Goal: Information Seeking & Learning: Learn about a topic

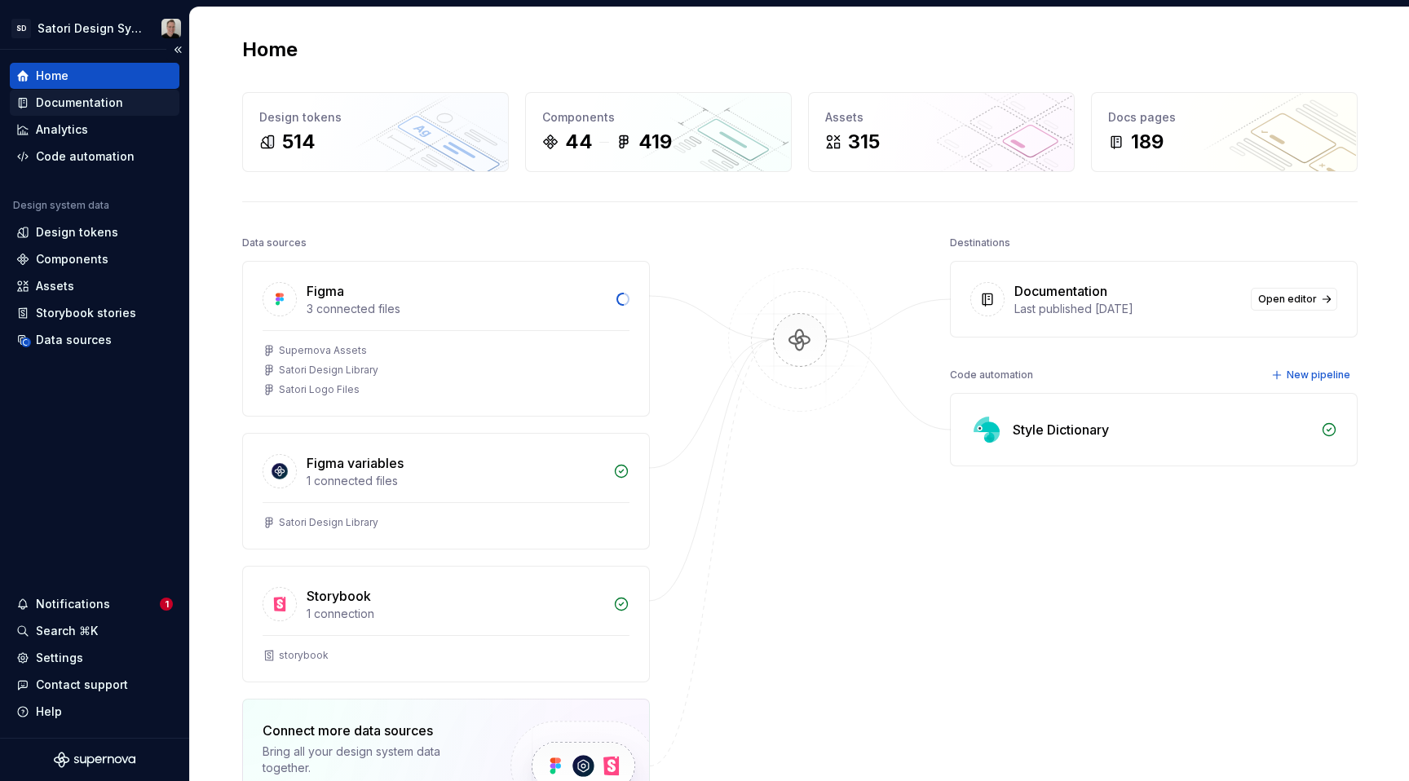
click at [75, 100] on div "Documentation" at bounding box center [79, 103] width 87 height 16
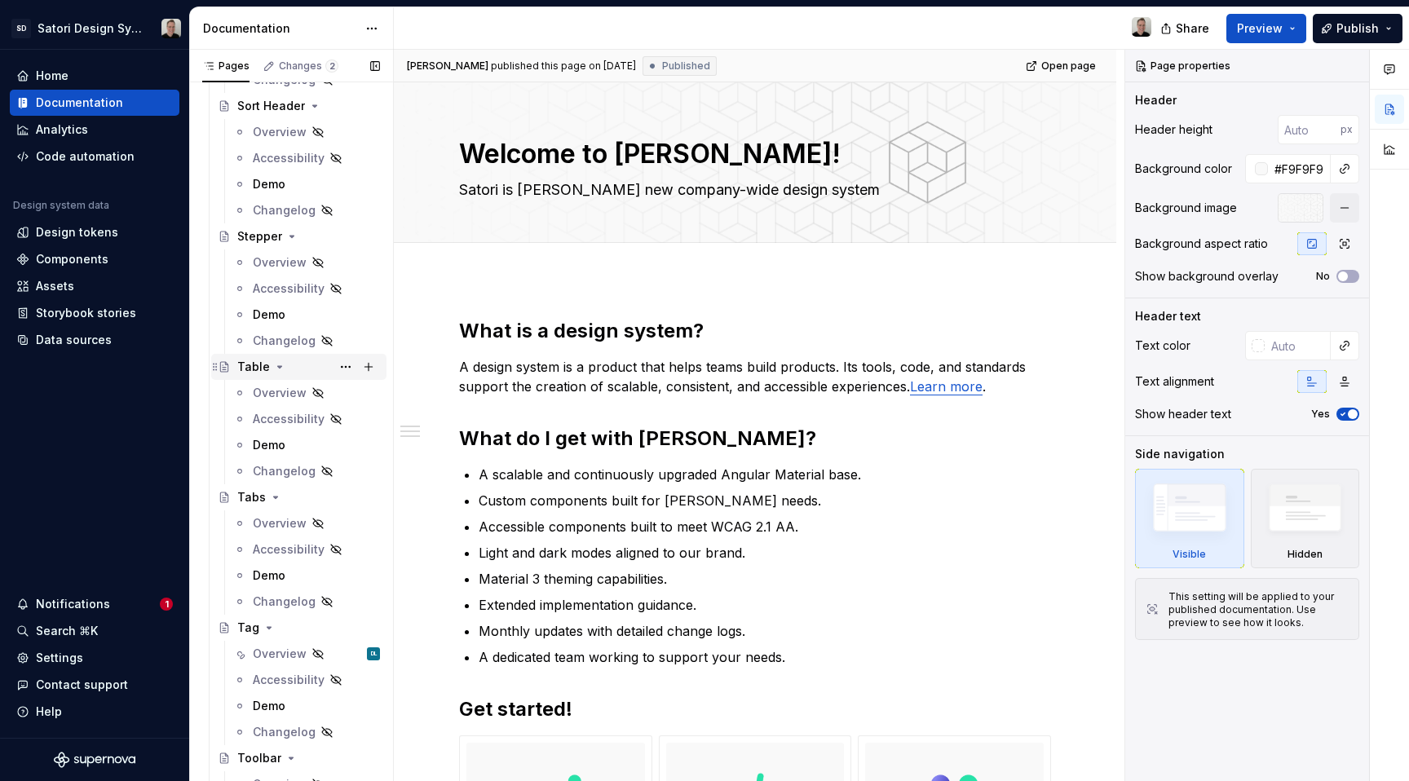
scroll to position [5048, 0]
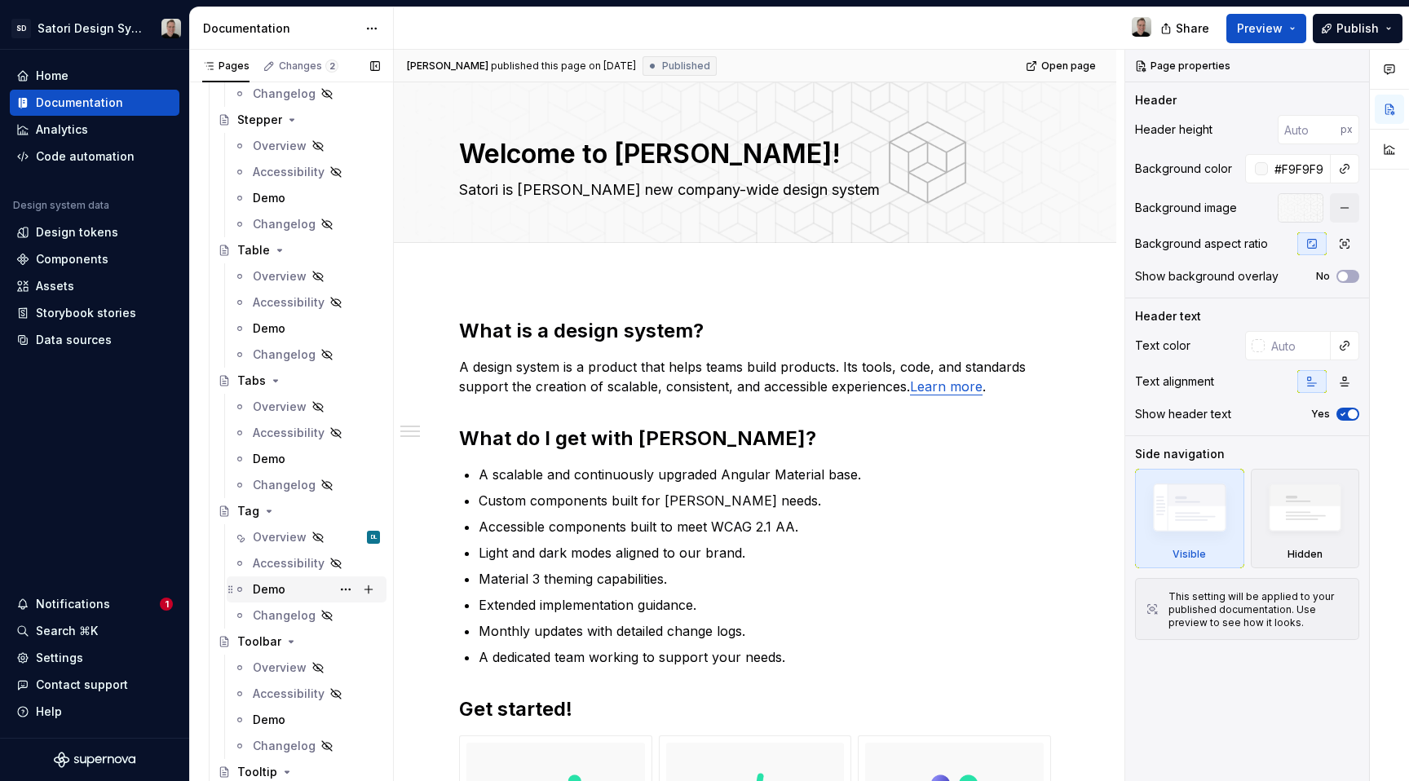
click at [261, 582] on div "Demo" at bounding box center [269, 590] width 33 height 16
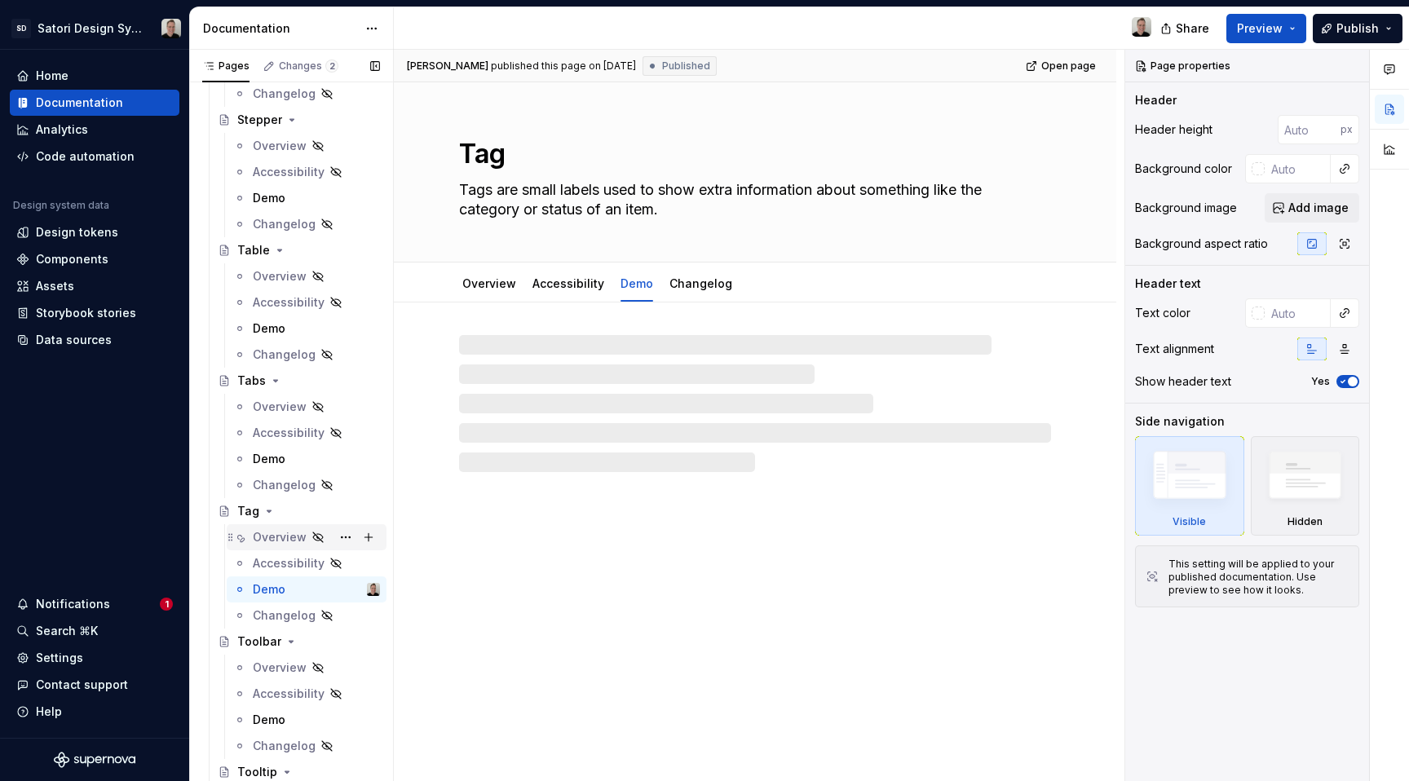
click at [277, 535] on div "Overview" at bounding box center [280, 537] width 54 height 16
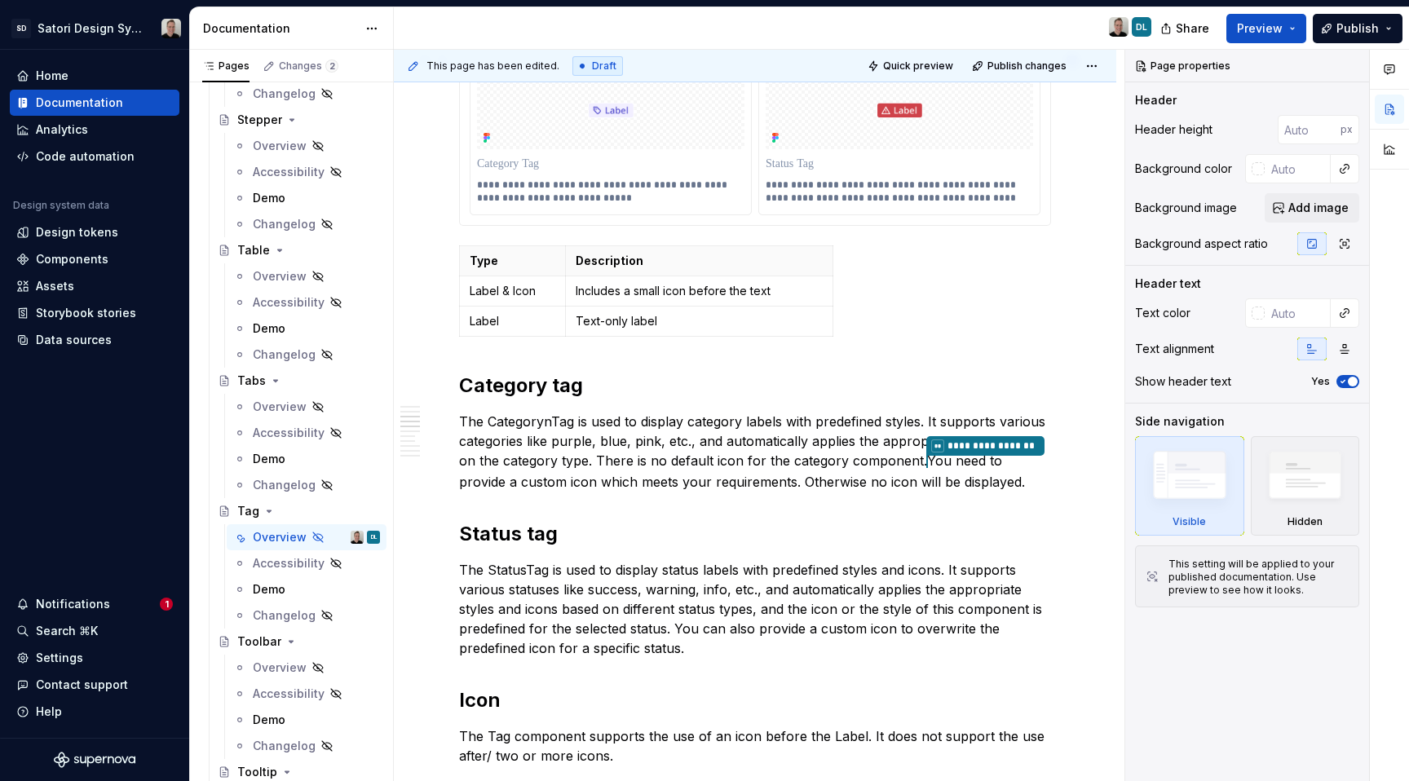
scroll to position [535, 0]
click at [550, 423] on p "**********" at bounding box center [755, 451] width 592 height 80
type textarea "*"
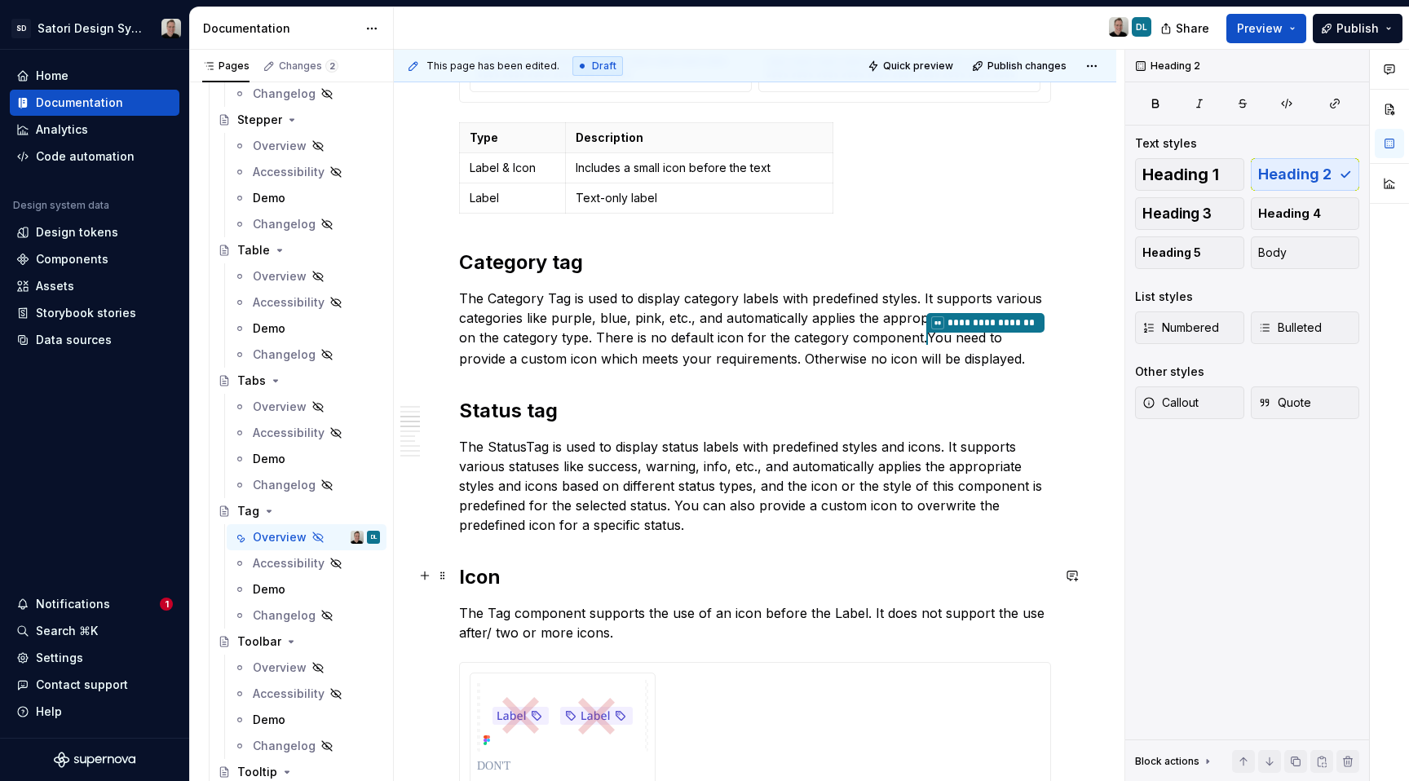
scroll to position [625, 0]
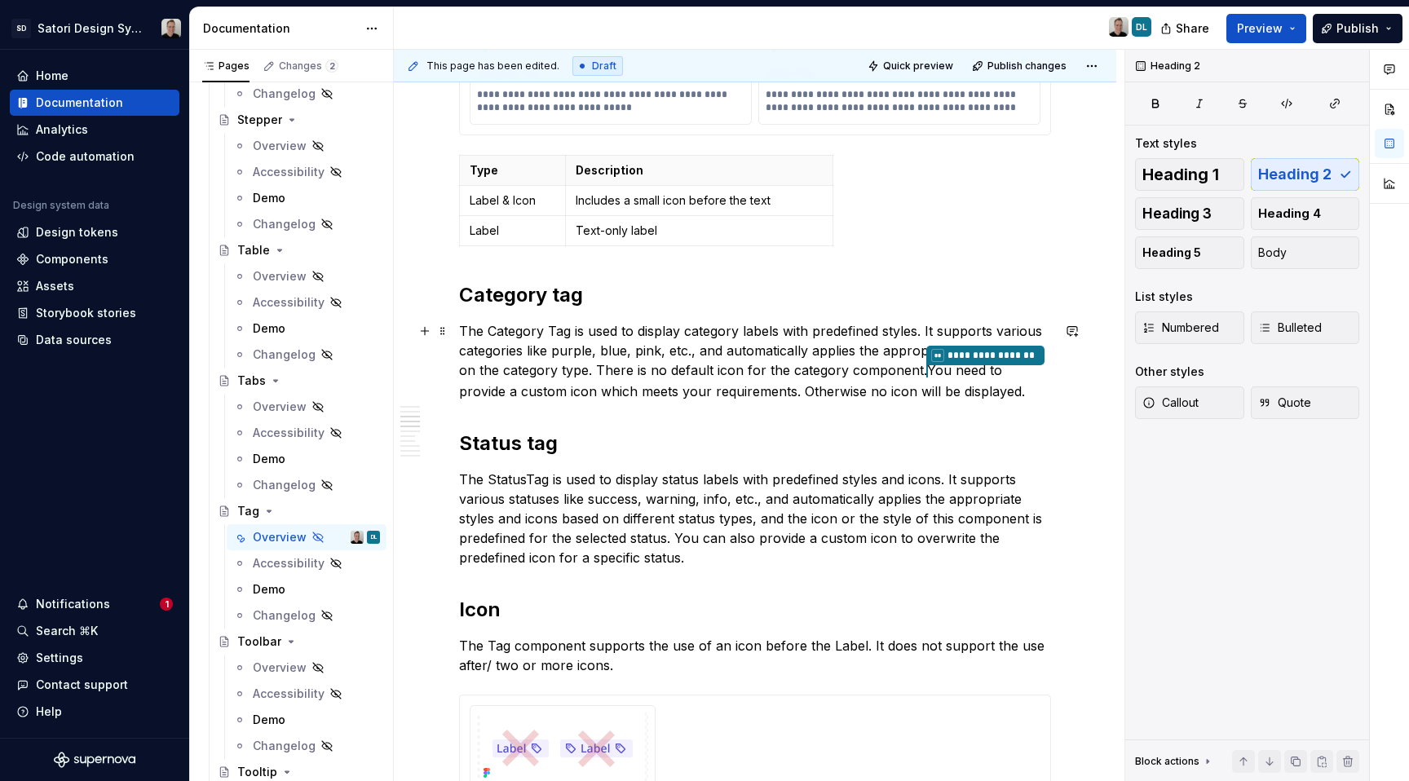
click at [689, 391] on p "**********" at bounding box center [755, 361] width 592 height 80
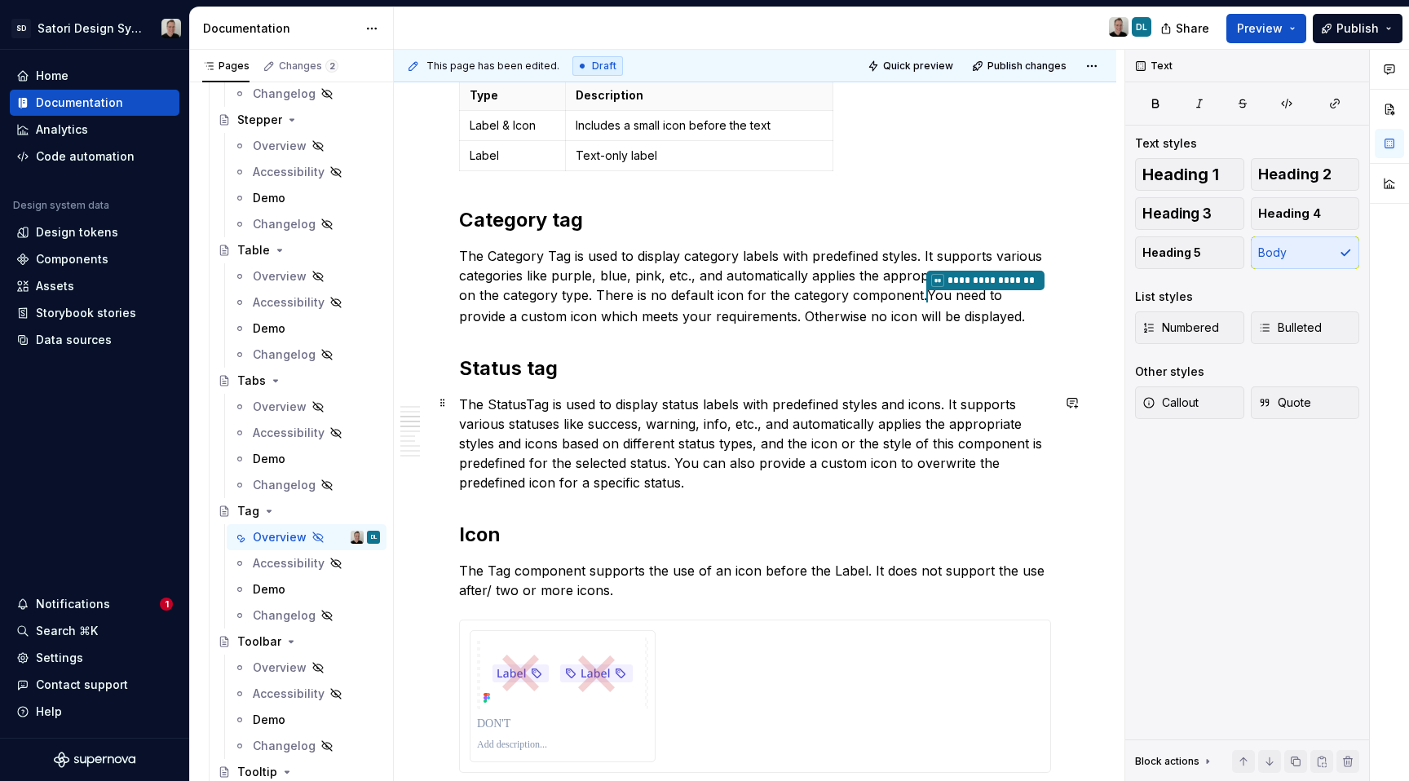
scroll to position [780, 0]
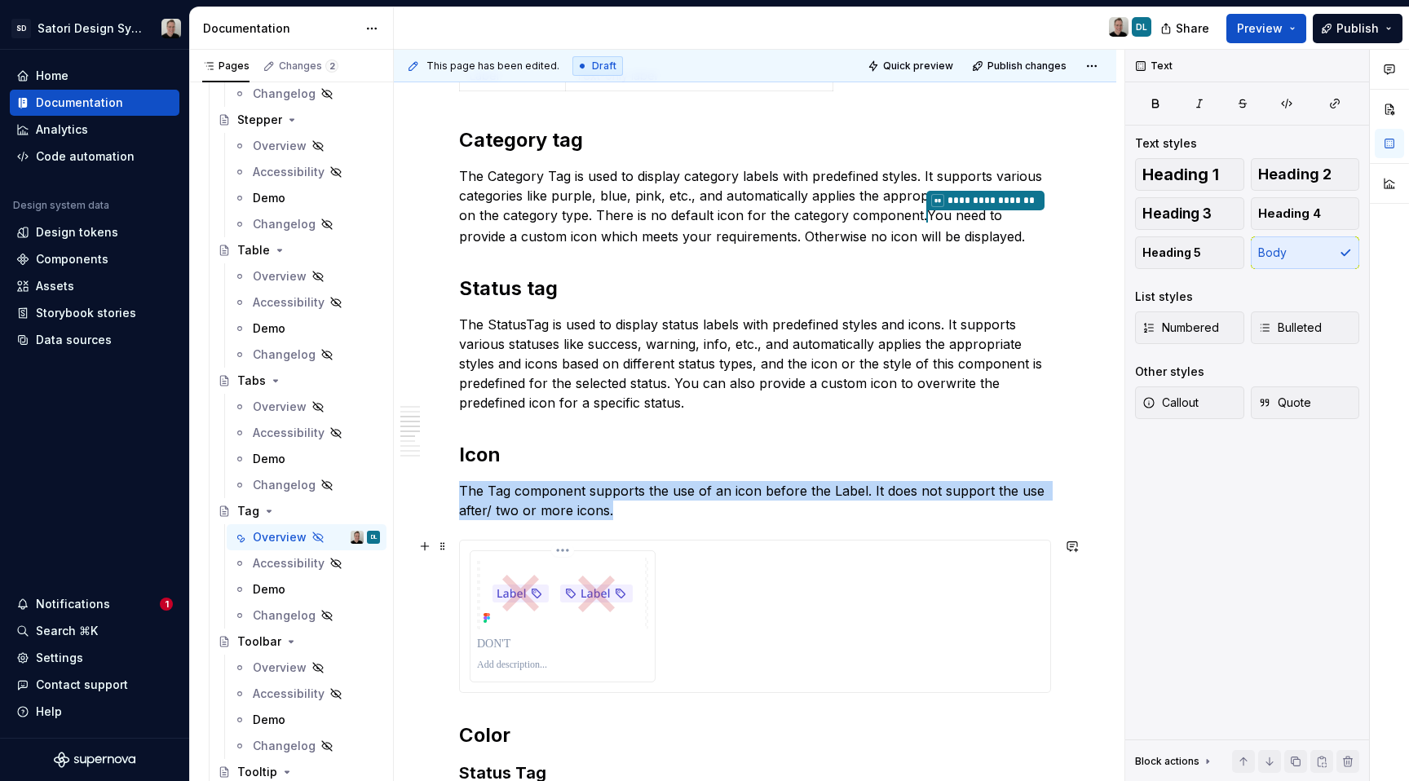
click at [582, 607] on img at bounding box center [562, 594] width 165 height 72
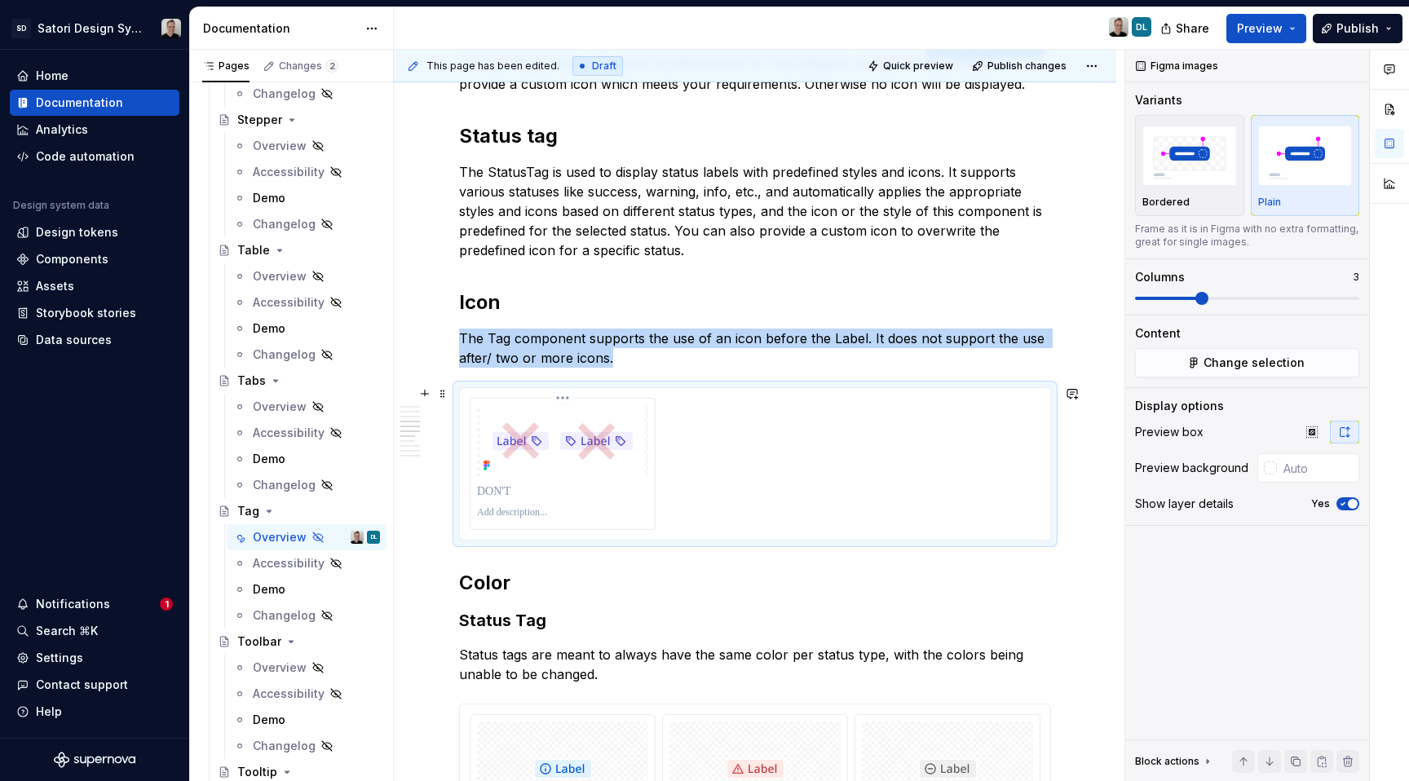
scroll to position [951, 0]
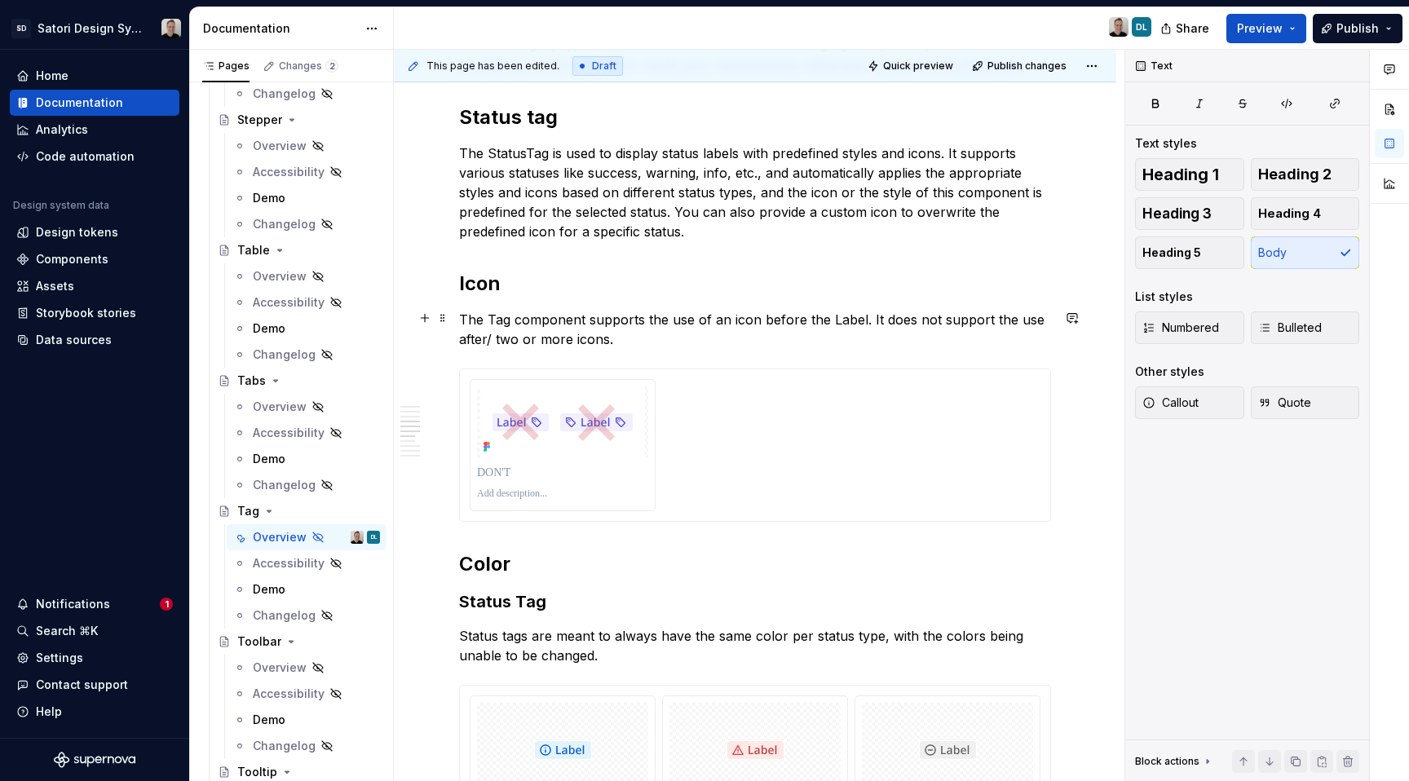
click at [903, 326] on p "The Tag component supports the use of an icon before the Label. It does not sup…" at bounding box center [755, 329] width 592 height 39
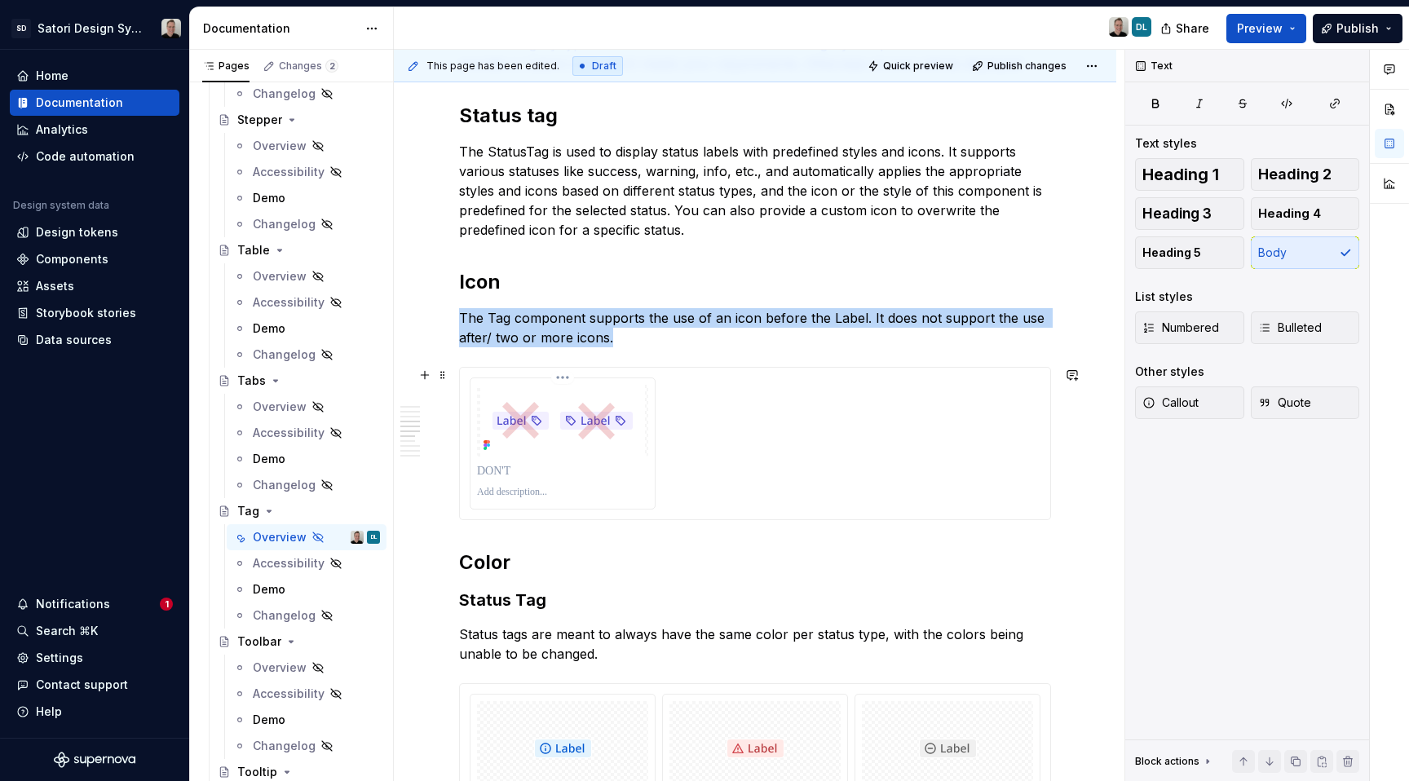
click at [574, 442] on img at bounding box center [562, 421] width 165 height 72
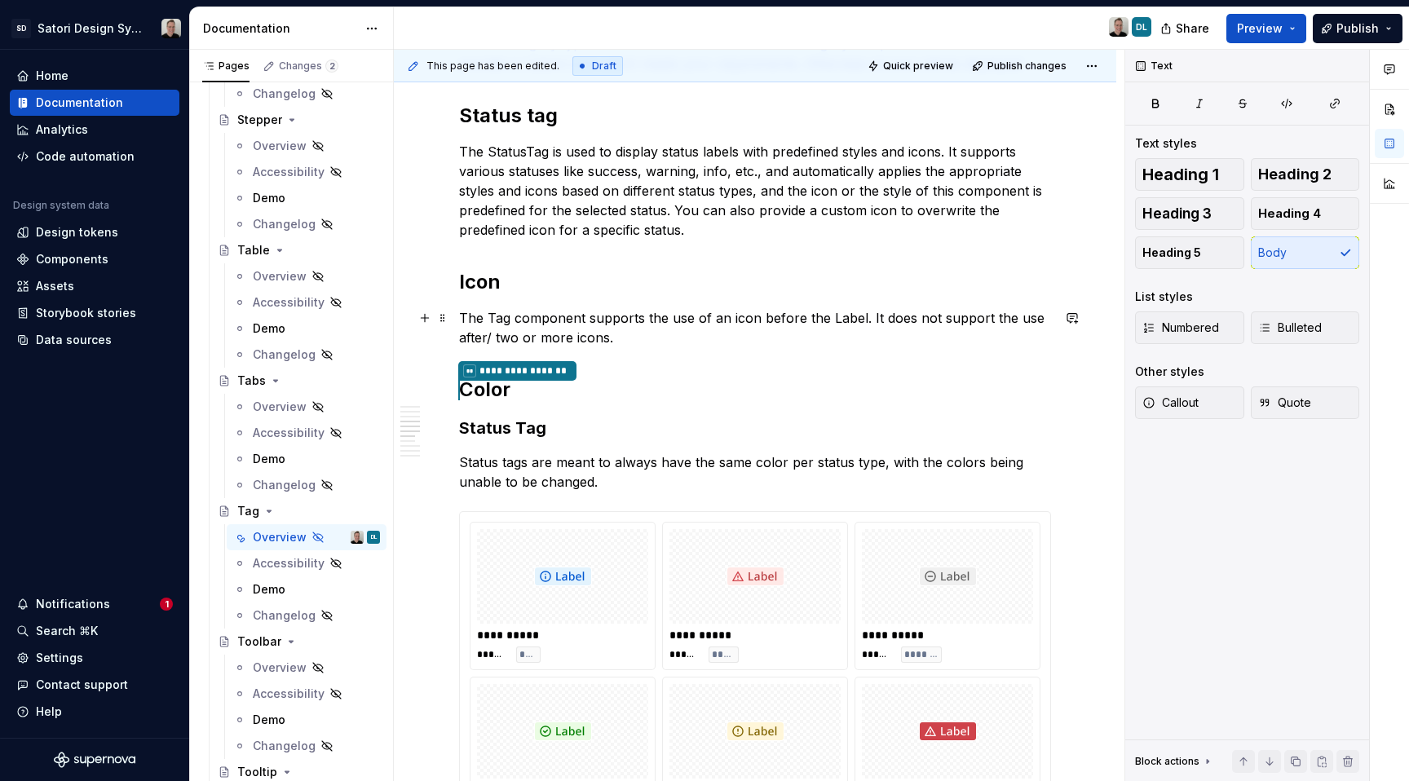
click at [650, 334] on p "The Tag component supports the use of an icon before the Label. It does not sup…" at bounding box center [755, 327] width 592 height 39
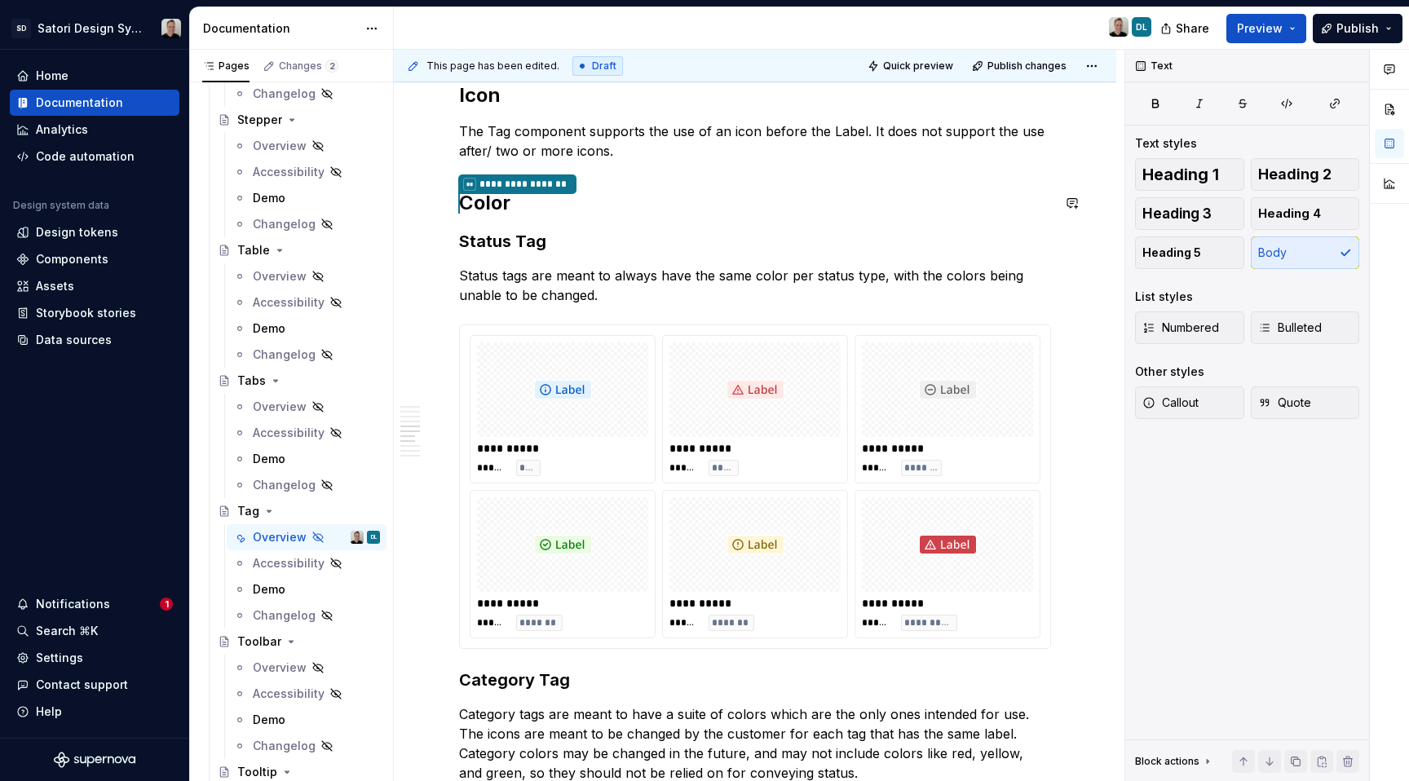
scroll to position [1134, 0]
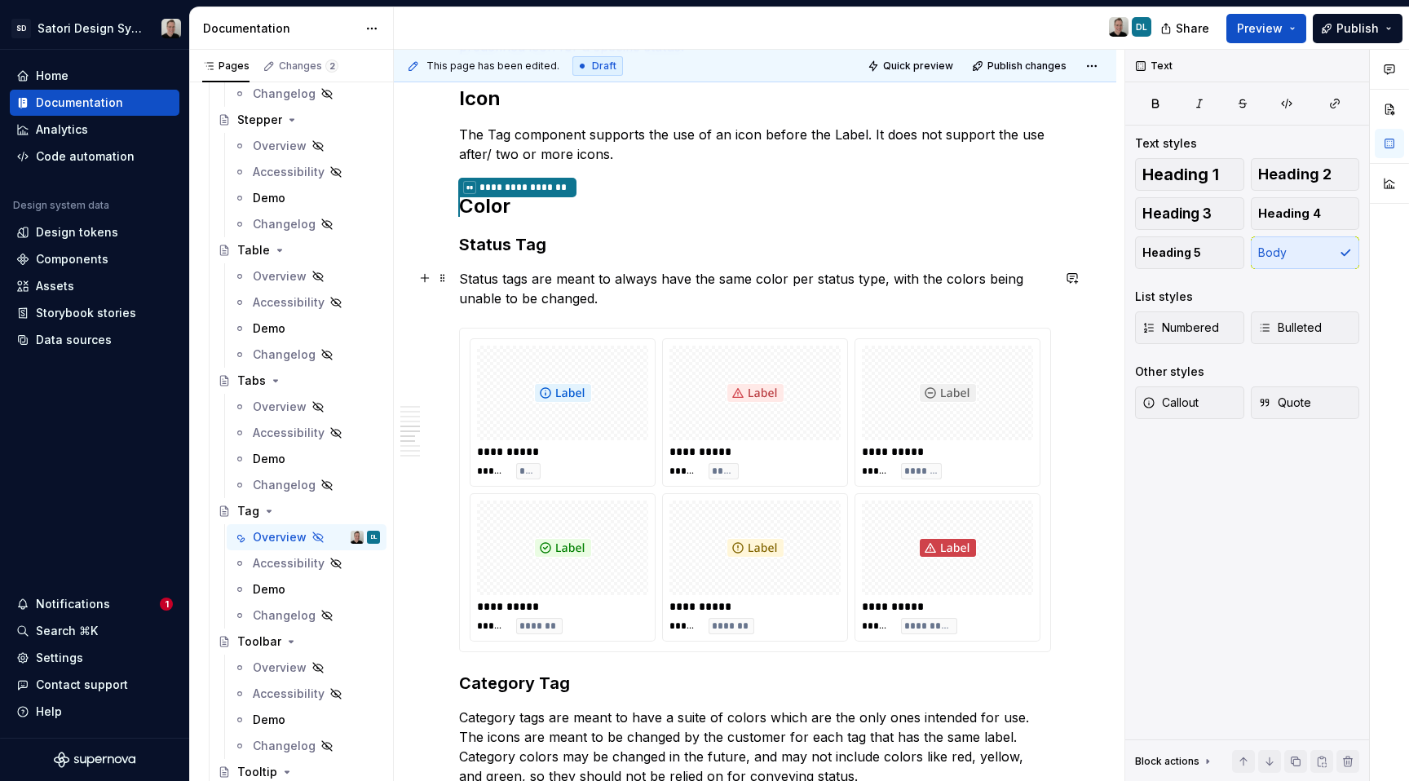
click at [792, 304] on p "Status tags are meant to always have the same color per status type, with the c…" at bounding box center [755, 288] width 592 height 39
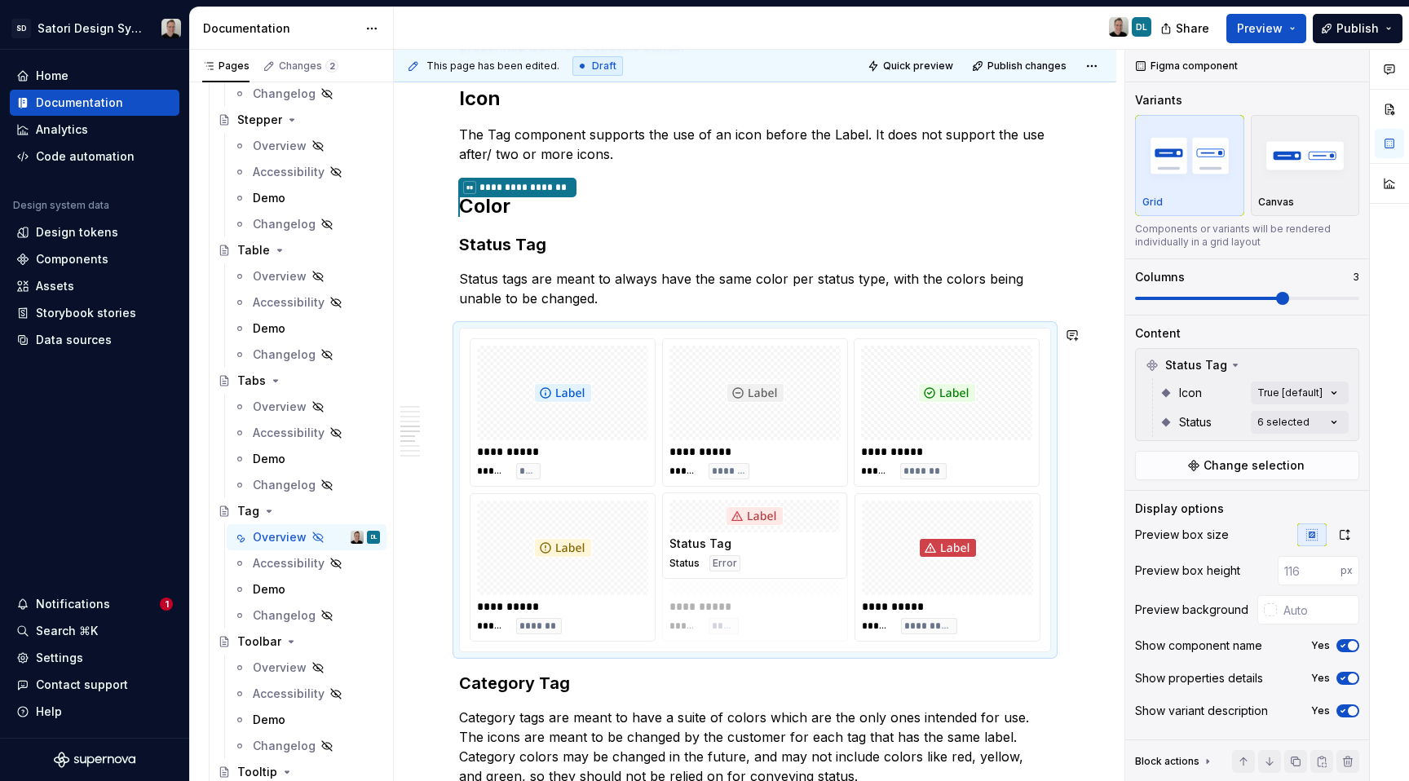
drag, startPoint x: 727, startPoint y: 416, endPoint x: 740, endPoint y: 590, distance: 175.0
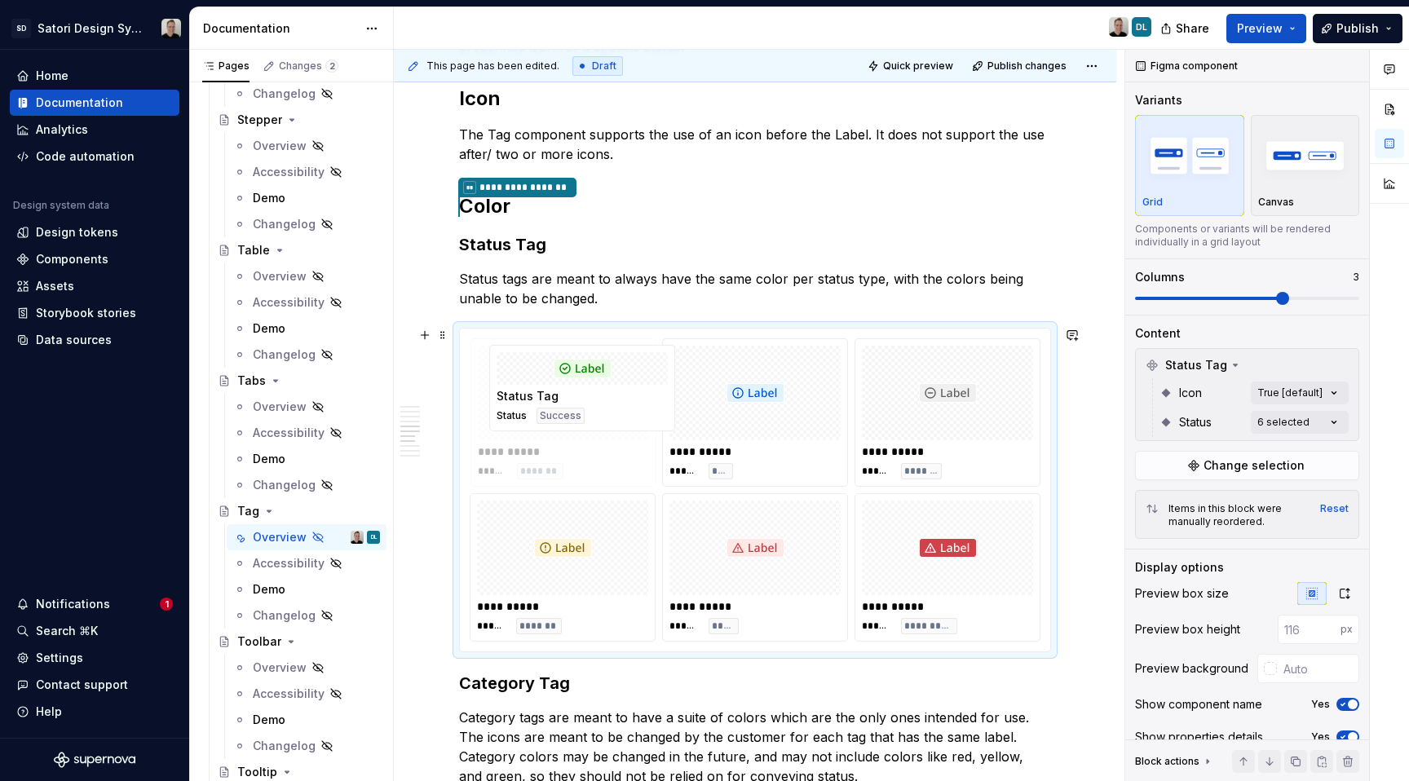
drag, startPoint x: 939, startPoint y: 414, endPoint x: 574, endPoint y: 422, distance: 364.7
click at [574, 422] on body "SD Satori Design System Home Documentation Analytics Code automation Design sys…" at bounding box center [704, 390] width 1409 height 781
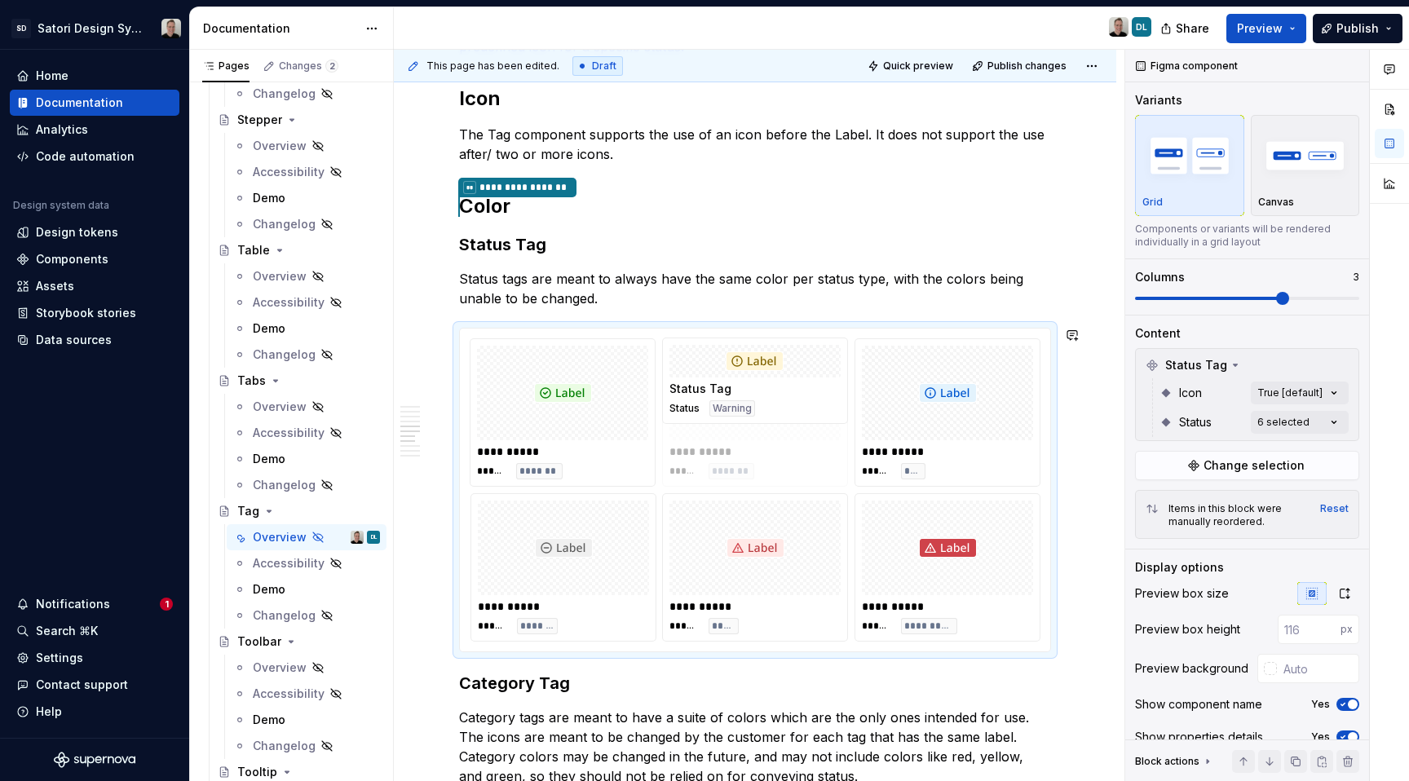
drag, startPoint x: 579, startPoint y: 554, endPoint x: 819, endPoint y: 413, distance: 277.8
click at [822, 414] on body "SD Satori Design System Home Documentation Analytics Code automation Design sys…" at bounding box center [704, 390] width 1409 height 781
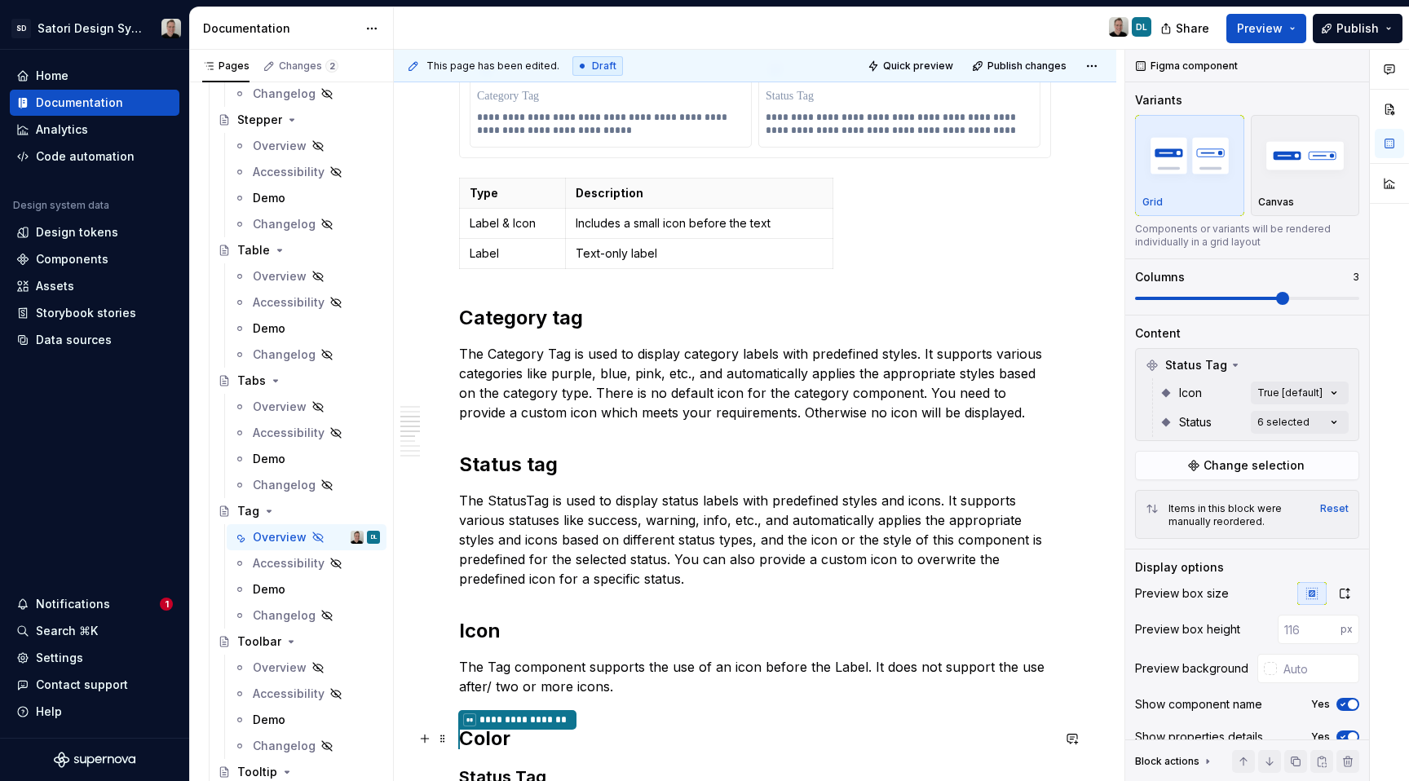
scroll to position [586, 0]
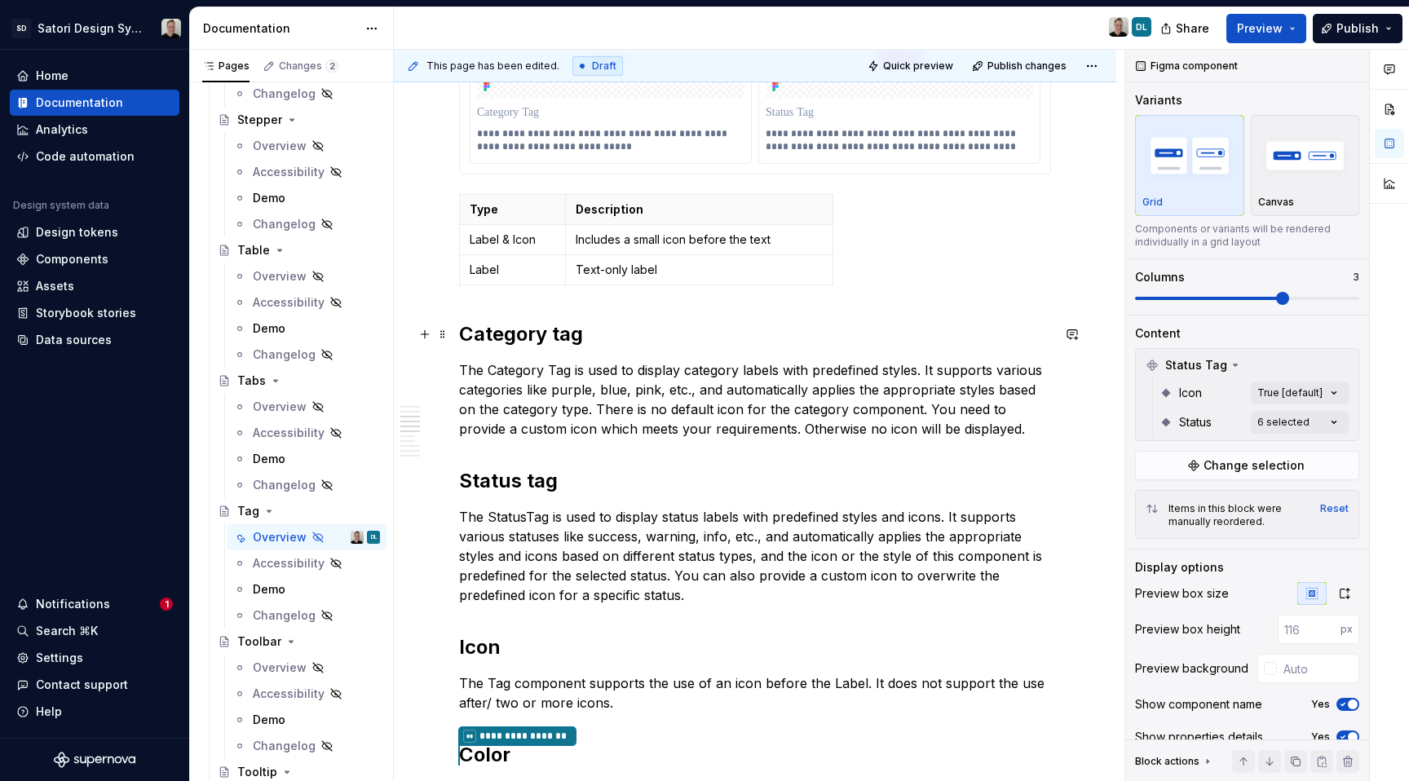
click at [574, 346] on h2 "Category tag" at bounding box center [755, 334] width 592 height 26
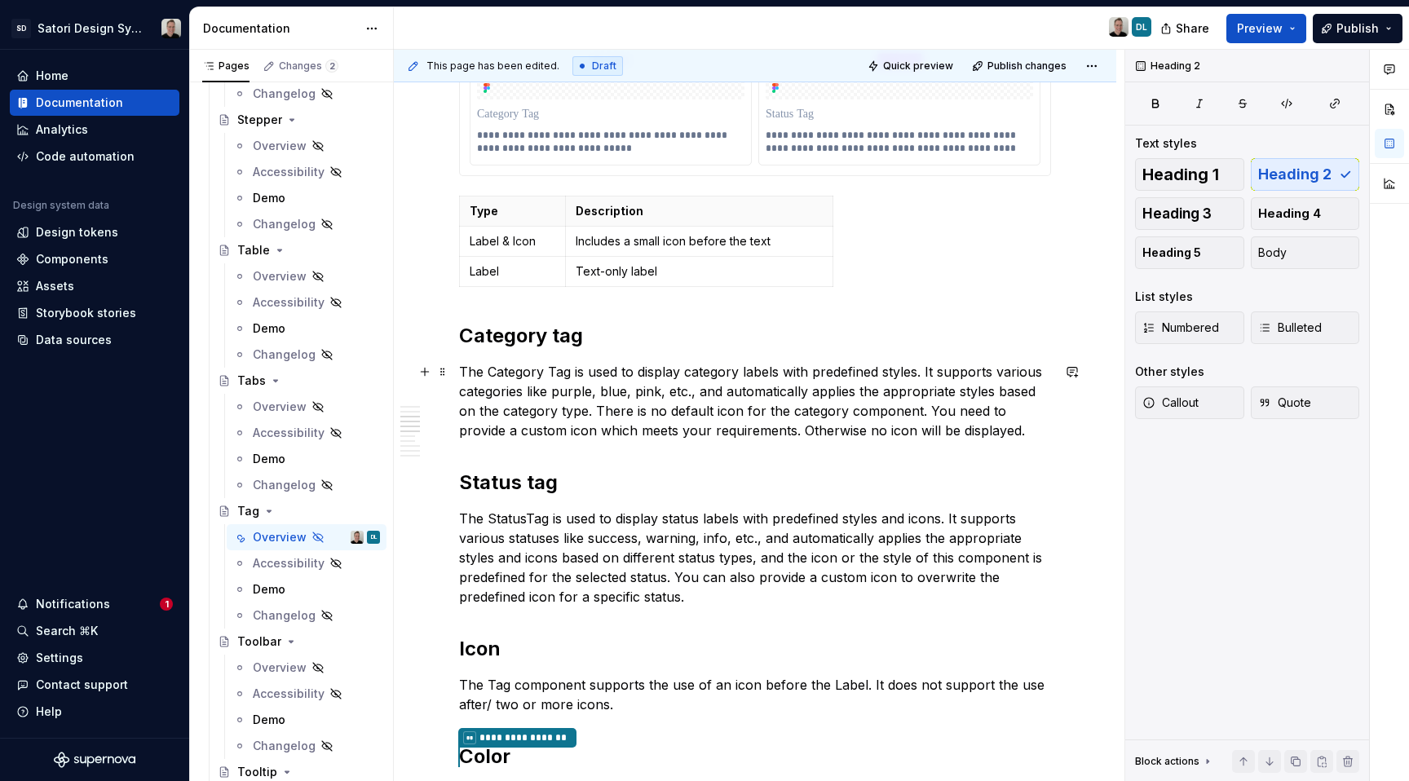
scroll to position [582, 0]
click at [595, 564] on p "The StatusTag is used to display status labels with predefined styles and icons…" at bounding box center [755, 560] width 592 height 98
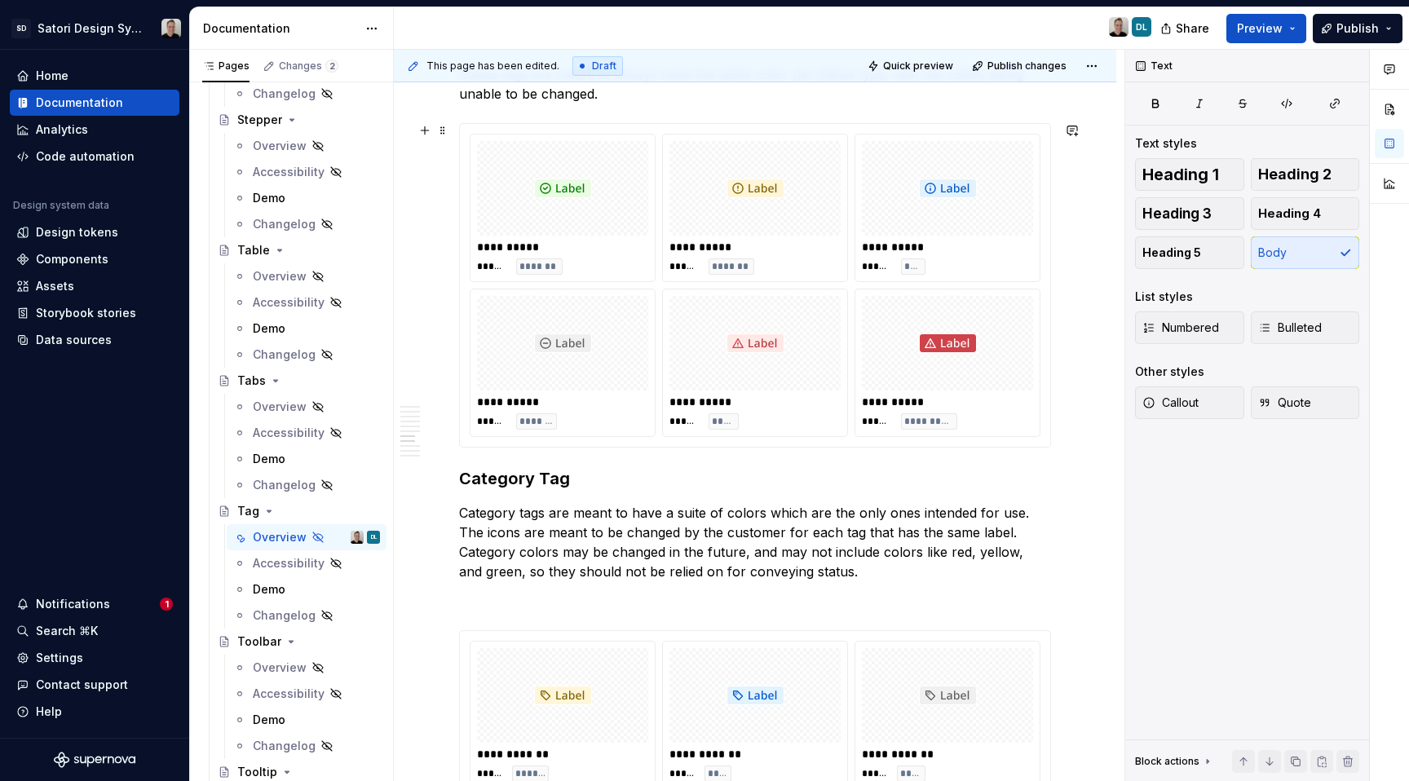
scroll to position [1344, 0]
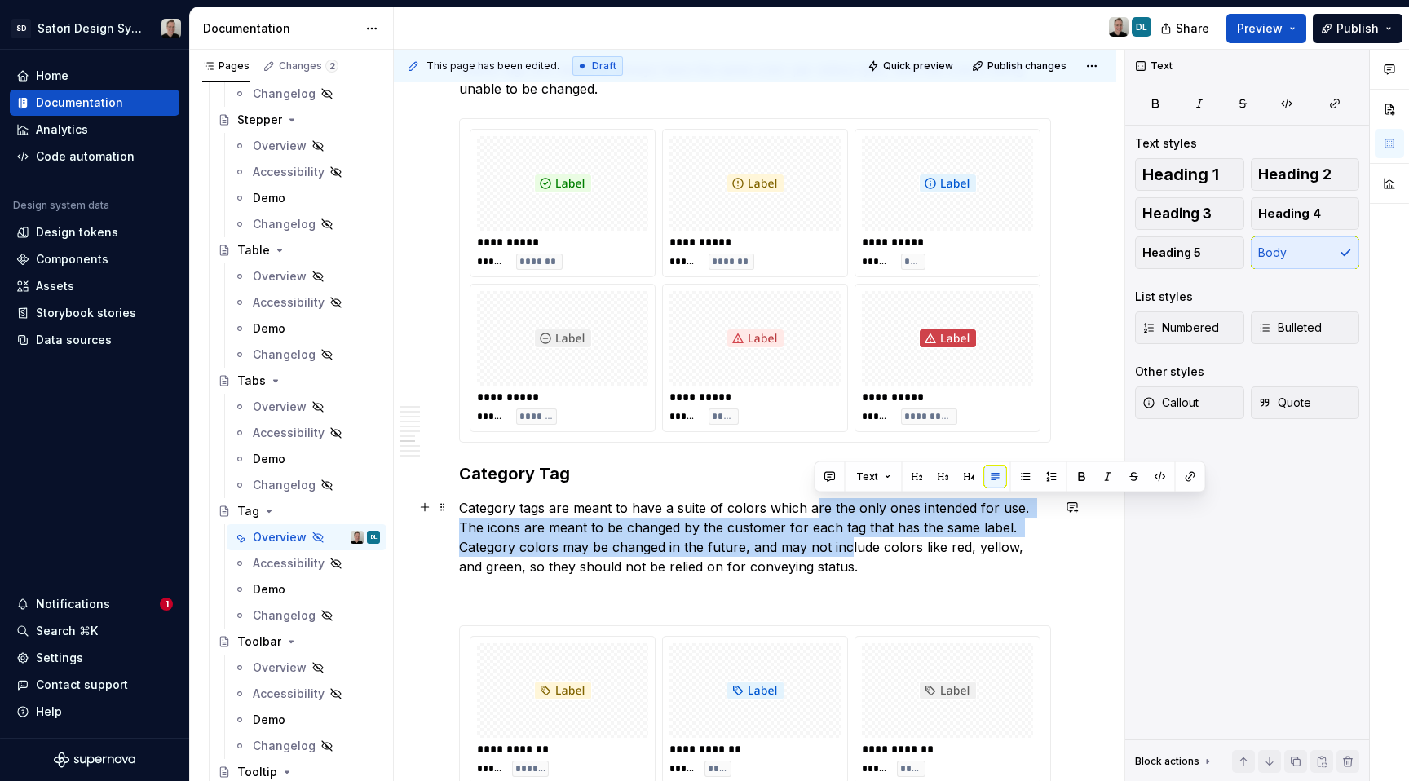
drag, startPoint x: 811, startPoint y: 511, endPoint x: 847, endPoint y: 539, distance: 45.2
click at [847, 539] on p "Category tags are meant to have a suite of colors which are the only ones inten…" at bounding box center [755, 537] width 592 height 78
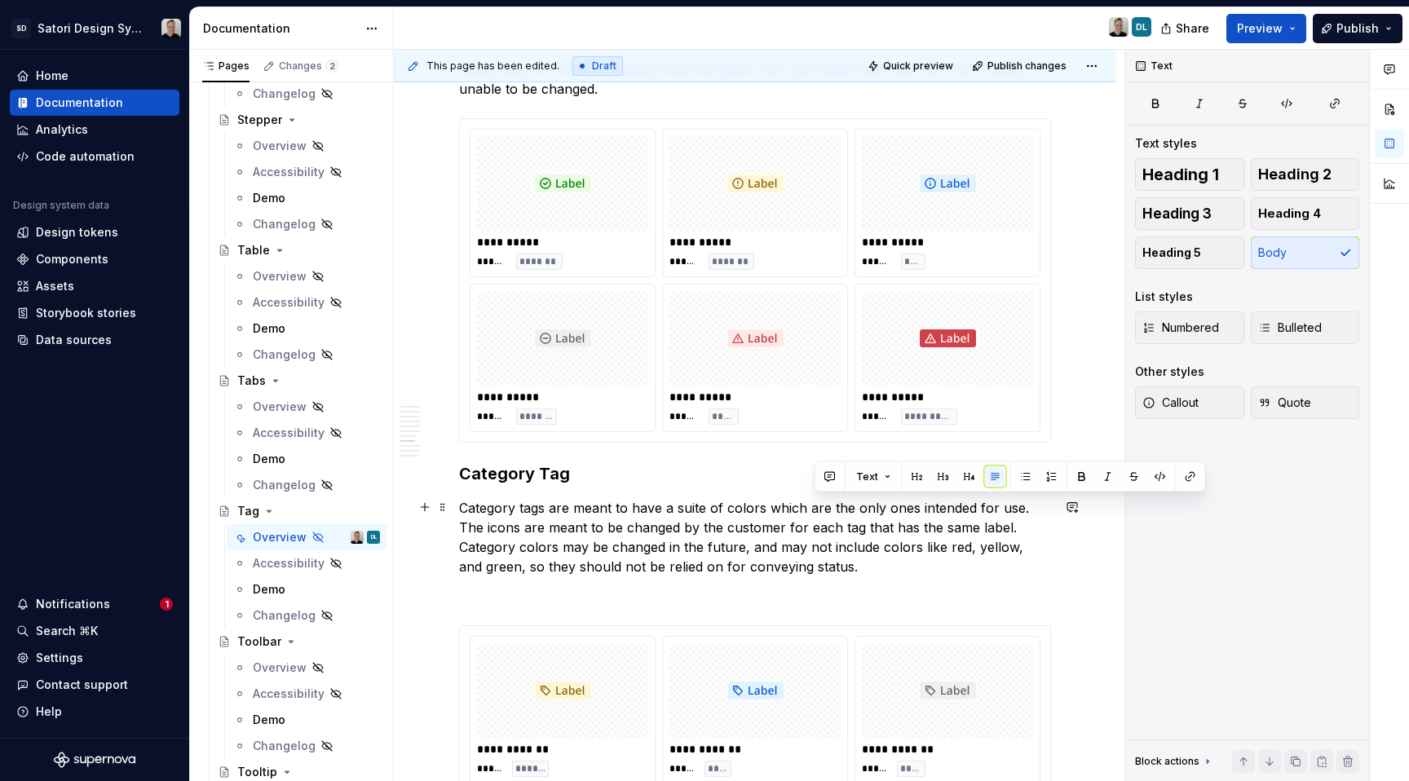
click at [857, 546] on p "Category tags are meant to have a suite of colors which are the only ones inten…" at bounding box center [755, 537] width 592 height 78
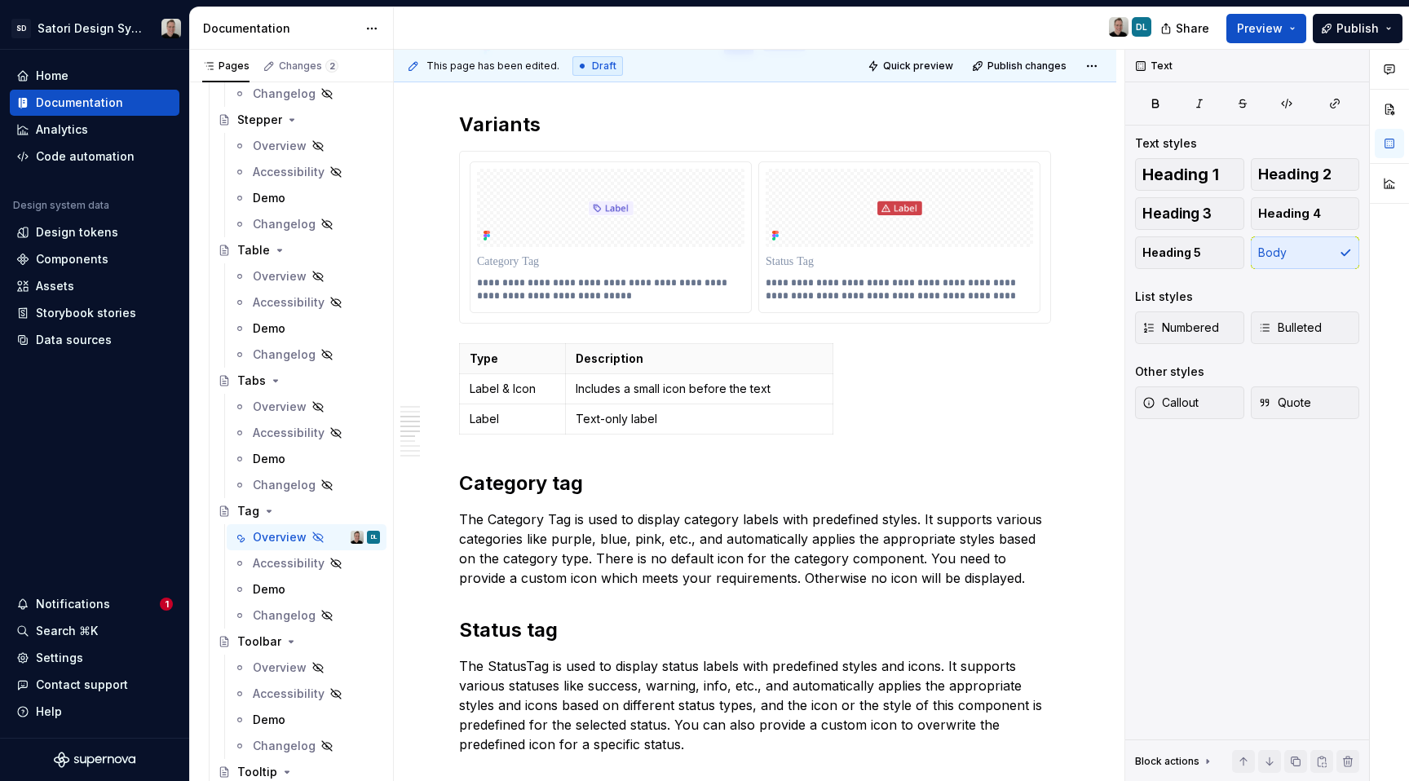
scroll to position [418, 0]
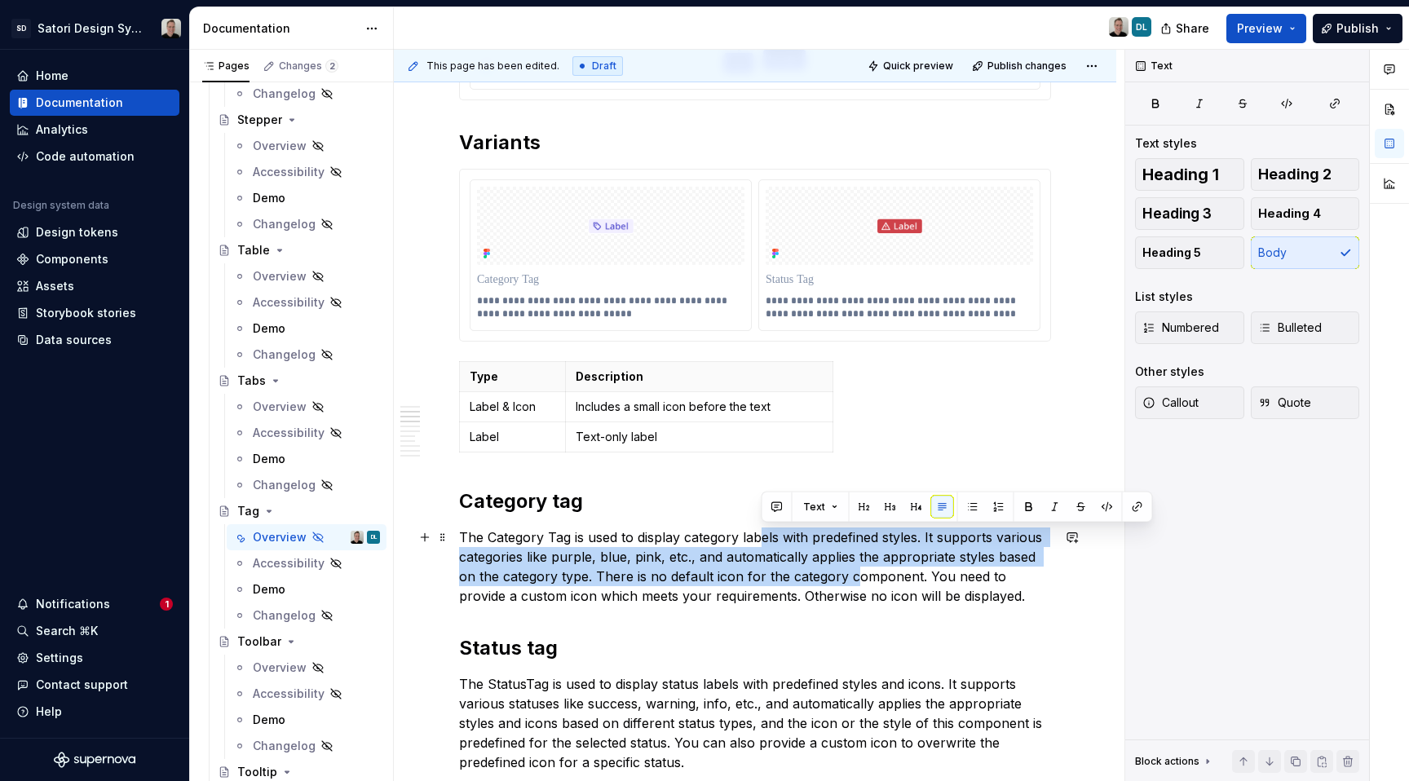
drag, startPoint x: 763, startPoint y: 533, endPoint x: 856, endPoint y: 575, distance: 102.2
click at [856, 575] on p "The Category Tag is used to display category labels with predefined styles. It …" at bounding box center [755, 567] width 592 height 78
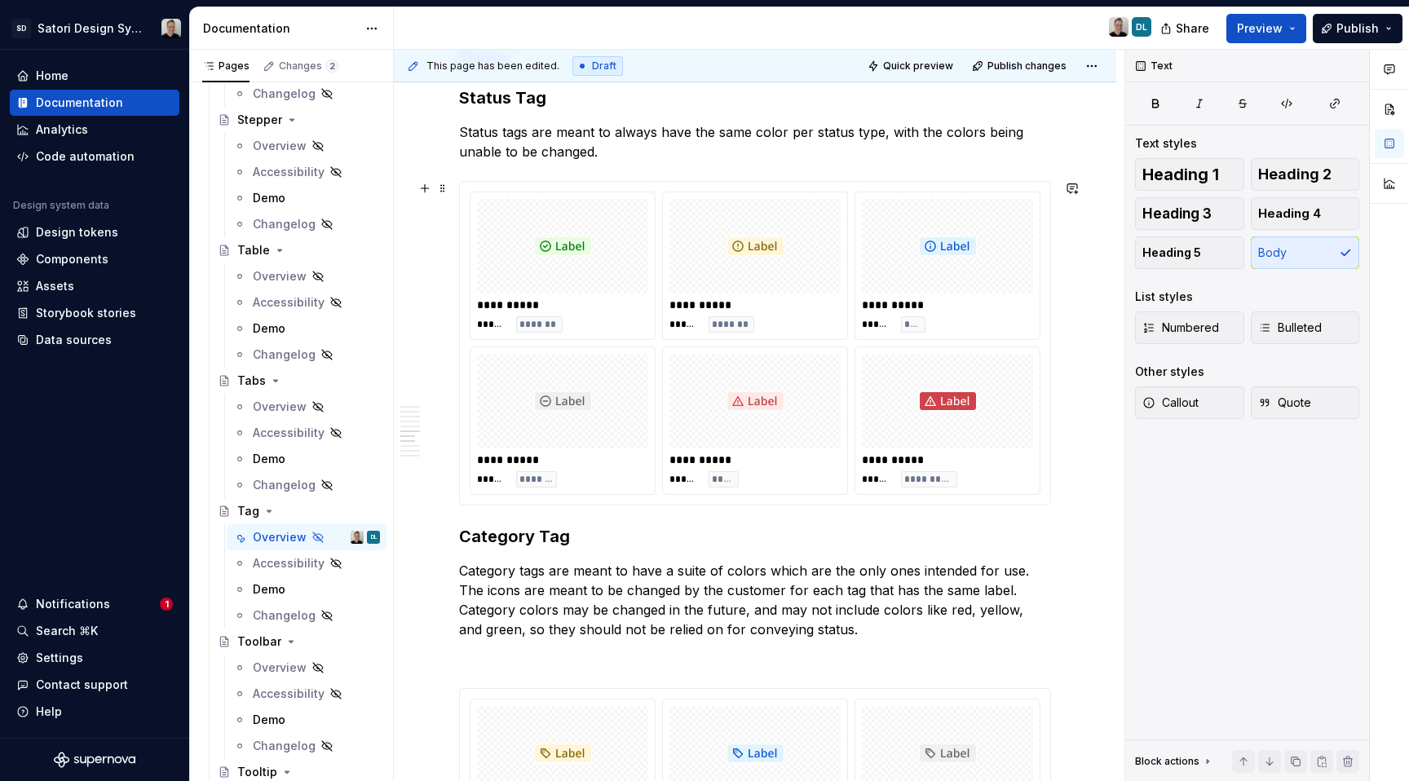
scroll to position [1307, 0]
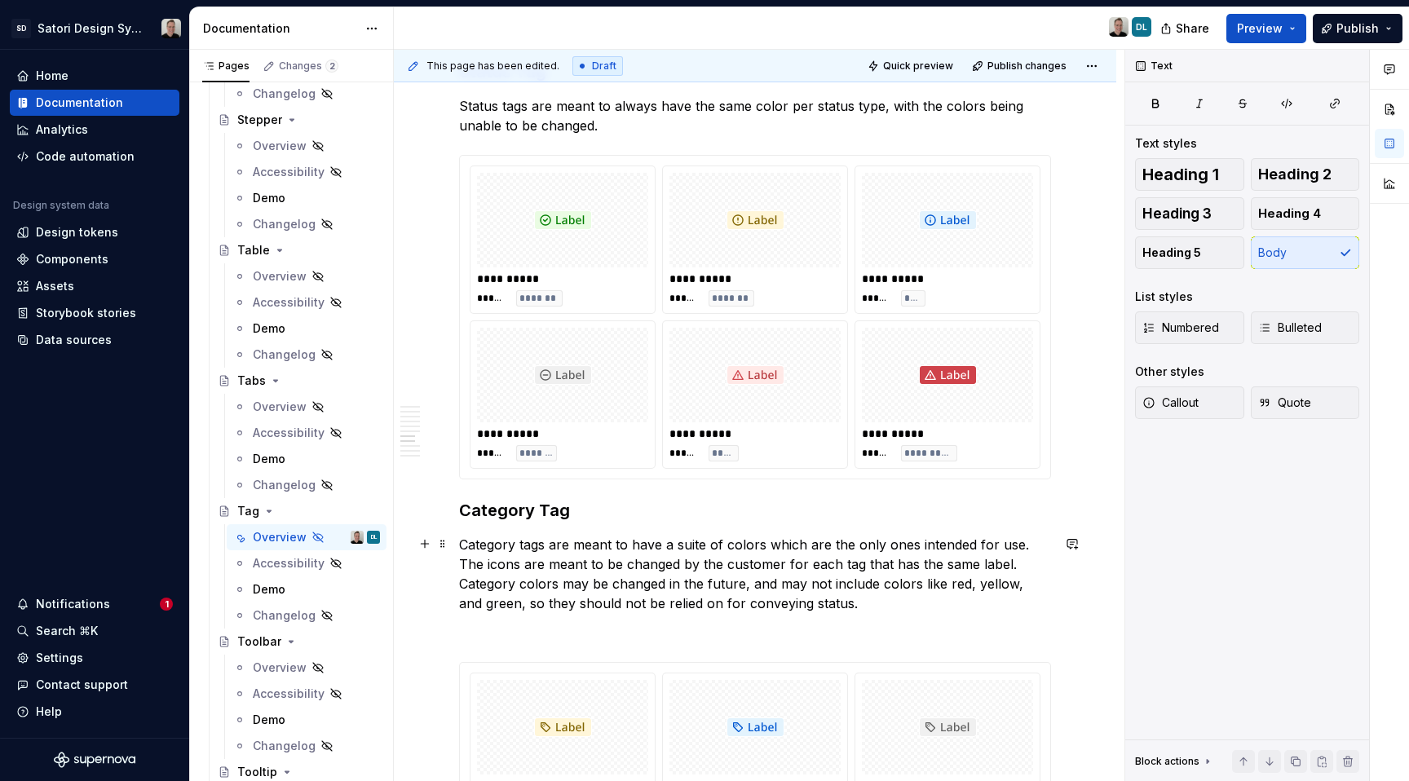
click at [509, 546] on p "Category tags are meant to have a suite of colors which are the only ones inten…" at bounding box center [755, 574] width 592 height 78
click at [441, 546] on span at bounding box center [442, 544] width 13 height 23
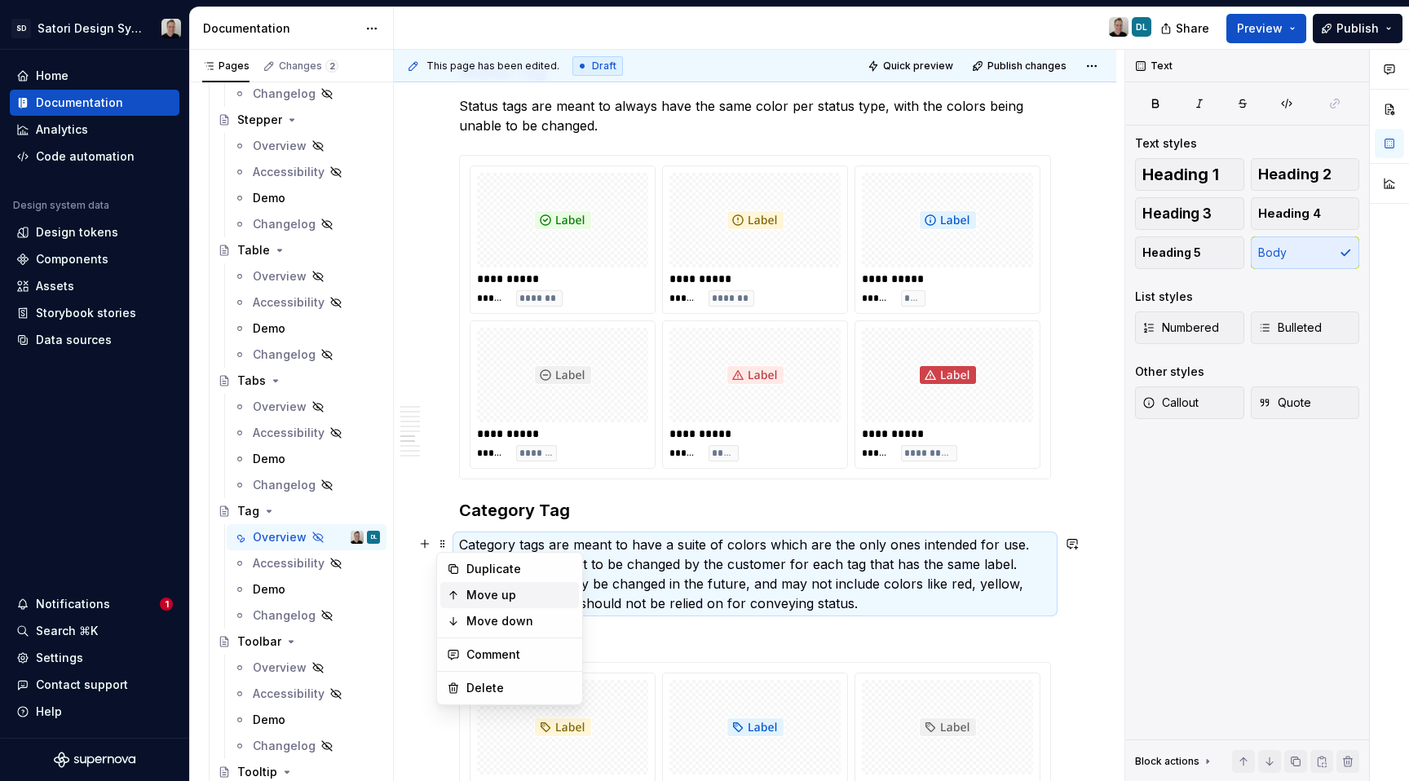
click at [488, 598] on div "Move up" at bounding box center [520, 595] width 106 height 16
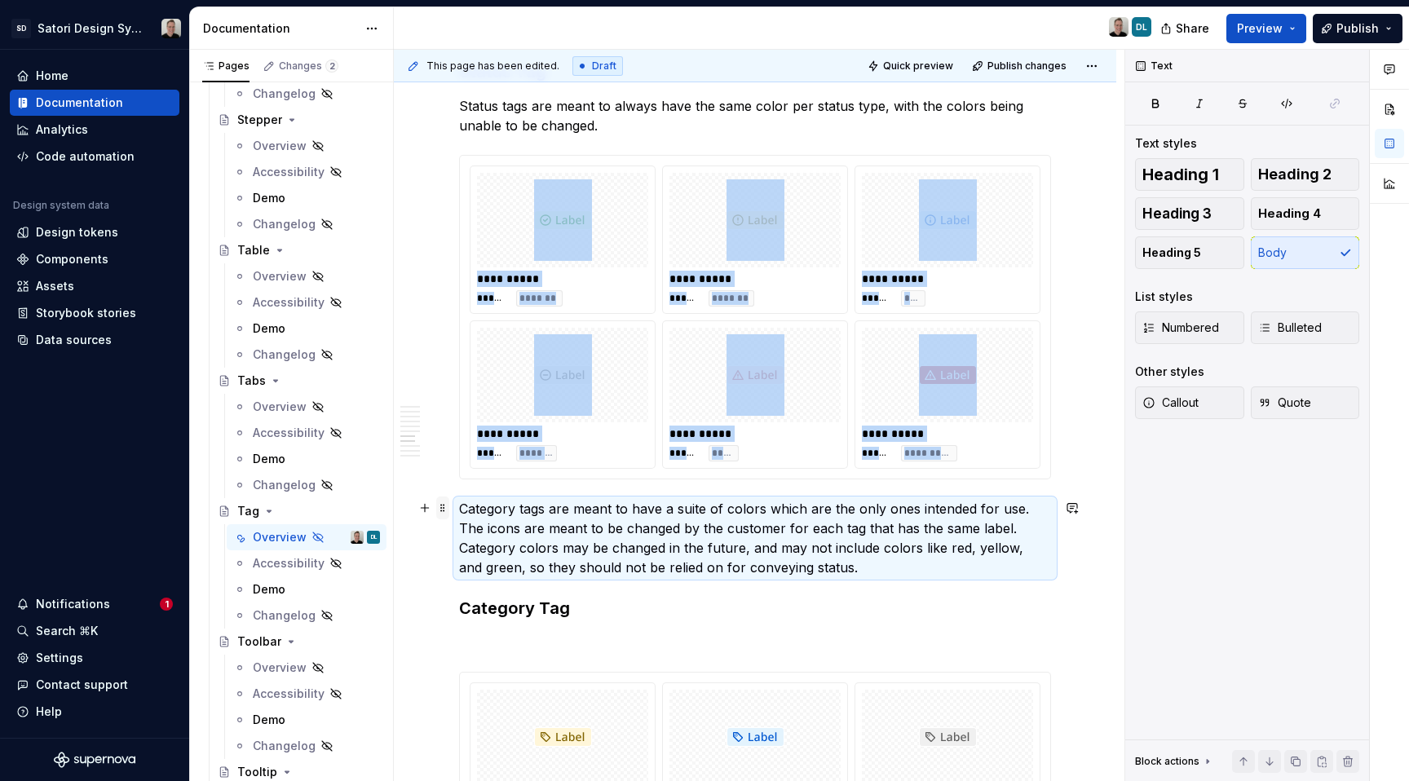
click at [446, 509] on span at bounding box center [442, 508] width 13 height 23
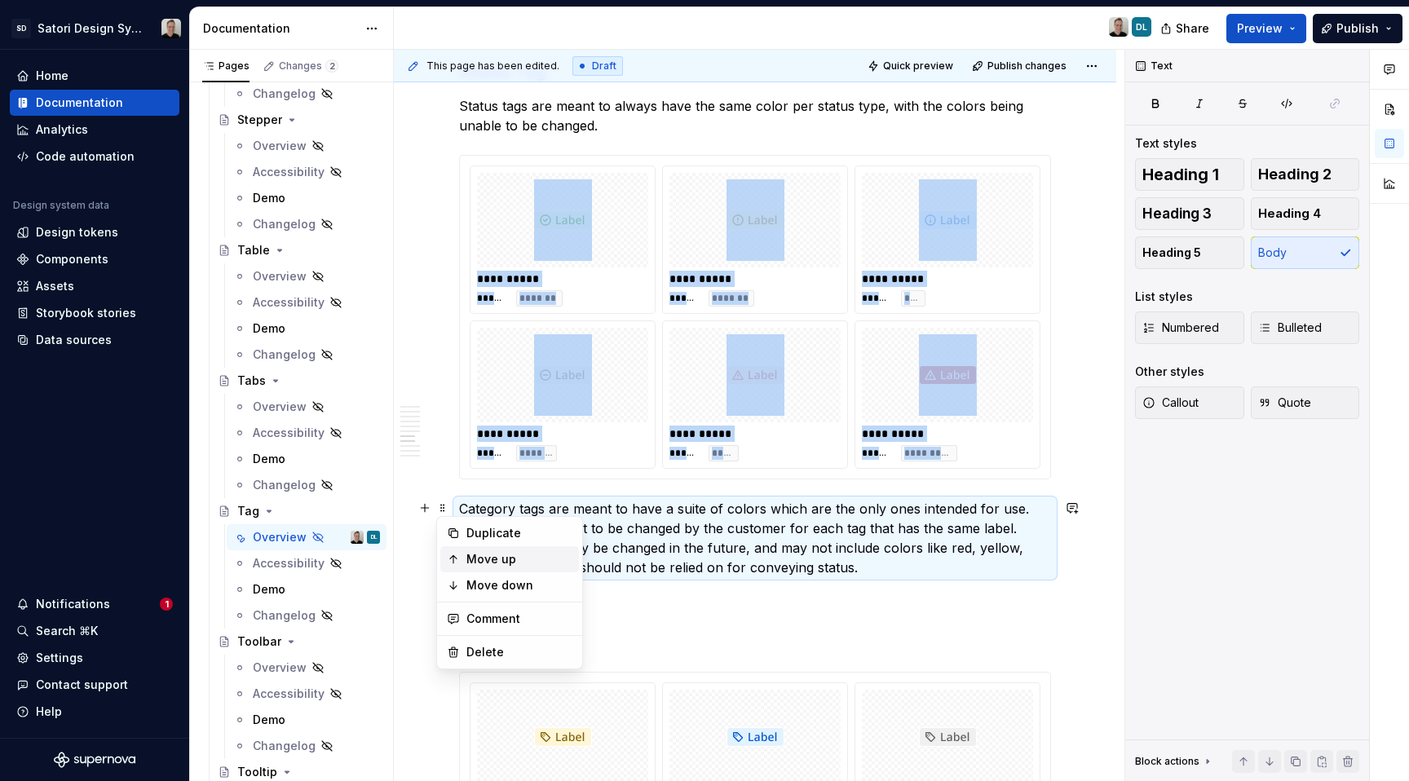
click at [479, 557] on div "Move up" at bounding box center [520, 559] width 106 height 16
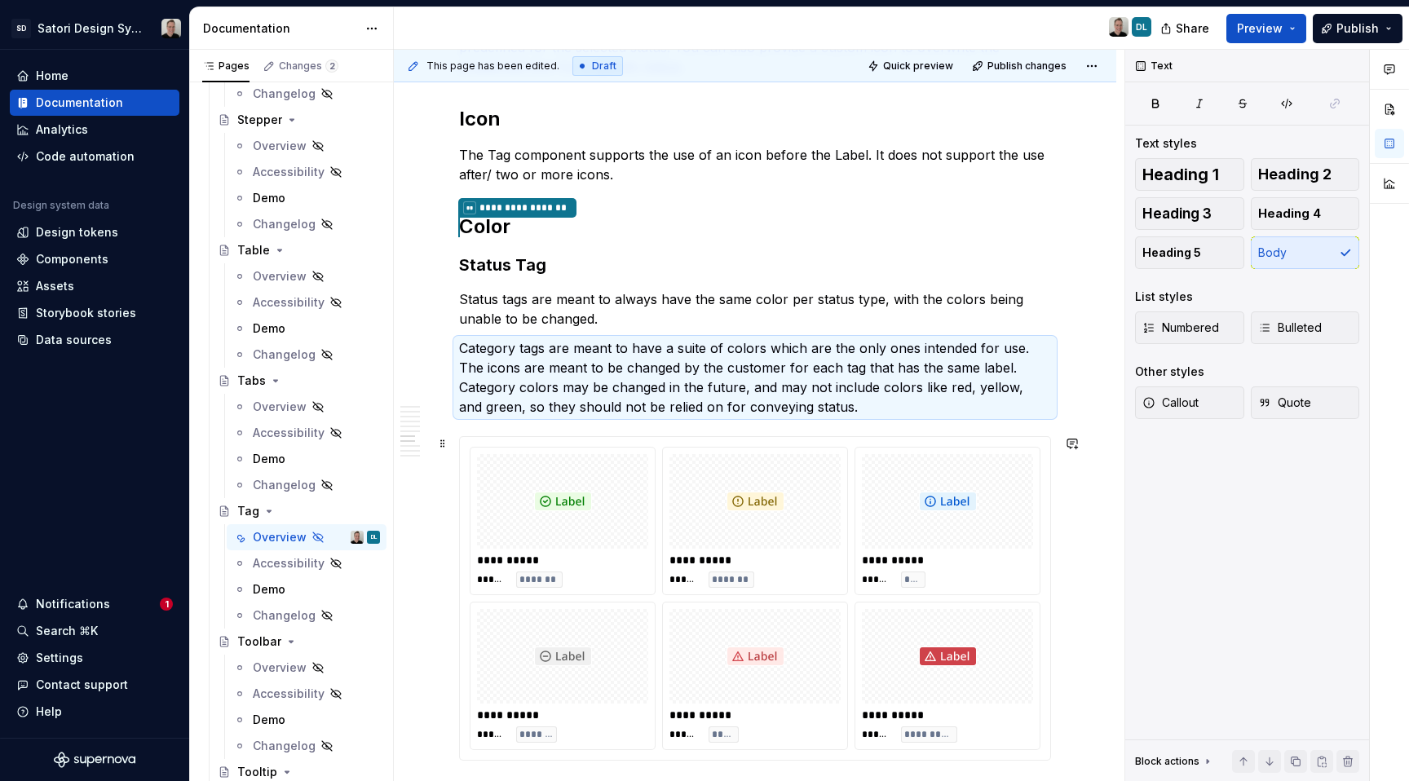
scroll to position [1070, 0]
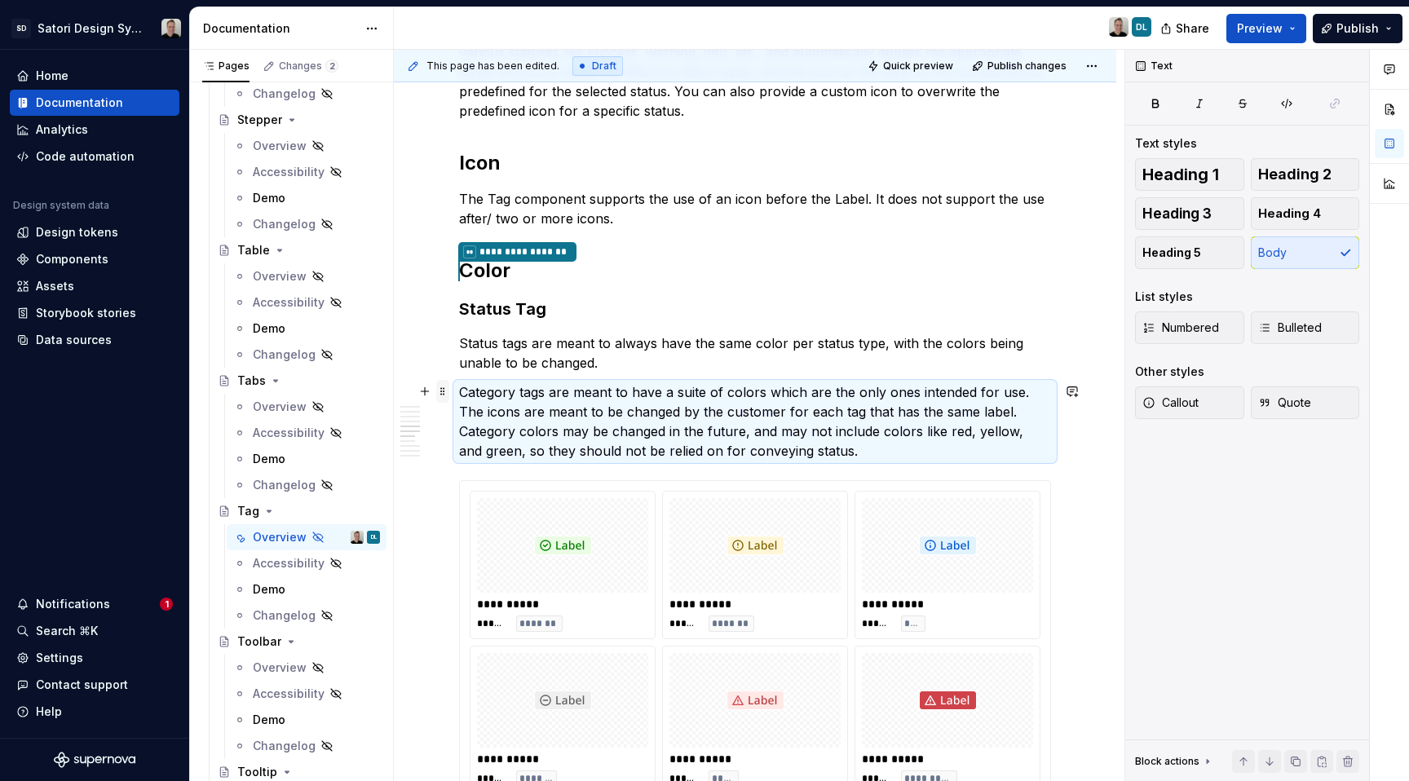
click at [442, 395] on span at bounding box center [442, 391] width 13 height 23
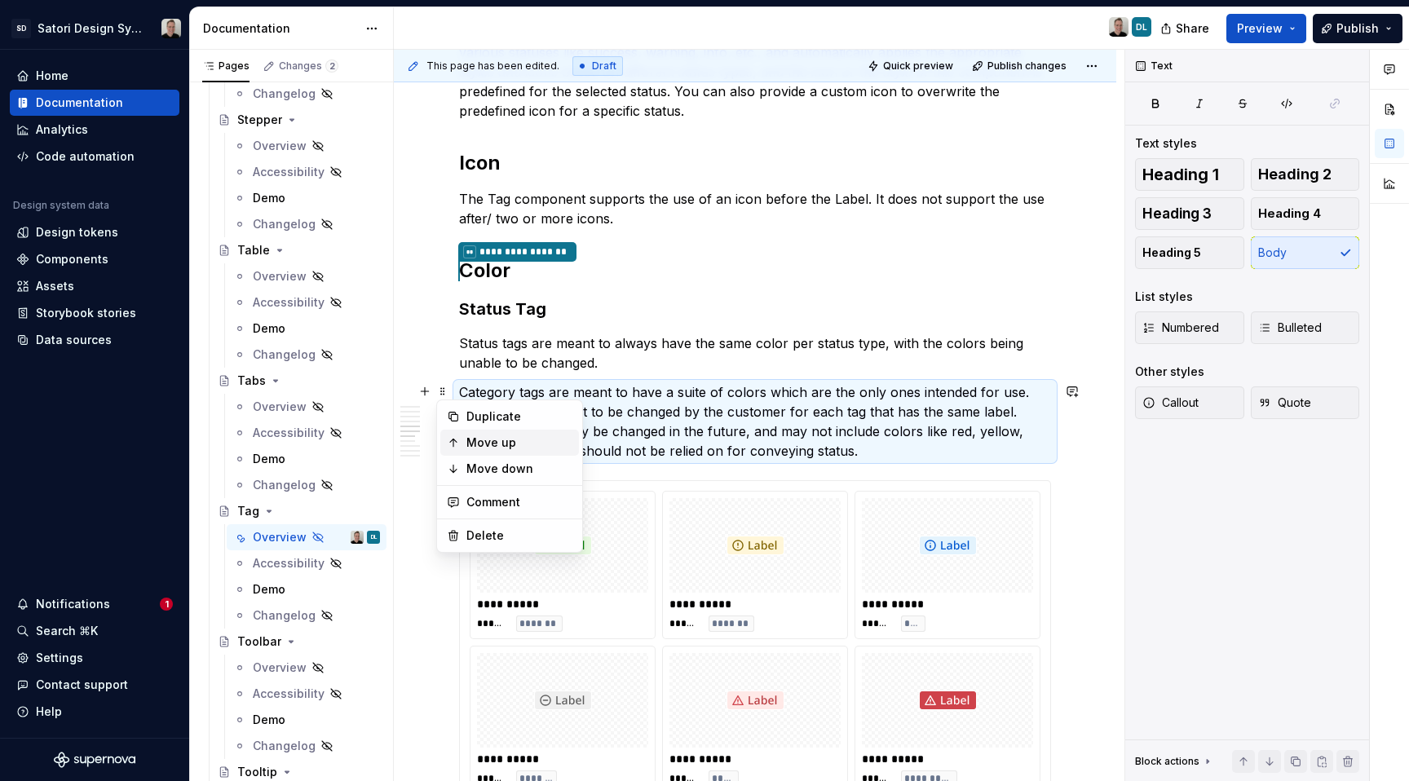
click at [501, 438] on div "Move up" at bounding box center [520, 443] width 106 height 16
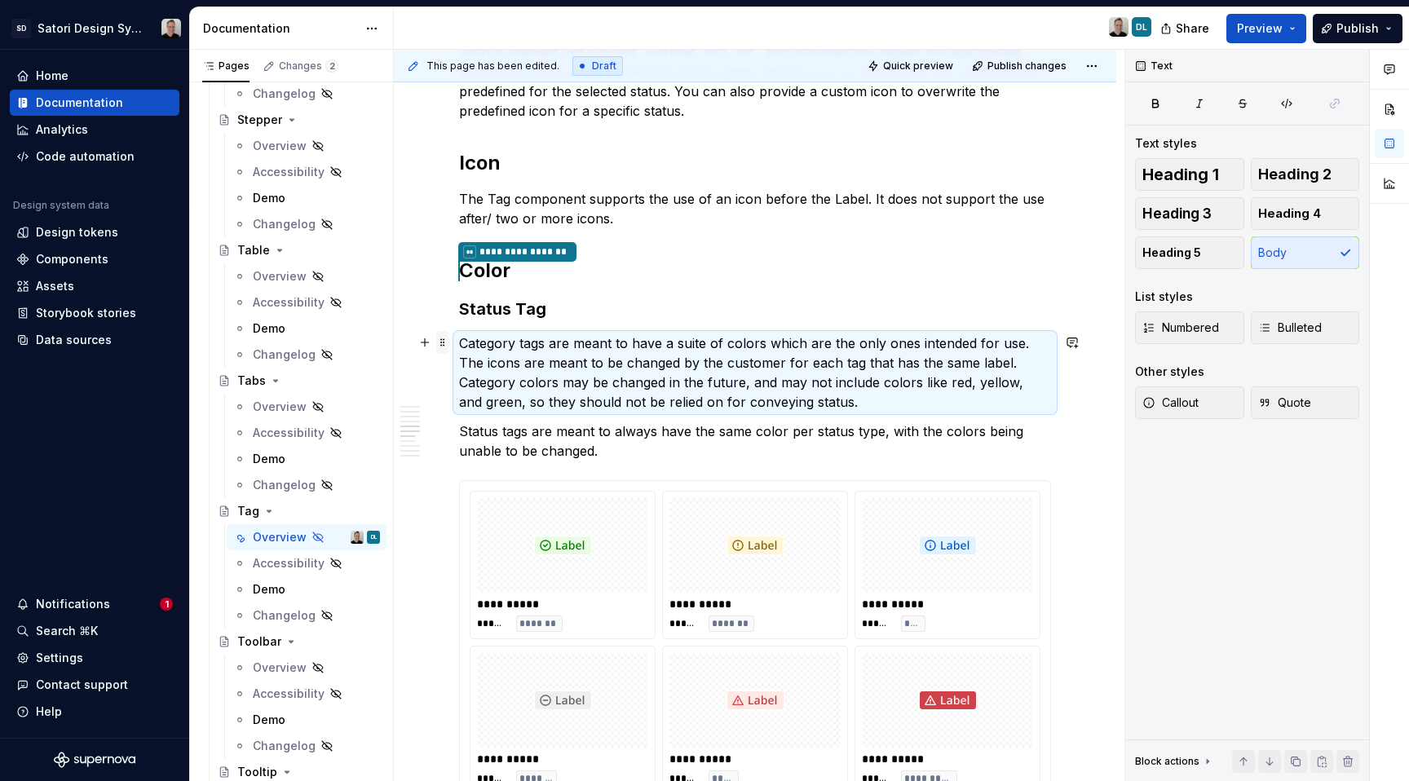
click at [444, 343] on span at bounding box center [442, 342] width 13 height 23
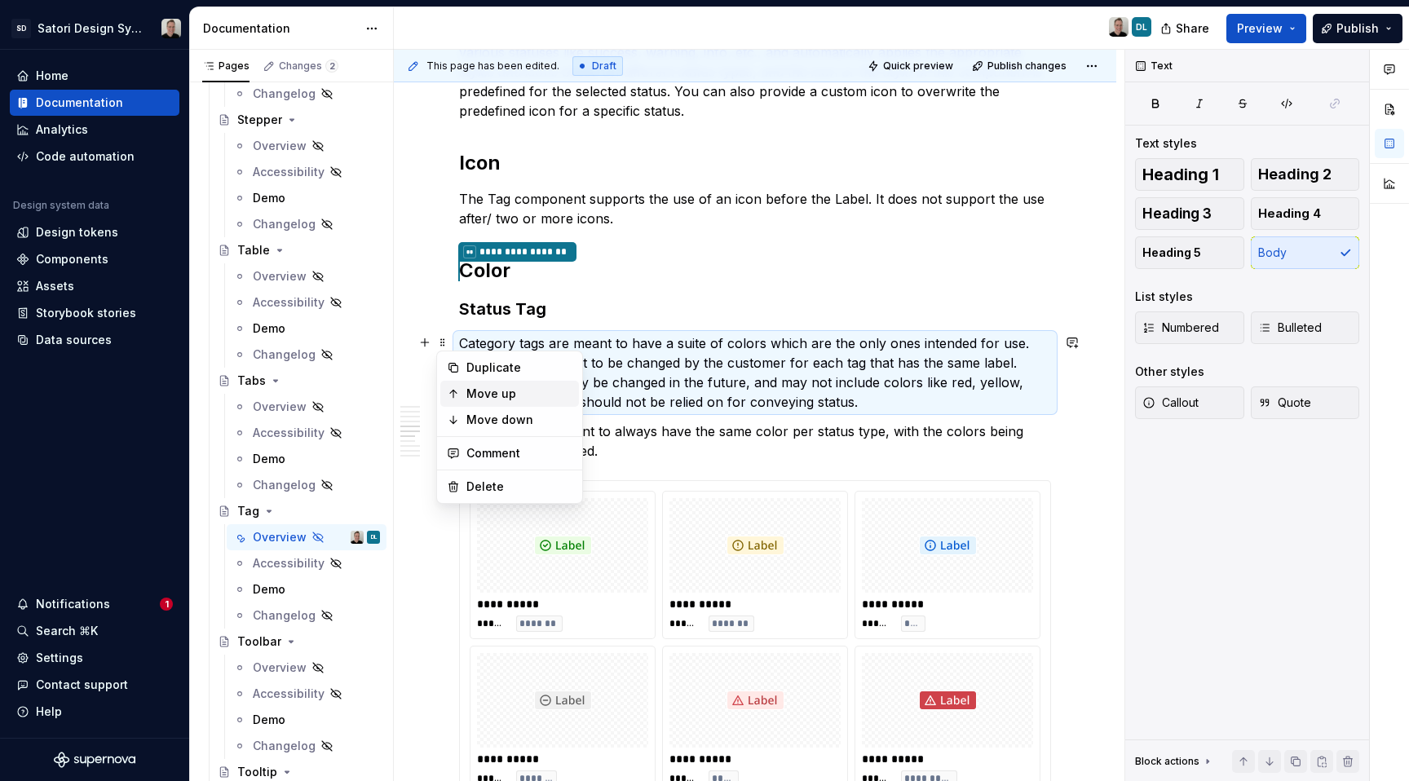
click at [481, 389] on div "Move up" at bounding box center [520, 394] width 106 height 16
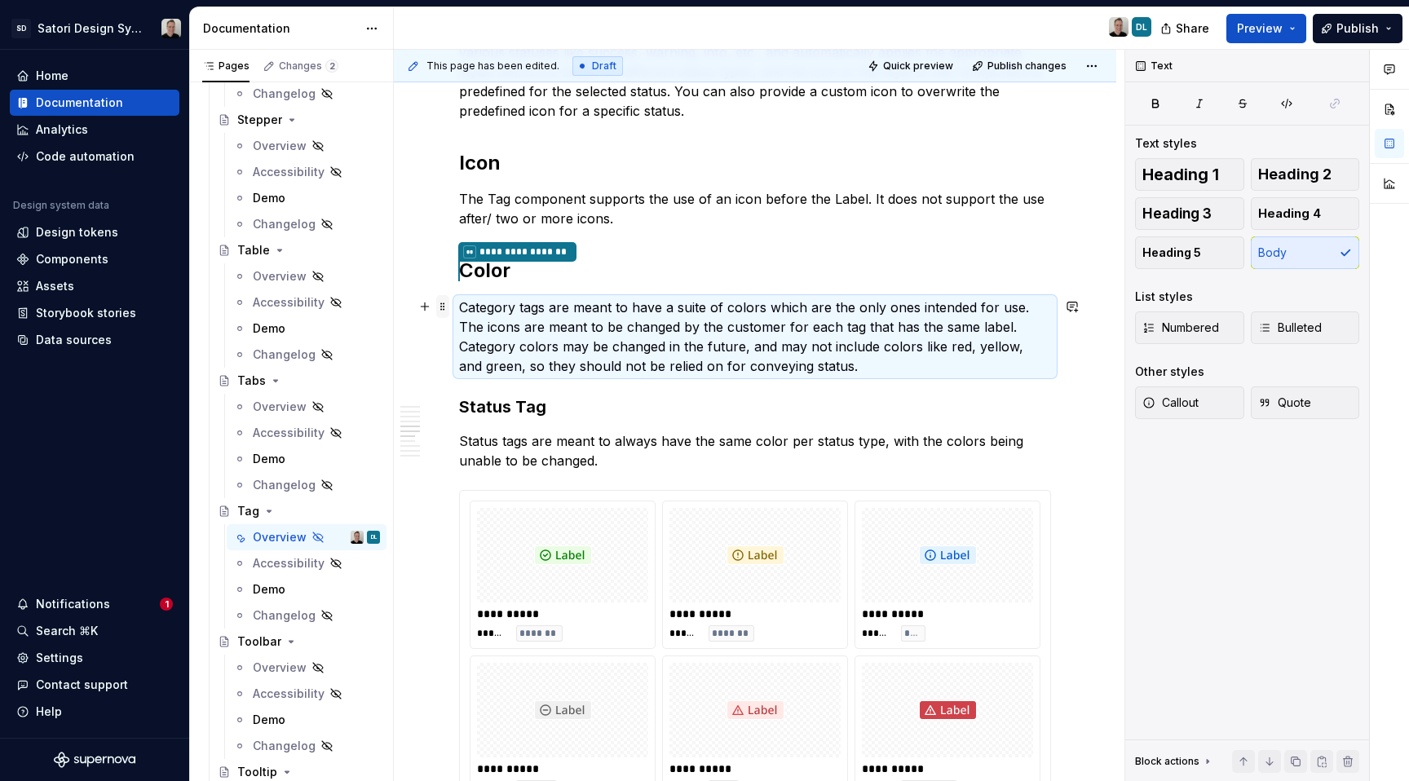
click at [442, 302] on span at bounding box center [442, 306] width 13 height 23
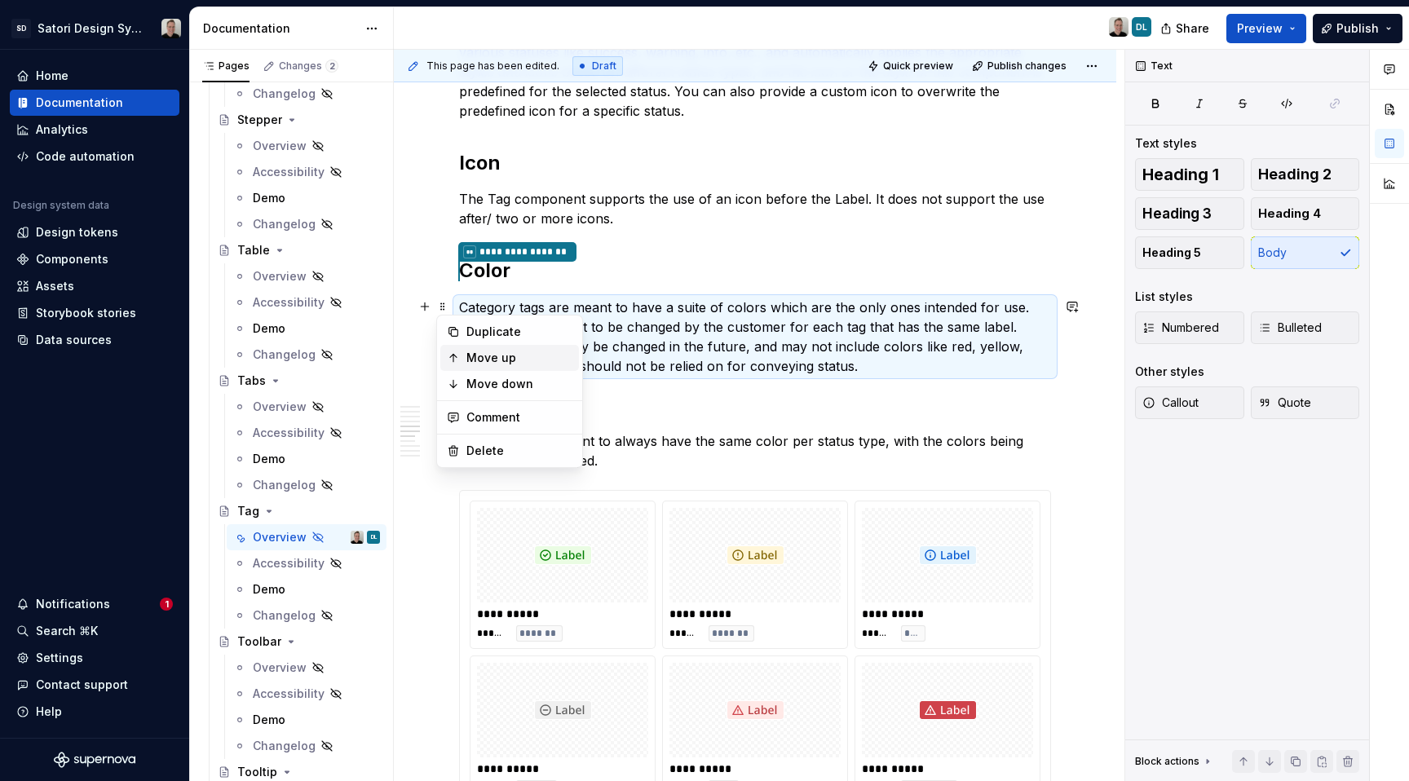
click at [486, 352] on div "Move up" at bounding box center [520, 358] width 106 height 16
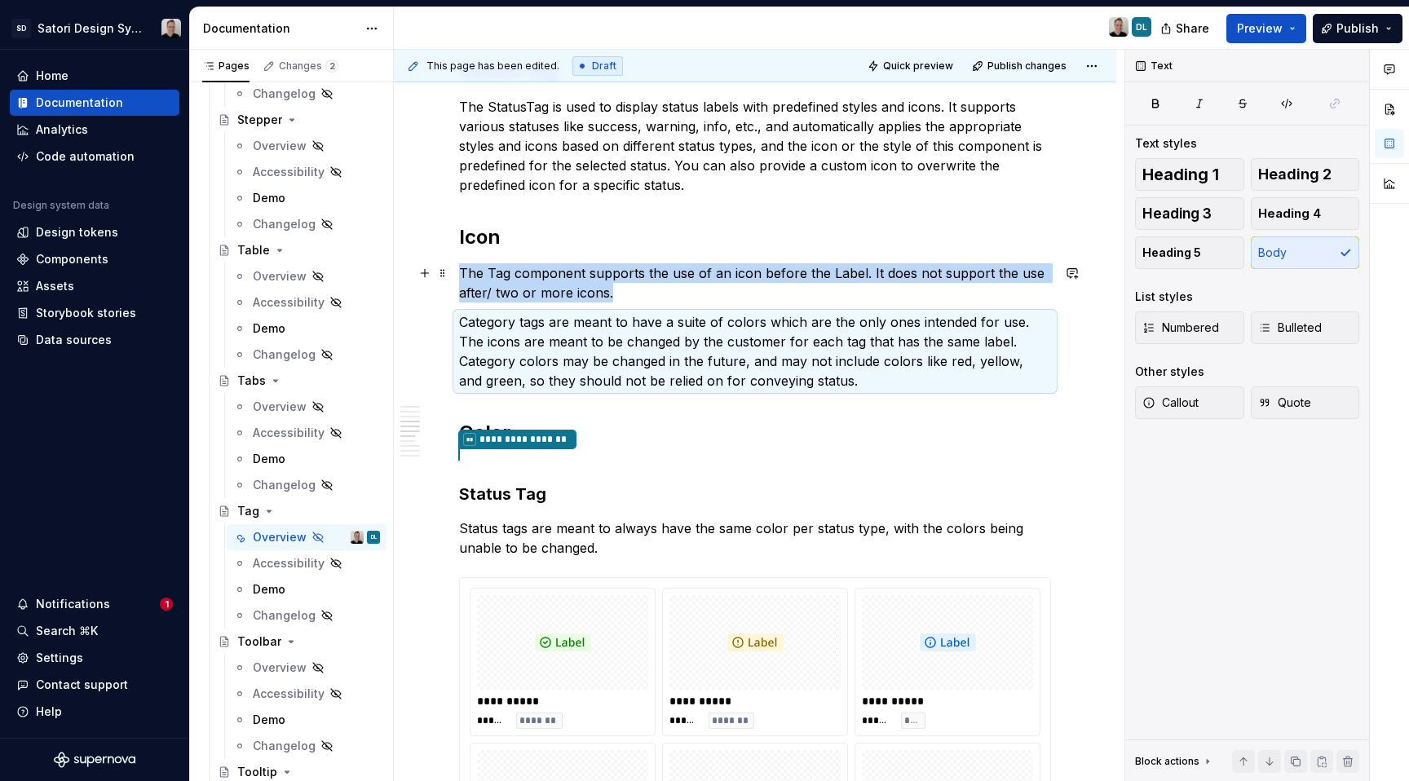
scroll to position [966, 0]
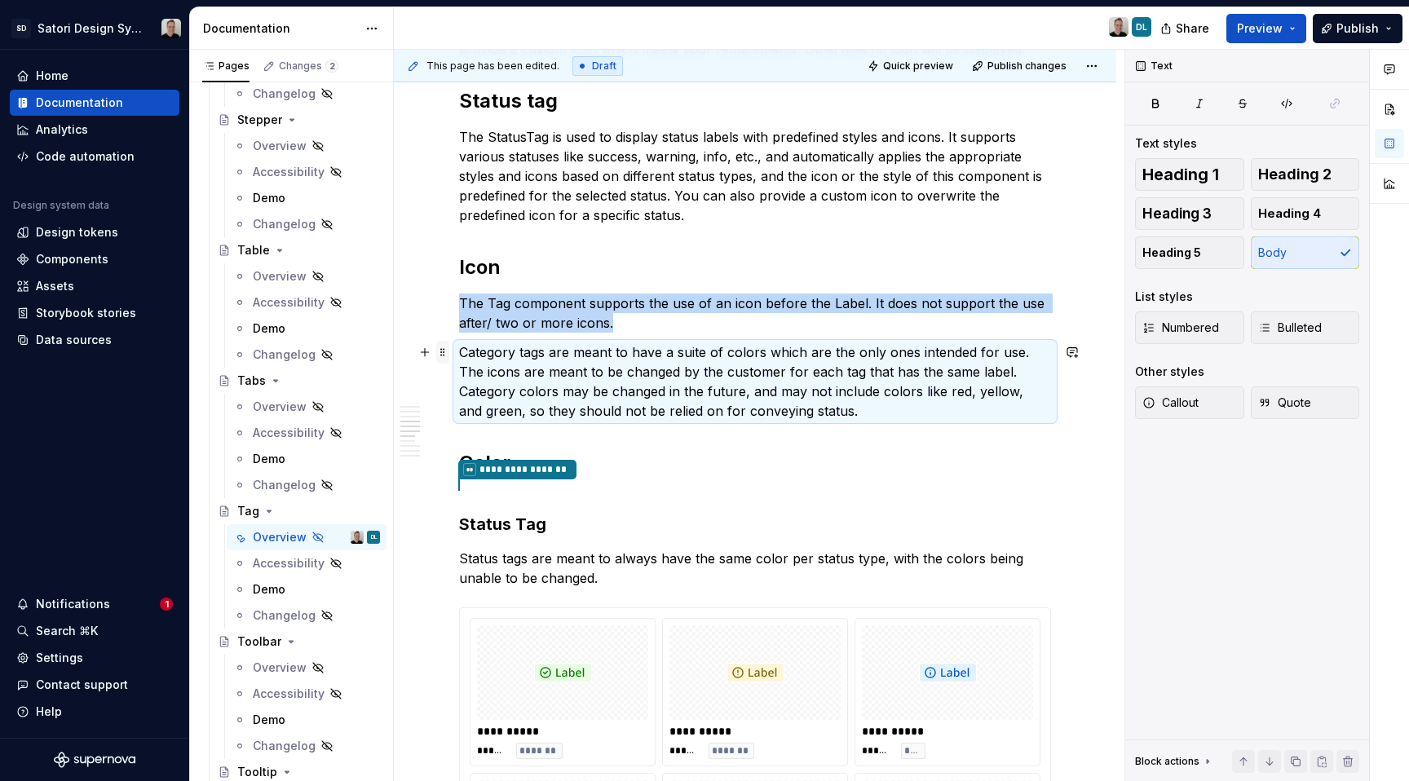
click at [444, 354] on span at bounding box center [442, 352] width 13 height 23
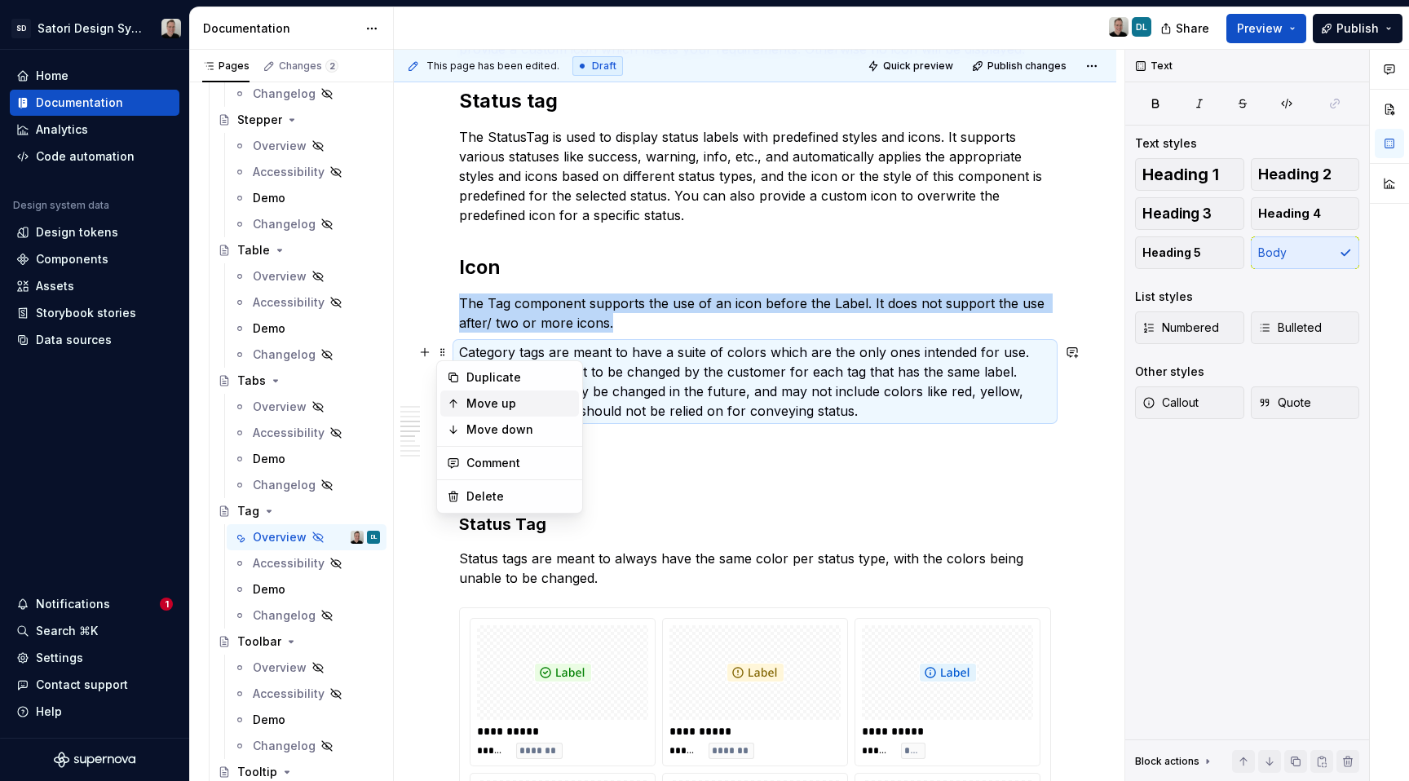
click at [486, 400] on div "Move up" at bounding box center [520, 404] width 106 height 16
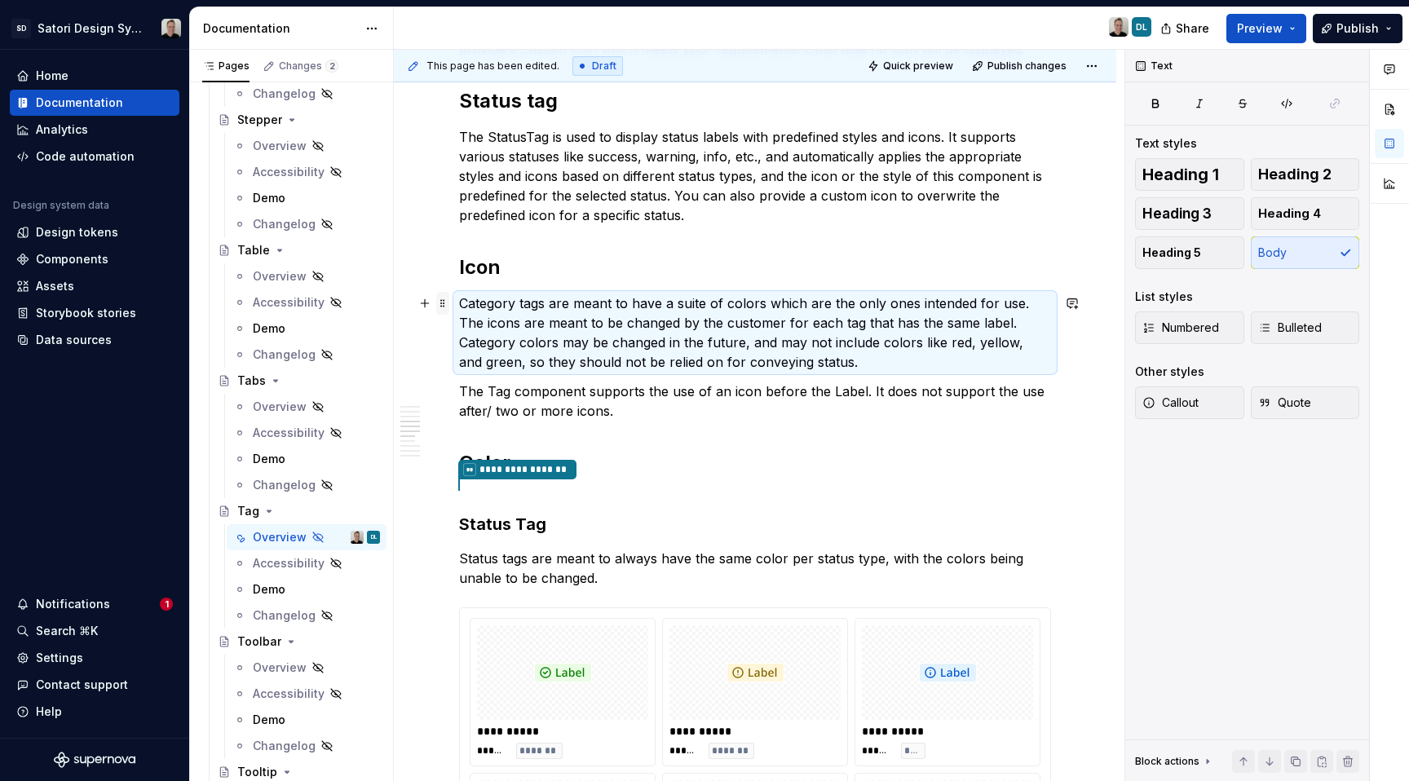
click at [446, 301] on span at bounding box center [442, 303] width 13 height 23
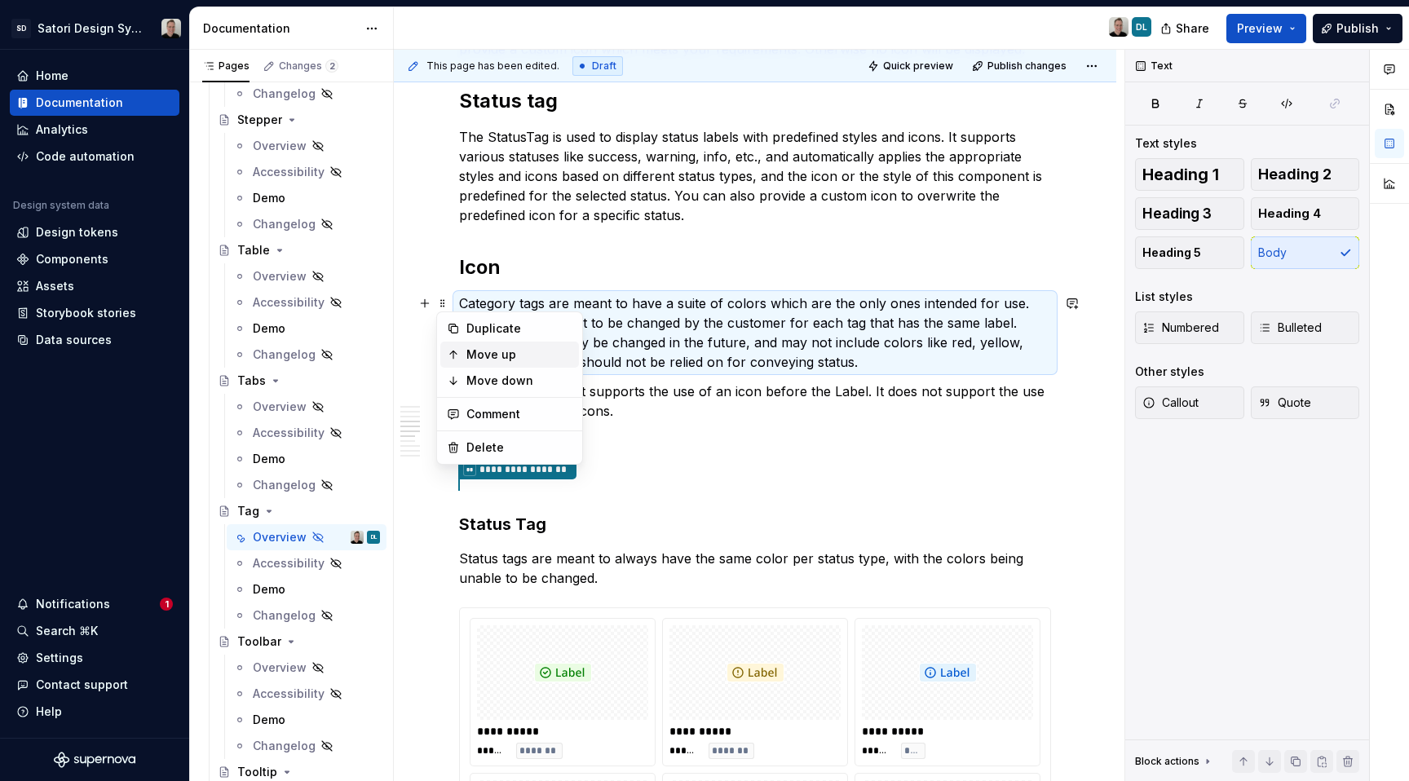
click at [497, 347] on div "Move up" at bounding box center [520, 355] width 106 height 16
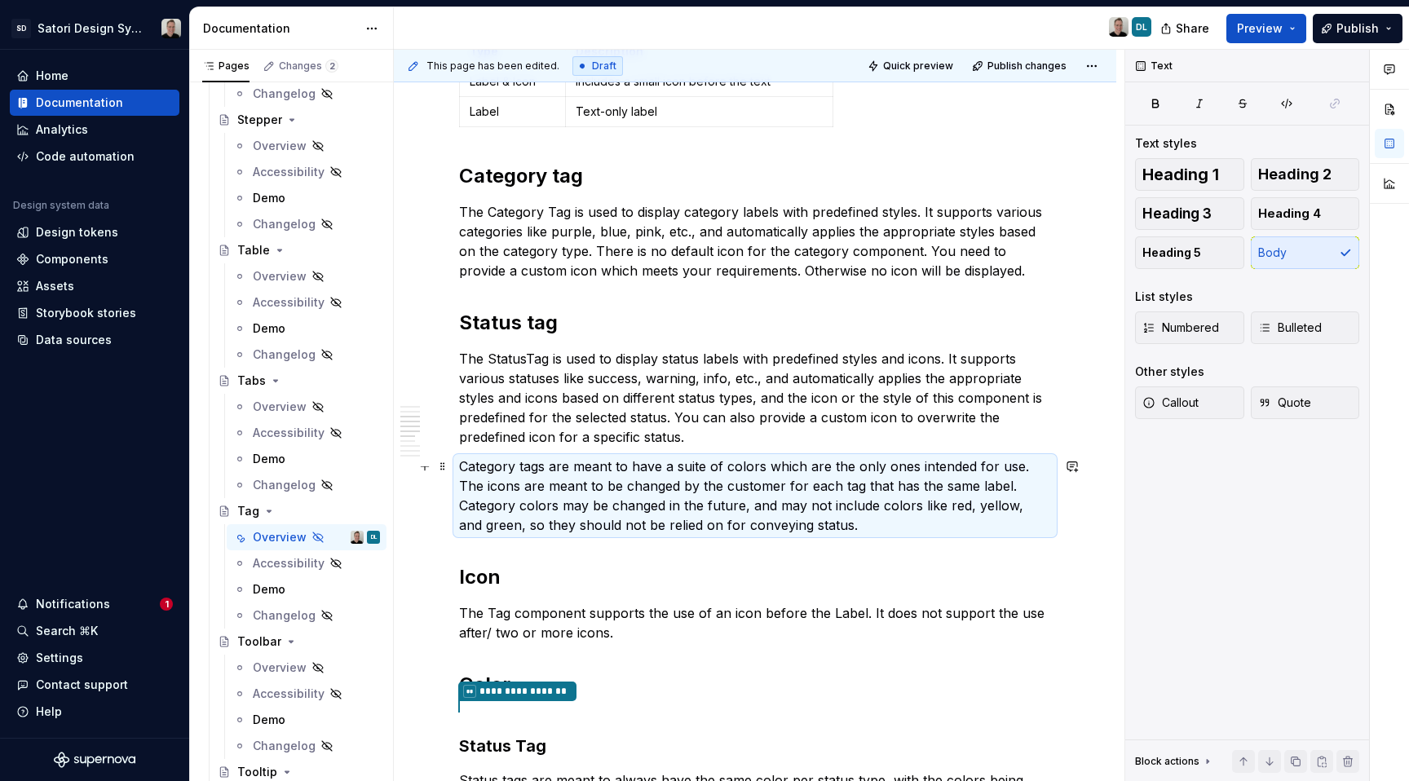
scroll to position [554, 0]
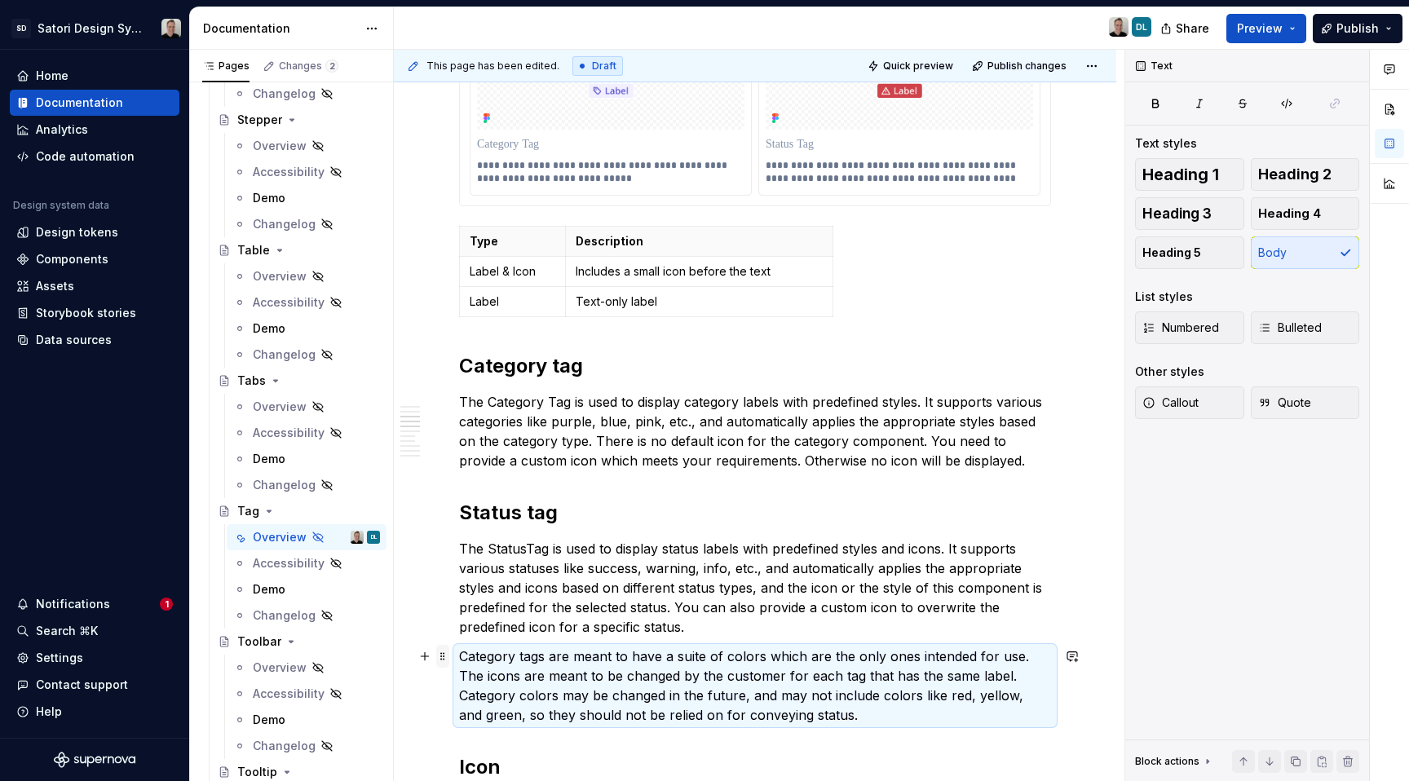
click at [445, 661] on span at bounding box center [442, 656] width 13 height 23
click at [498, 533] on div "Move up" at bounding box center [520, 532] width 106 height 16
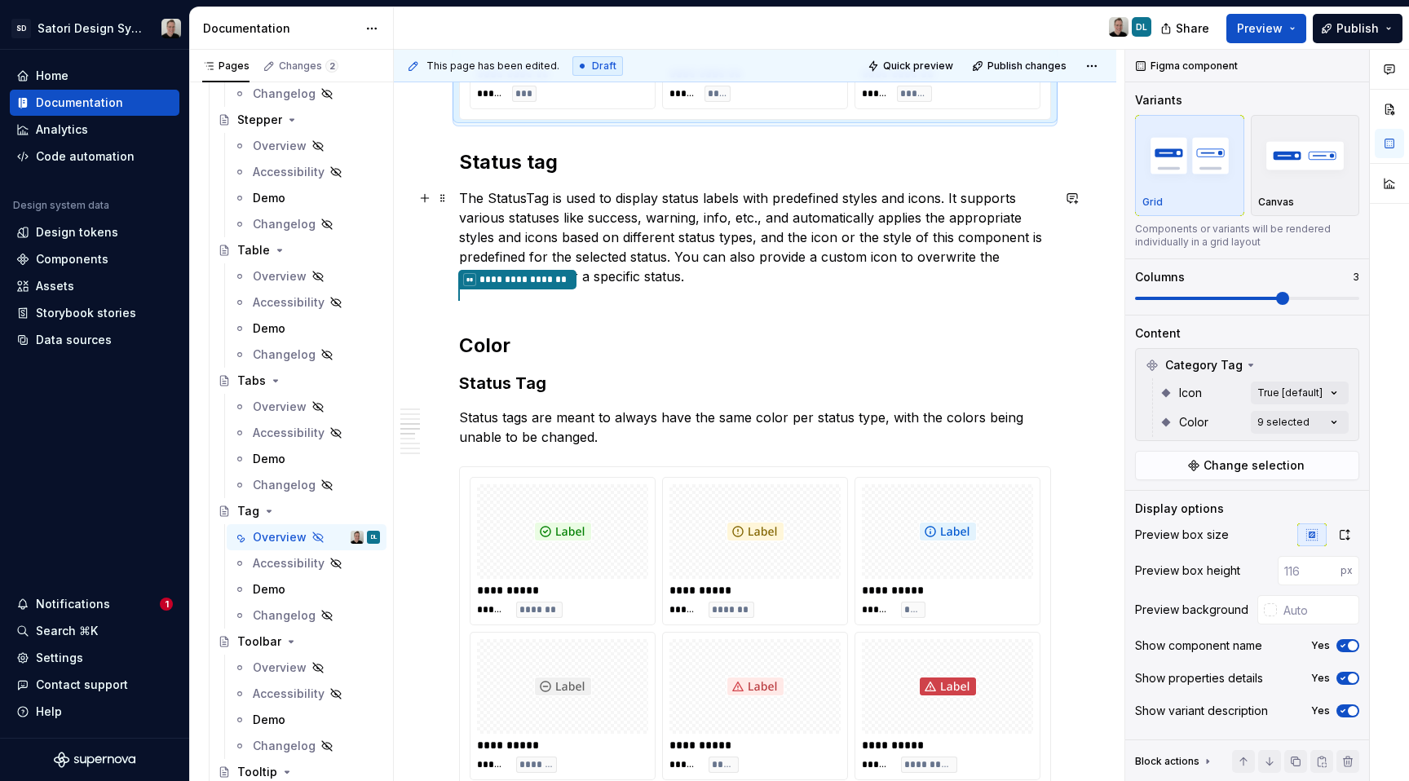
scroll to position [1493, 0]
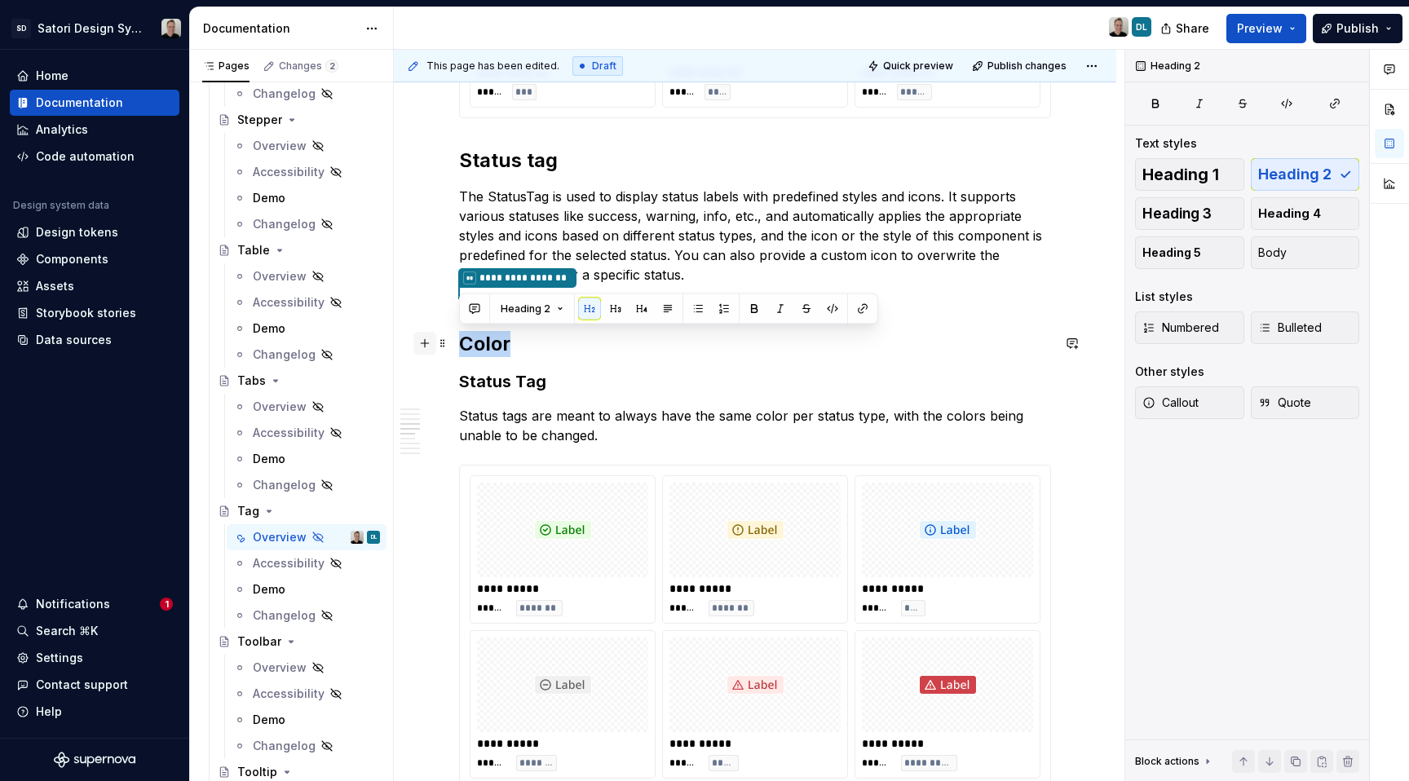
drag, startPoint x: 534, startPoint y: 343, endPoint x: 431, endPoint y: 345, distance: 102.8
click at [459, 345] on div "**********" at bounding box center [755, 205] width 592 height 2714
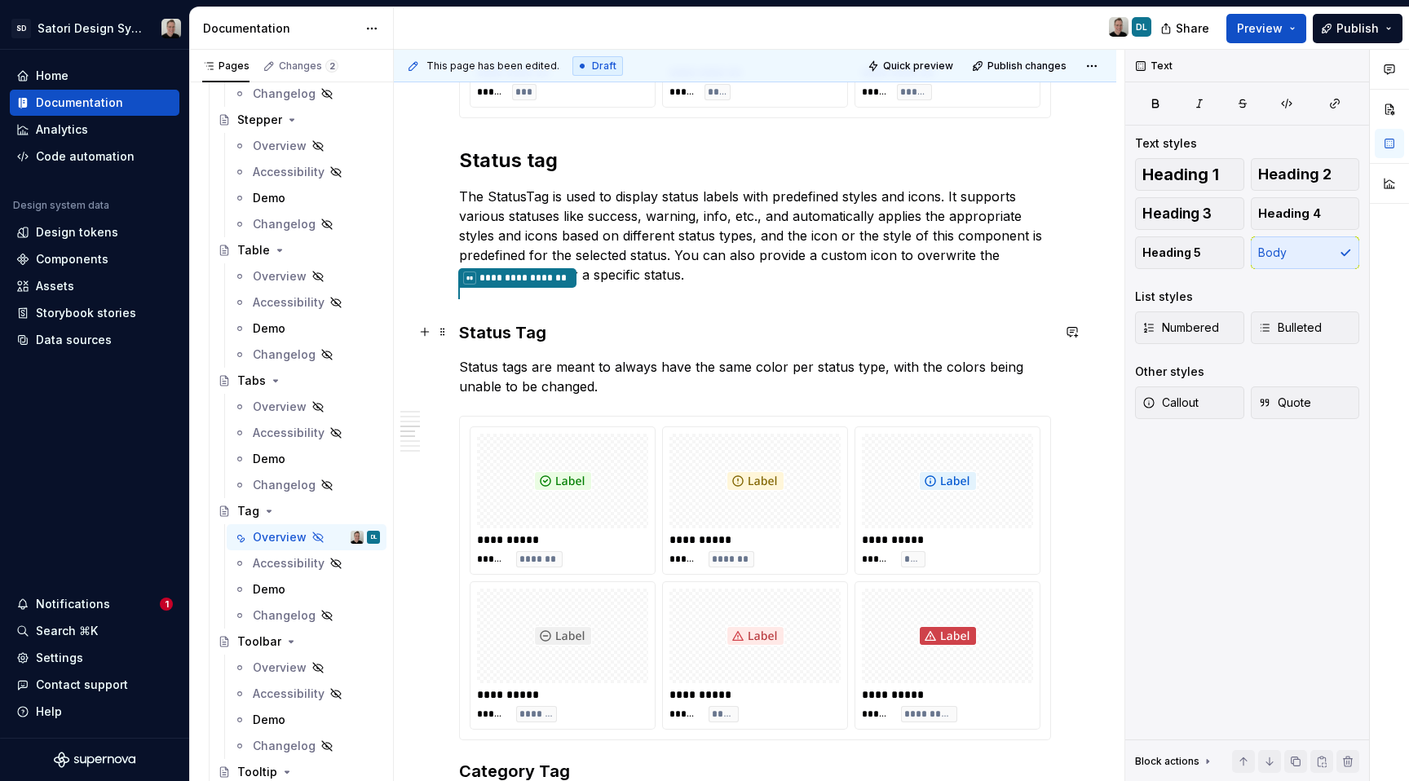
click at [569, 332] on h3 "Status Tag" at bounding box center [755, 332] width 592 height 23
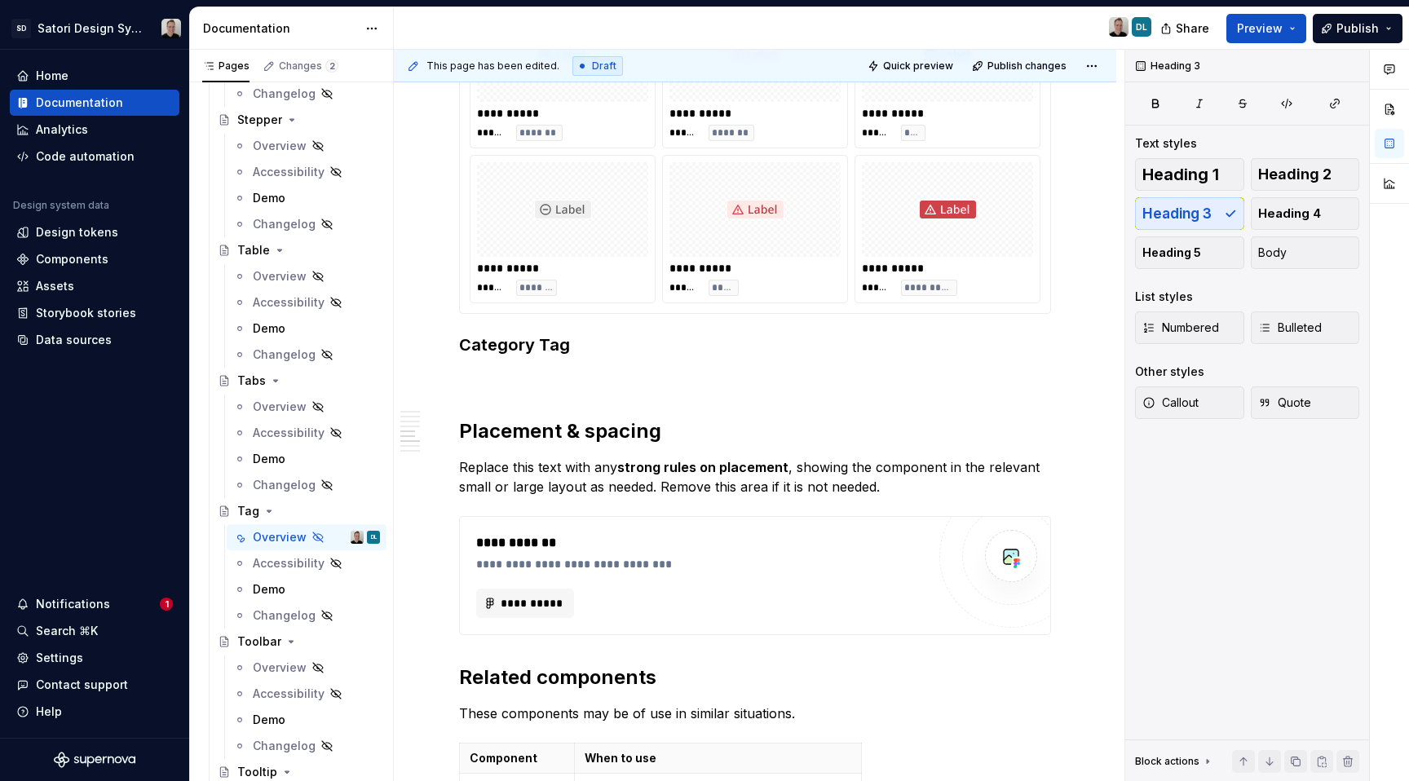
scroll to position [1946, 0]
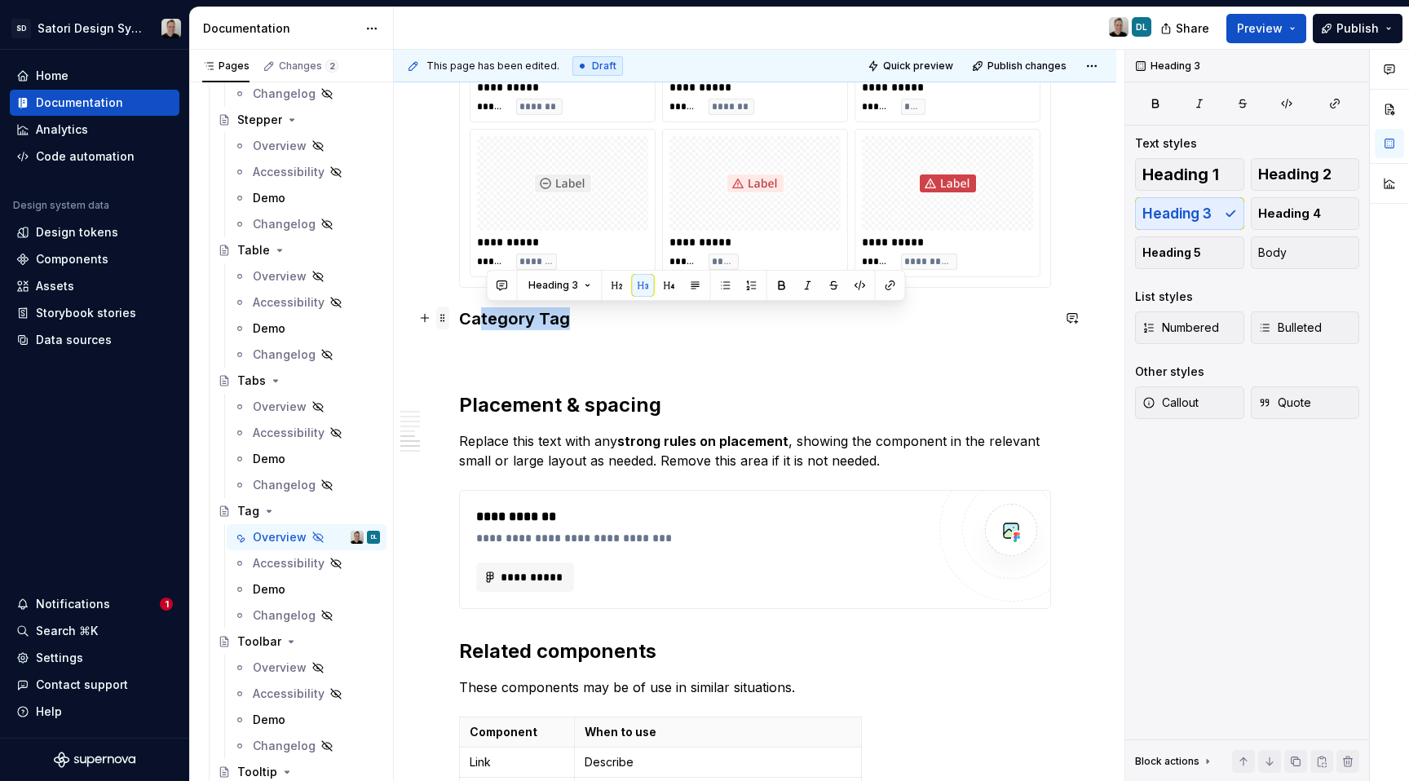
drag, startPoint x: 587, startPoint y: 322, endPoint x: 447, endPoint y: 323, distance: 140.3
click at [599, 321] on h3 "Category Tag" at bounding box center [755, 318] width 592 height 23
click at [437, 317] on span at bounding box center [442, 318] width 13 height 23
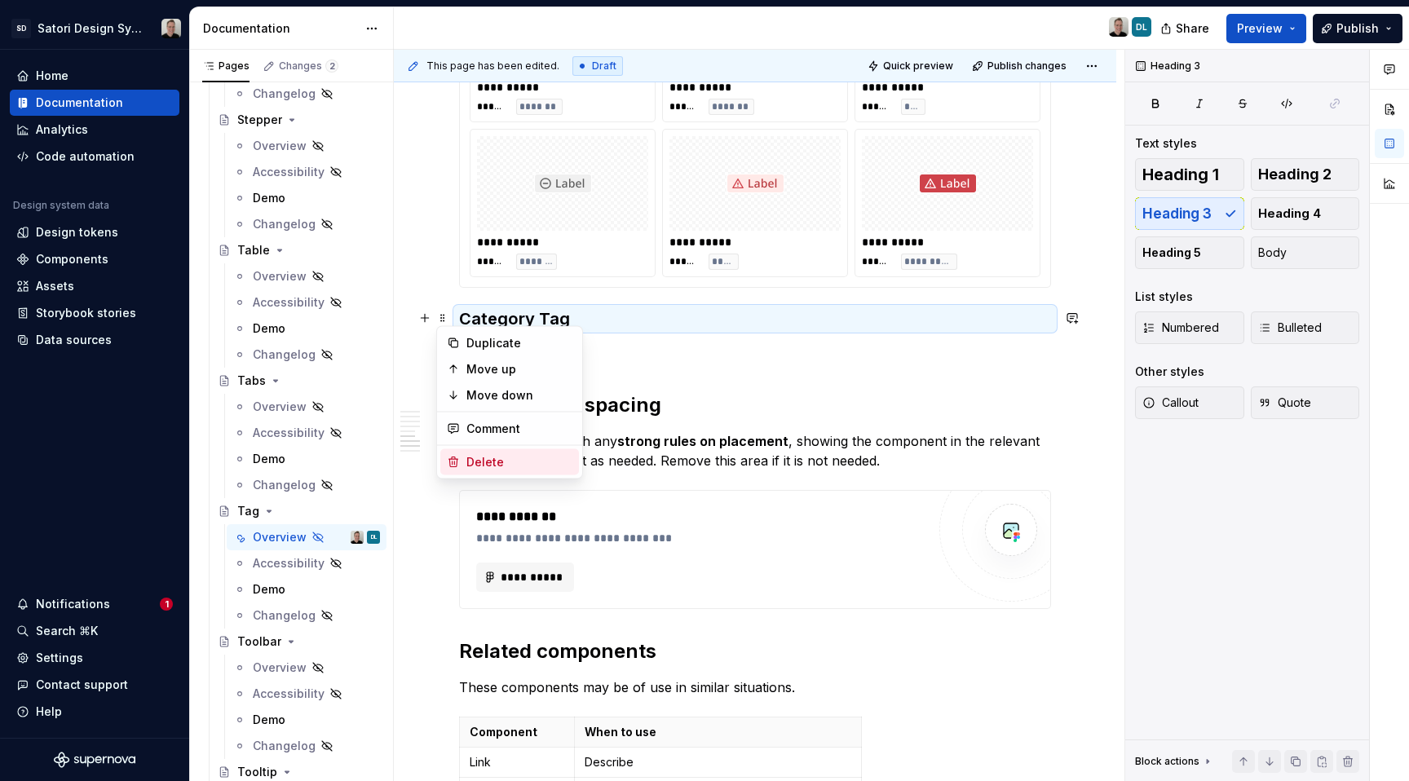
click at [514, 454] on div "Delete" at bounding box center [520, 462] width 106 height 16
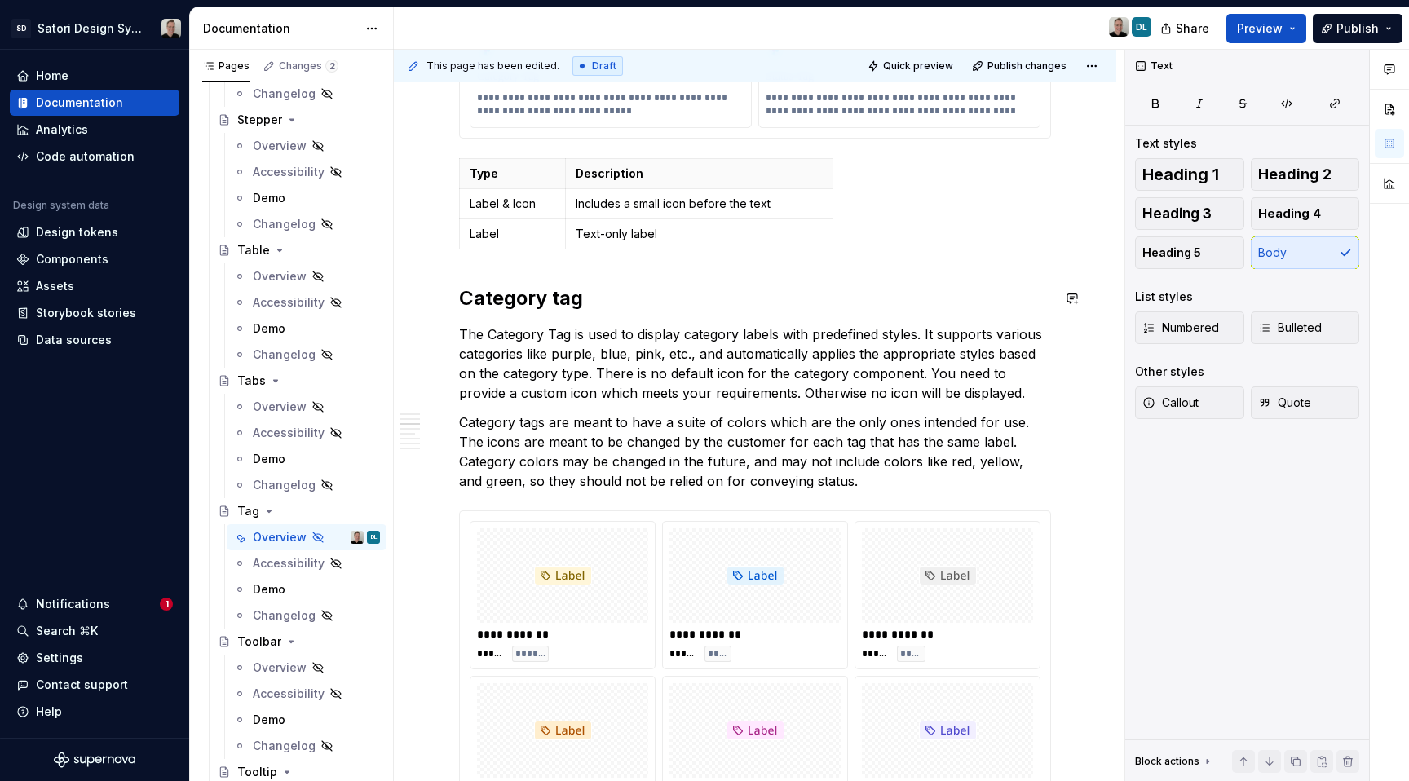
scroll to position [667, 0]
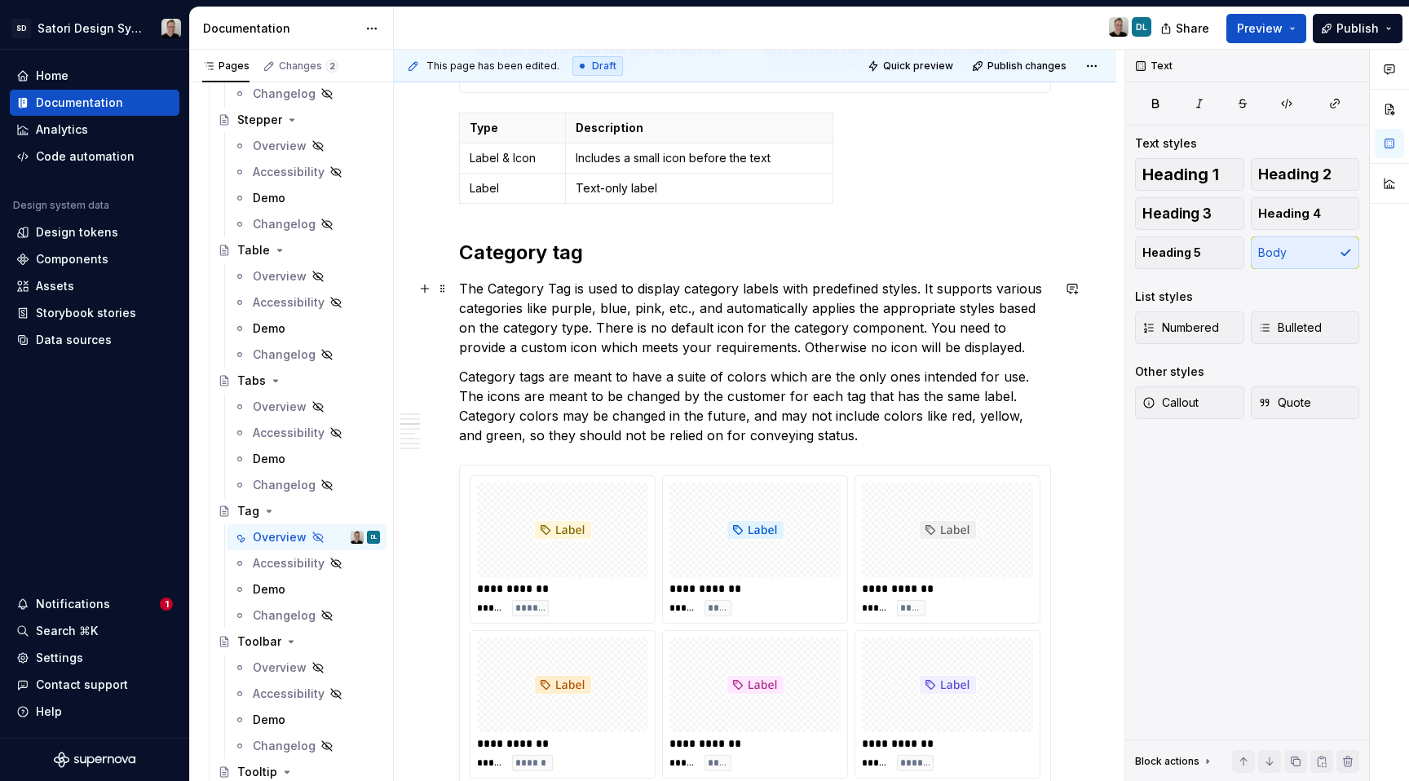
click at [461, 289] on p "The Category Tag is used to display category labels with predefined styles. It …" at bounding box center [755, 318] width 592 height 78
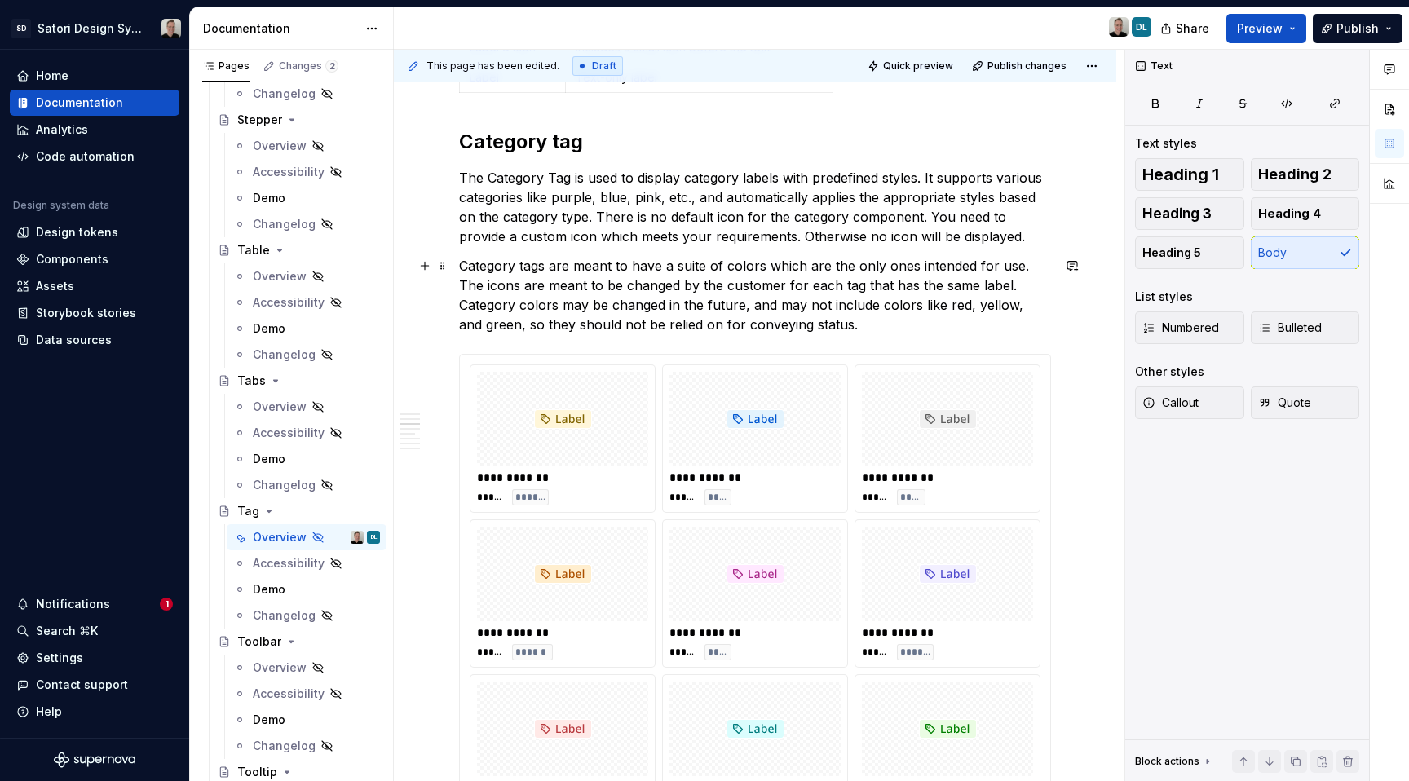
scroll to position [775, 0]
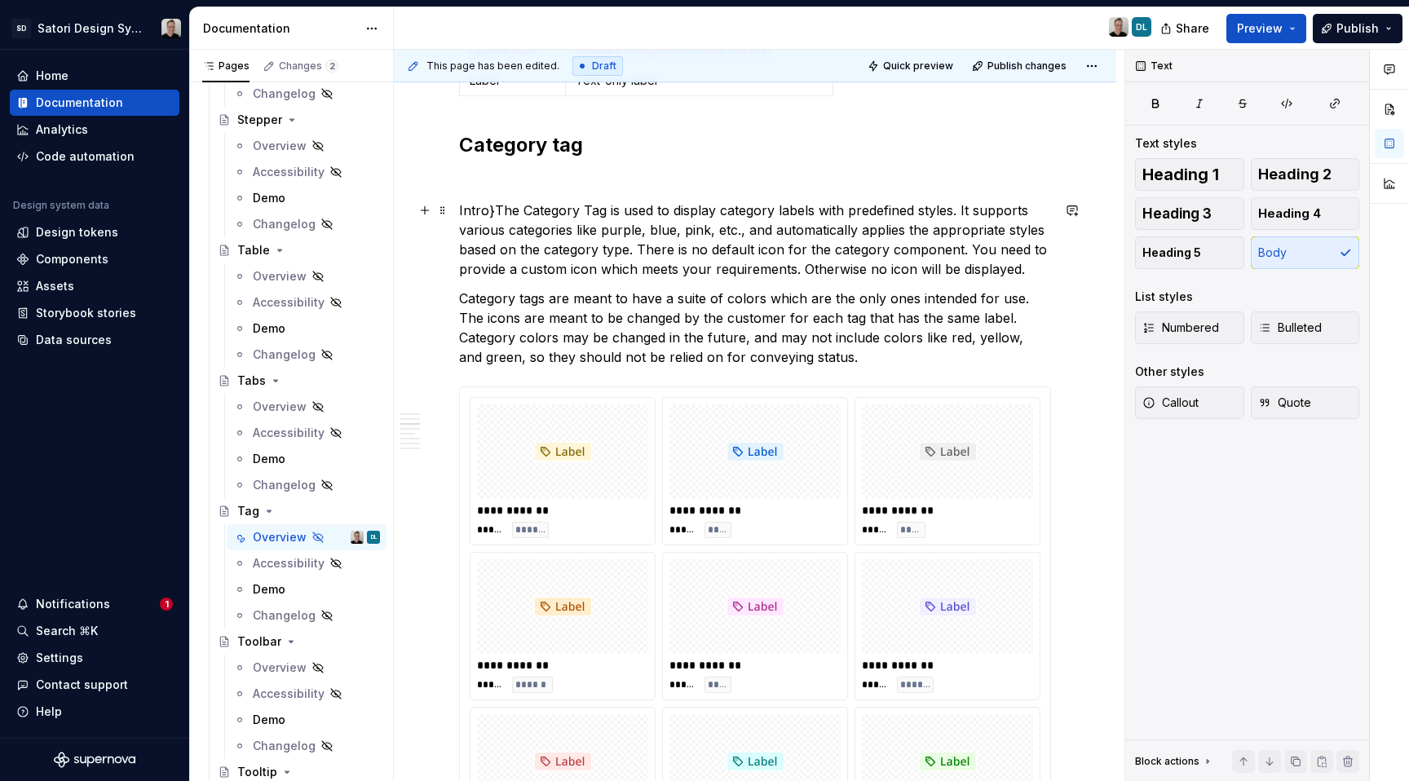
click at [460, 212] on p "Intro}The Category Tag is used to display category labels with predefined style…" at bounding box center [755, 240] width 592 height 78
drag, startPoint x: 499, startPoint y: 214, endPoint x: 459, endPoint y: 212, distance: 40.0
click at [459, 212] on p "{Intro}The Category Tag is used to display category labels with predefined styl…" at bounding box center [755, 240] width 592 height 78
click at [847, 364] on p "Category tags are meant to have a suite of colors which are the only ones inten…" at bounding box center [755, 328] width 592 height 78
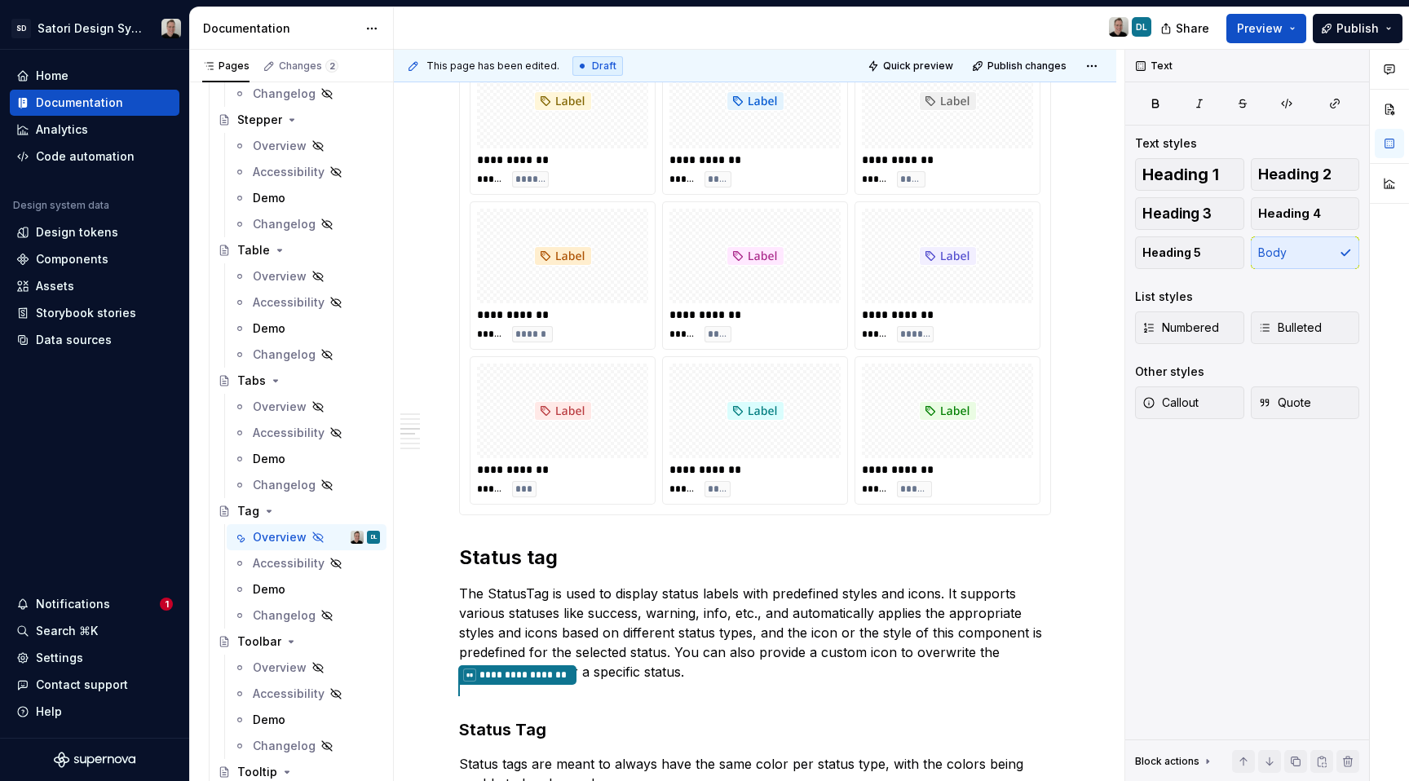
scroll to position [1127, 0]
click at [463, 547] on h2 "Status tag" at bounding box center [755, 556] width 592 height 26
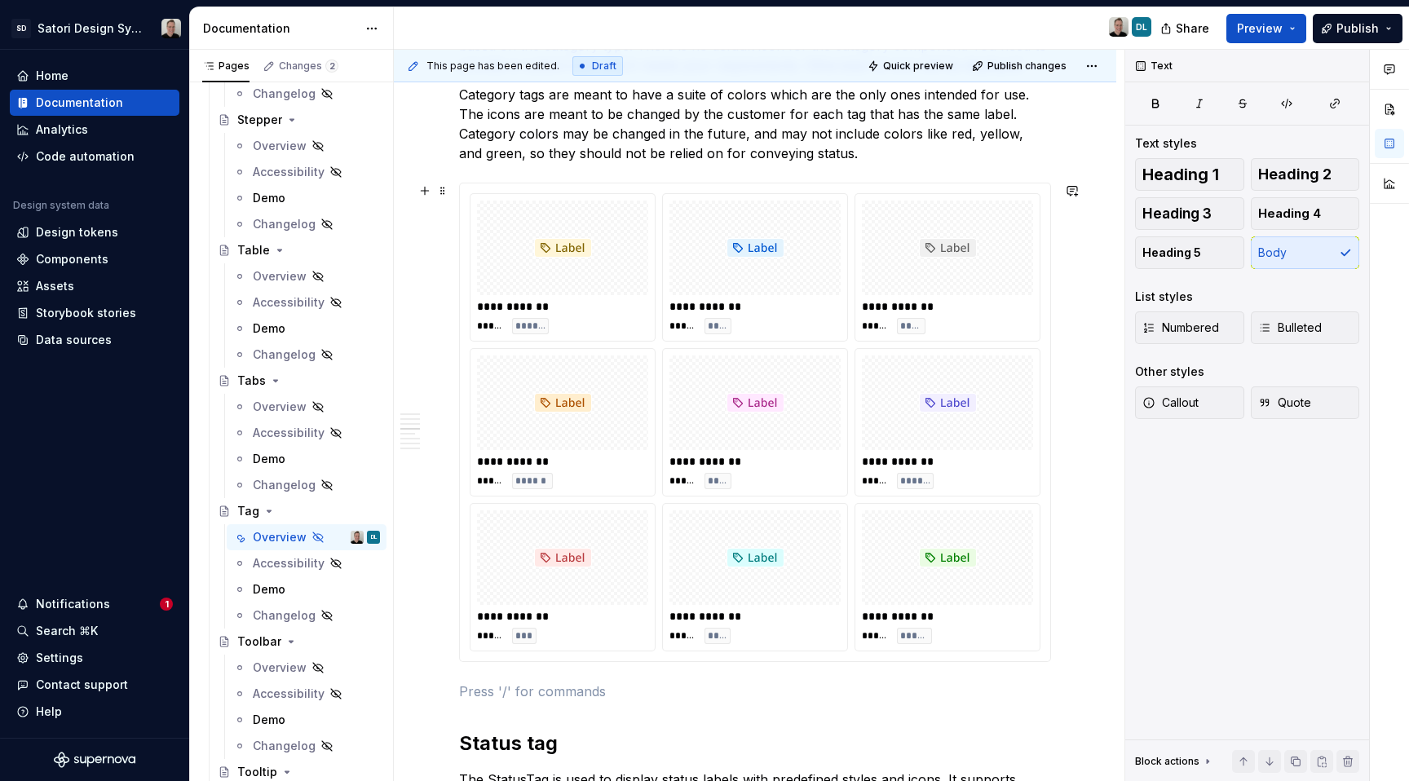
scroll to position [982, 0]
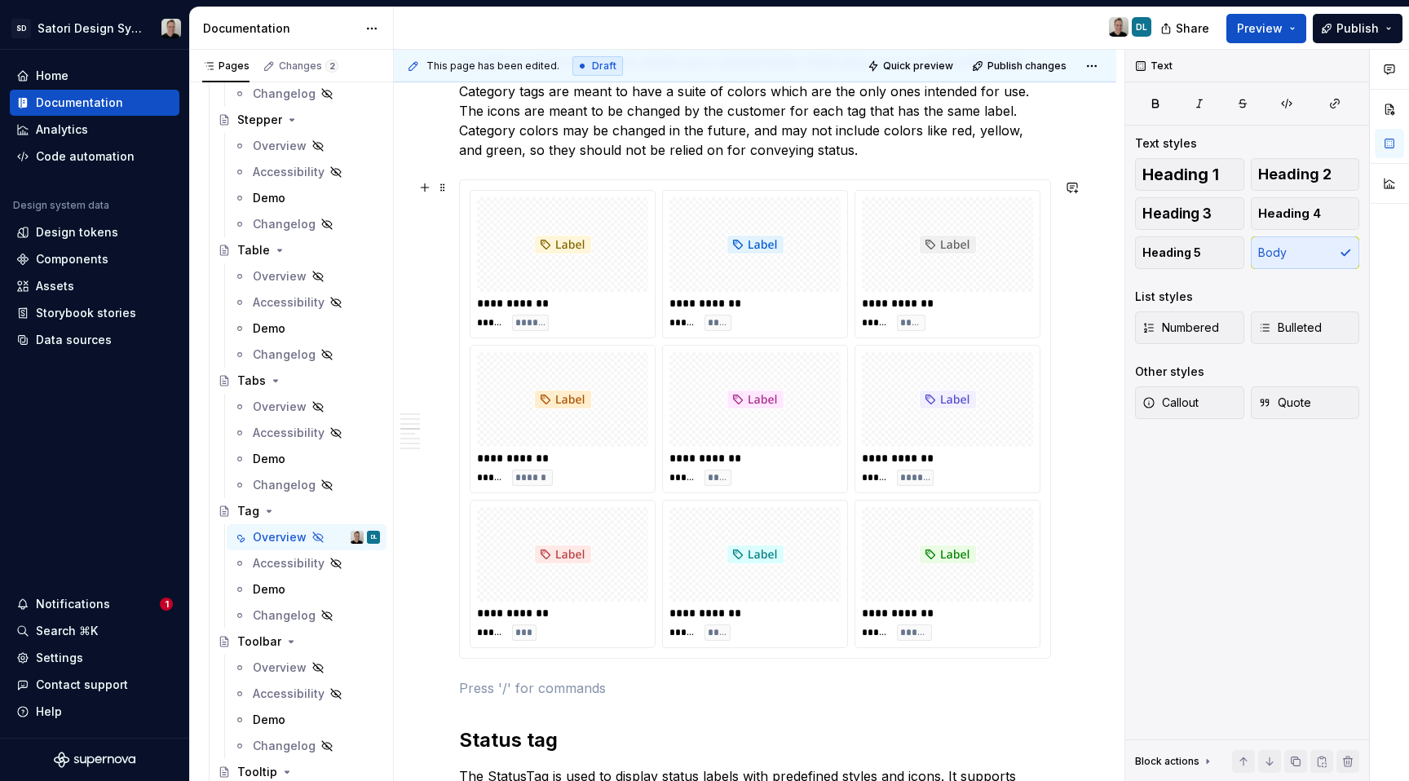
click at [860, 263] on div "**********" at bounding box center [948, 264] width 184 height 147
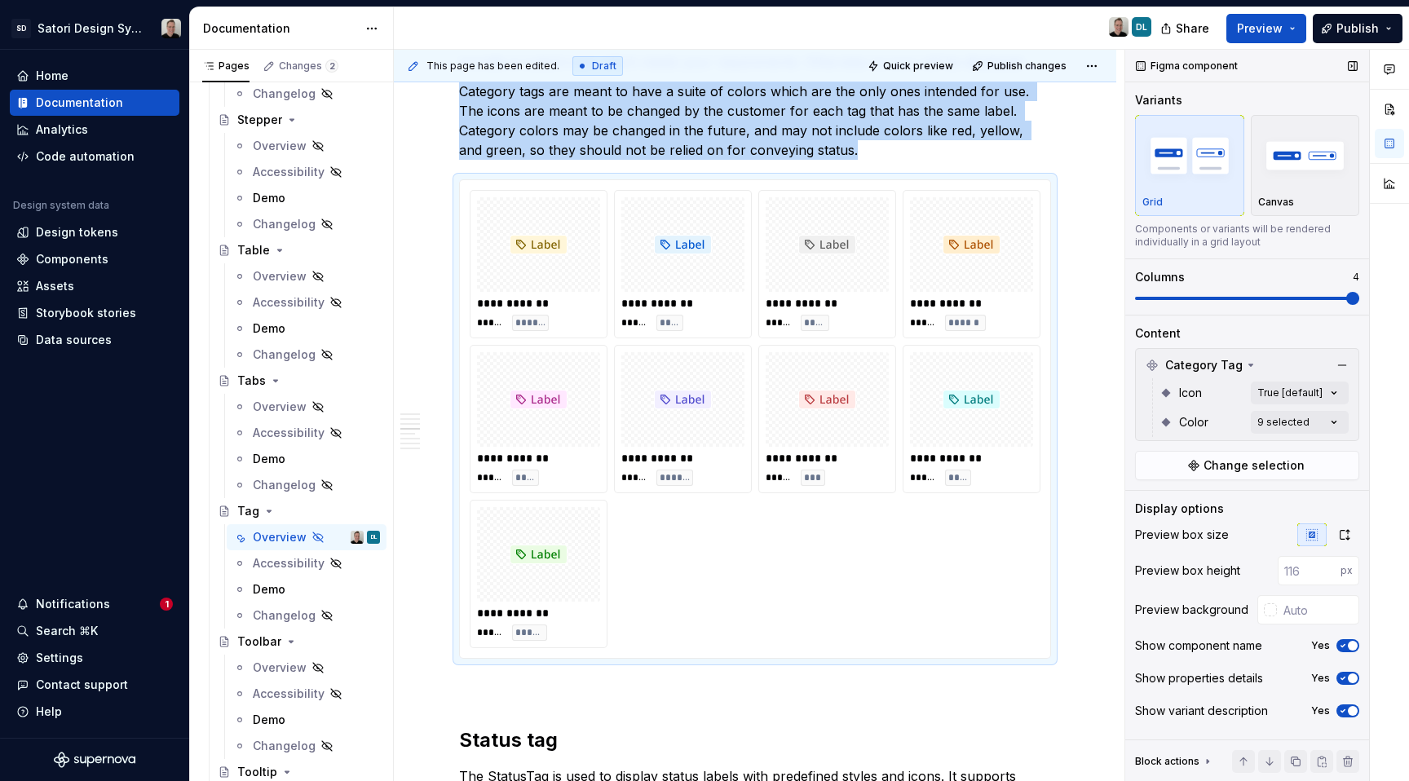
click at [1360, 294] on span at bounding box center [1353, 298] width 13 height 13
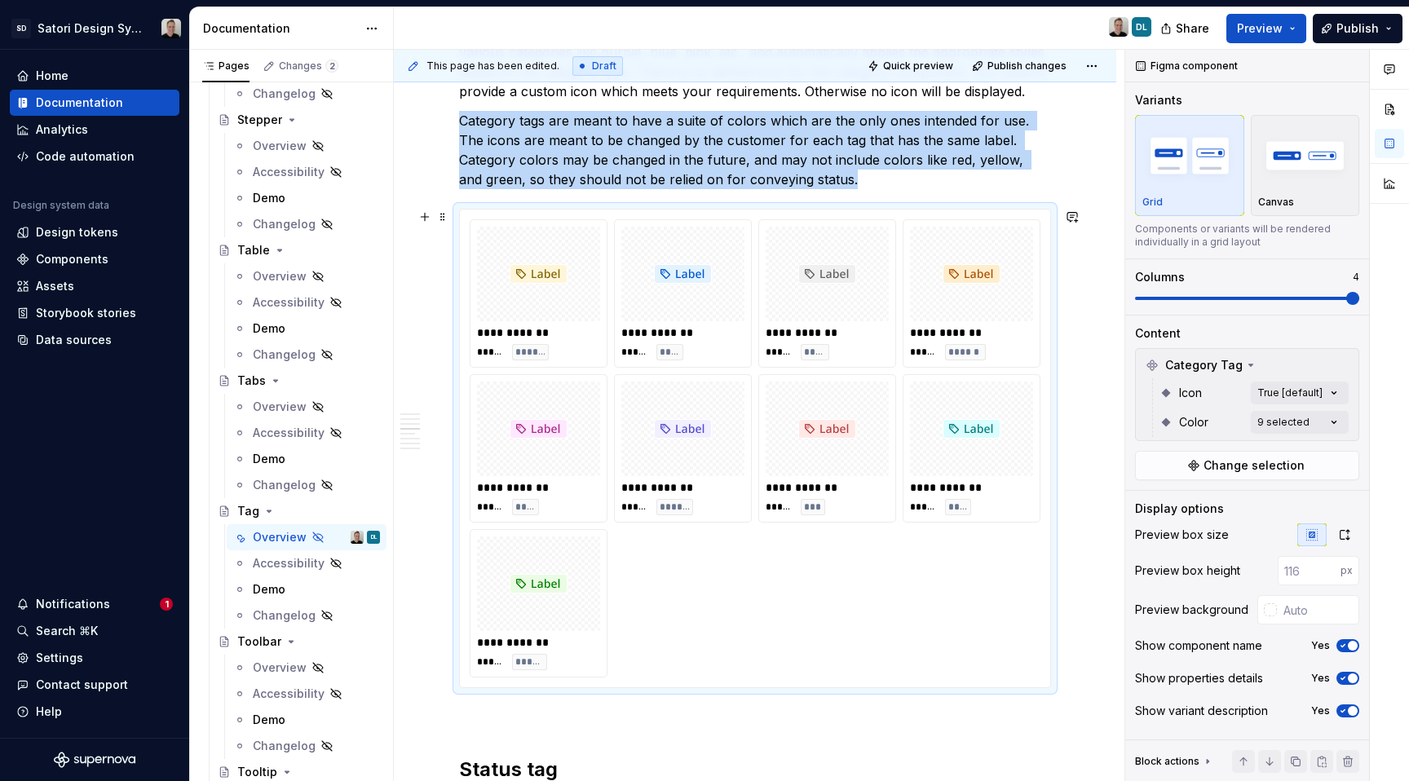
scroll to position [1026, 0]
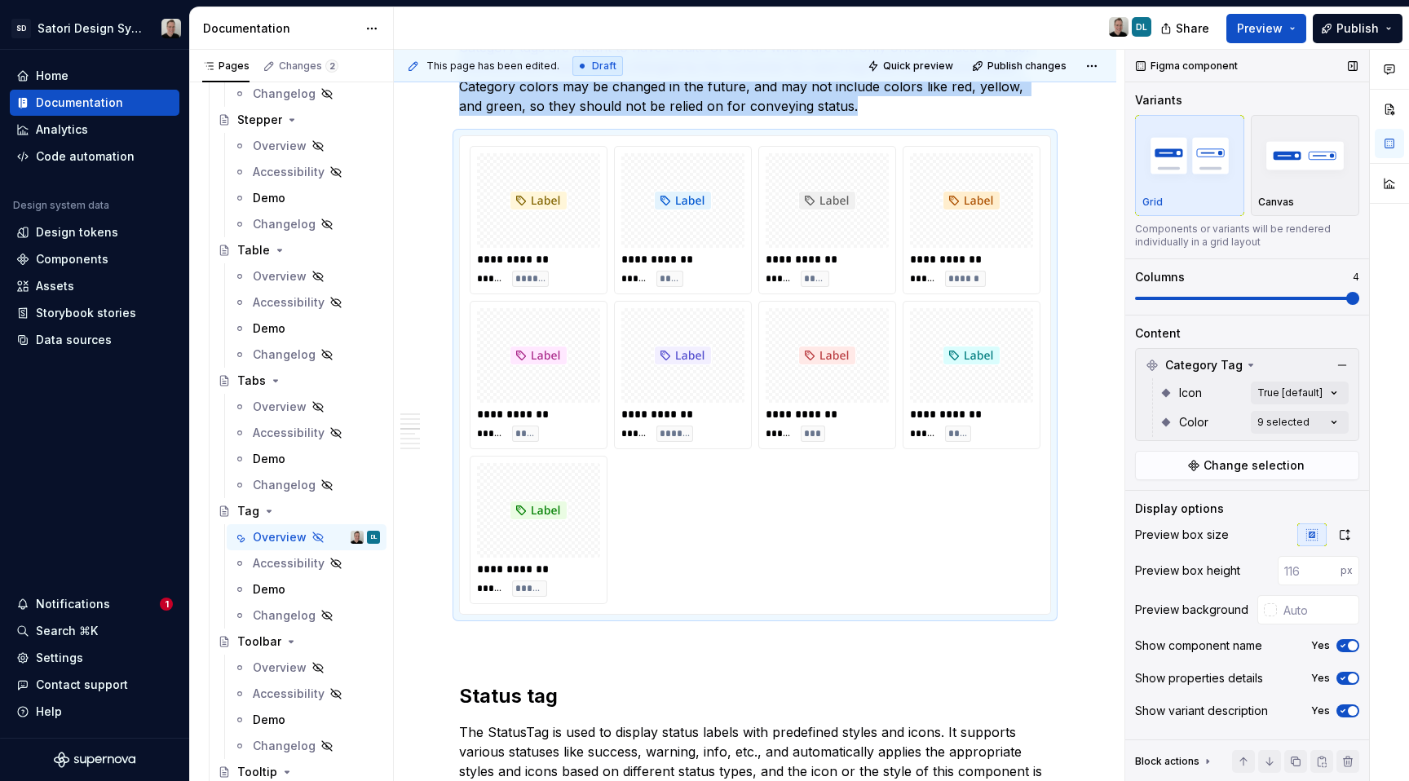
click at [1360, 305] on span at bounding box center [1353, 298] width 13 height 13
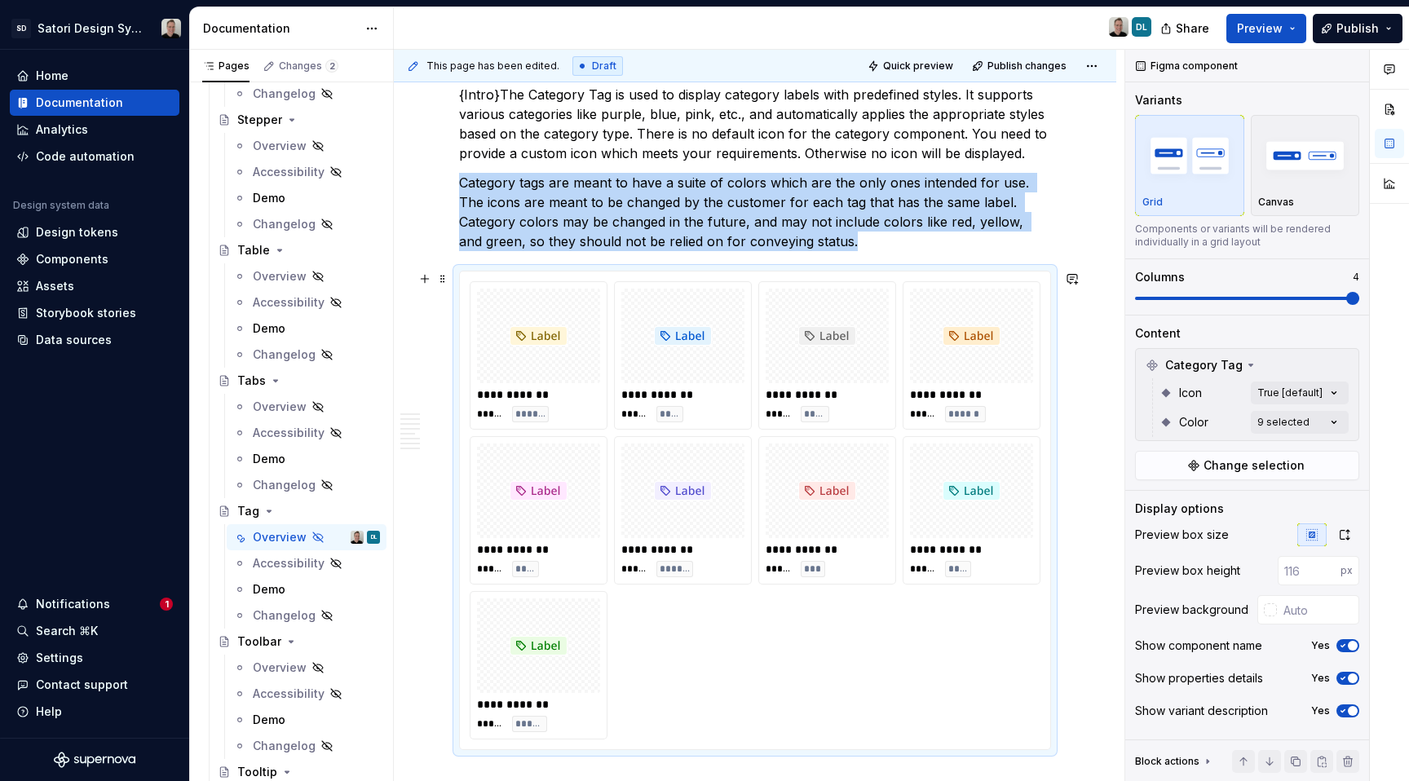
scroll to position [888, 0]
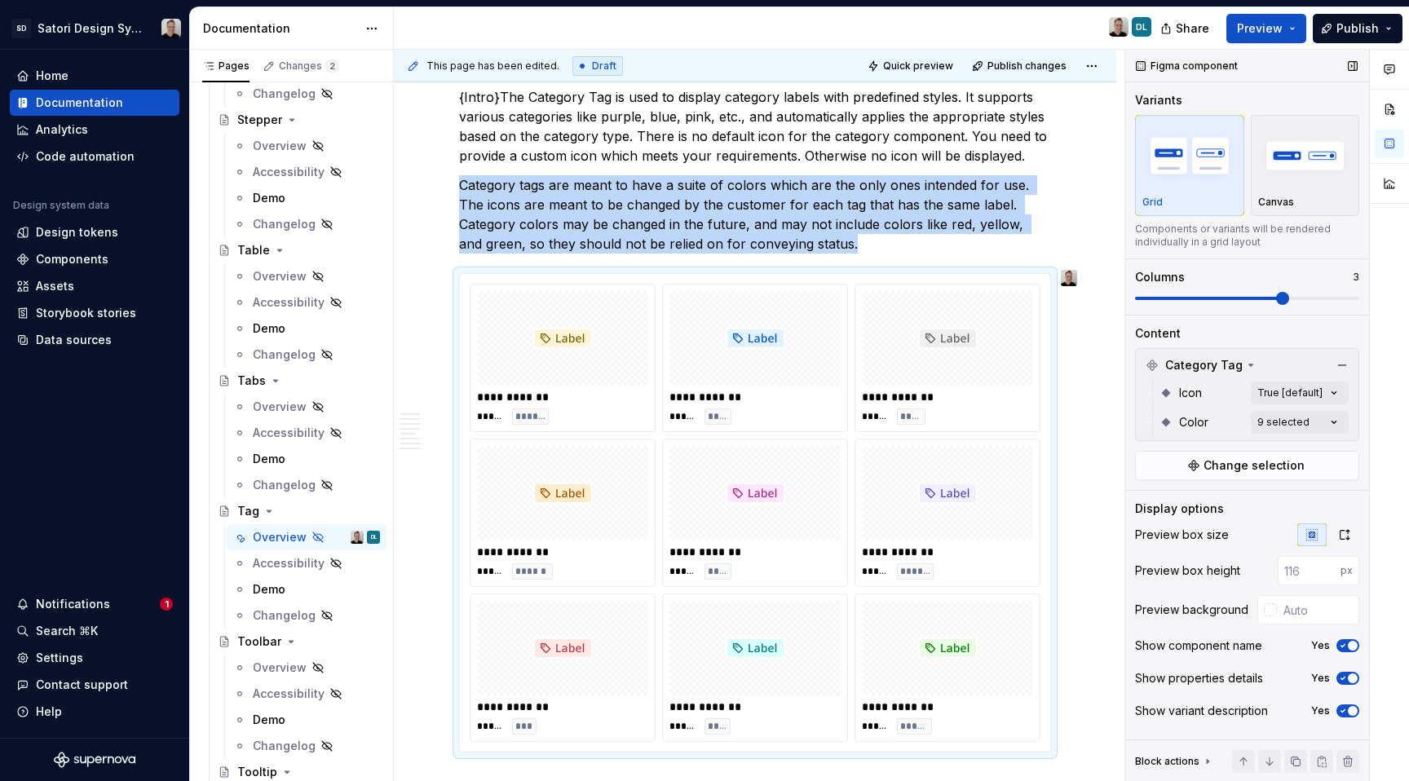
click at [1289, 303] on span at bounding box center [1282, 298] width 13 height 13
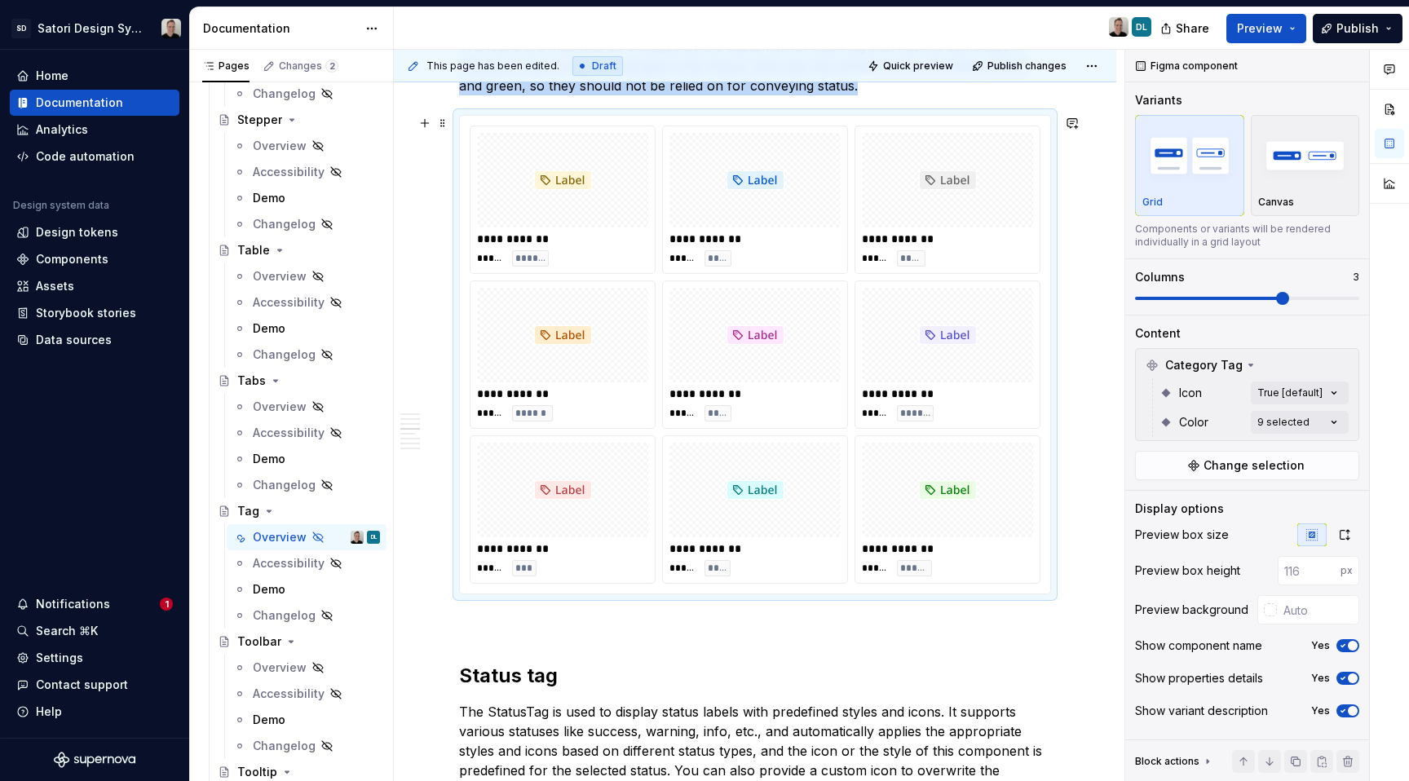
scroll to position [1063, 0]
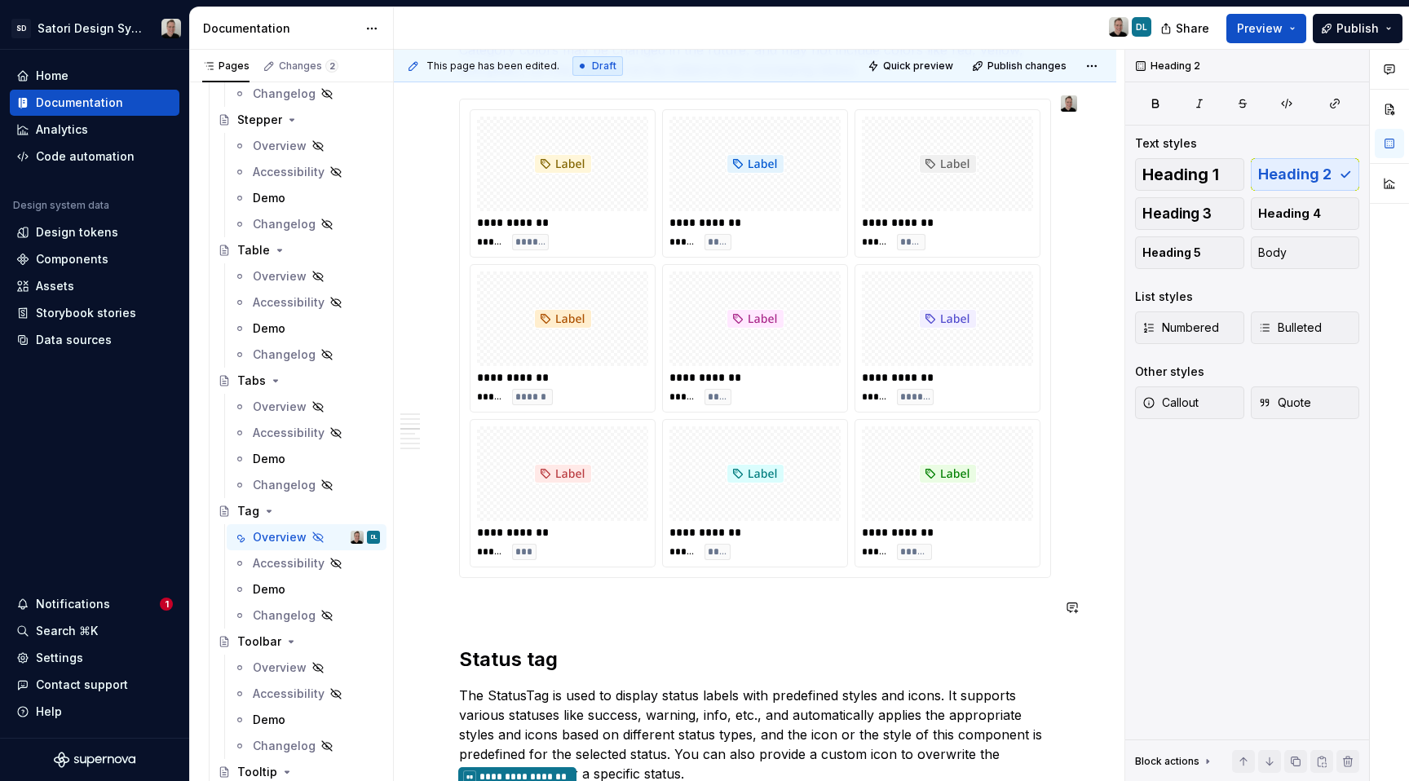
click at [524, 621] on div "**********" at bounding box center [755, 618] width 592 height 2678
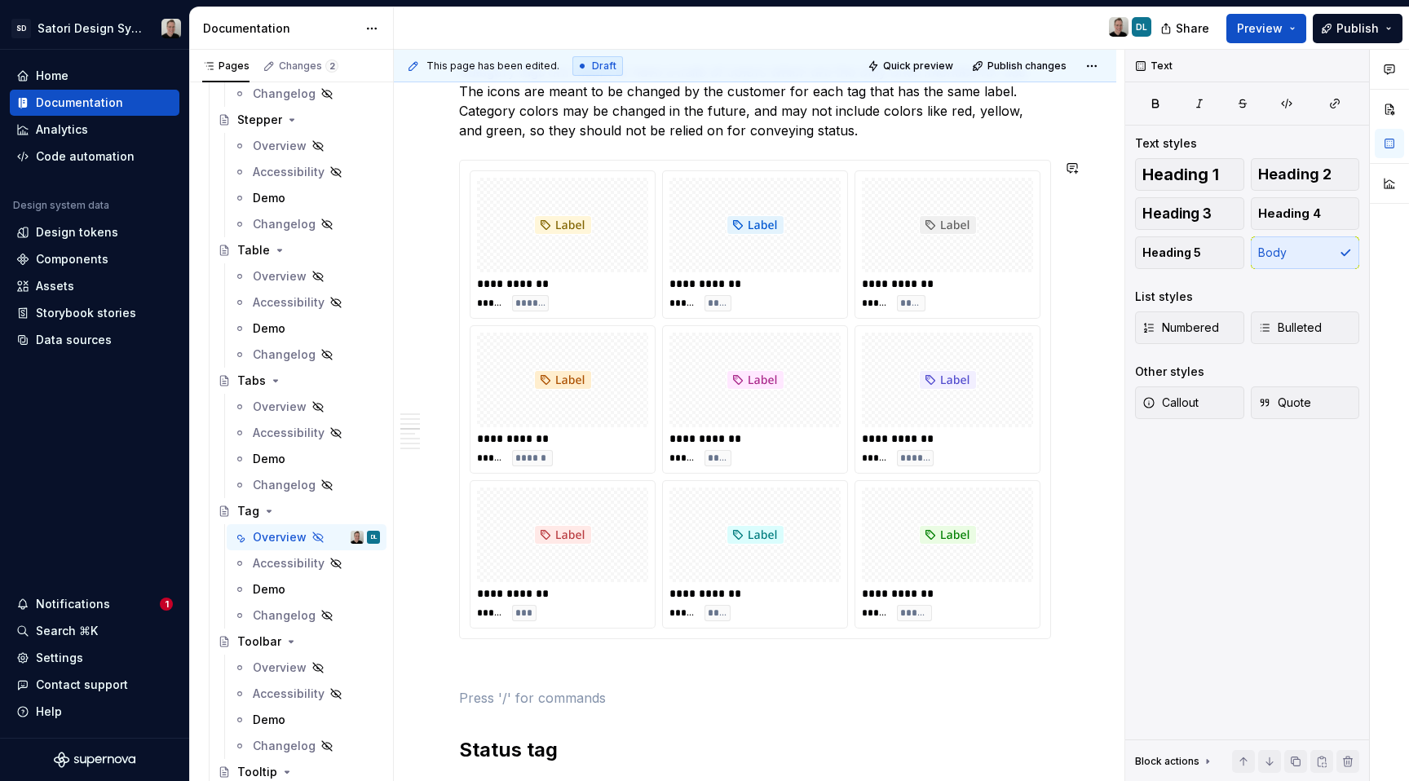
scroll to position [1006, 0]
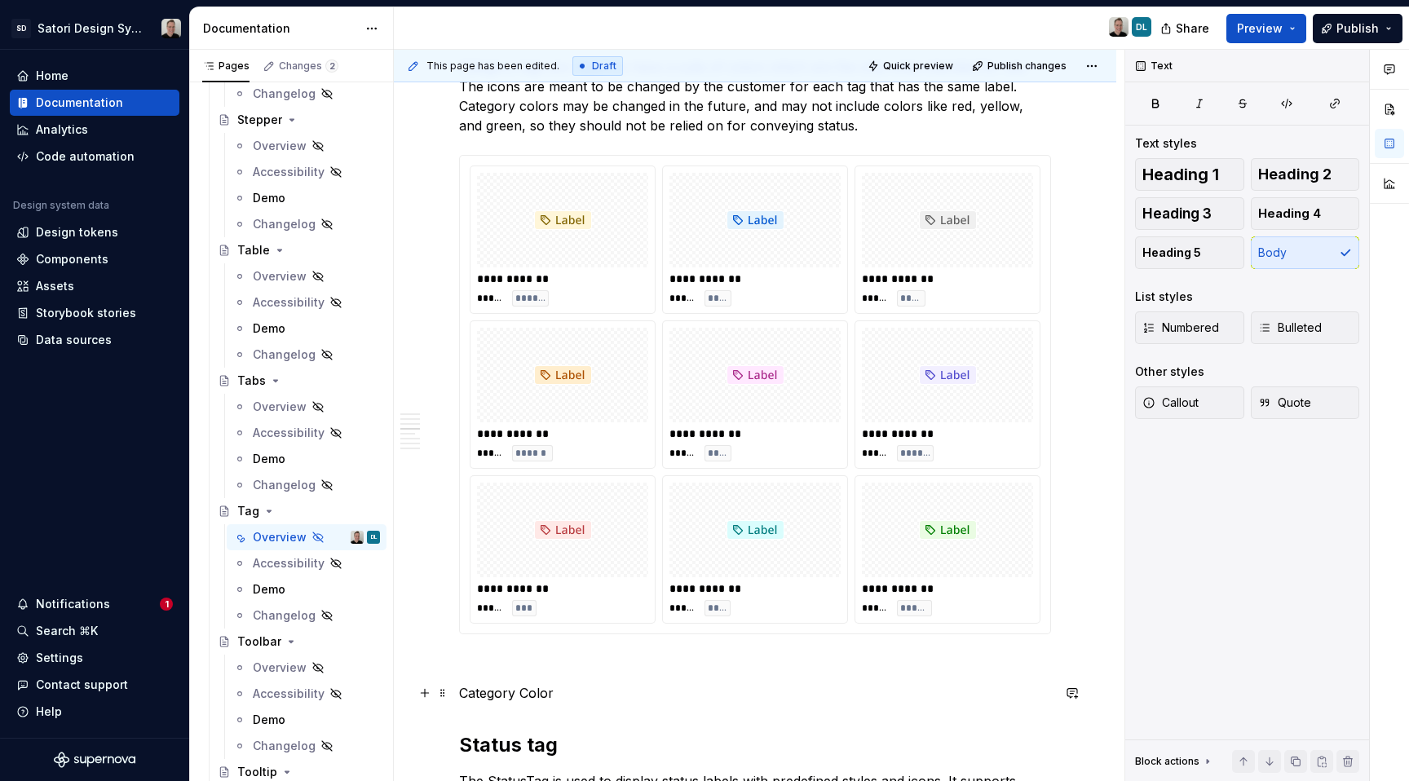
click at [541, 688] on p "Category Color" at bounding box center [755, 693] width 592 height 20
click at [1291, 165] on button "Heading 2" at bounding box center [1305, 174] width 109 height 33
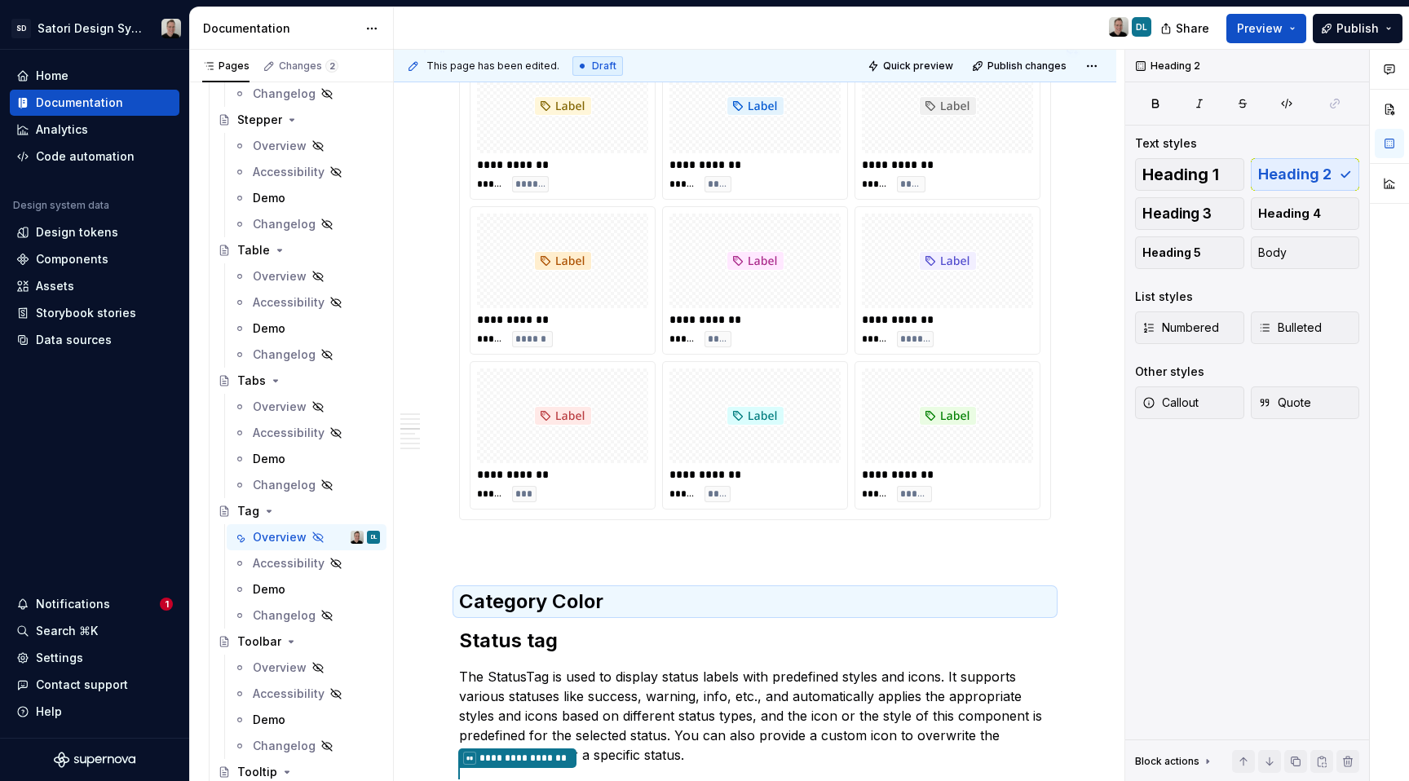
scroll to position [1127, 0]
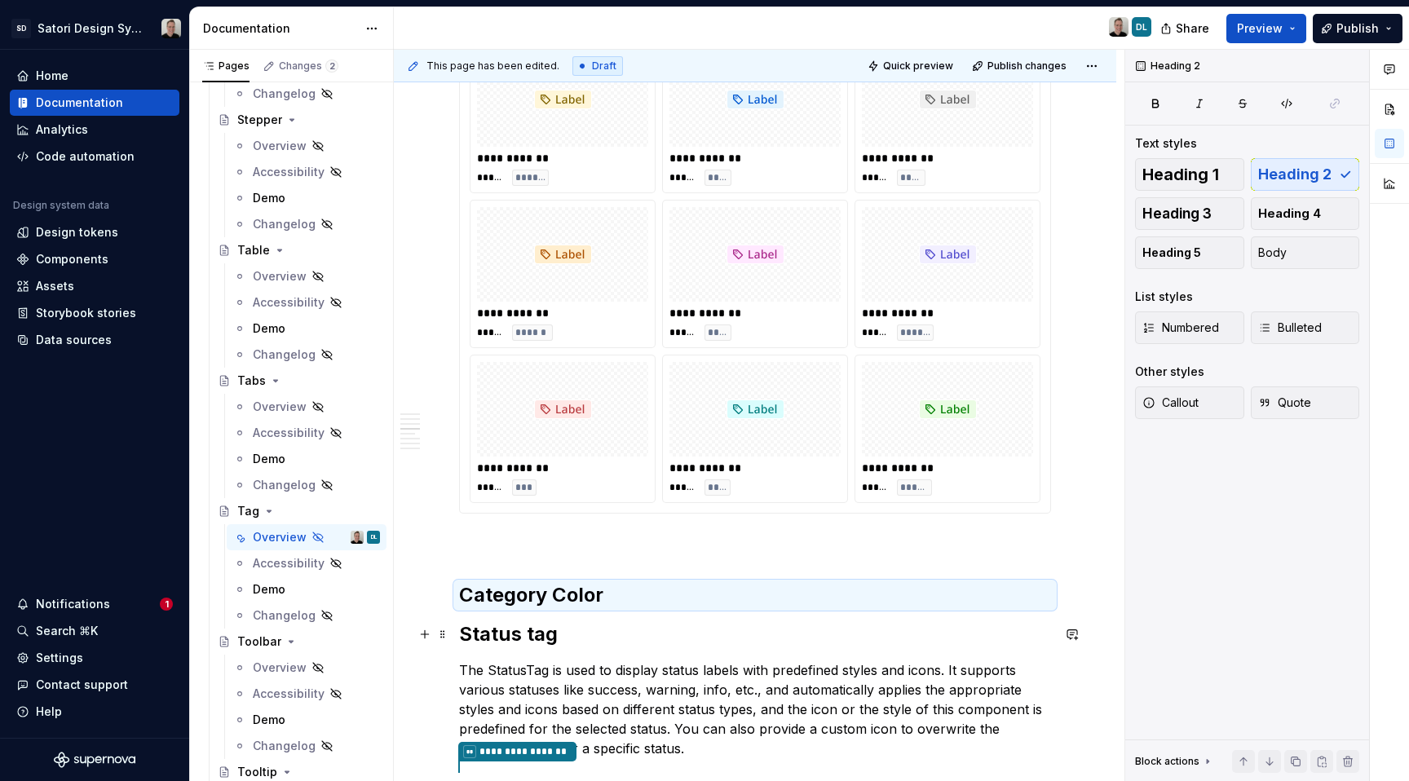
click at [459, 639] on h2 "Status tag" at bounding box center [755, 634] width 592 height 26
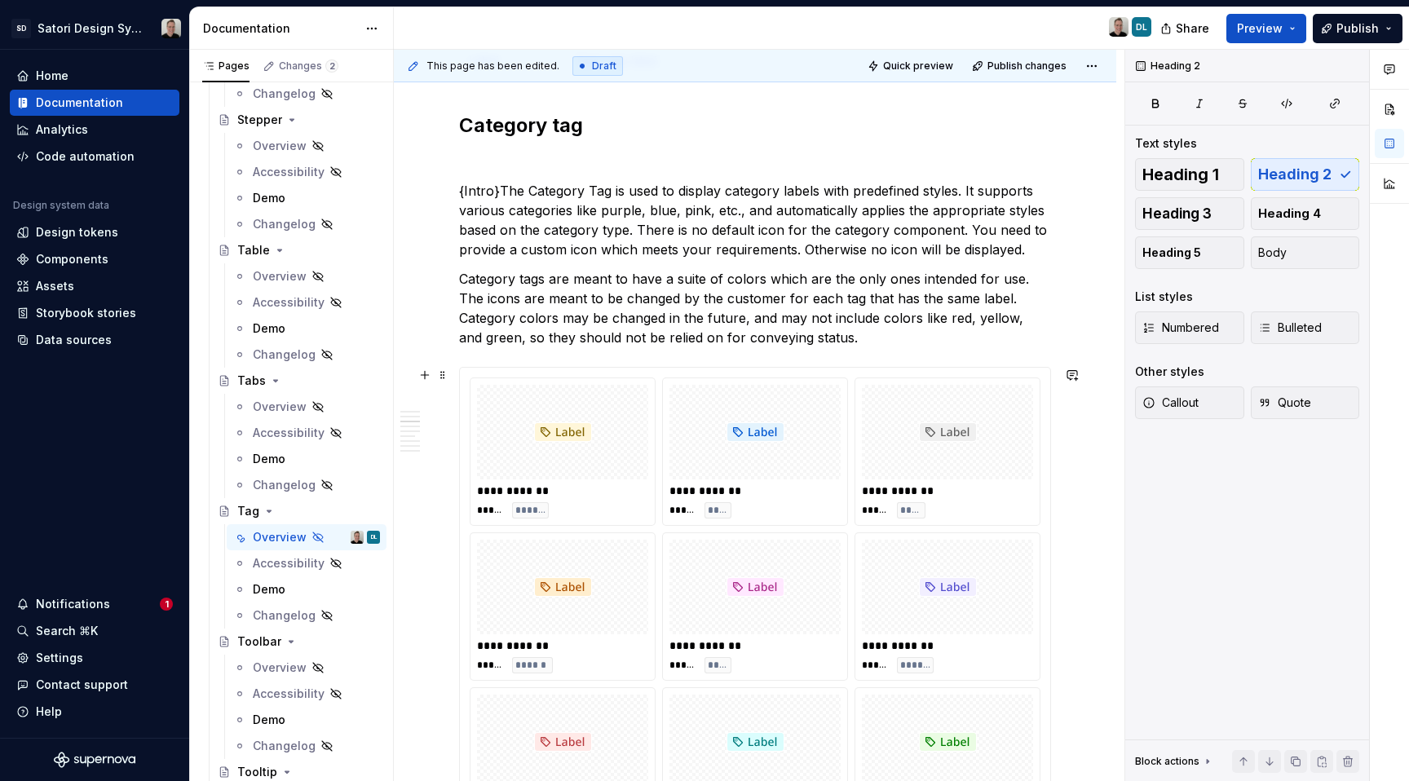
scroll to position [736, 0]
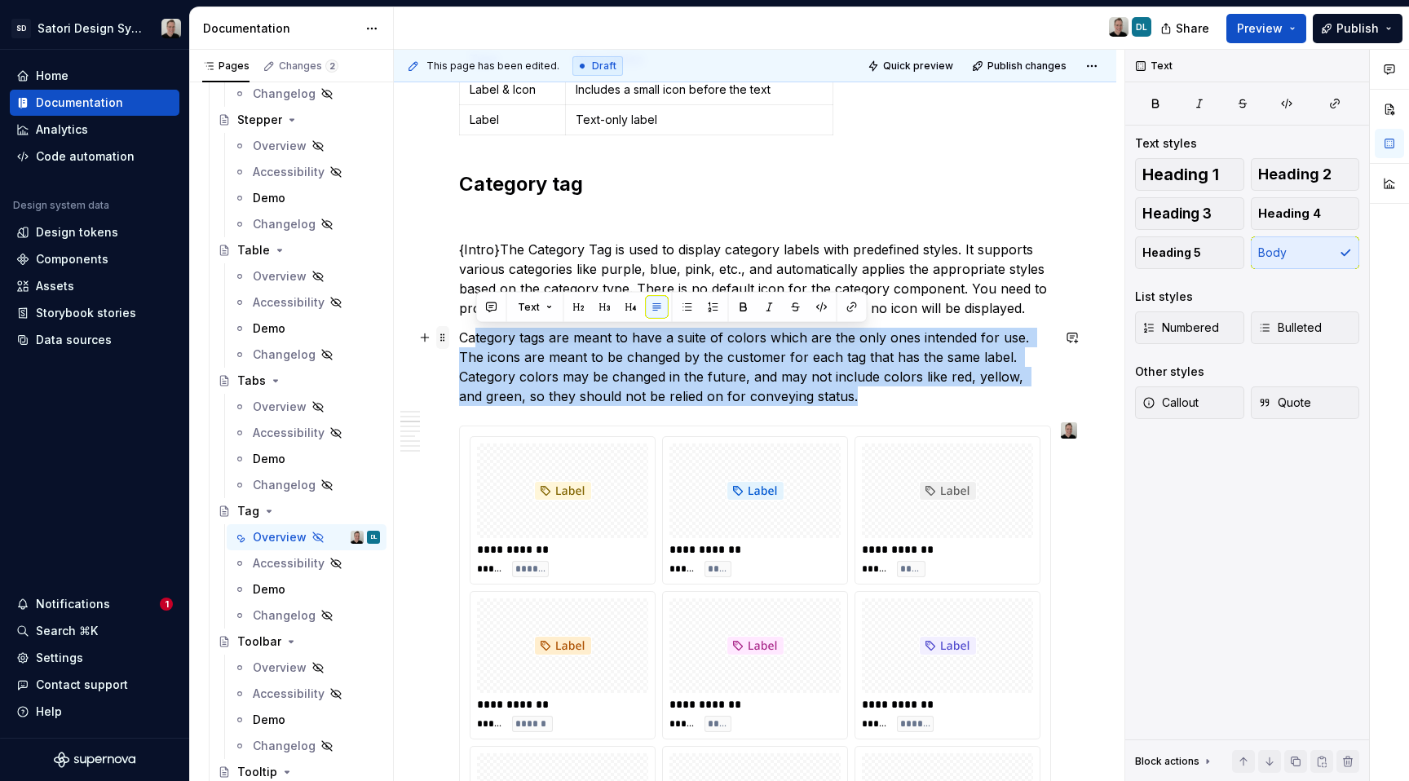
drag, startPoint x: 855, startPoint y: 403, endPoint x: 438, endPoint y: 331, distance: 422.9
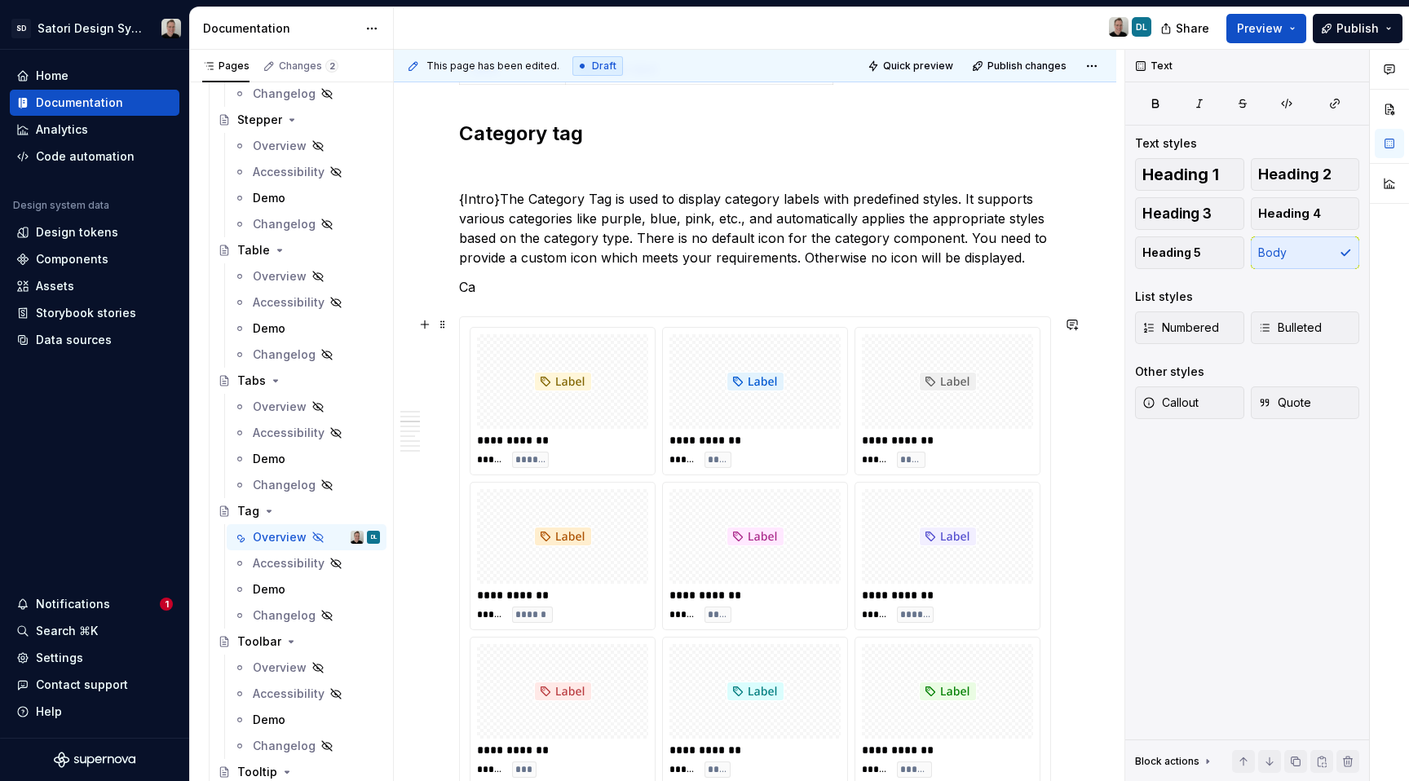
scroll to position [796, 0]
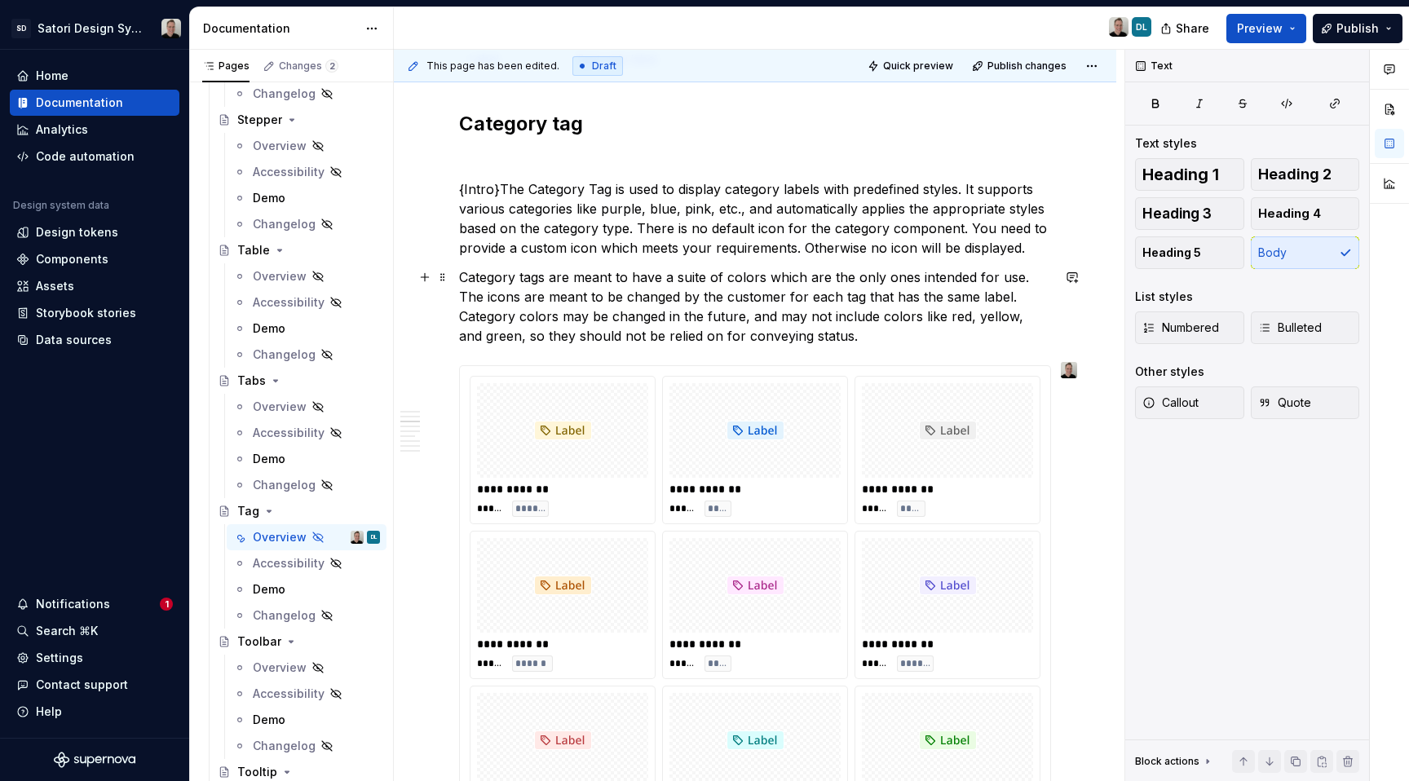
click at [649, 318] on p "Category tags are meant to have a suite of colors which are the only ones inten…" at bounding box center [755, 307] width 592 height 78
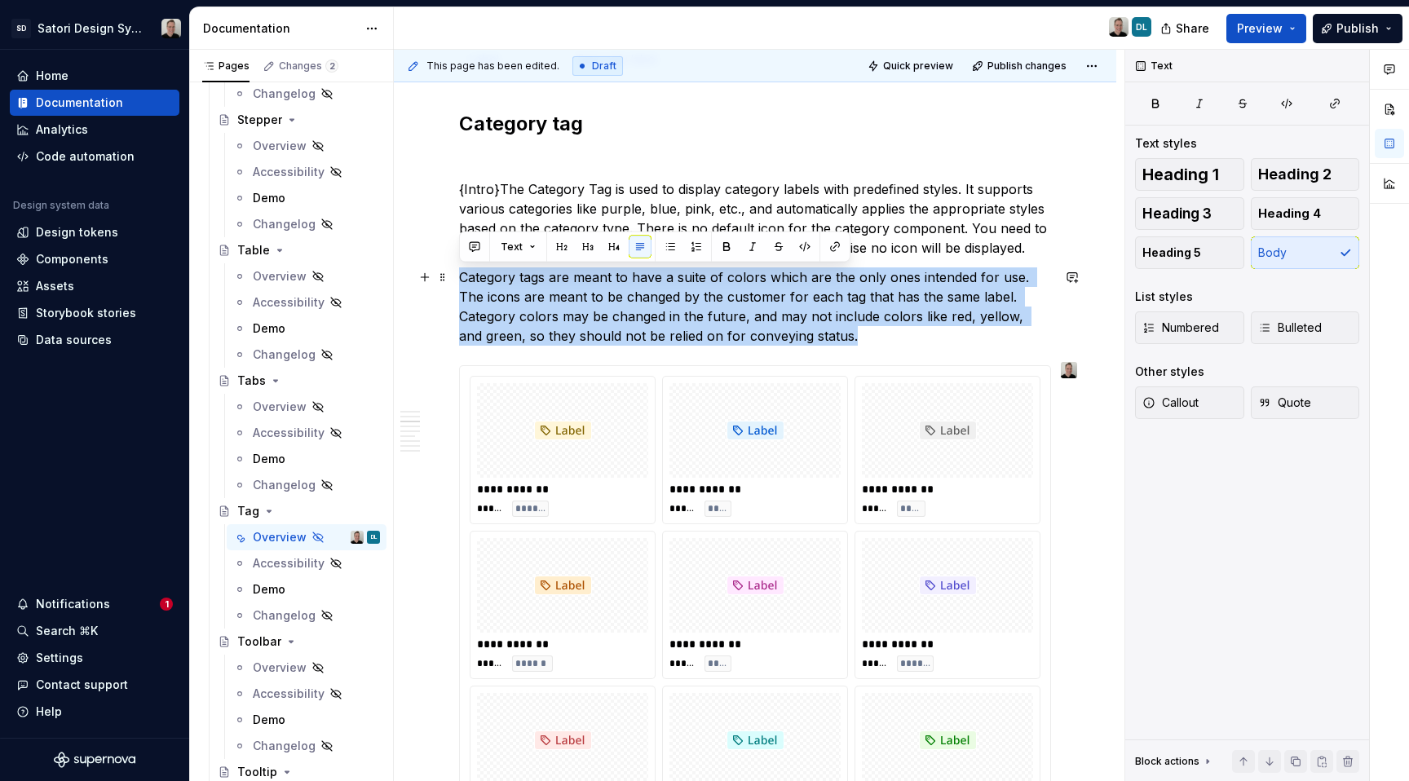
drag, startPoint x: 848, startPoint y: 338, endPoint x: 453, endPoint y: 281, distance: 399.5
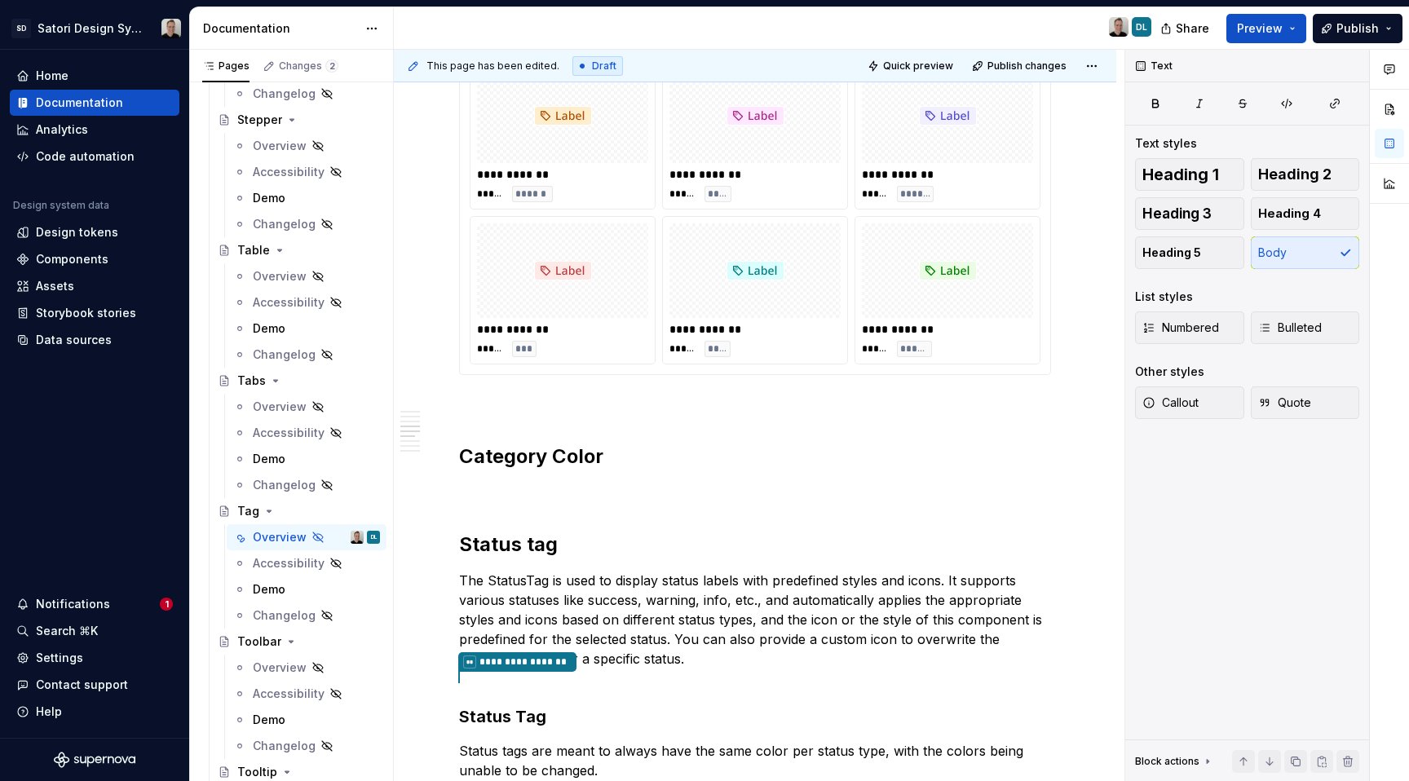
scroll to position [1179, 0]
click at [643, 462] on h2 "Category Color" at bounding box center [755, 456] width 592 height 26
click at [617, 479] on div "**********" at bounding box center [755, 502] width 592 height 2678
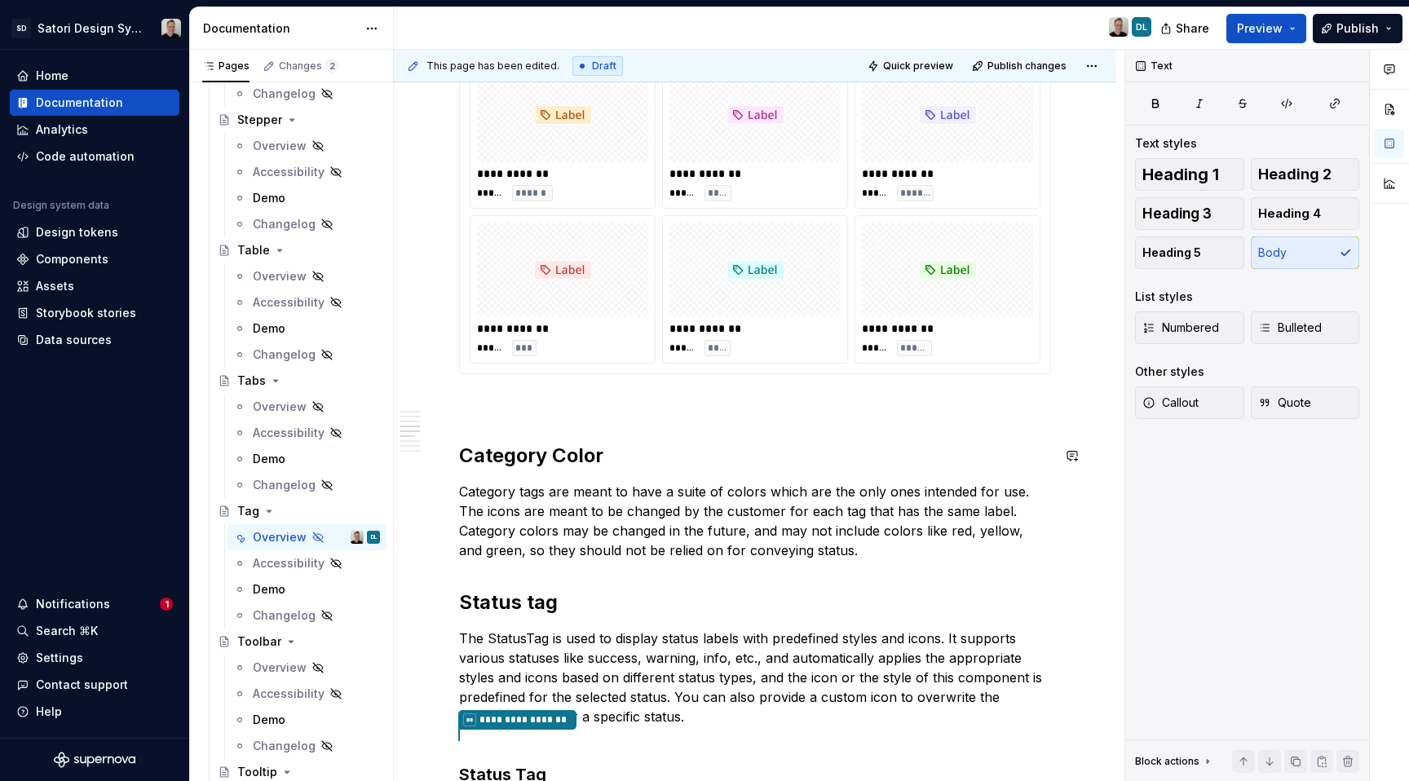
click at [537, 434] on div "**********" at bounding box center [755, 531] width 592 height 2737
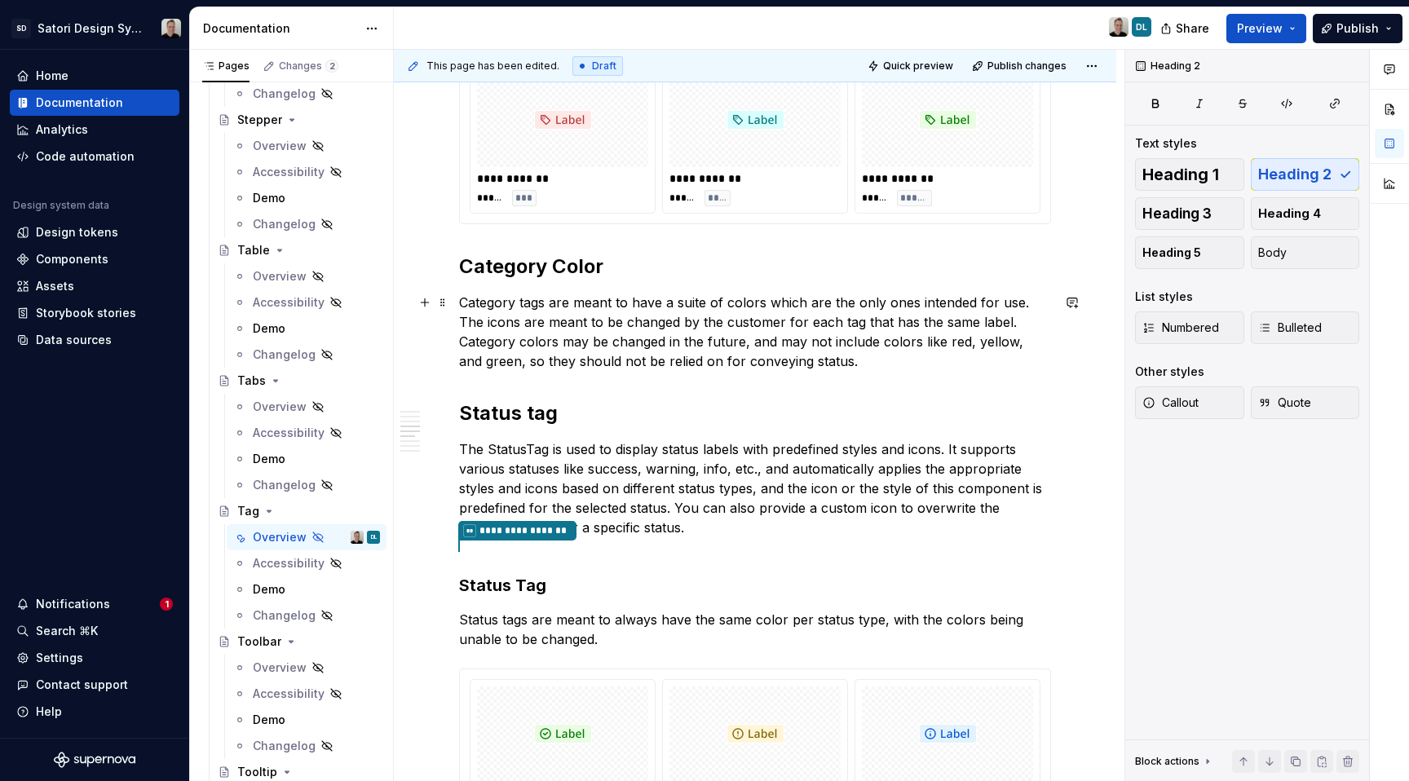
scroll to position [1365, 0]
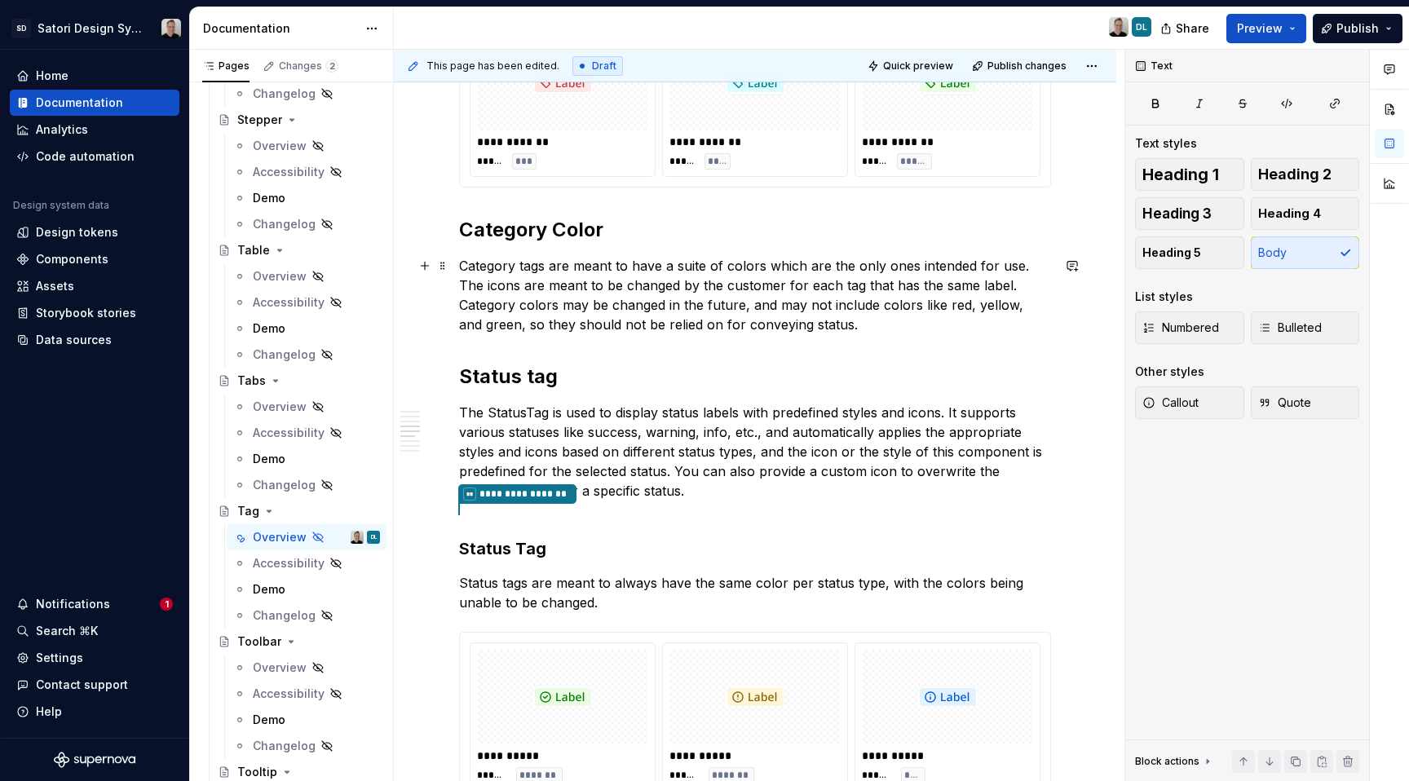
click at [850, 329] on p "Category tags are meant to have a suite of colors which are the only ones inten…" at bounding box center [755, 295] width 592 height 78
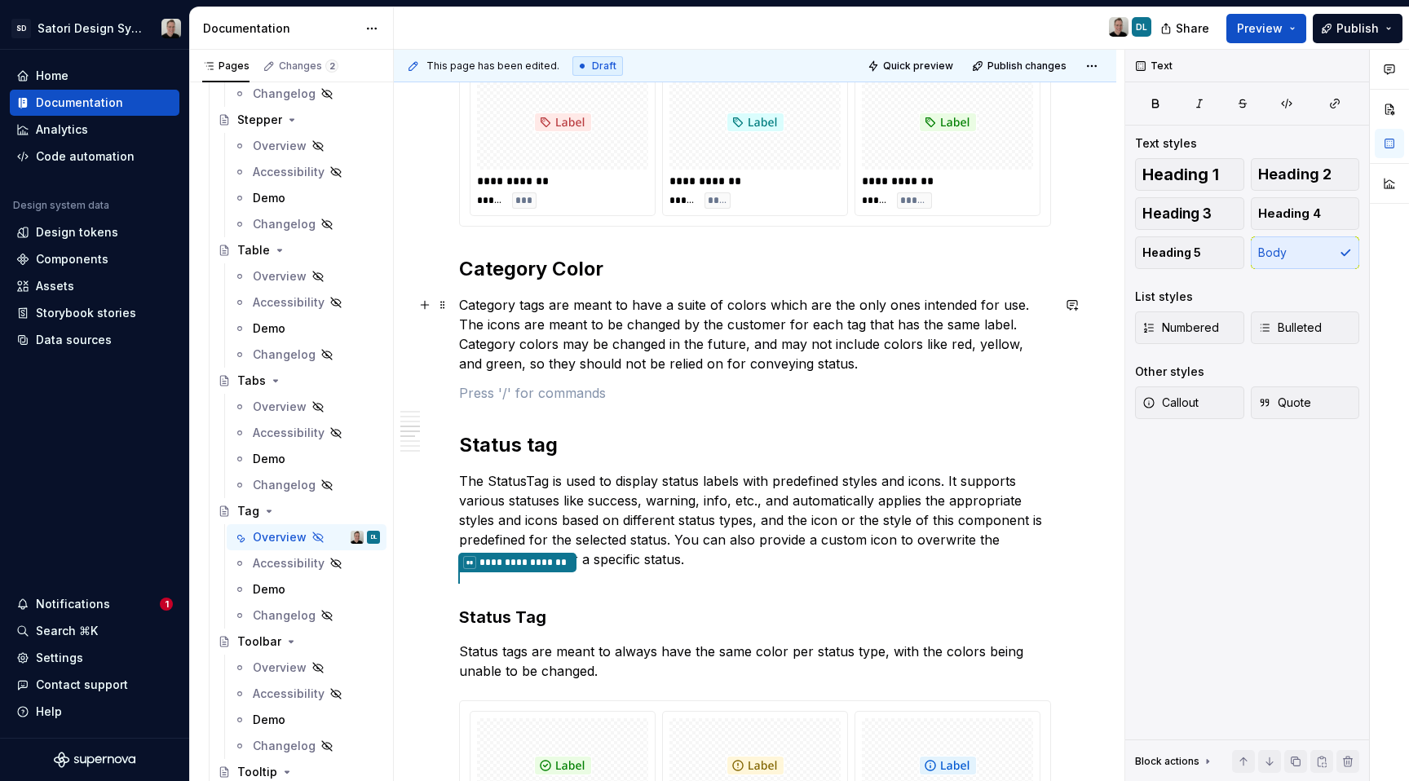
scroll to position [1324, 0]
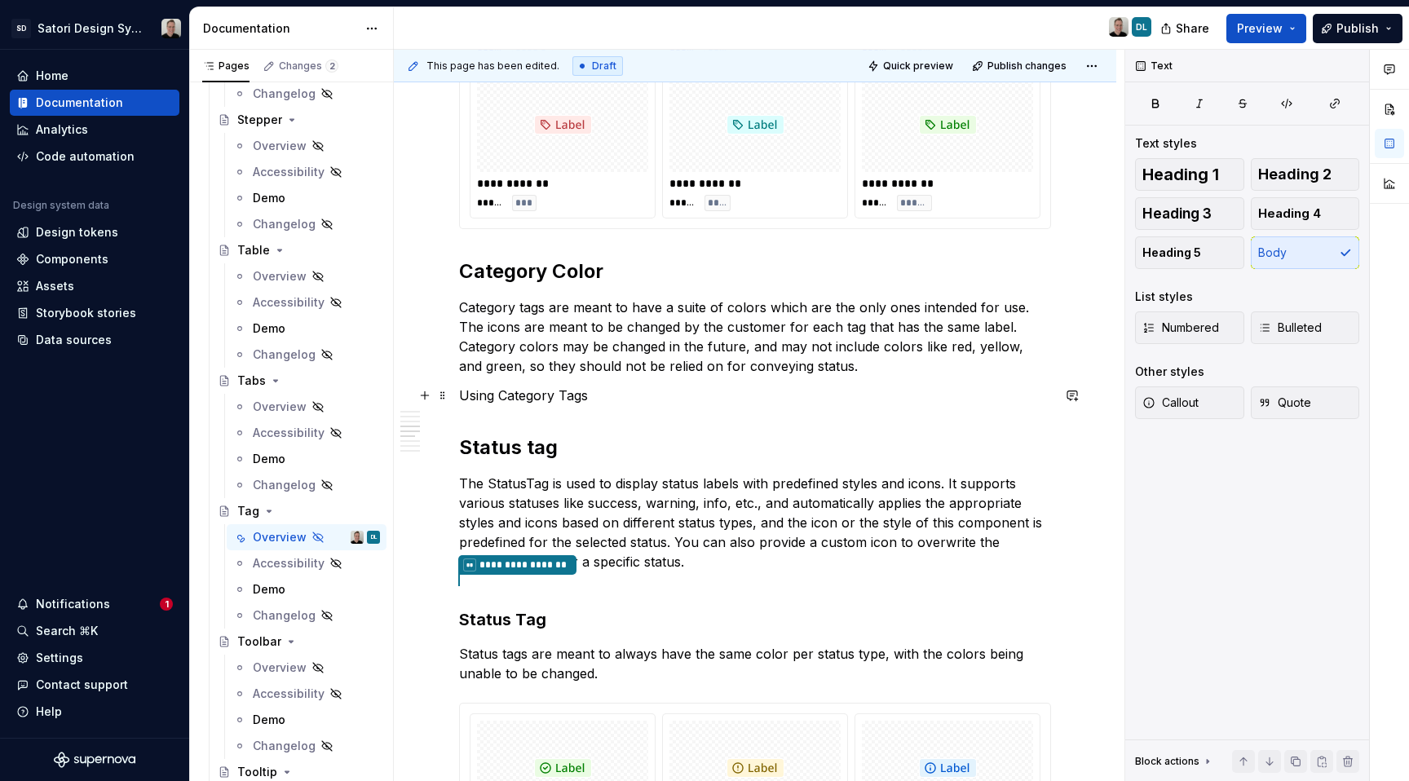
drag, startPoint x: 577, startPoint y: 400, endPoint x: 794, endPoint y: 265, distance: 255.3
click at [577, 400] on p "Using Category Tags" at bounding box center [755, 396] width 592 height 20
click at [1267, 173] on span "Heading 2" at bounding box center [1294, 174] width 73 height 16
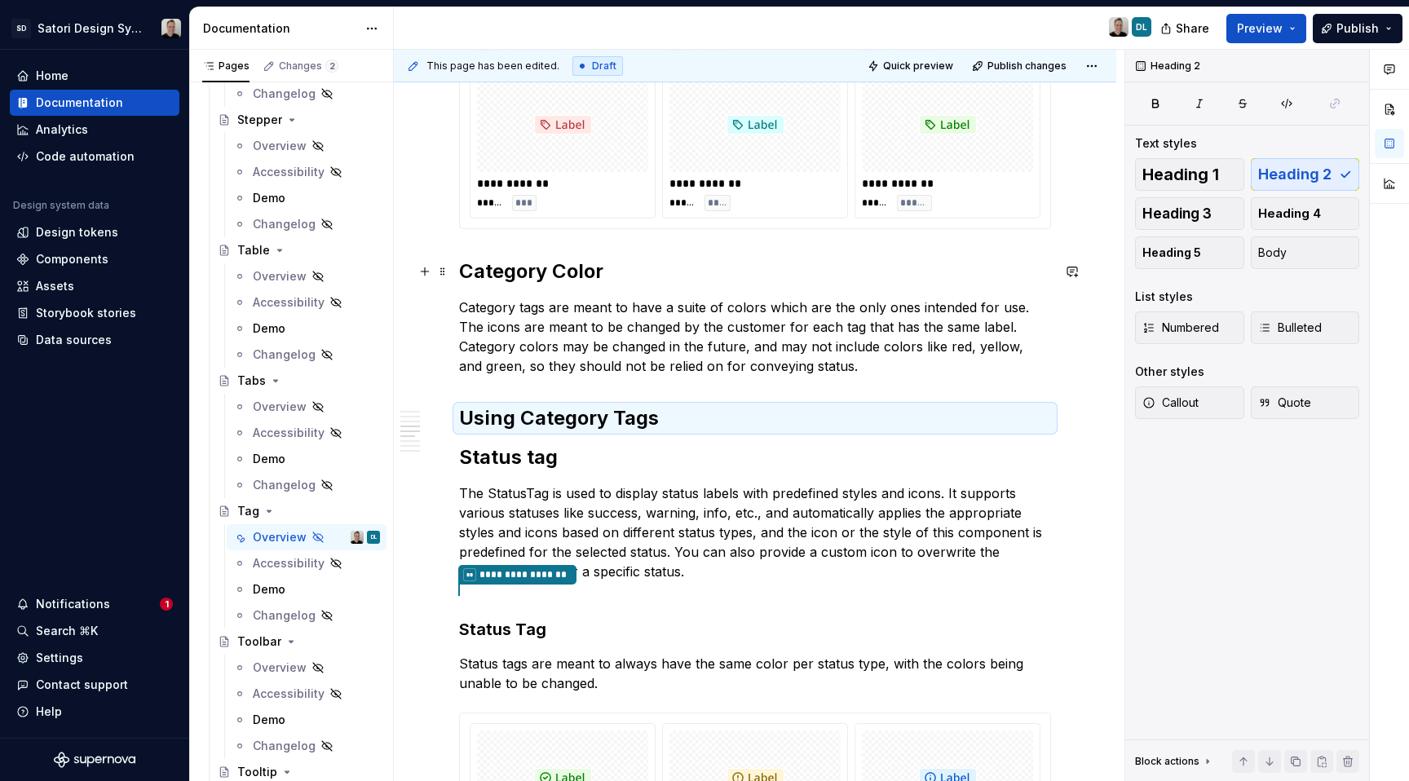
click at [548, 279] on h2 "Category Color" at bounding box center [755, 272] width 592 height 26
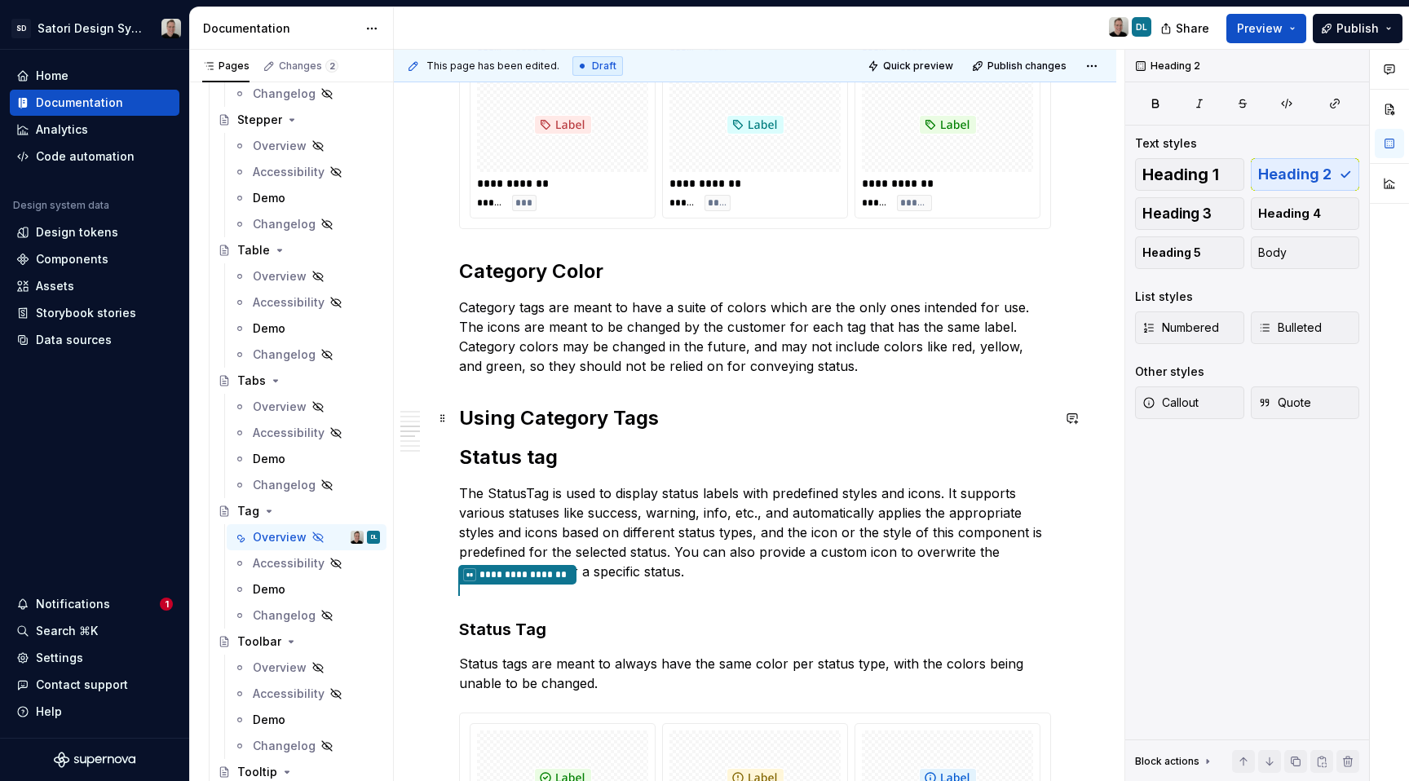
click at [688, 429] on h2 "Using Category Tags" at bounding box center [755, 418] width 592 height 26
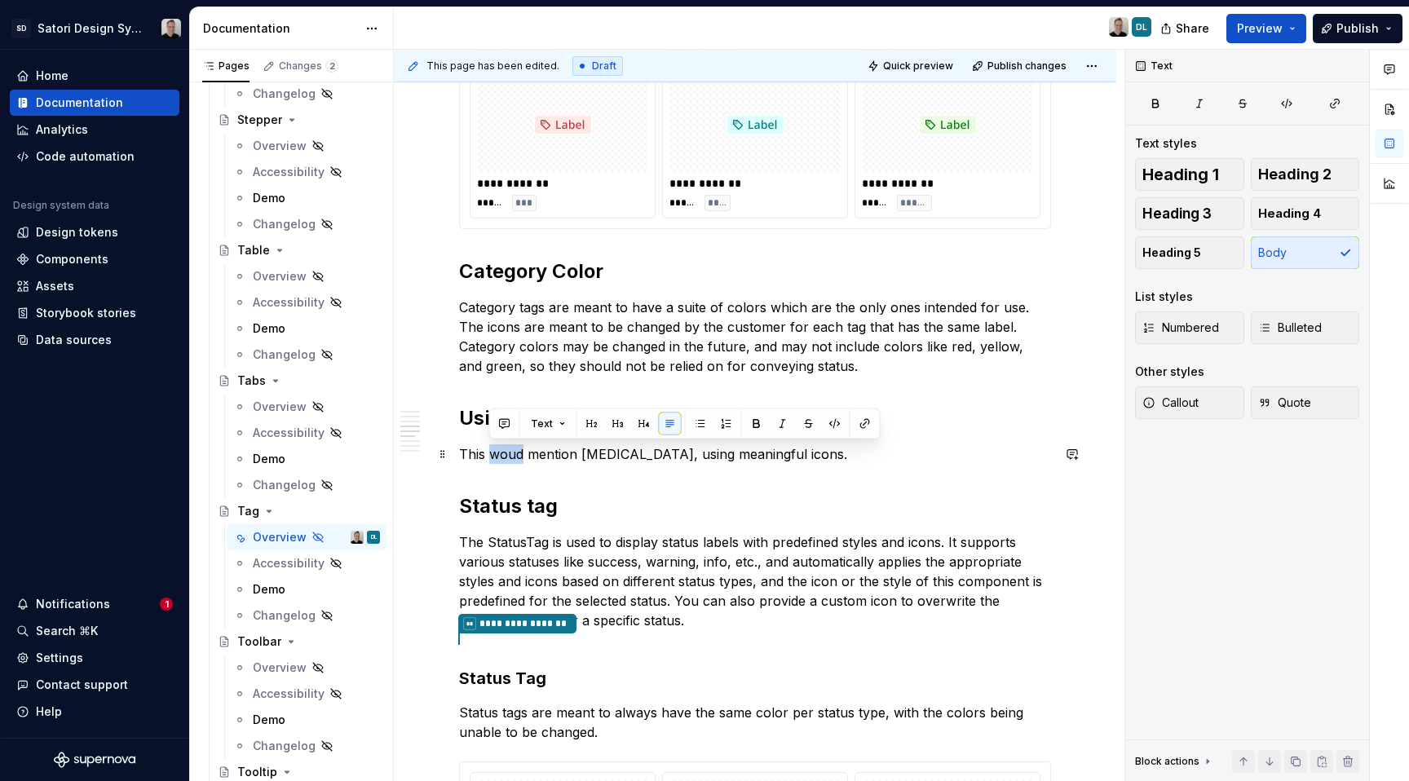
click at [506, 451] on p "This woud mention [MEDICAL_DATA], using meaningful icons." at bounding box center [755, 454] width 592 height 20
click at [865, 453] on p "This would mention [MEDICAL_DATA], using meaningful icons." at bounding box center [755, 454] width 592 height 20
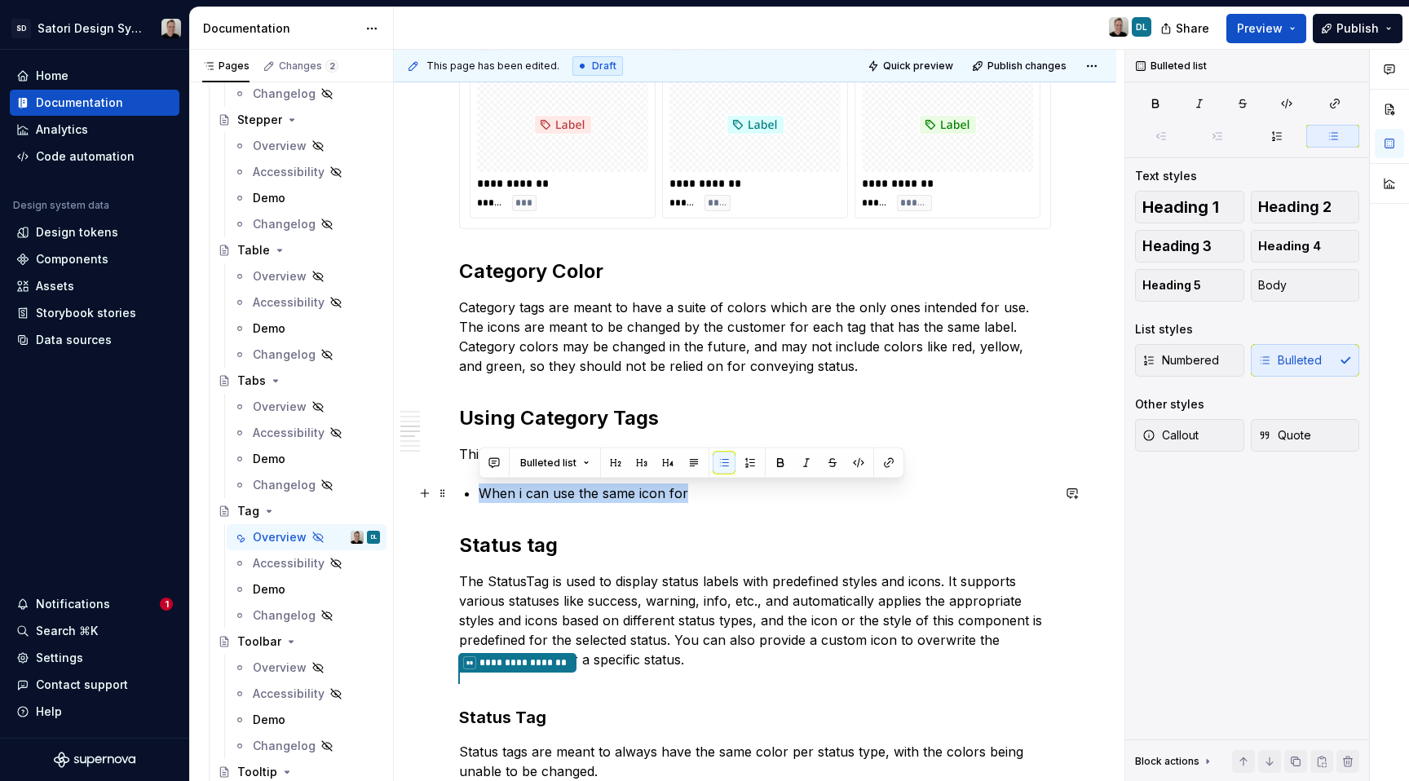
drag, startPoint x: 664, startPoint y: 492, endPoint x: 480, endPoint y: 493, distance: 184.3
click at [480, 493] on p "When i can use the same icon for" at bounding box center [765, 494] width 573 height 20
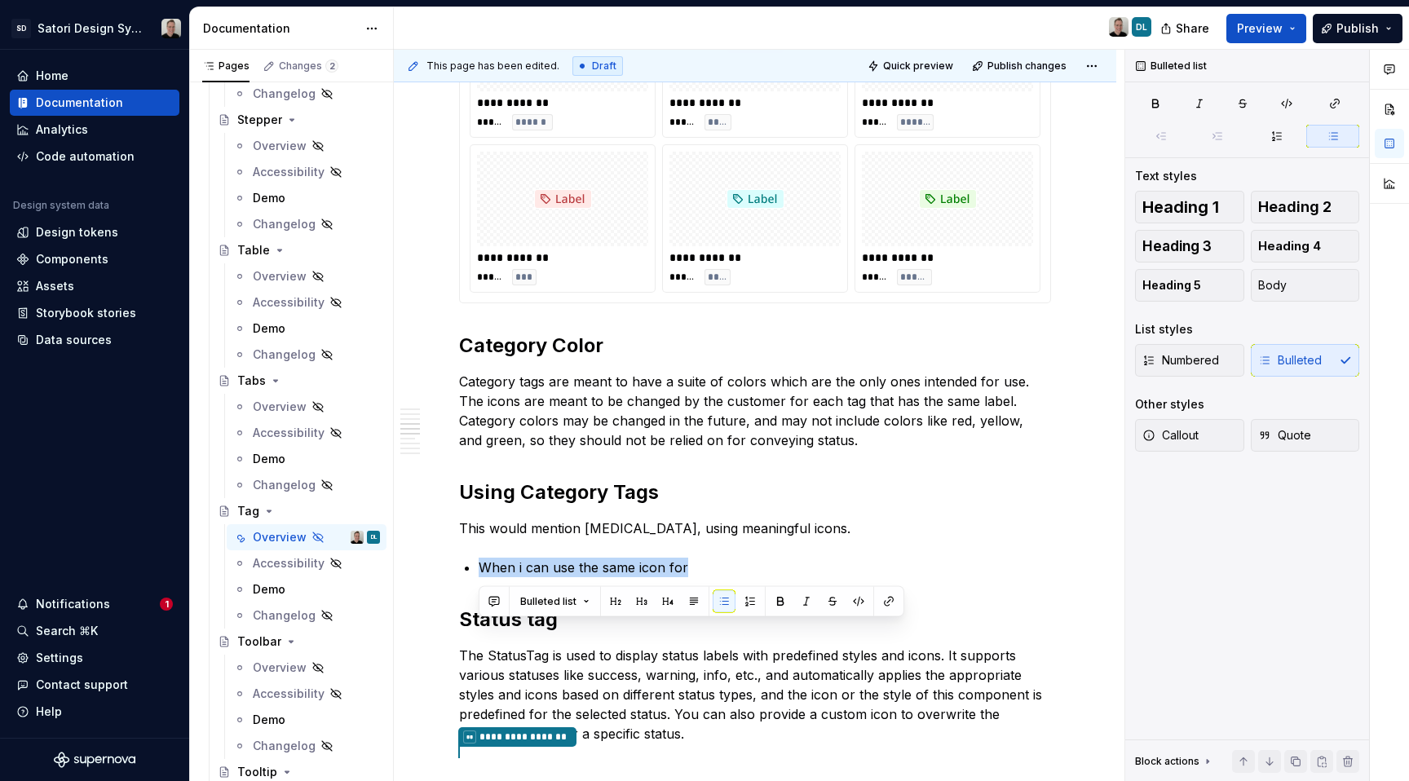
scroll to position [1255, 0]
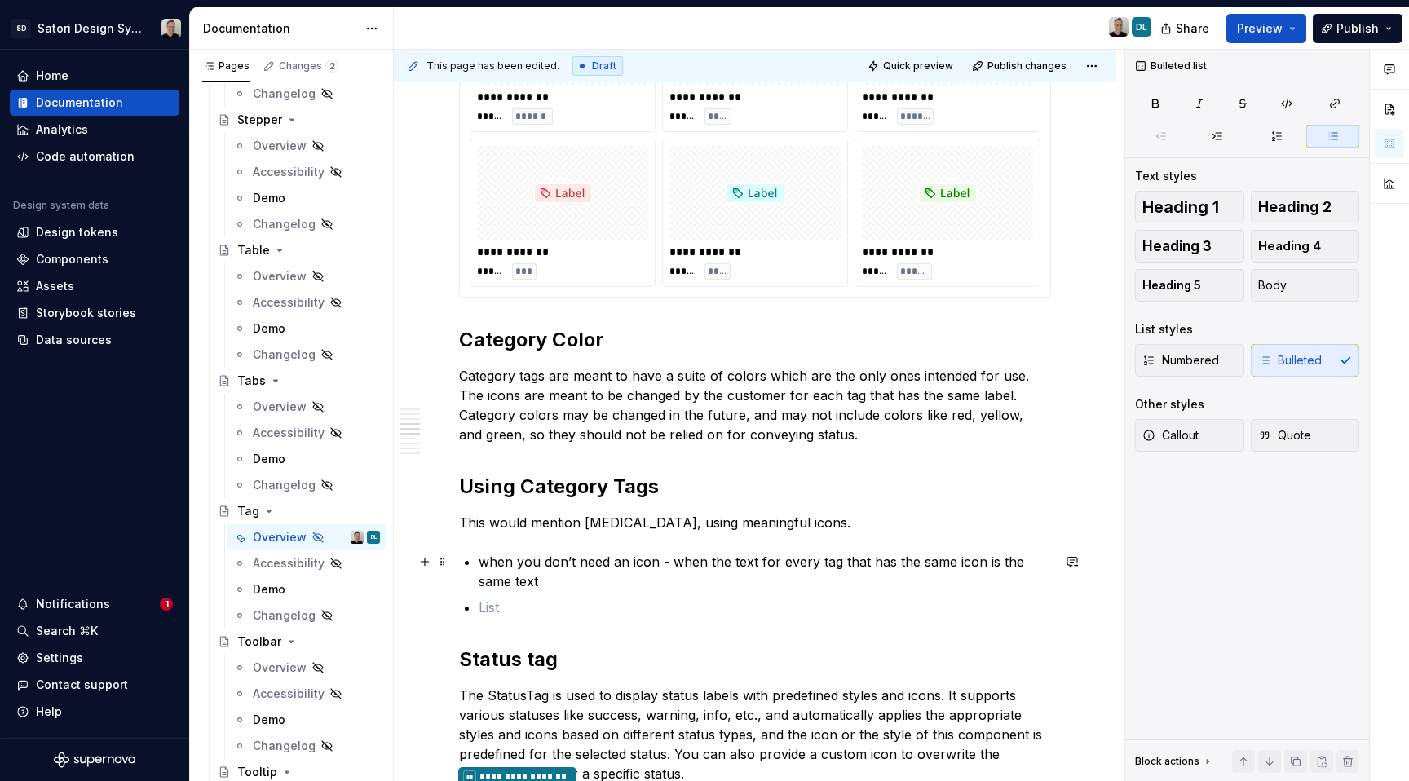
click at [565, 587] on p "when you don’t need an icon - when the text for every tag that has the same ico…" at bounding box center [765, 571] width 573 height 39
click at [544, 608] on p at bounding box center [765, 608] width 573 height 20
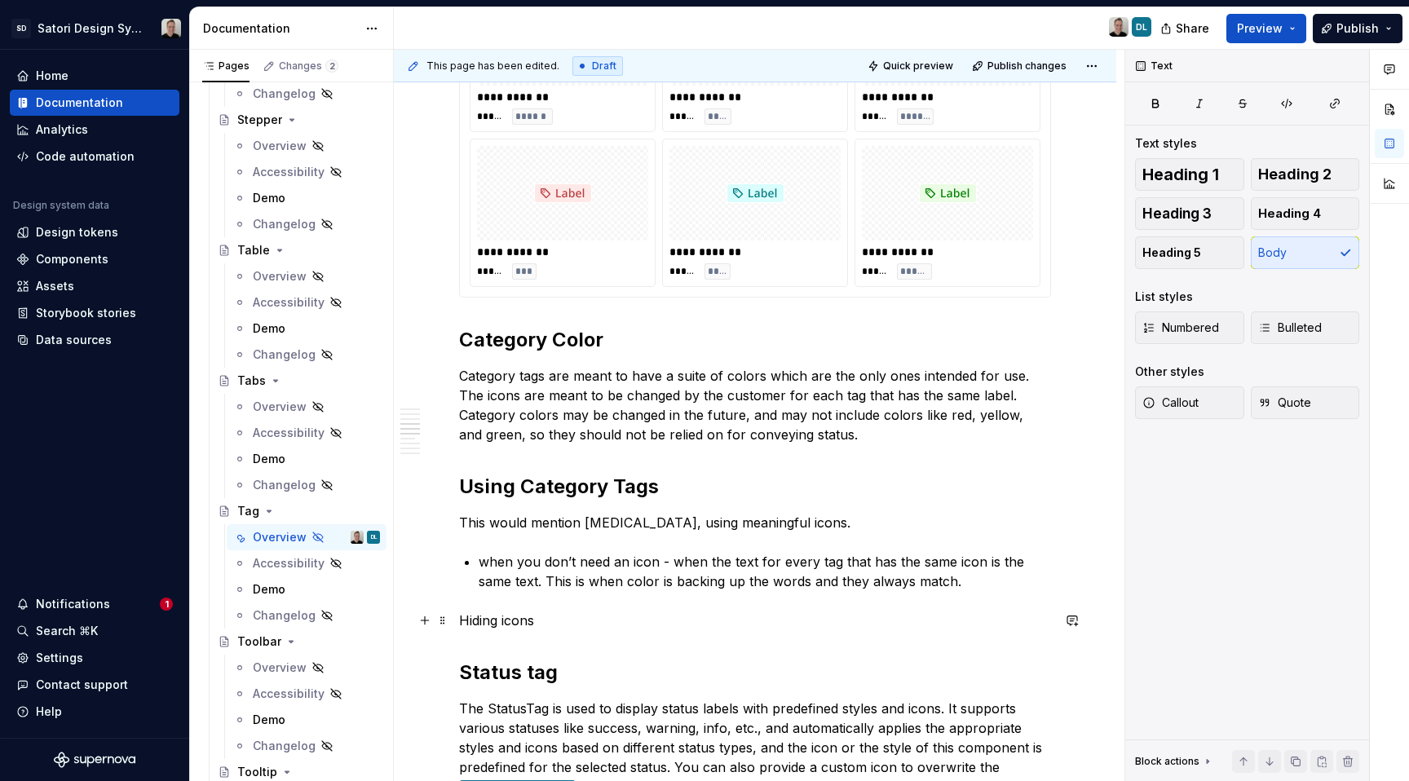
drag, startPoint x: 508, startPoint y: 620, endPoint x: 518, endPoint y: 616, distance: 10.6
click at [508, 620] on p "Hiding icons" at bounding box center [755, 621] width 592 height 20
click at [1297, 180] on span "Heading 2" at bounding box center [1294, 174] width 73 height 16
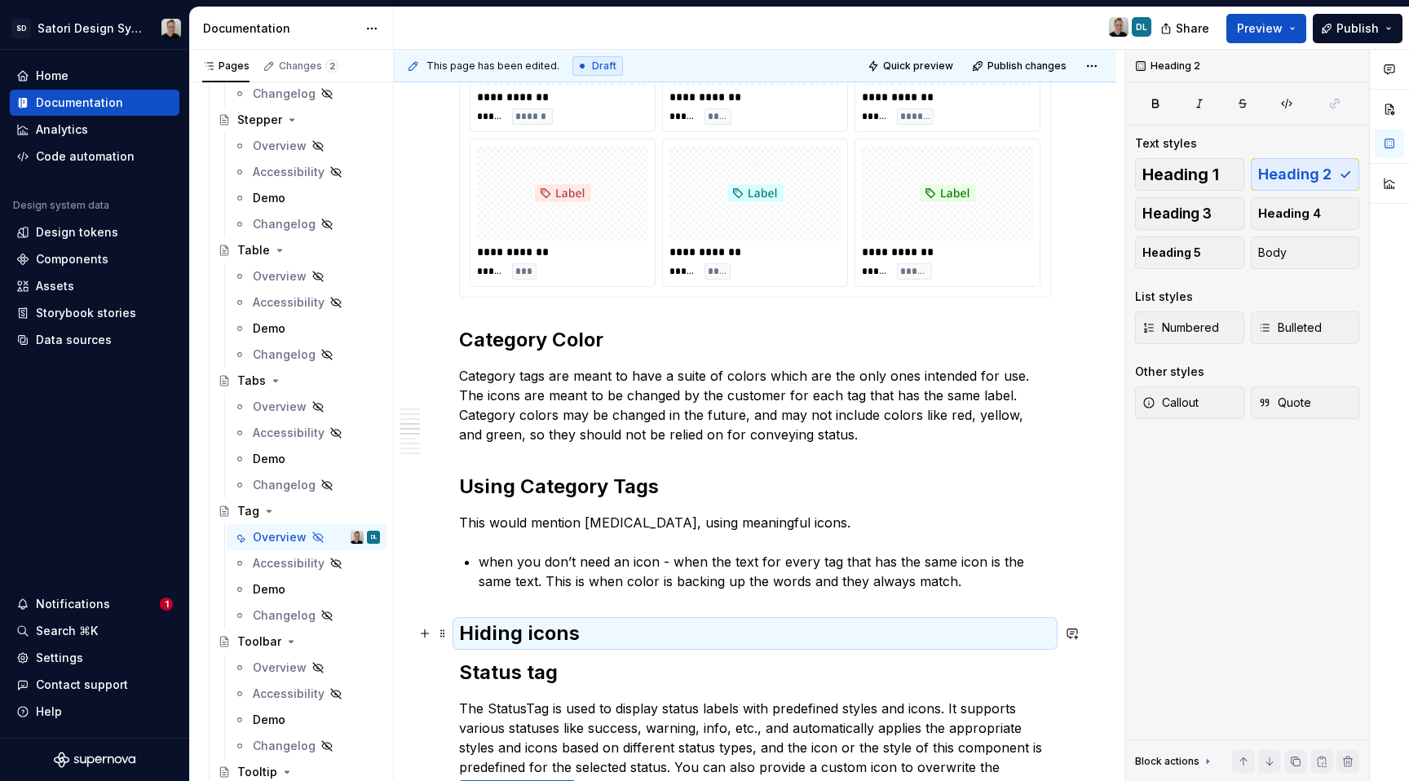
click at [609, 638] on h2 "Hiding icons" at bounding box center [755, 634] width 592 height 26
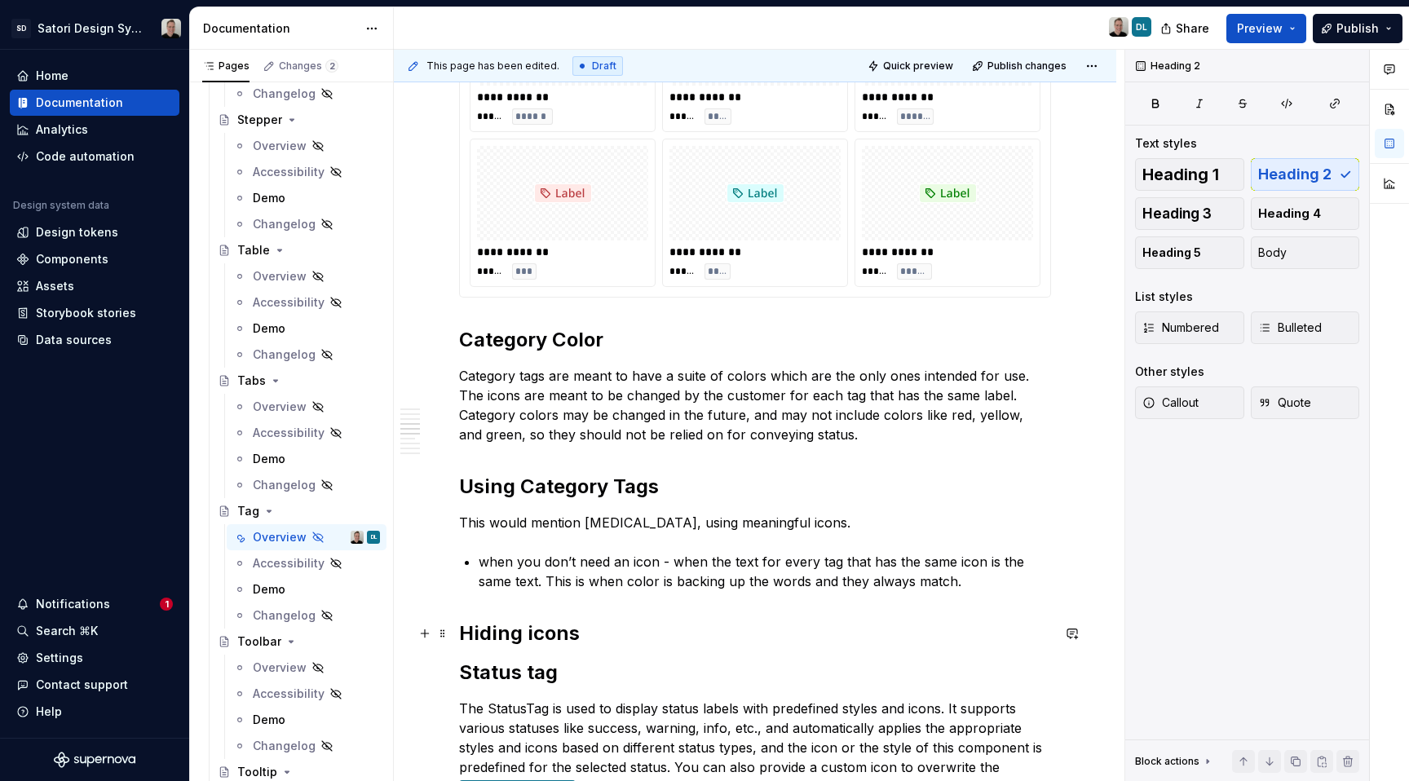
click at [587, 637] on h2 "Hiding icons" at bounding box center [755, 634] width 592 height 26
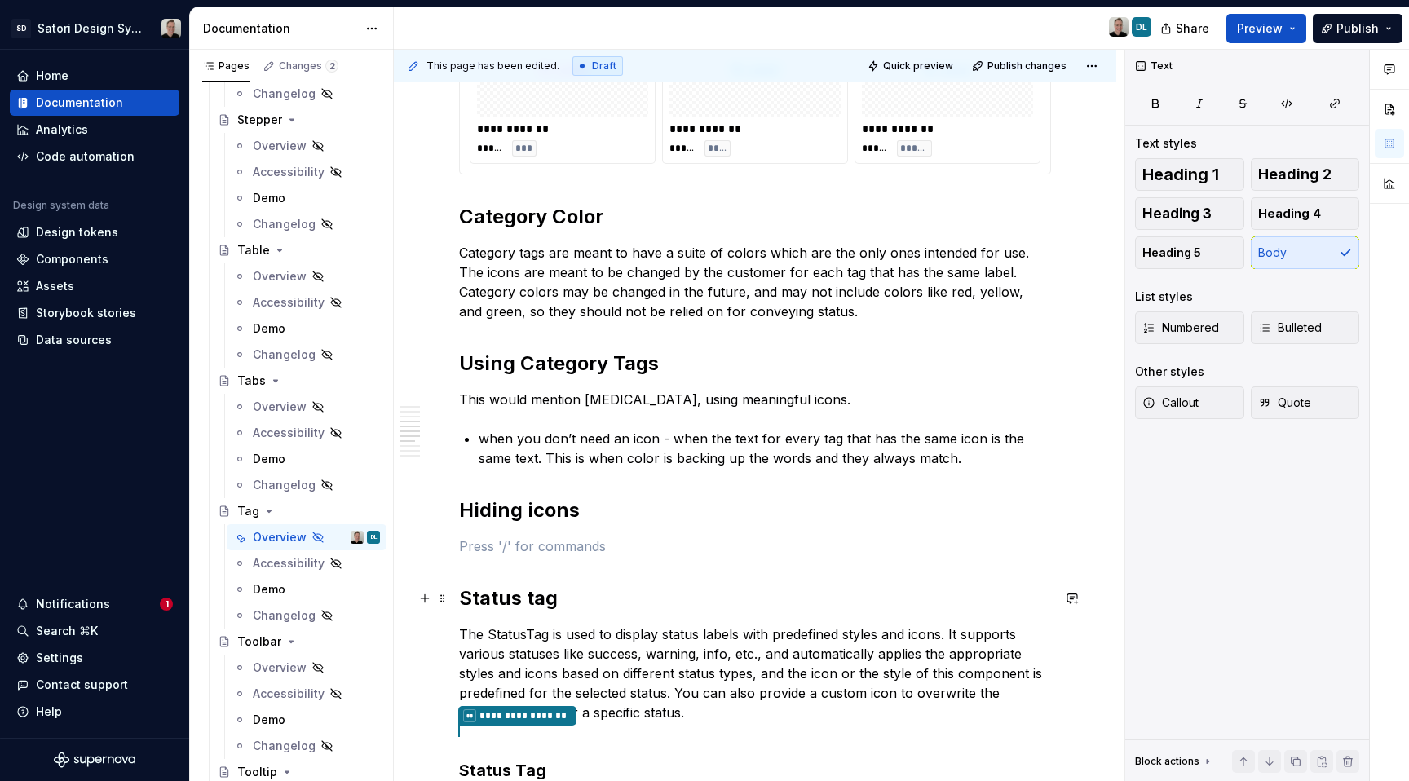
scroll to position [1379, 0]
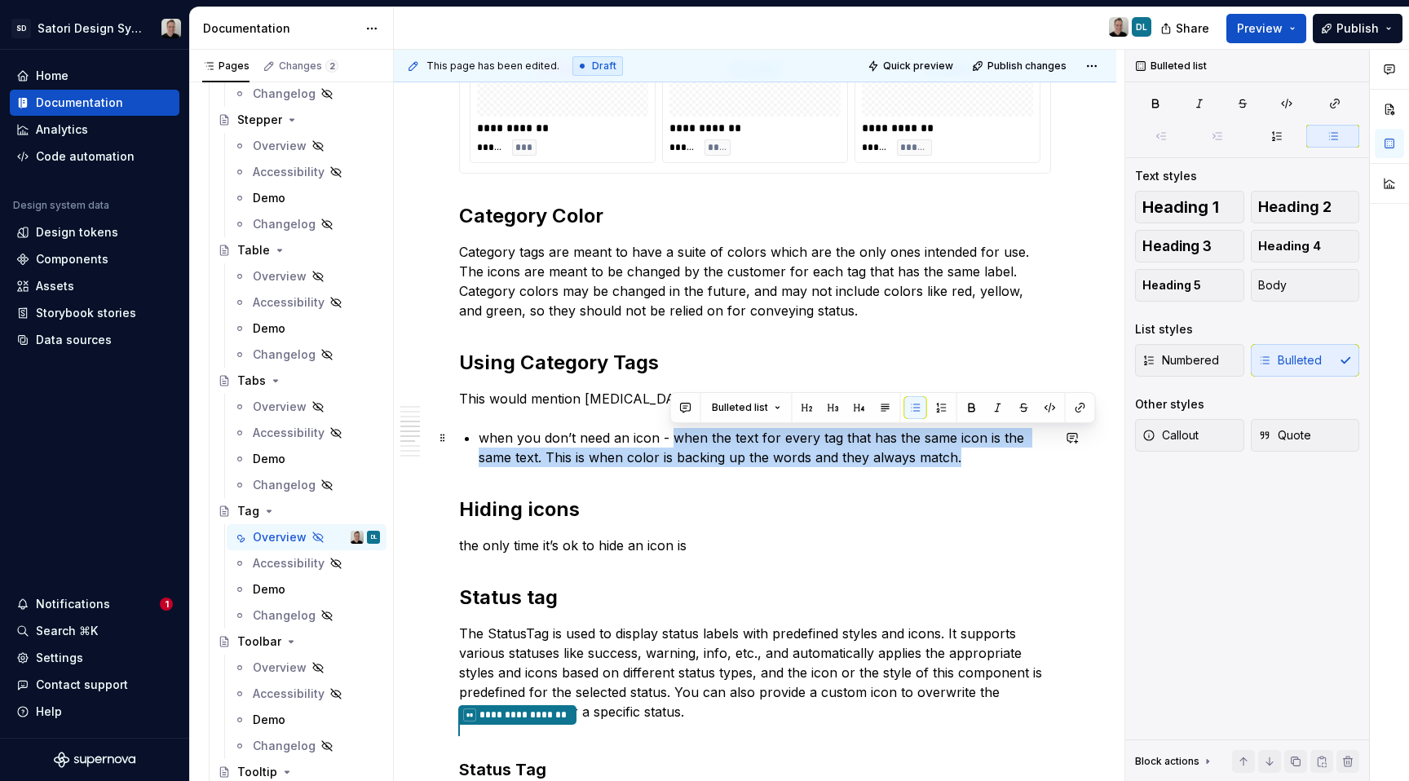
drag, startPoint x: 970, startPoint y: 451, endPoint x: 672, endPoint y: 431, distance: 298.4
click at [672, 431] on p "when you don’t need an icon - when the text for every tag that has the same ico…" at bounding box center [765, 447] width 573 height 39
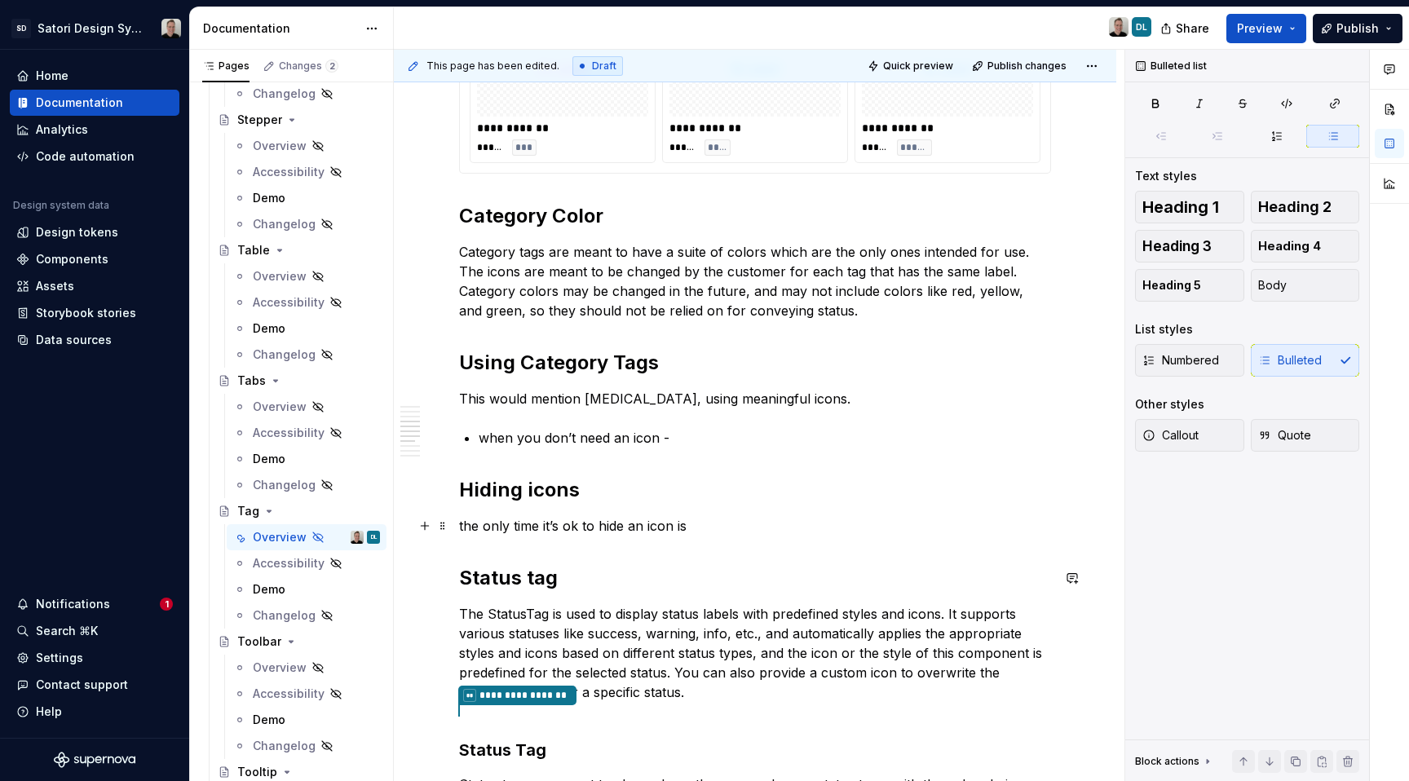
click at [732, 521] on p "the only time it’s ok to hide an icon is" at bounding box center [755, 526] width 592 height 20
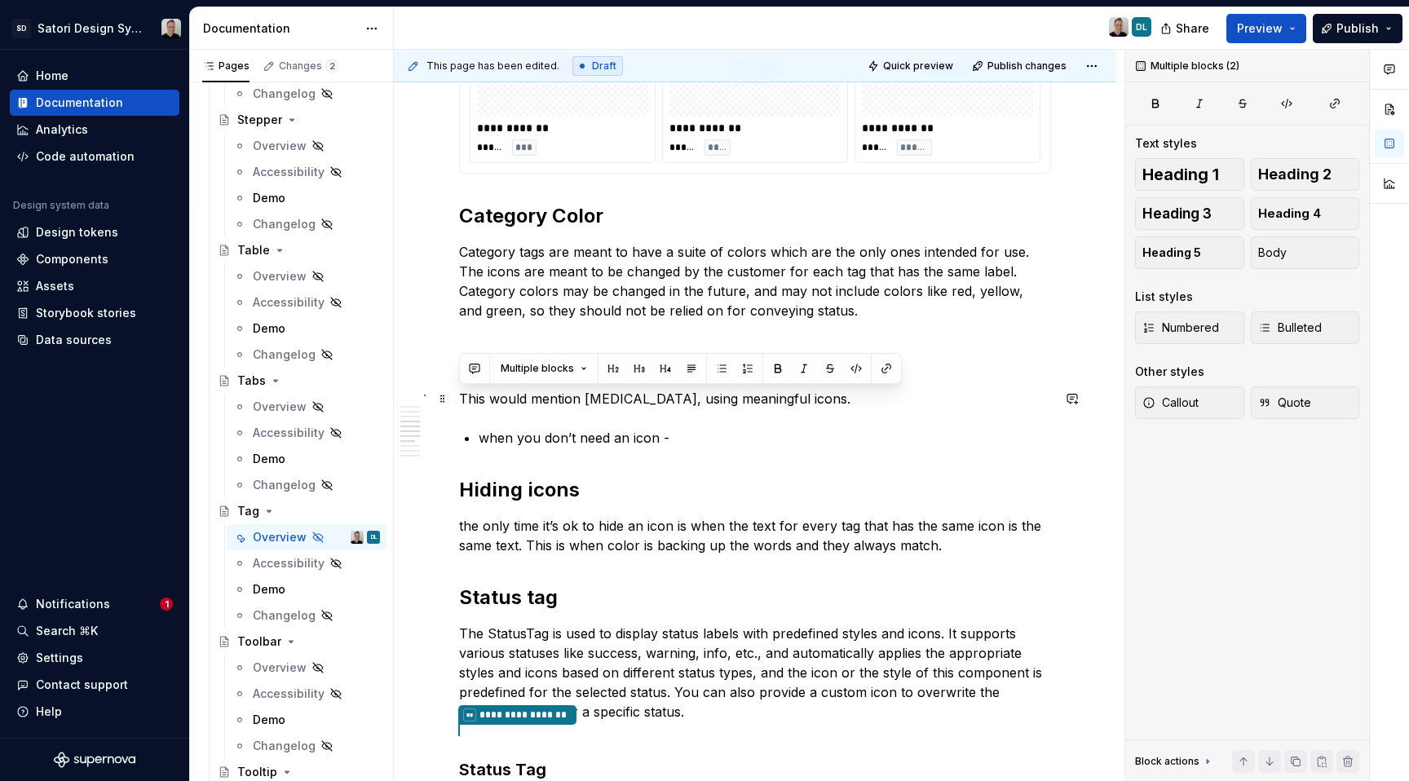
drag, startPoint x: 652, startPoint y: 438, endPoint x: 694, endPoint y: 456, distance: 46.0
click at [460, 396] on div "**********" at bounding box center [755, 429] width 592 height 2933
click at [706, 433] on p "when you don’t need an icon -" at bounding box center [765, 438] width 573 height 20
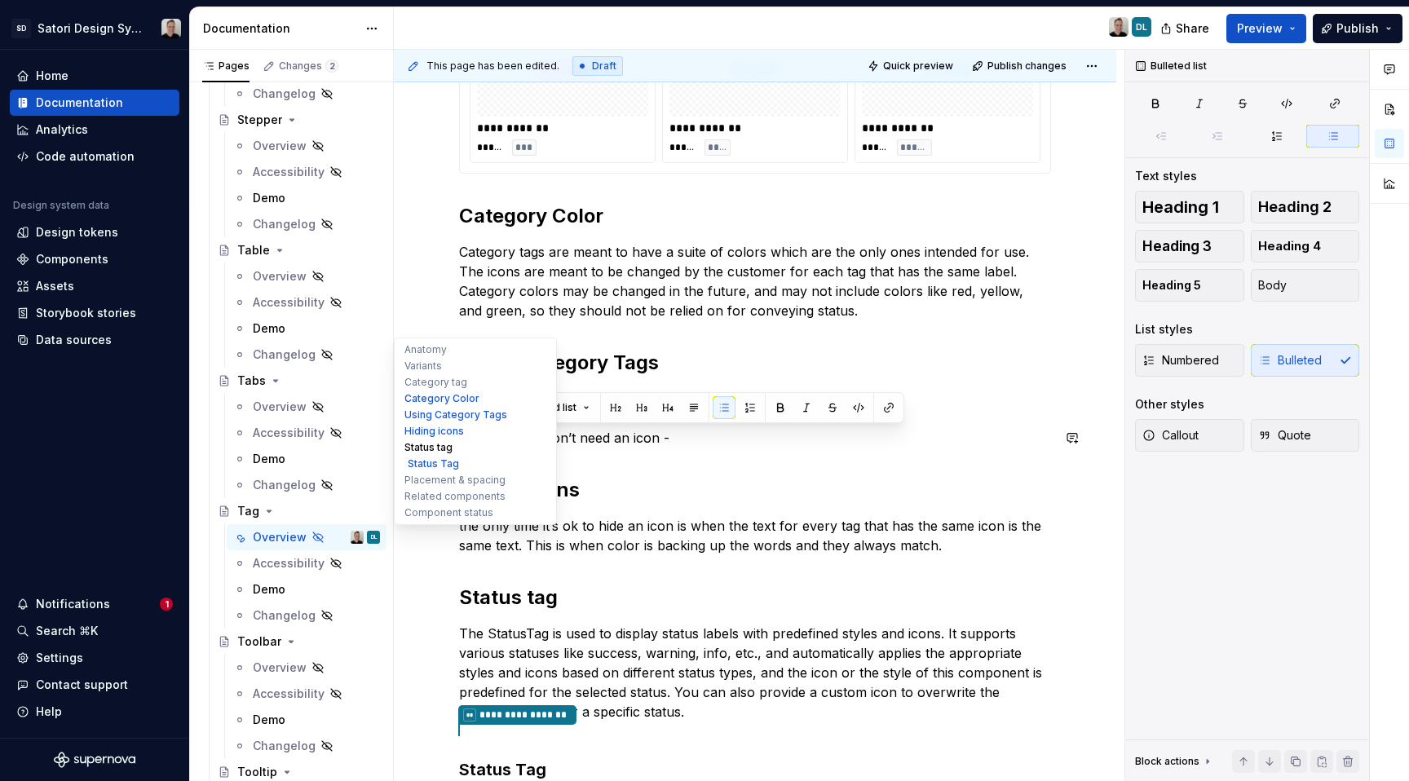
drag, startPoint x: 679, startPoint y: 440, endPoint x: 432, endPoint y: 442, distance: 246.3
click at [432, 442] on div "**********" at bounding box center [755, 426] width 723 height 3446
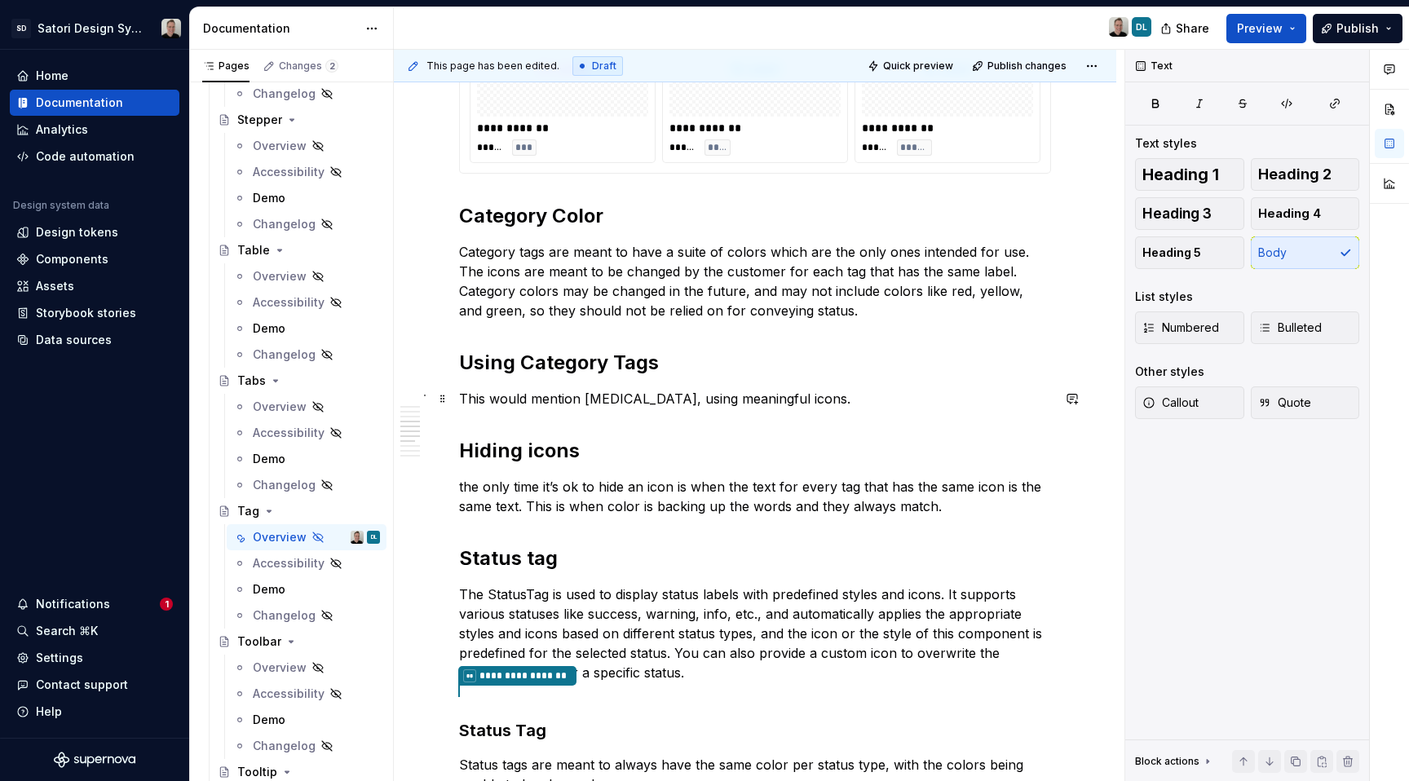
click at [834, 398] on p "This would mention [MEDICAL_DATA], using meaningful icons." at bounding box center [755, 399] width 592 height 20
drag, startPoint x: 851, startPoint y: 402, endPoint x: 750, endPoint y: 409, distance: 101.4
click at [750, 409] on div "**********" at bounding box center [755, 410] width 592 height 2894
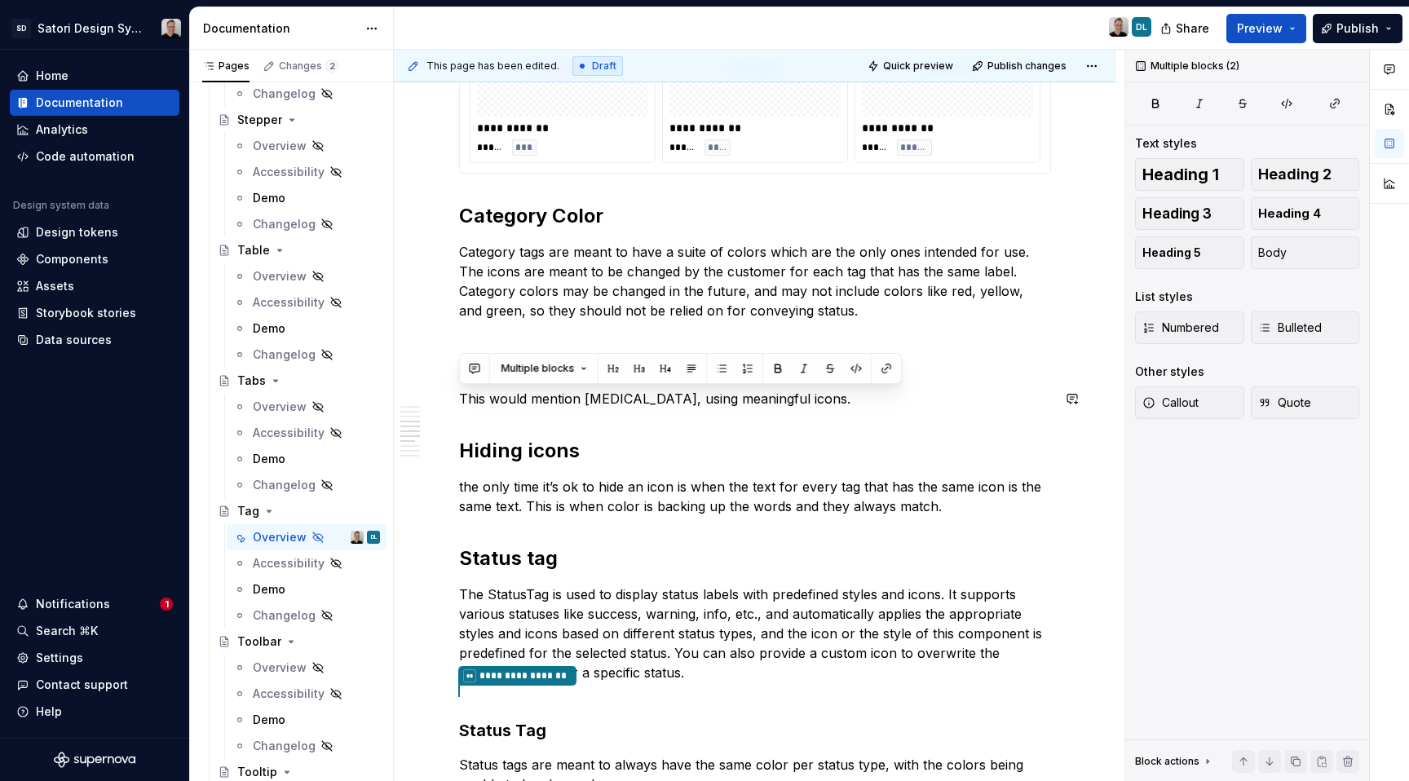
click at [750, 407] on p "This would mention [MEDICAL_DATA], using meaningful icons." at bounding box center [755, 399] width 592 height 20
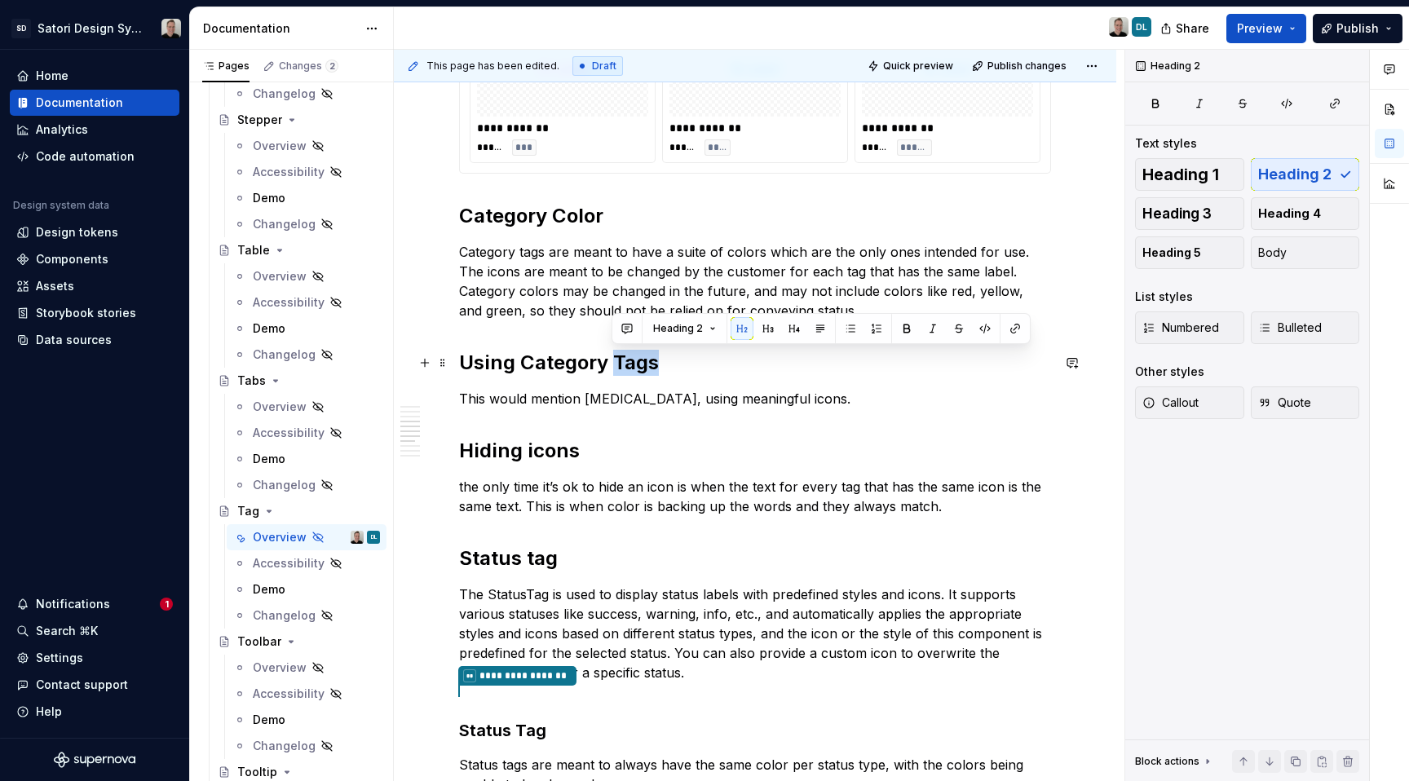
drag, startPoint x: 679, startPoint y: 364, endPoint x: 612, endPoint y: 365, distance: 66.9
click at [612, 365] on h2 "Using Category Tags" at bounding box center [755, 363] width 592 height 26
click at [657, 362] on h2 "Using Category Tag i" at bounding box center [755, 363] width 592 height 26
drag, startPoint x: 670, startPoint y: 362, endPoint x: 453, endPoint y: 366, distance: 217.0
click at [453, 366] on div "**********" at bounding box center [755, 516] width 723 height 3186
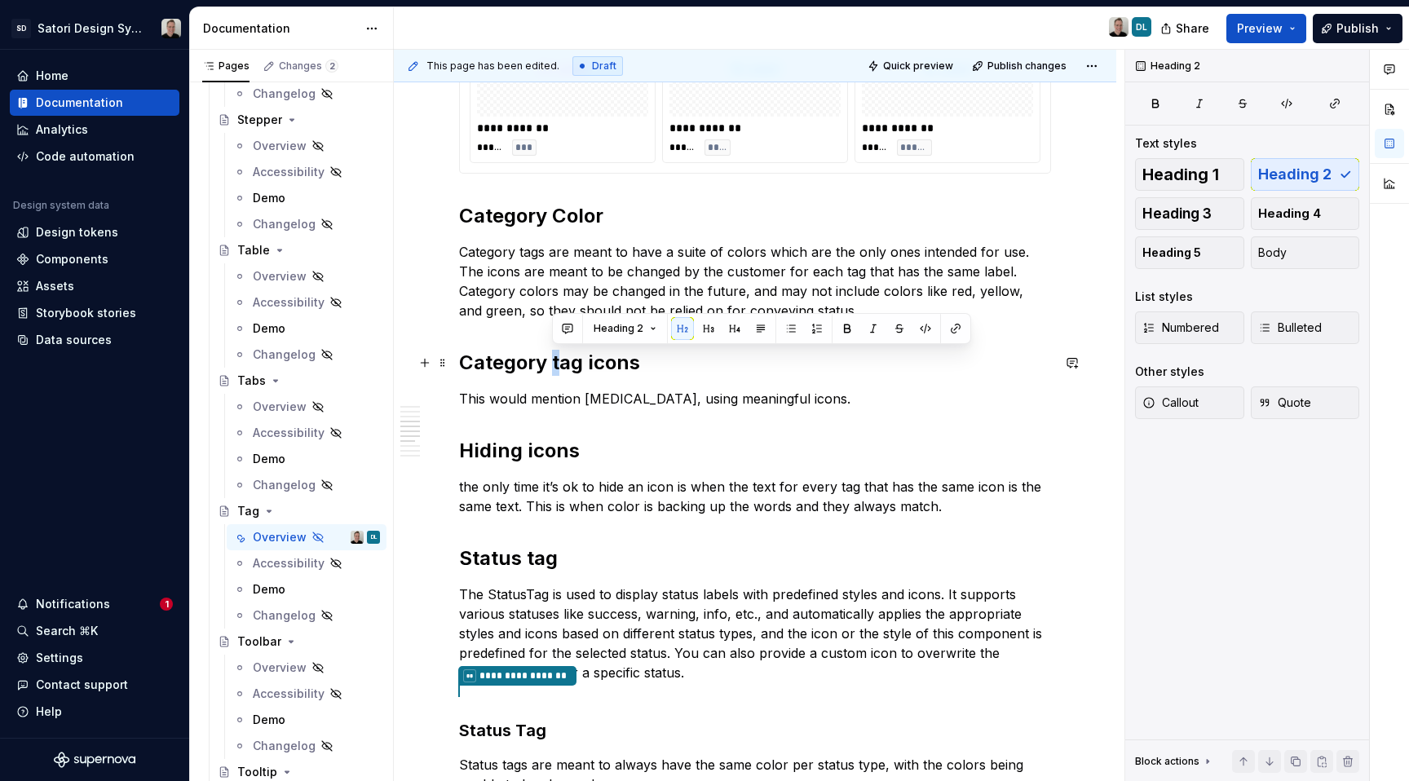
click at [559, 366] on h2 "Category tag icons" at bounding box center [755, 363] width 592 height 26
click at [604, 362] on h2 "Category Tag icons" at bounding box center [755, 363] width 592 height 26
drag, startPoint x: 596, startPoint y: 364, endPoint x: 586, endPoint y: 365, distance: 9.9
click at [586, 365] on h2 "Category Tag icons" at bounding box center [755, 363] width 592 height 26
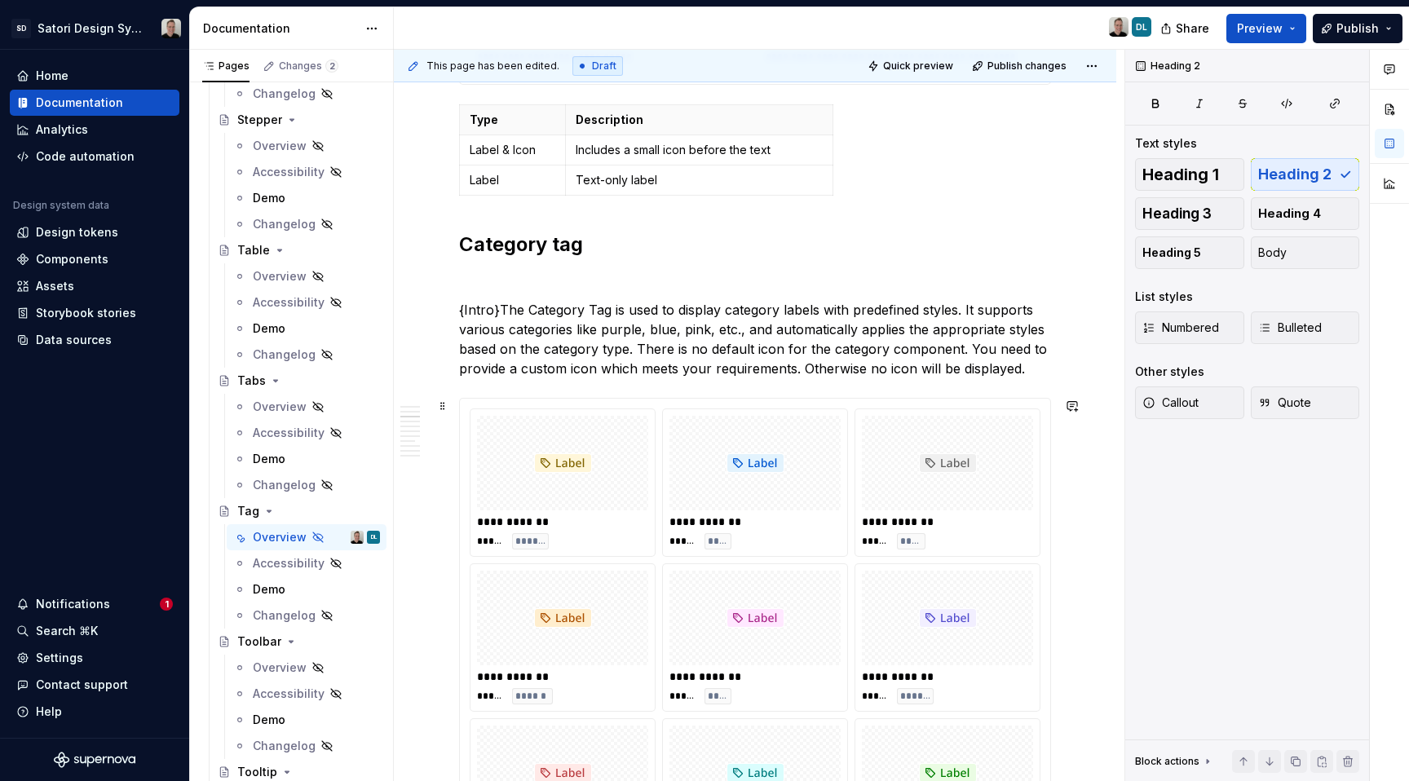
scroll to position [582, 0]
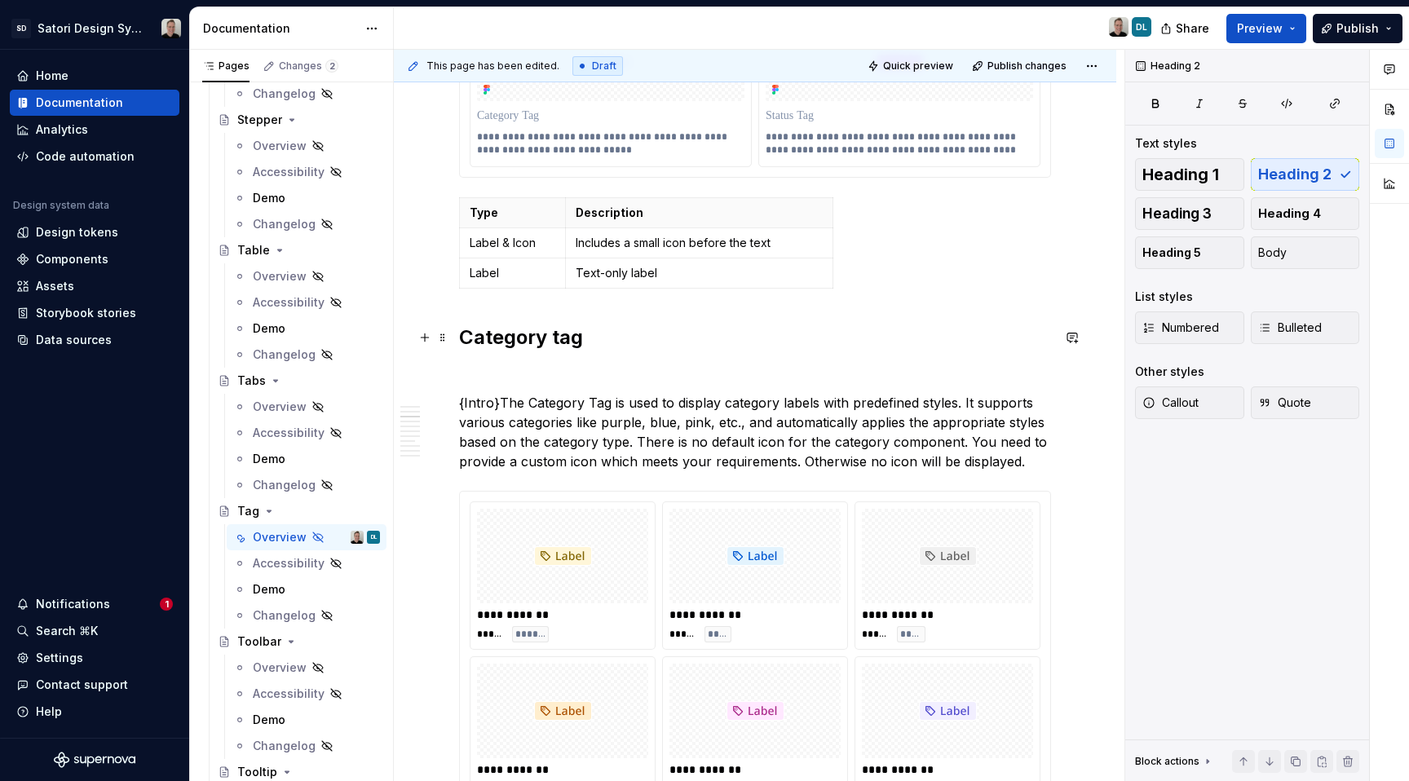
click at [563, 343] on h2 "Category tag" at bounding box center [755, 338] width 592 height 26
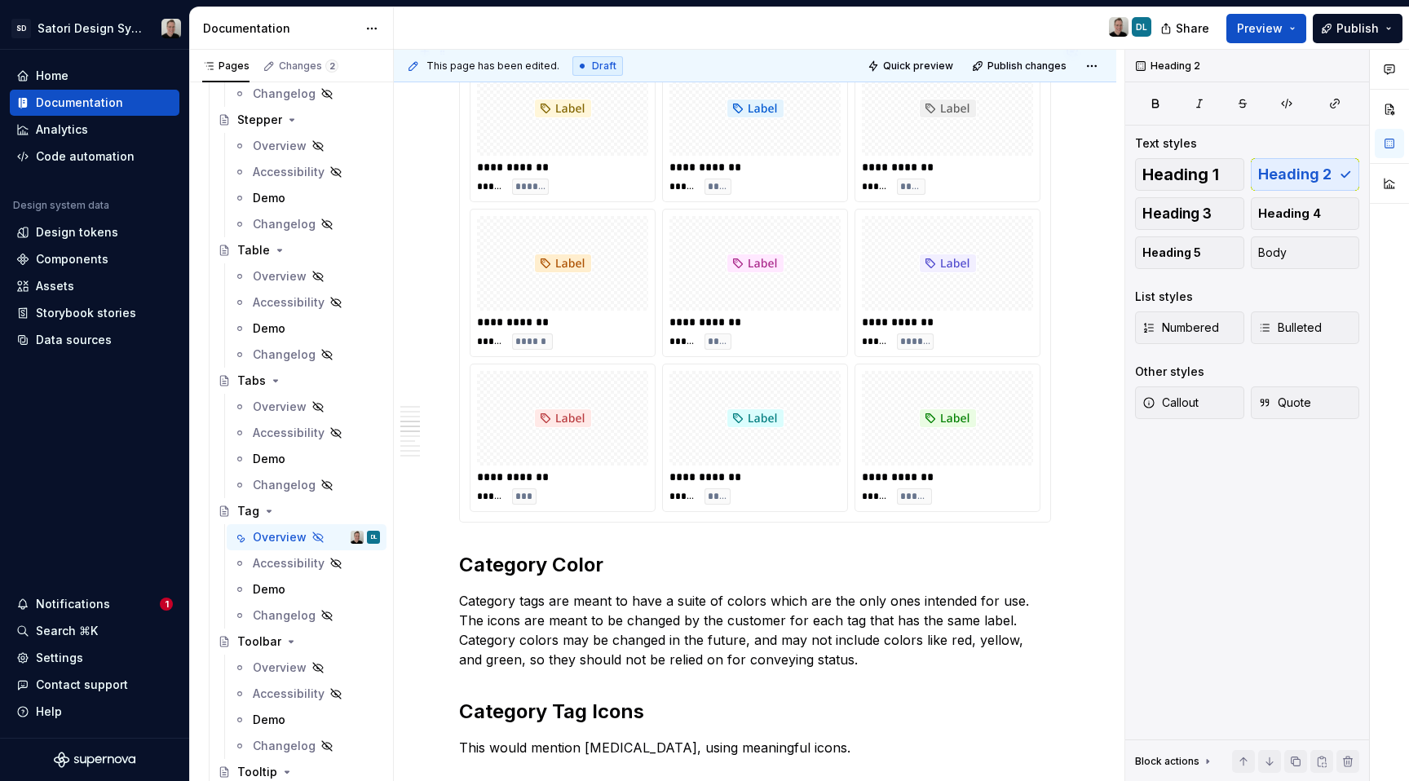
scroll to position [1200, 0]
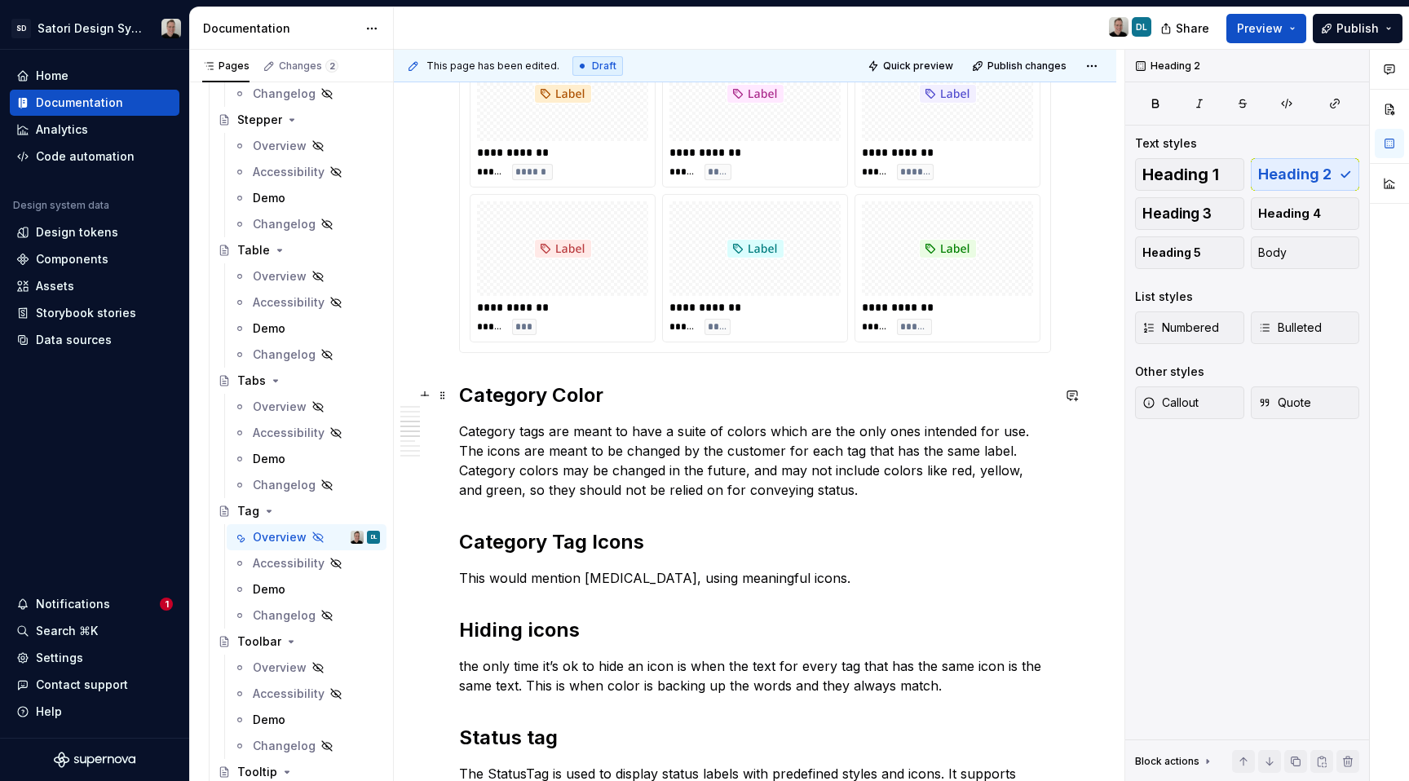
click at [515, 400] on h2 "Category Color" at bounding box center [755, 396] width 592 height 26
click at [1182, 215] on span "Heading 3" at bounding box center [1177, 214] width 69 height 16
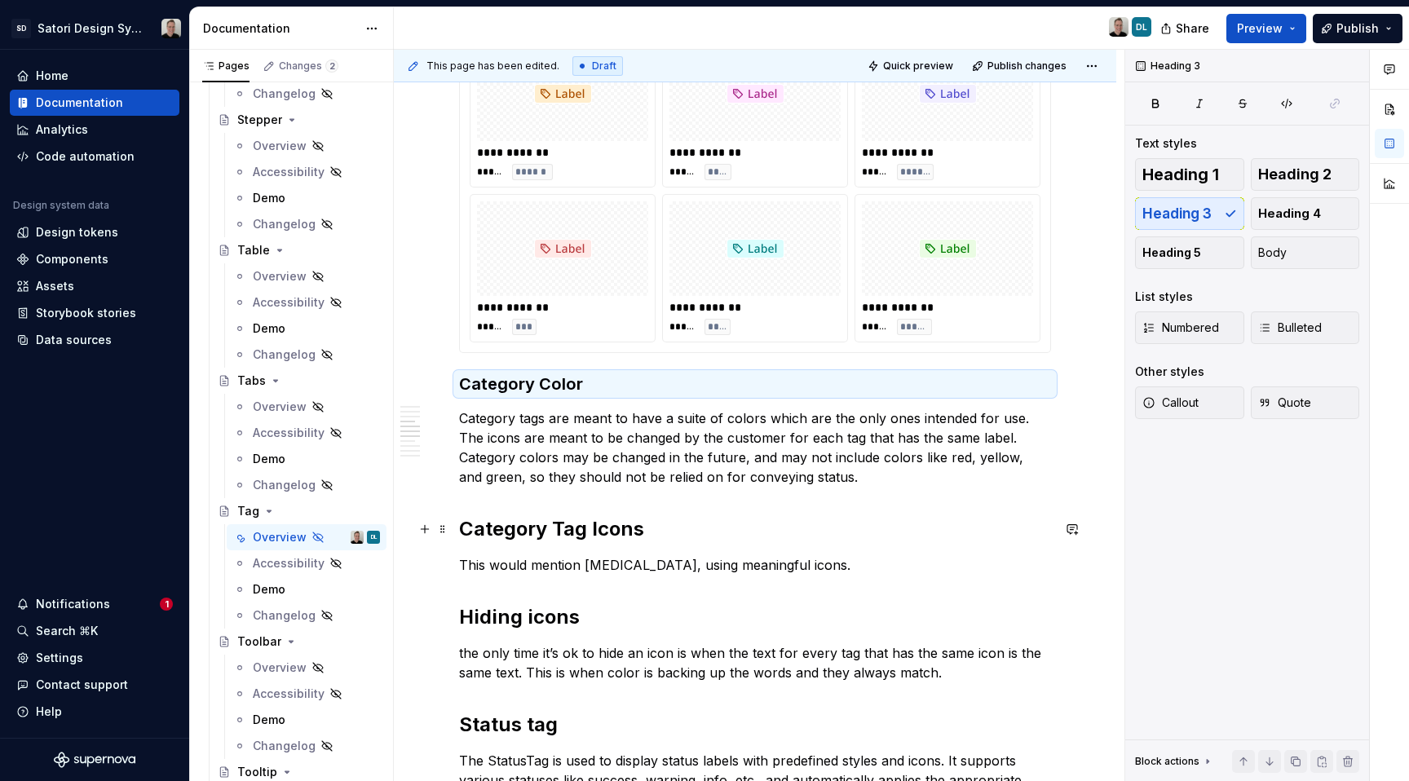
click at [585, 534] on h2 "Category Tag Icons" at bounding box center [755, 529] width 592 height 26
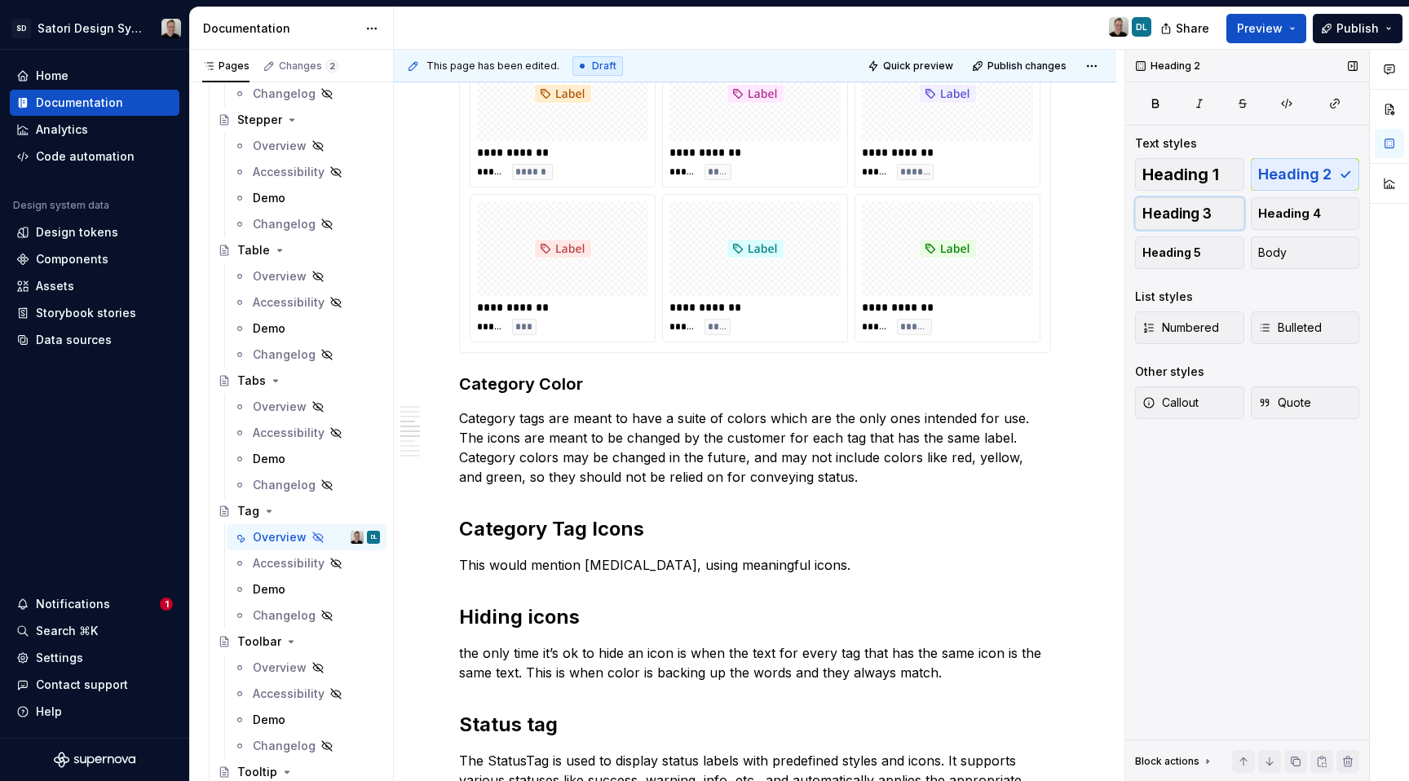
click at [1191, 214] on span "Heading 3" at bounding box center [1177, 214] width 69 height 16
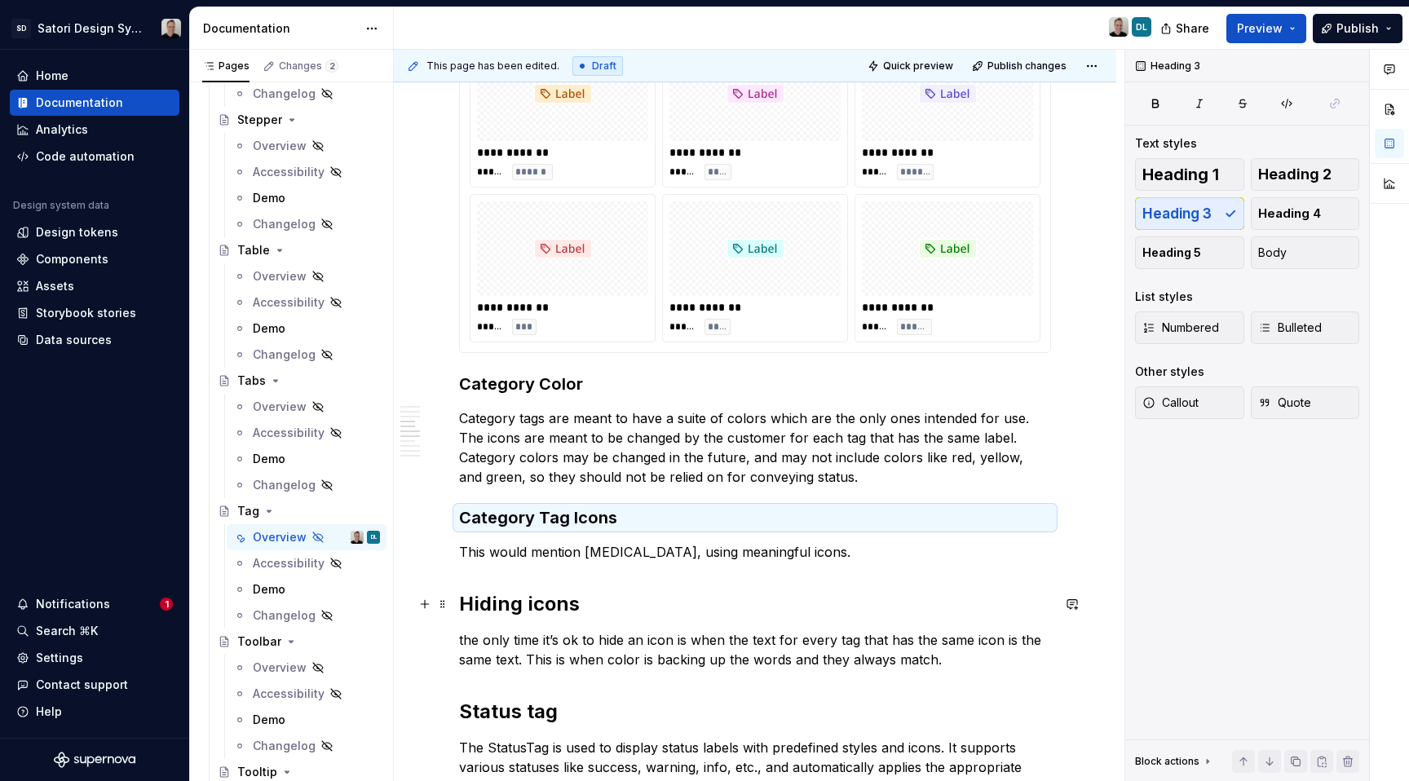
click at [508, 608] on h2 "Hiding icons" at bounding box center [755, 604] width 592 height 26
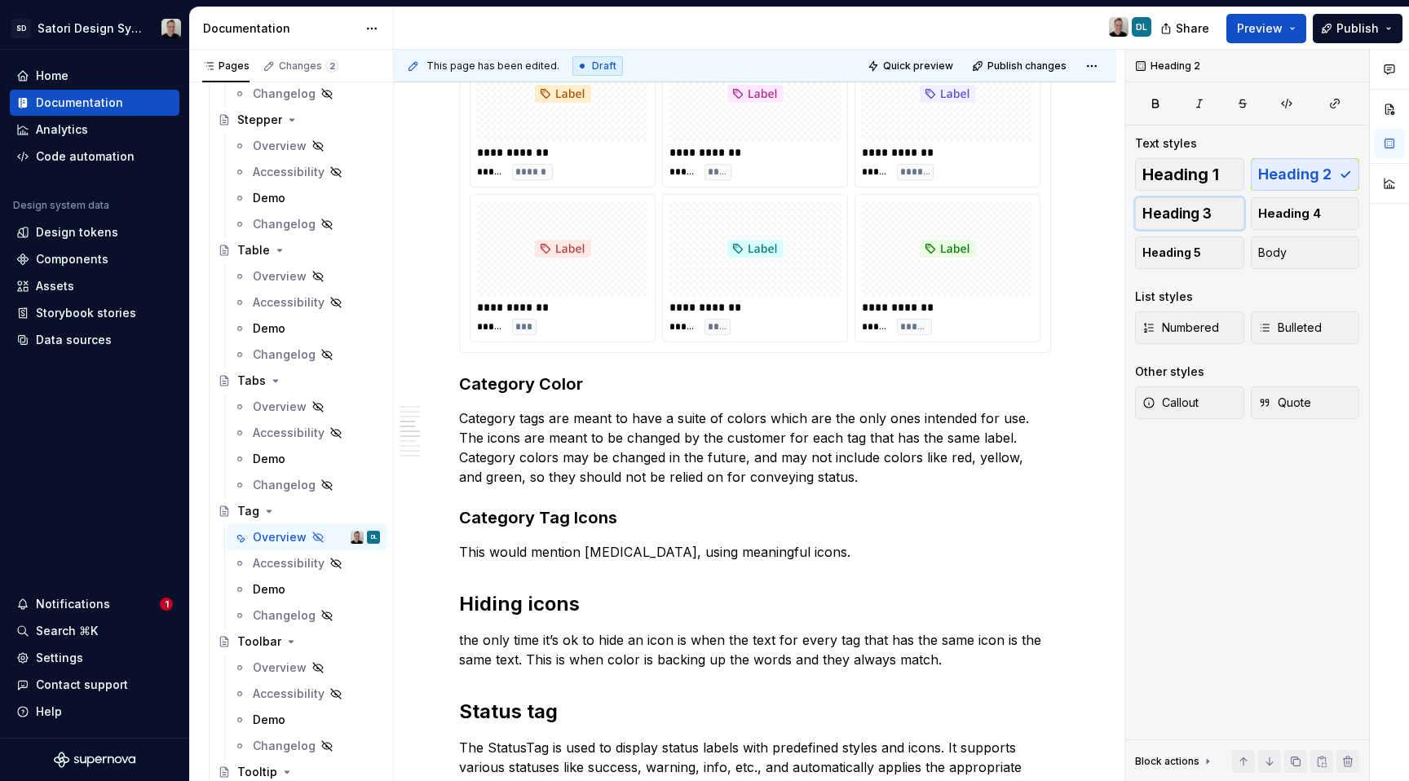
drag, startPoint x: 1175, startPoint y: 206, endPoint x: 1092, endPoint y: 281, distance: 112.6
click at [1175, 206] on span "Heading 3" at bounding box center [1177, 214] width 69 height 16
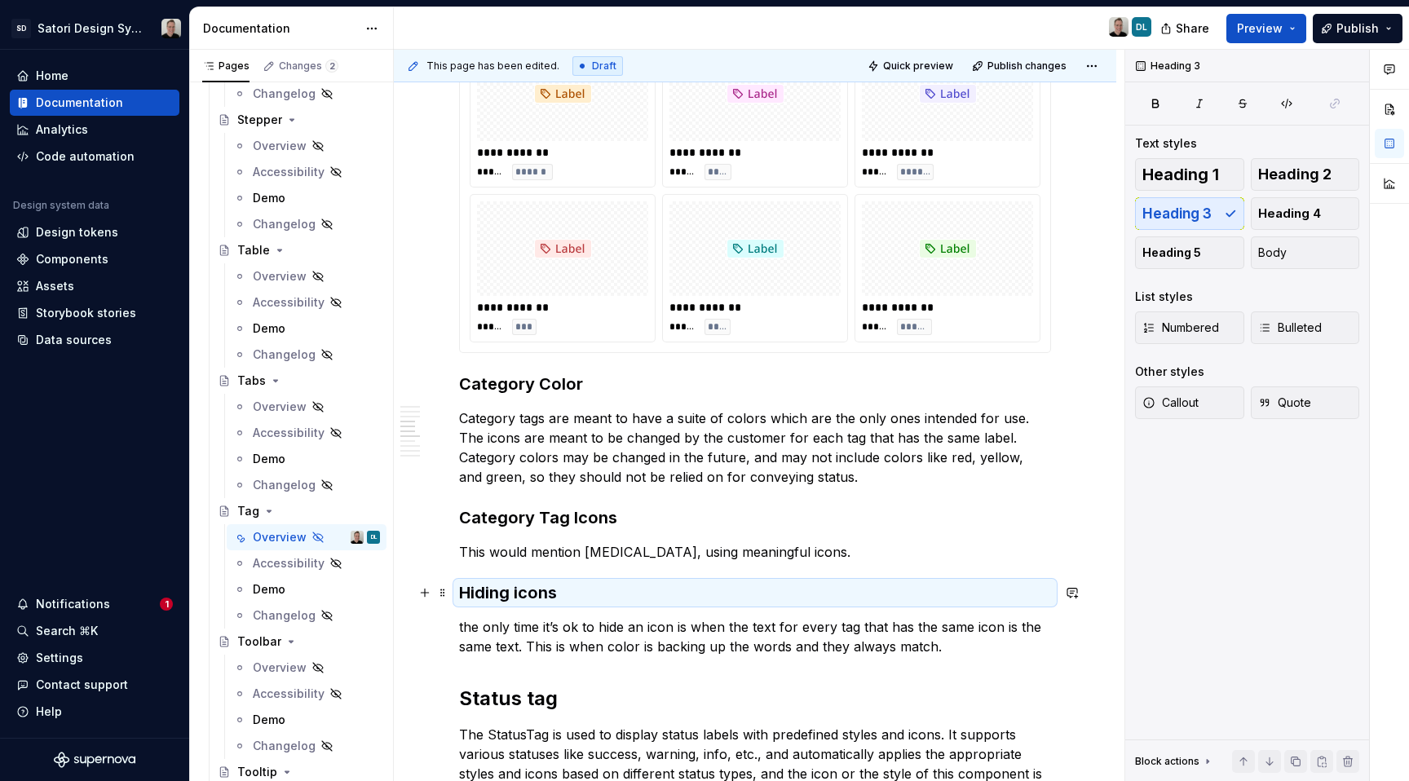
click at [515, 595] on h3 "Hiding icons" at bounding box center [755, 593] width 592 height 23
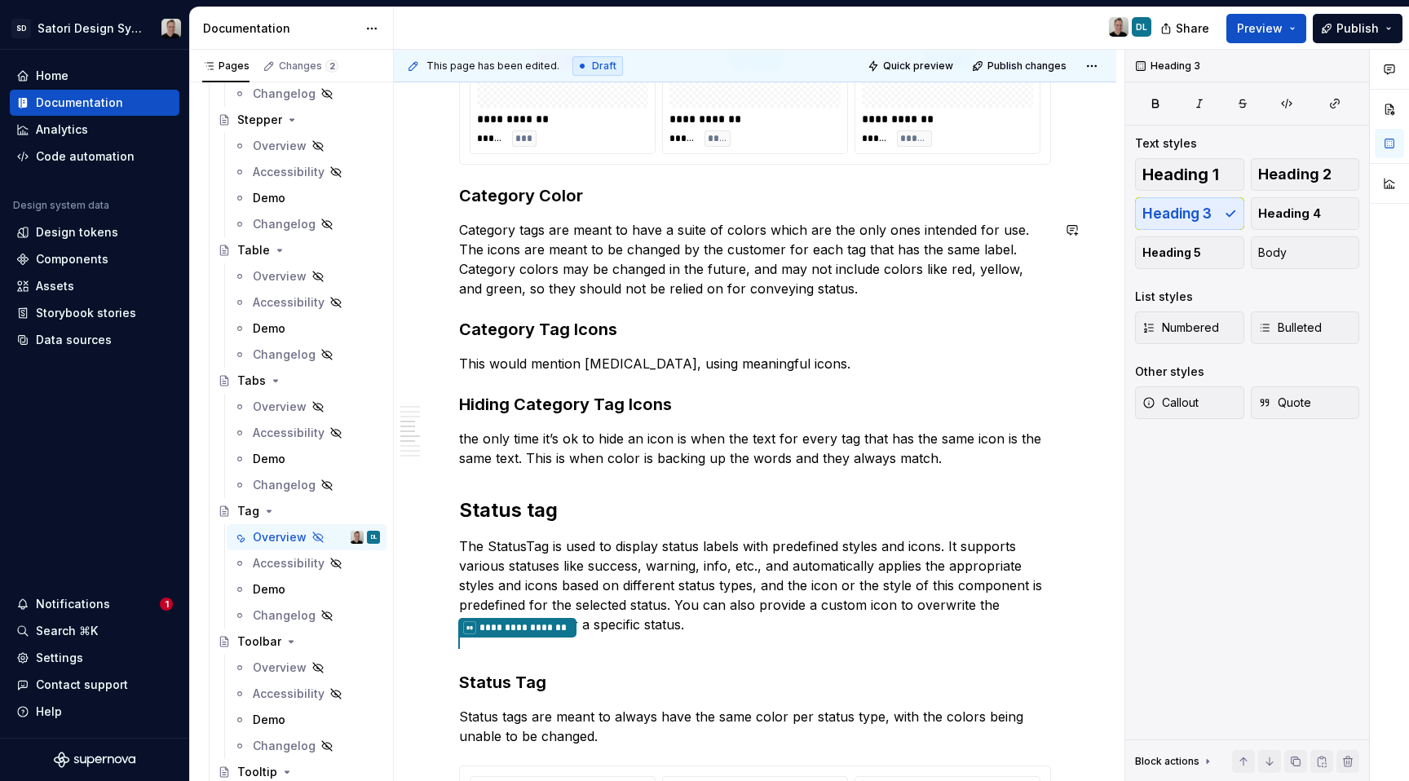
scroll to position [1400, 0]
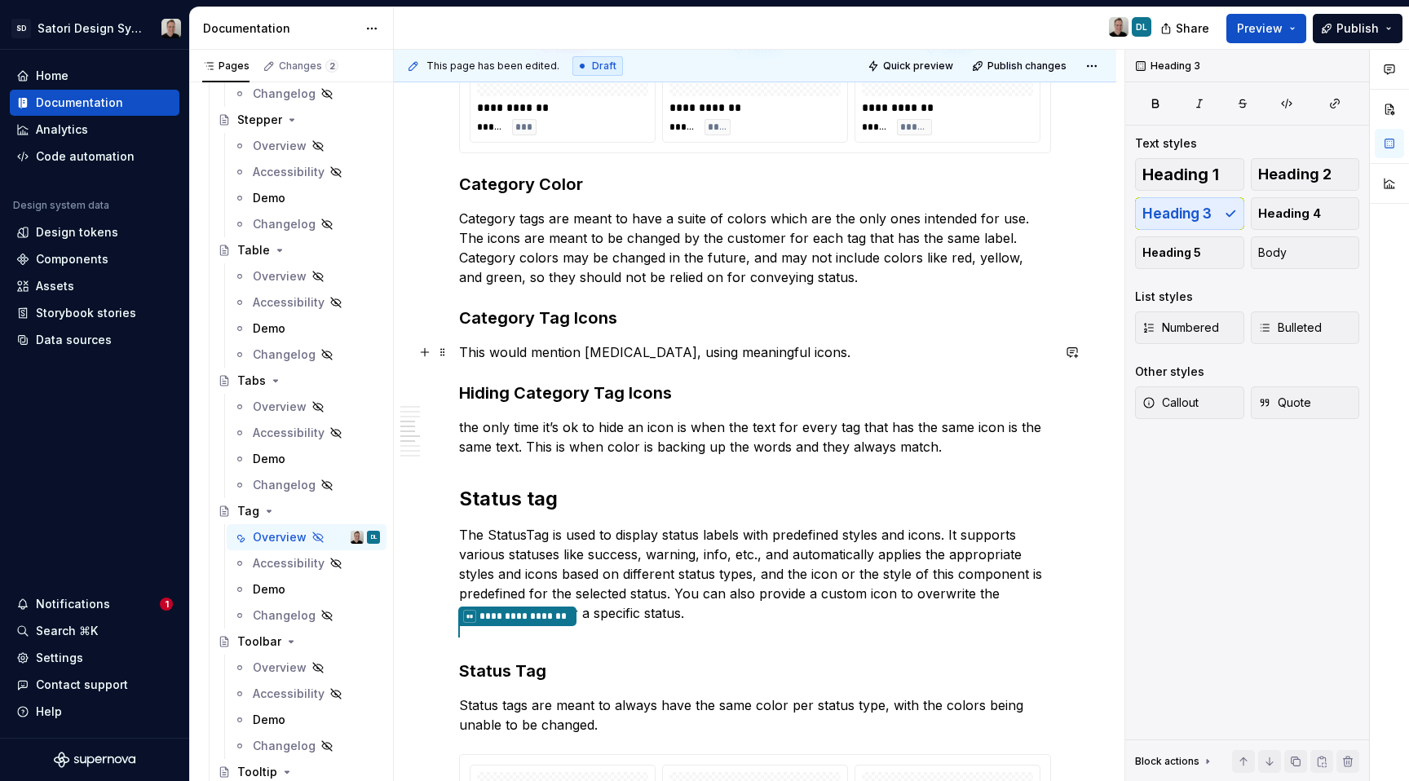
click at [855, 348] on p "This would mention [MEDICAL_DATA], using meaningful icons." at bounding box center [755, 353] width 592 height 20
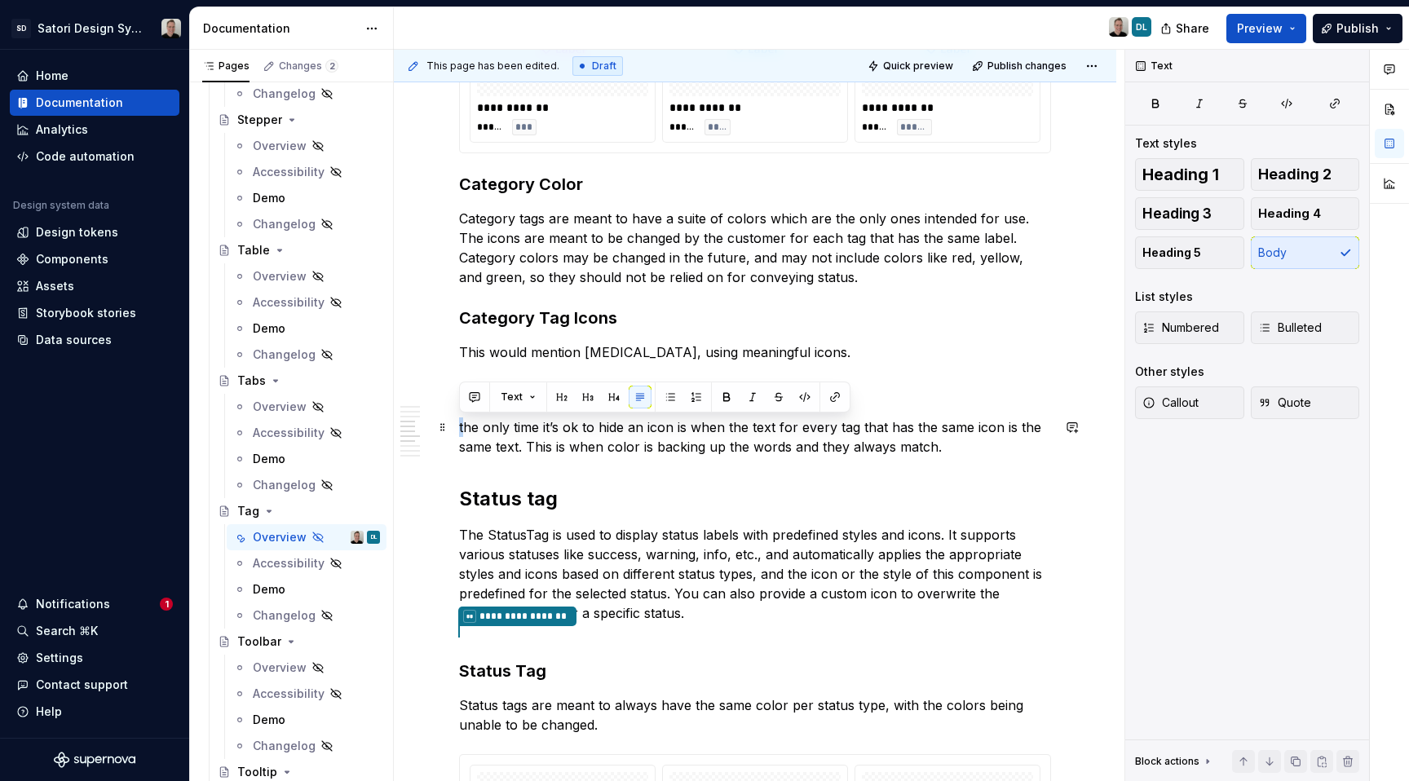
click at [458, 431] on div "**********" at bounding box center [755, 476] width 723 height 3147
click at [962, 448] on p "The only time it’s ok to hide an icon is when the text for every tag that has t…" at bounding box center [755, 437] width 592 height 39
click at [845, 350] on p "This would mention [MEDICAL_DATA], using meaningful icons." at bounding box center [755, 353] width 592 height 20
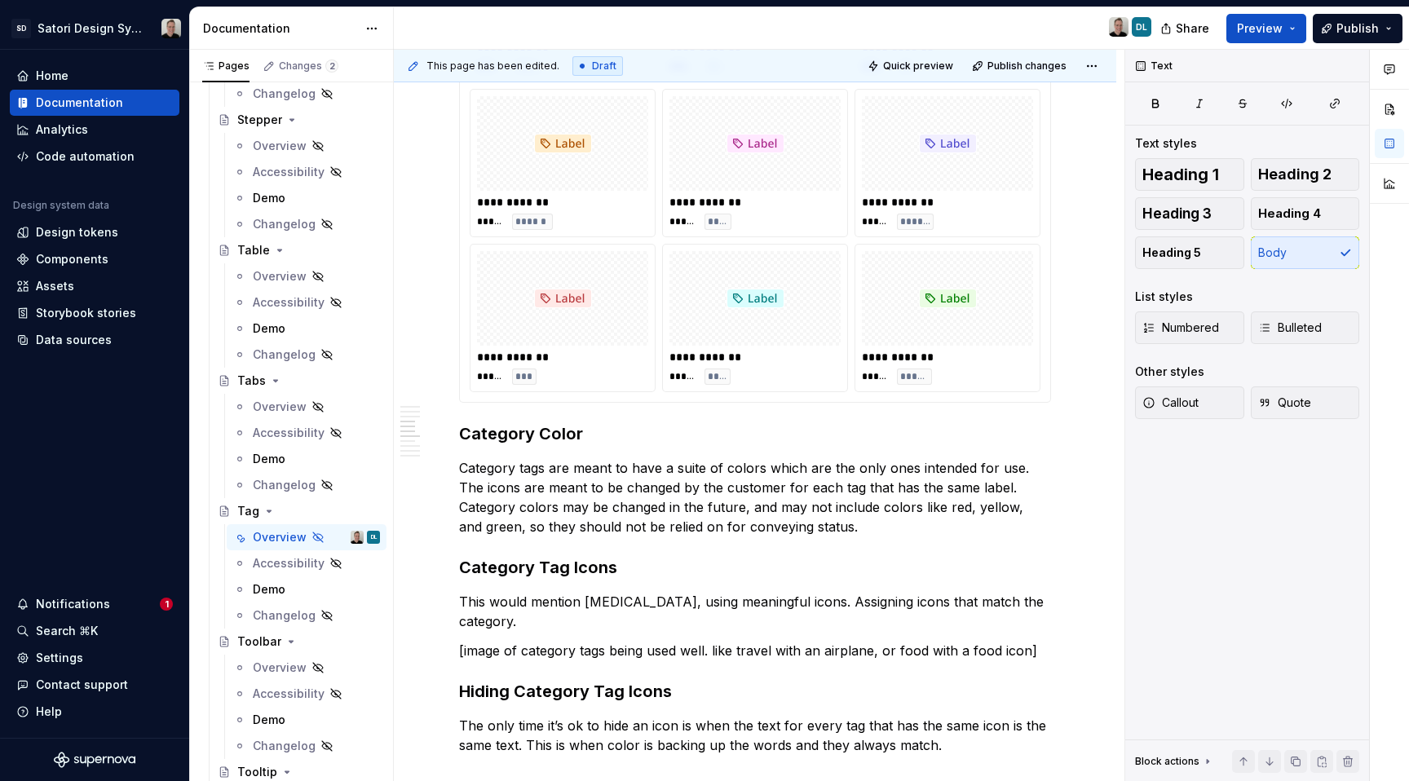
scroll to position [1189, 0]
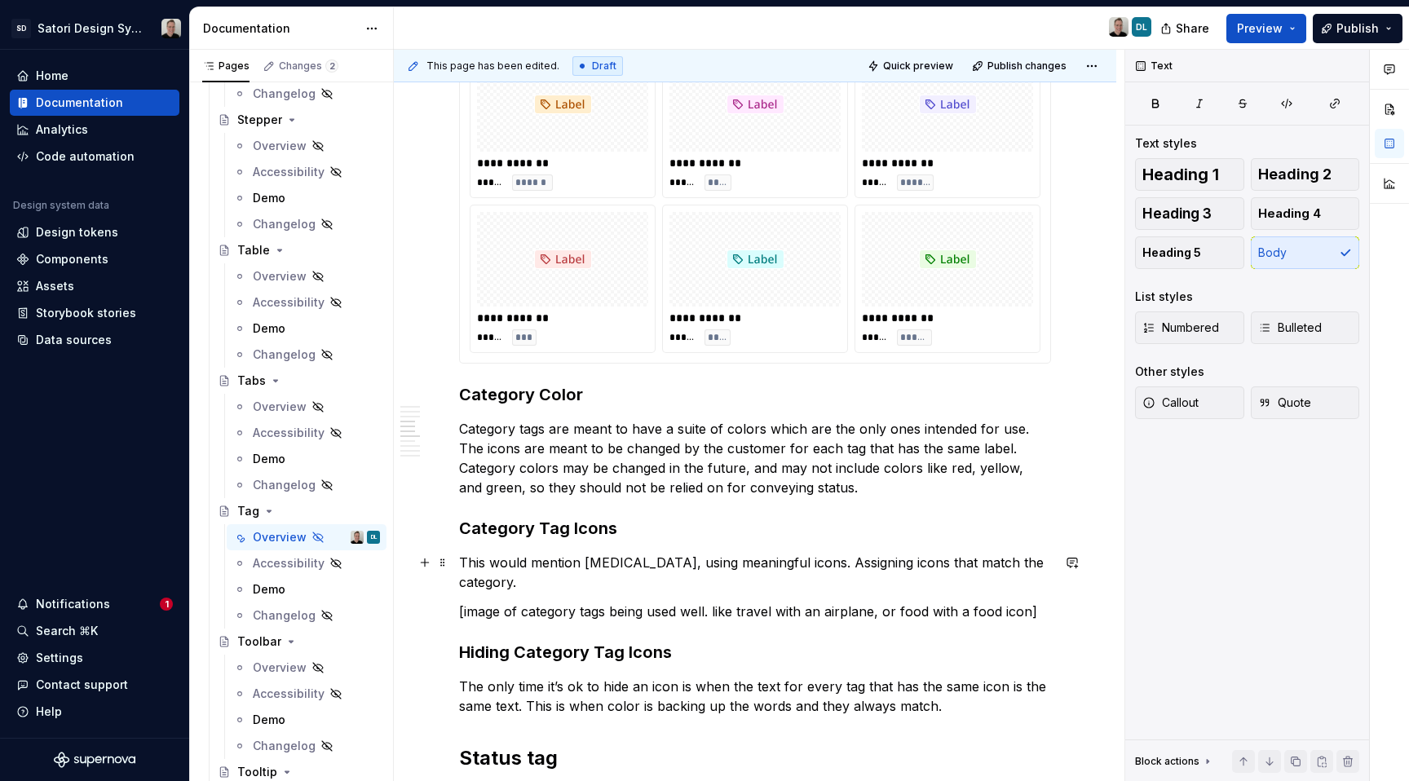
click at [541, 588] on p "This would mention [MEDICAL_DATA], using meaningful icons. Assigning icons that…" at bounding box center [755, 572] width 592 height 39
click at [811, 468] on p "Category tags are meant to have a suite of colors which are the only ones inten…" at bounding box center [755, 458] width 592 height 78
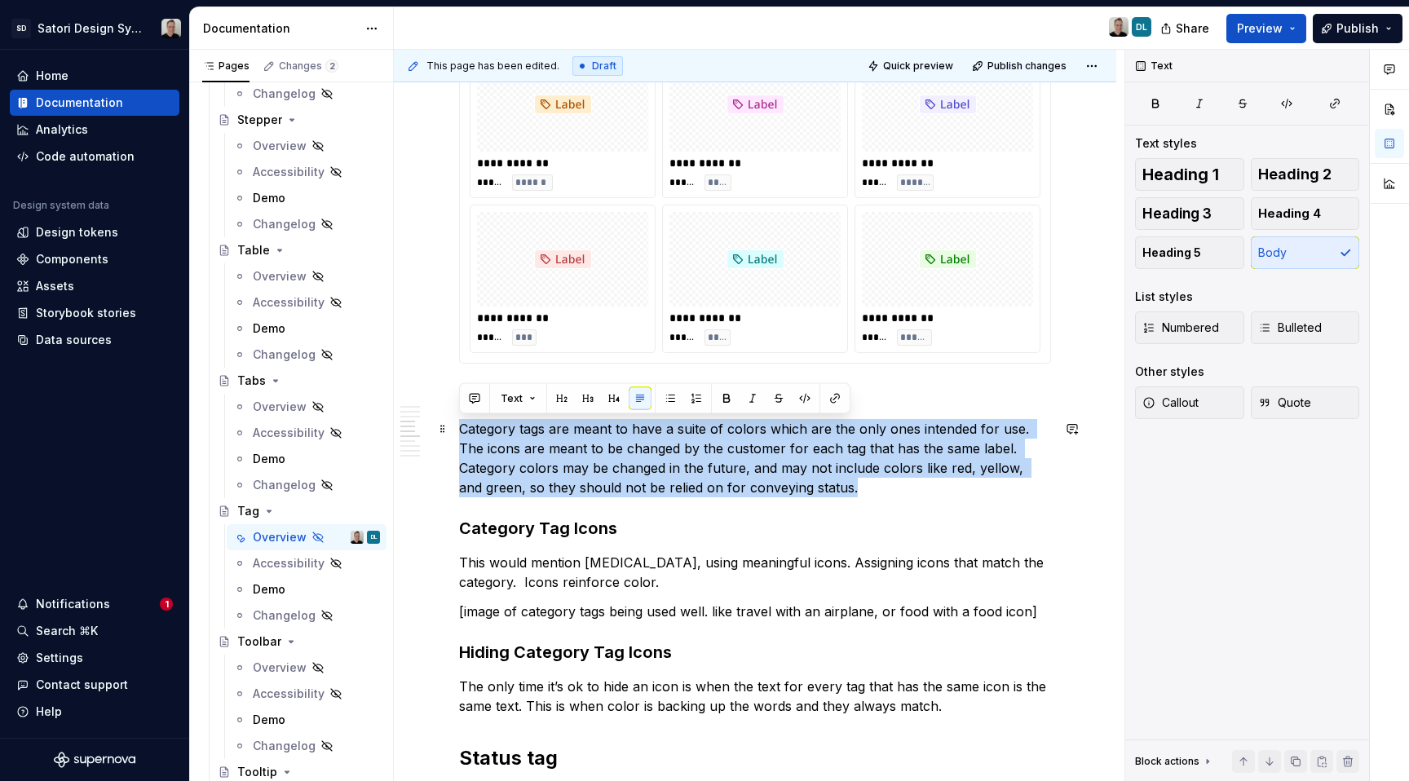
drag, startPoint x: 843, startPoint y: 485, endPoint x: 453, endPoint y: 430, distance: 394.6
click at [453, 430] on div "**********" at bounding box center [755, 711] width 723 height 3196
copy p "Category tags are meant to have a suite of colors which are the only ones inten…"
click at [860, 469] on p "Category tags are meant to have a suite of colors which are the only ones inten…" at bounding box center [755, 458] width 592 height 78
drag, startPoint x: 851, startPoint y: 491, endPoint x: 458, endPoint y: 435, distance: 397.1
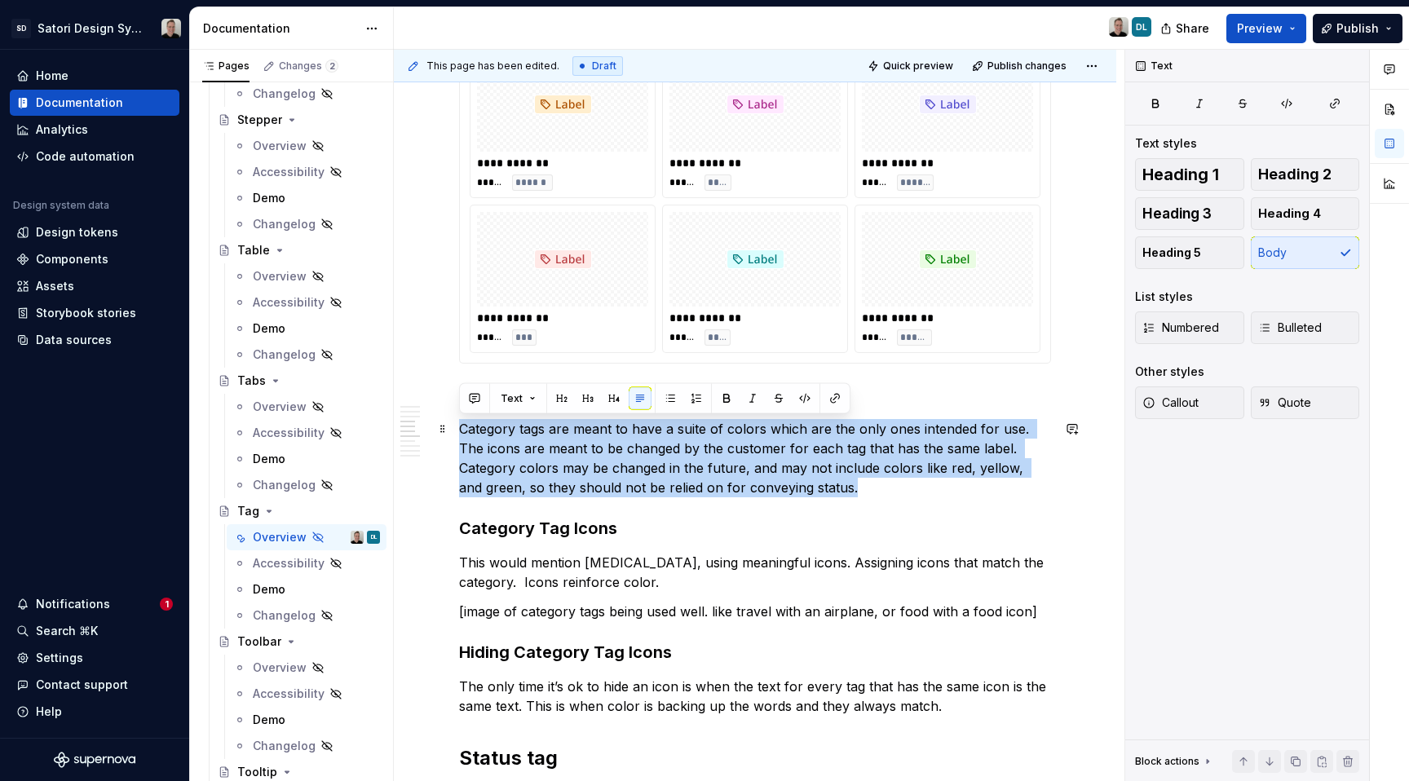
click at [458, 435] on div "**********" at bounding box center [755, 711] width 723 height 3196
copy p "Category tags are meant to have a suite of colors which are the only ones inten…"
click at [741, 455] on p "Category tags are meant to have a suite of colors which are the only ones inten…" at bounding box center [755, 458] width 592 height 78
drag, startPoint x: 859, startPoint y: 487, endPoint x: 458, endPoint y: 435, distance: 404.6
click at [458, 435] on div "**********" at bounding box center [755, 711] width 723 height 3196
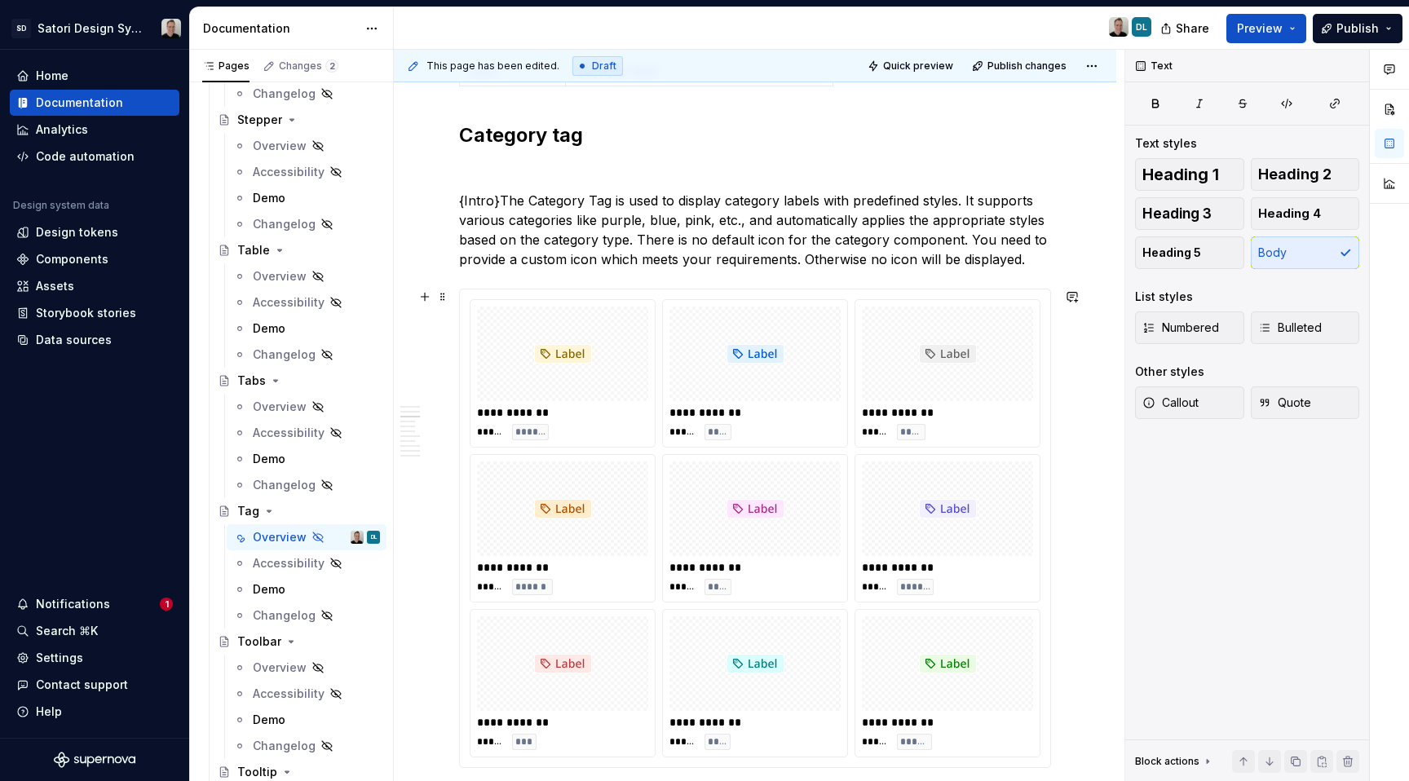
scroll to position [774, 0]
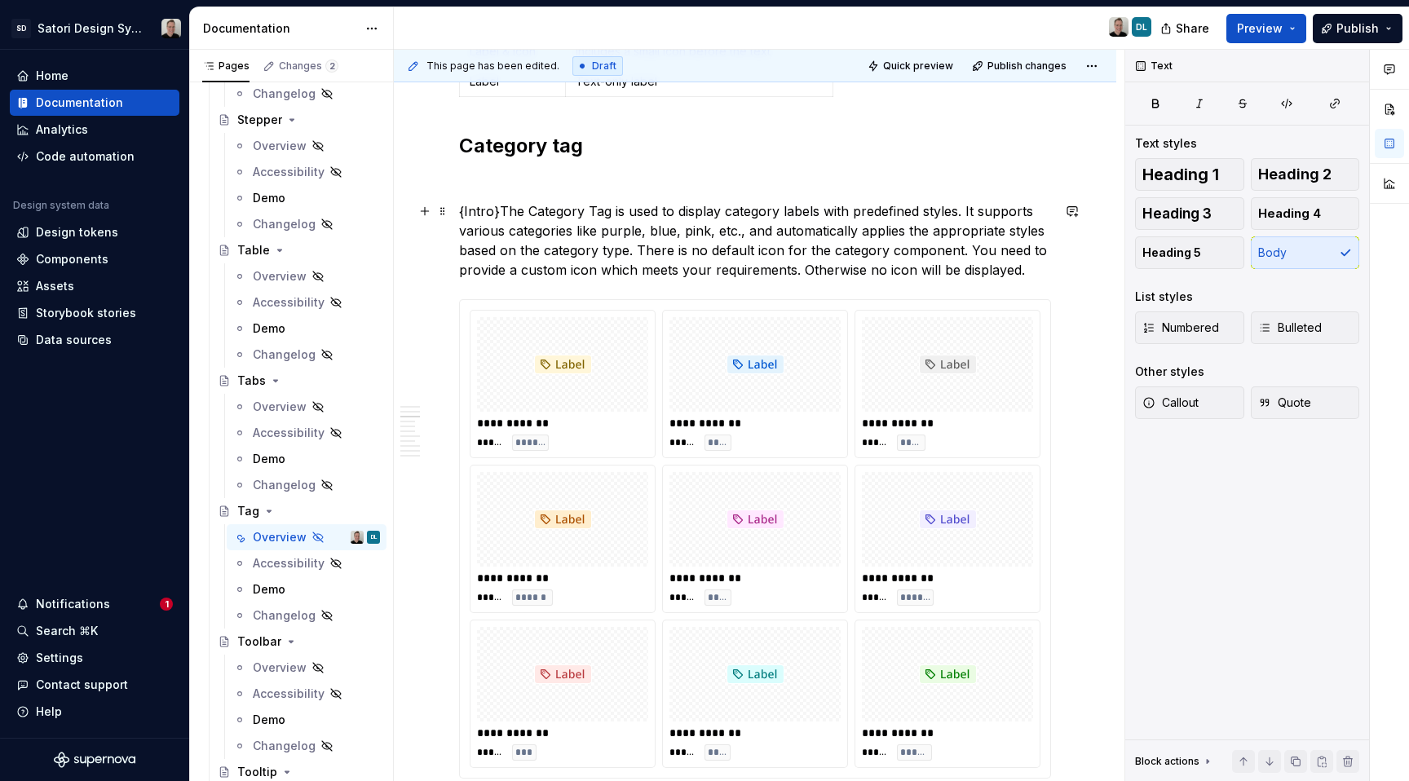
click at [766, 237] on p "{Intro}The Category Tag is used to display category labels with predefined styl…" at bounding box center [755, 240] width 592 height 78
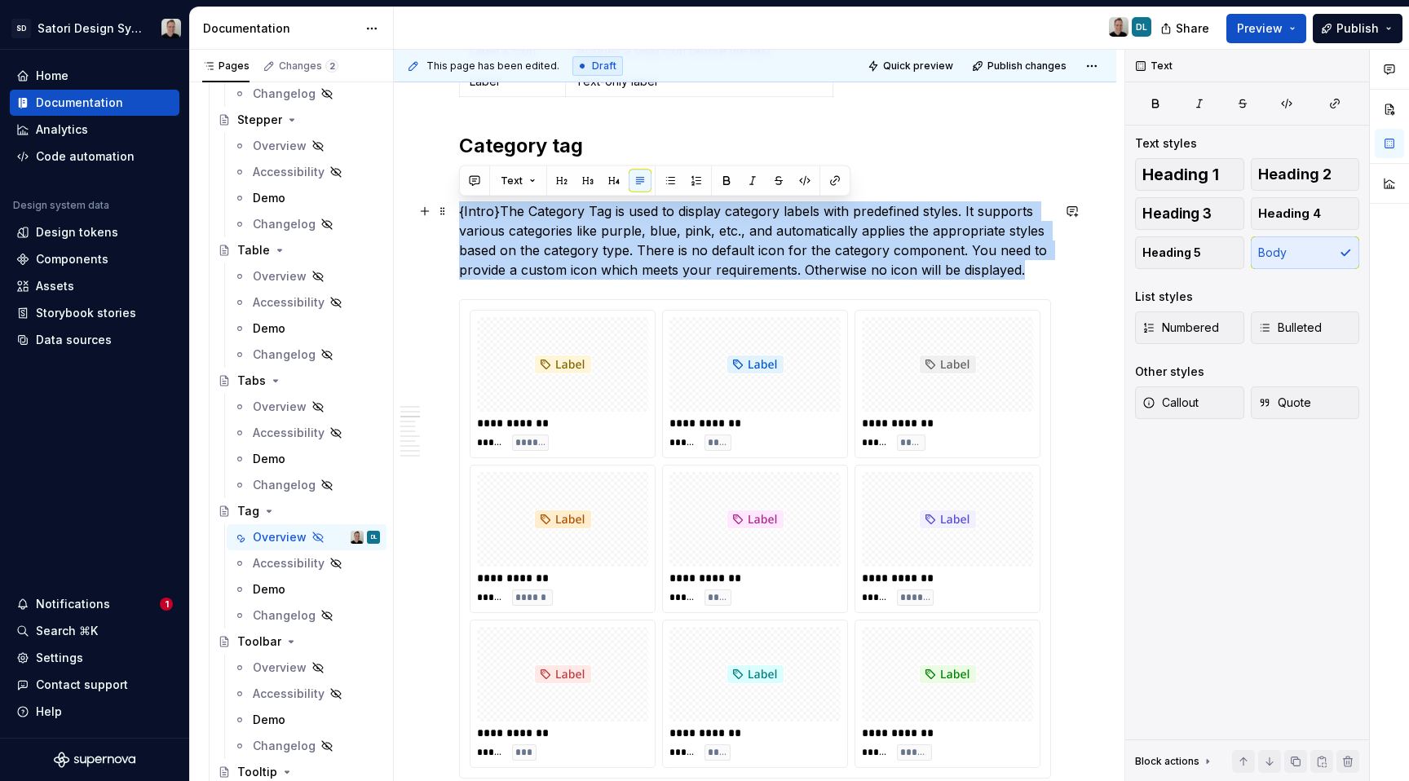
drag, startPoint x: 985, startPoint y: 266, endPoint x: 456, endPoint y: 206, distance: 532.6
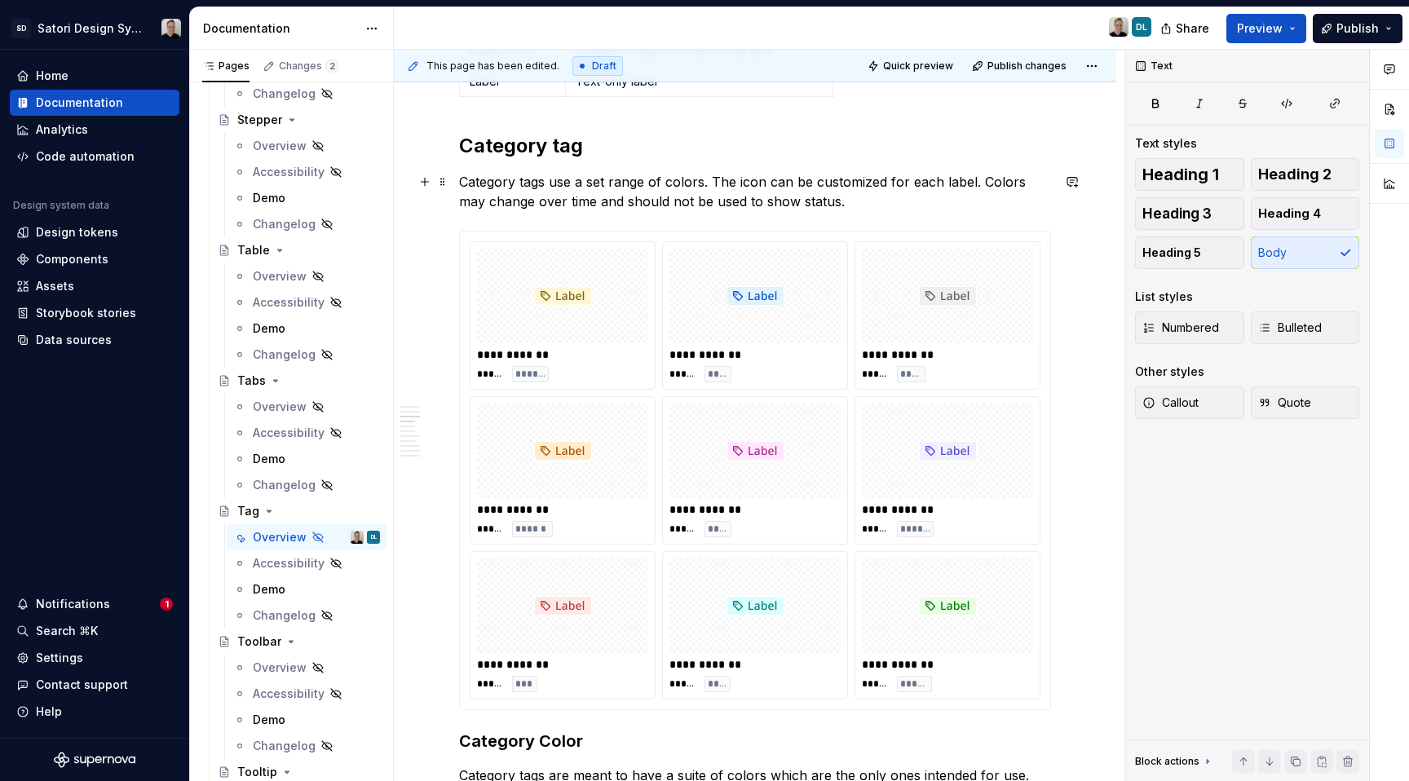
click at [836, 205] on p "Category tags use a set range of colors. The icon can be customized for each la…" at bounding box center [755, 191] width 592 height 39
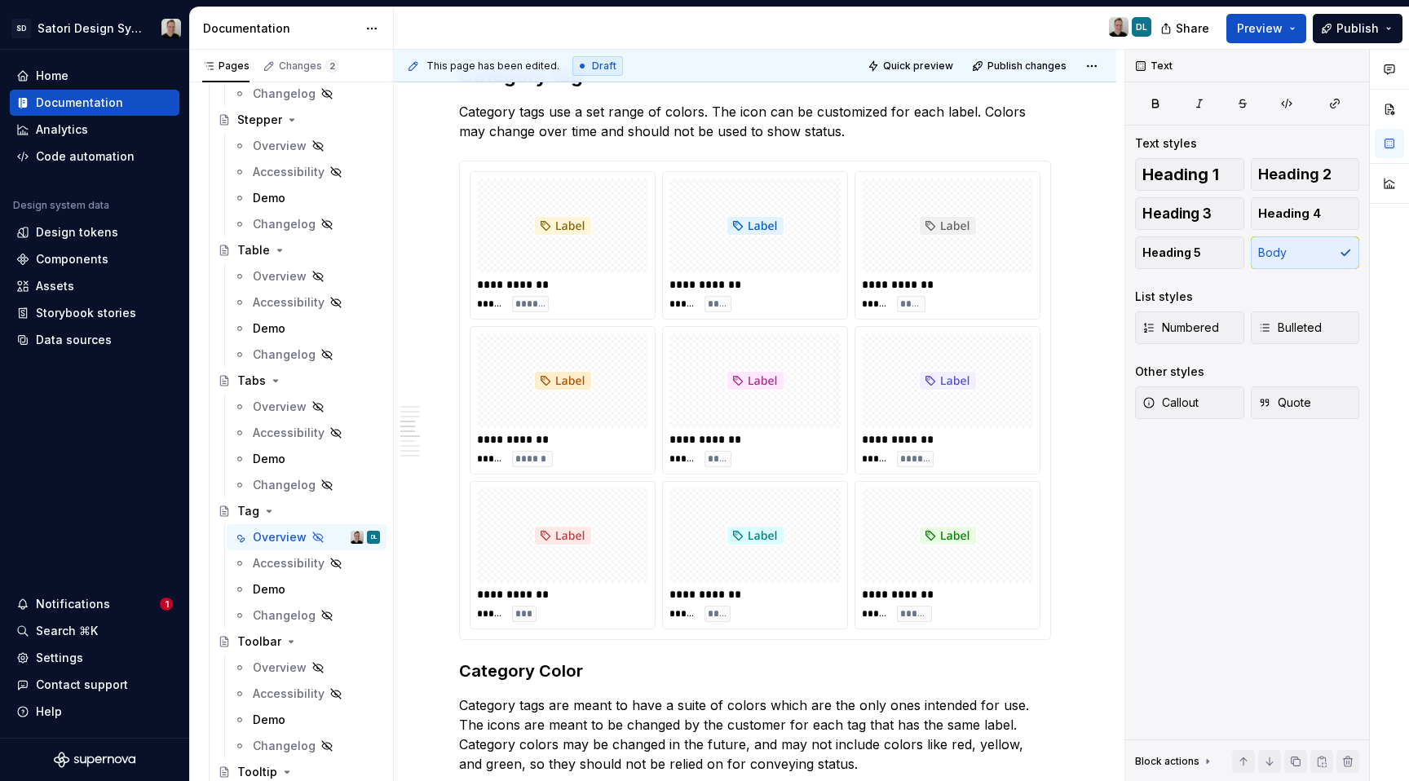
scroll to position [775, 0]
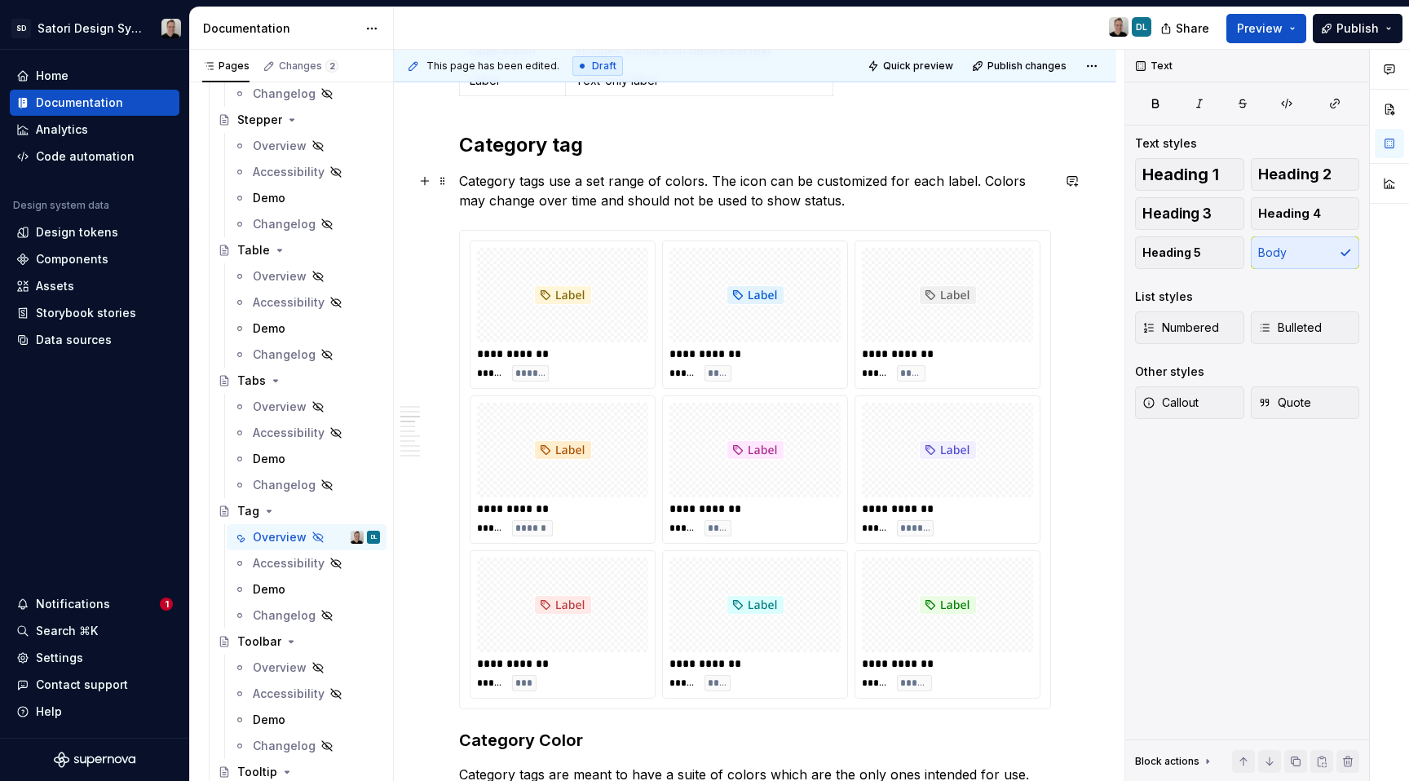
click at [891, 193] on p "Category tags use a set range of colors. The icon can be customized for each la…" at bounding box center [755, 190] width 592 height 39
click at [626, 202] on p "Category tags use a set range of colors. The icon can be customized for each la…" at bounding box center [755, 190] width 592 height 39
click at [984, 179] on p "Category tags use a set range of colors. The icon can be customized for each la…" at bounding box center [755, 190] width 592 height 39
click at [462, 203] on p "Category tags use a set range of colors. The icon can be customized for each la…" at bounding box center [755, 190] width 592 height 39
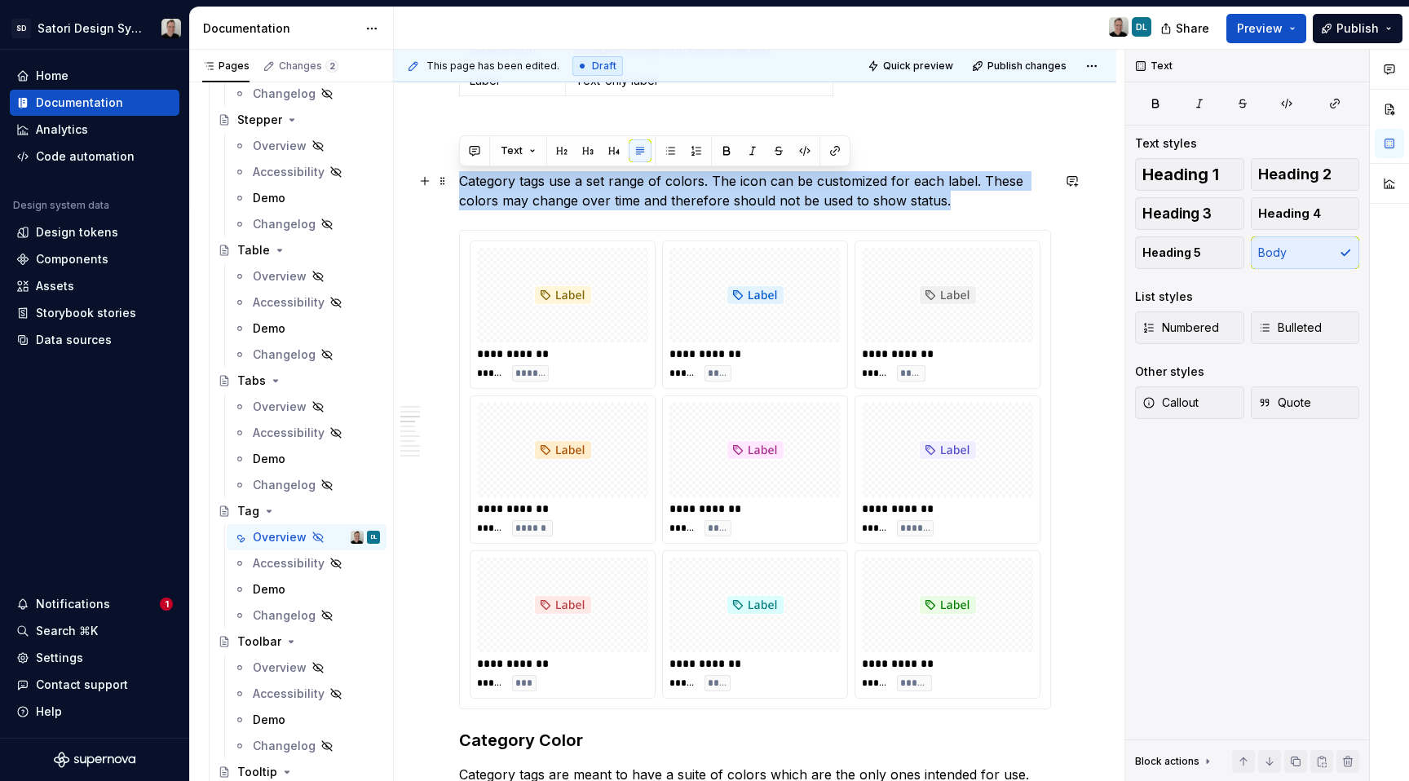
drag, startPoint x: 977, startPoint y: 201, endPoint x: 452, endPoint y: 170, distance: 526.1
copy p "Category tags use a set range of colors. The icon can be customized for each la…"
click at [950, 201] on p "Category tags use a set range of colors. The icon can be customized for each la…" at bounding box center [755, 190] width 592 height 39
drag, startPoint x: 957, startPoint y: 202, endPoint x: 453, endPoint y: 176, distance: 505.5
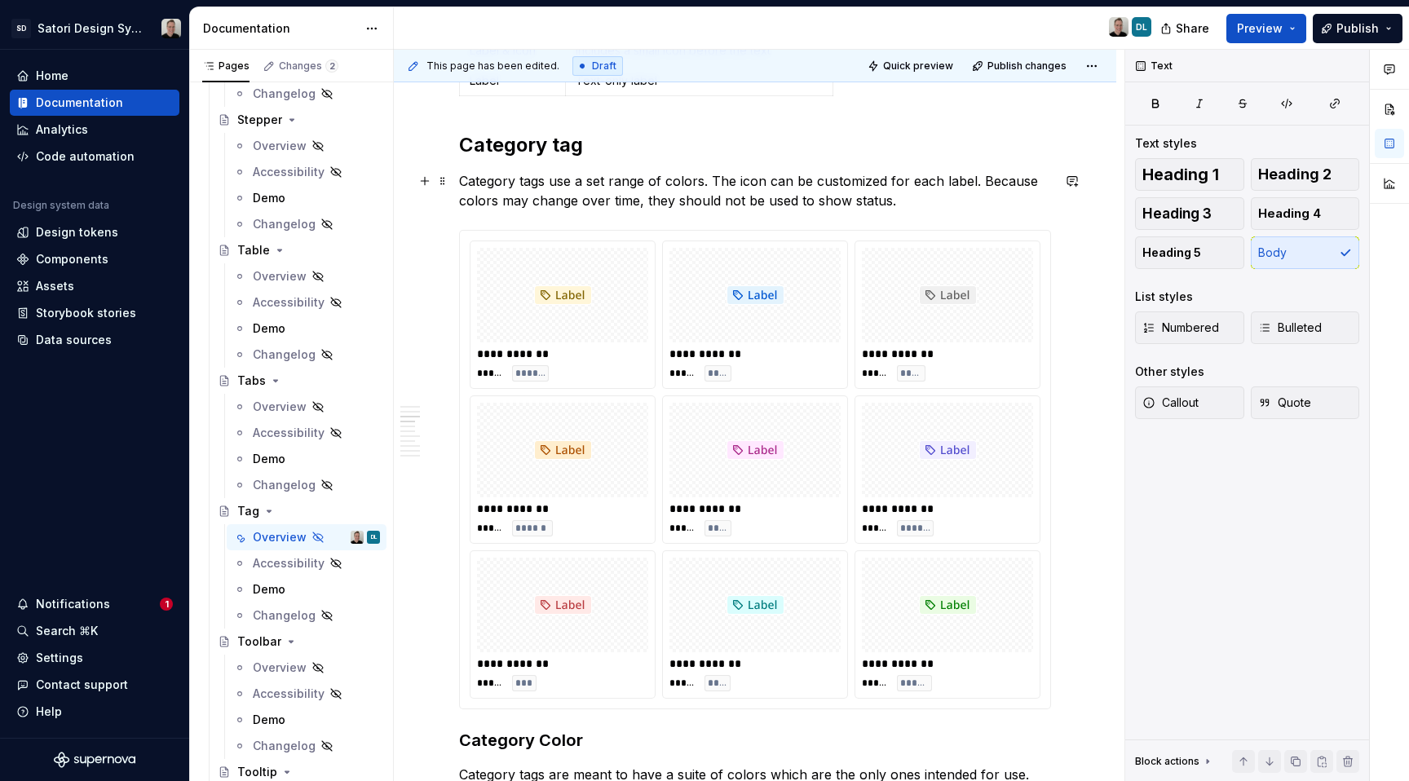
click at [949, 197] on p "Category tags use a set range of colors. The icon can be customized for each la…" at bounding box center [755, 190] width 592 height 39
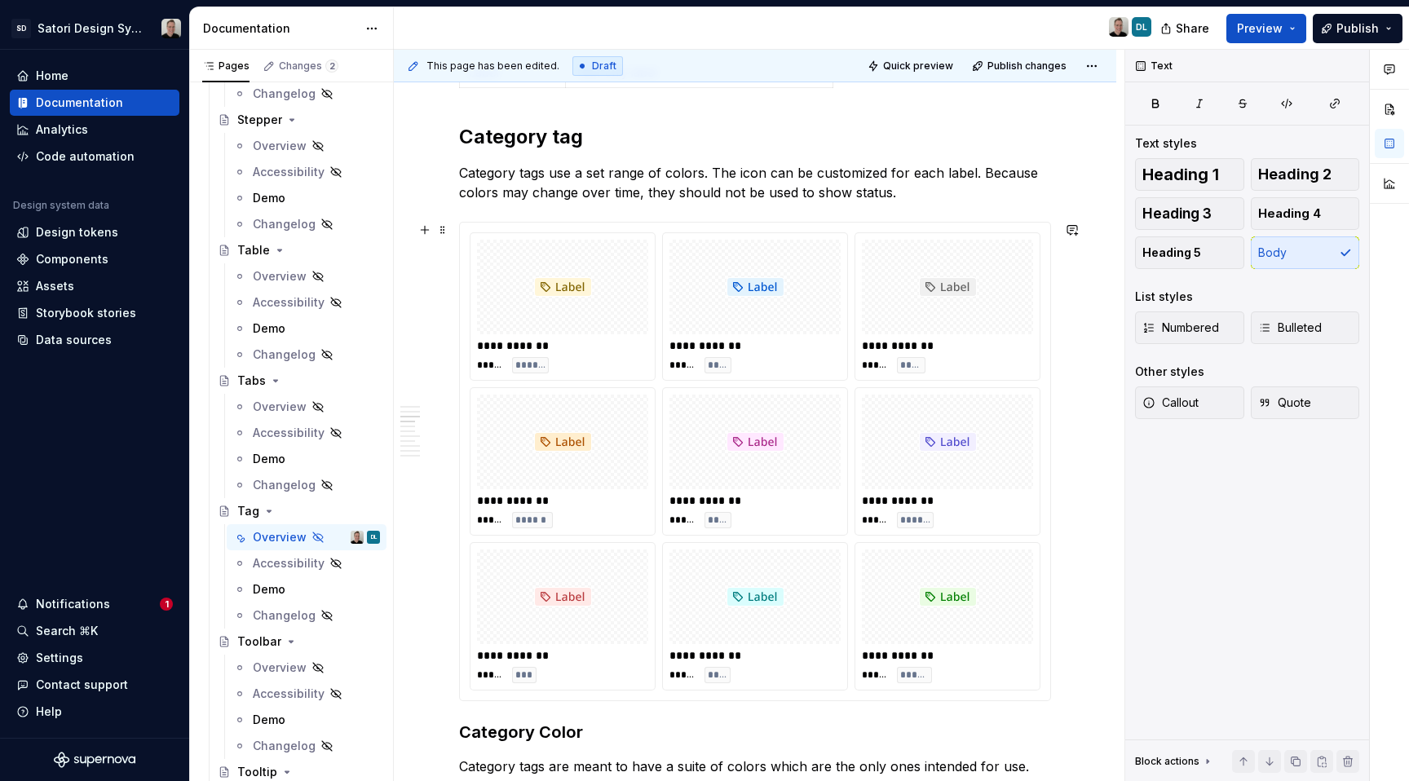
scroll to position [778, 0]
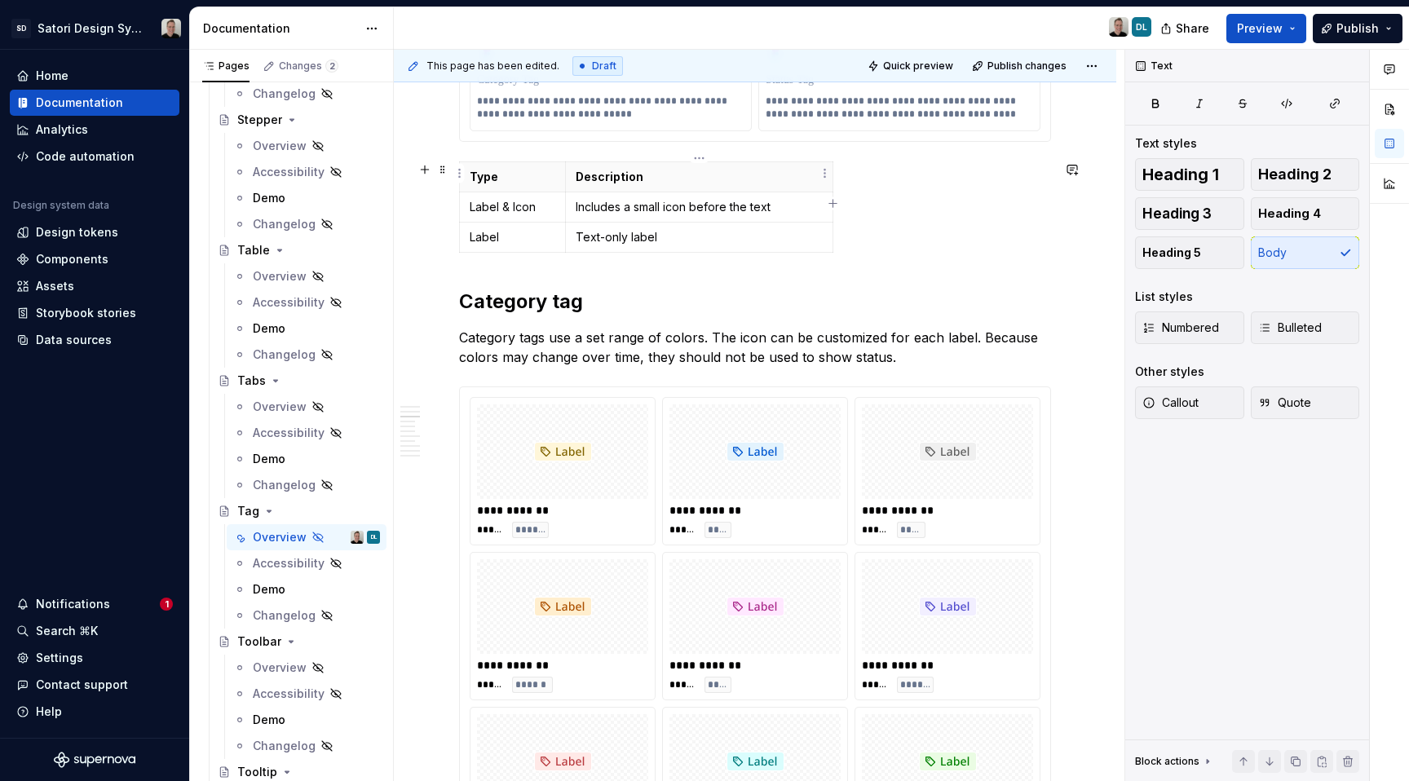
scroll to position [616, 0]
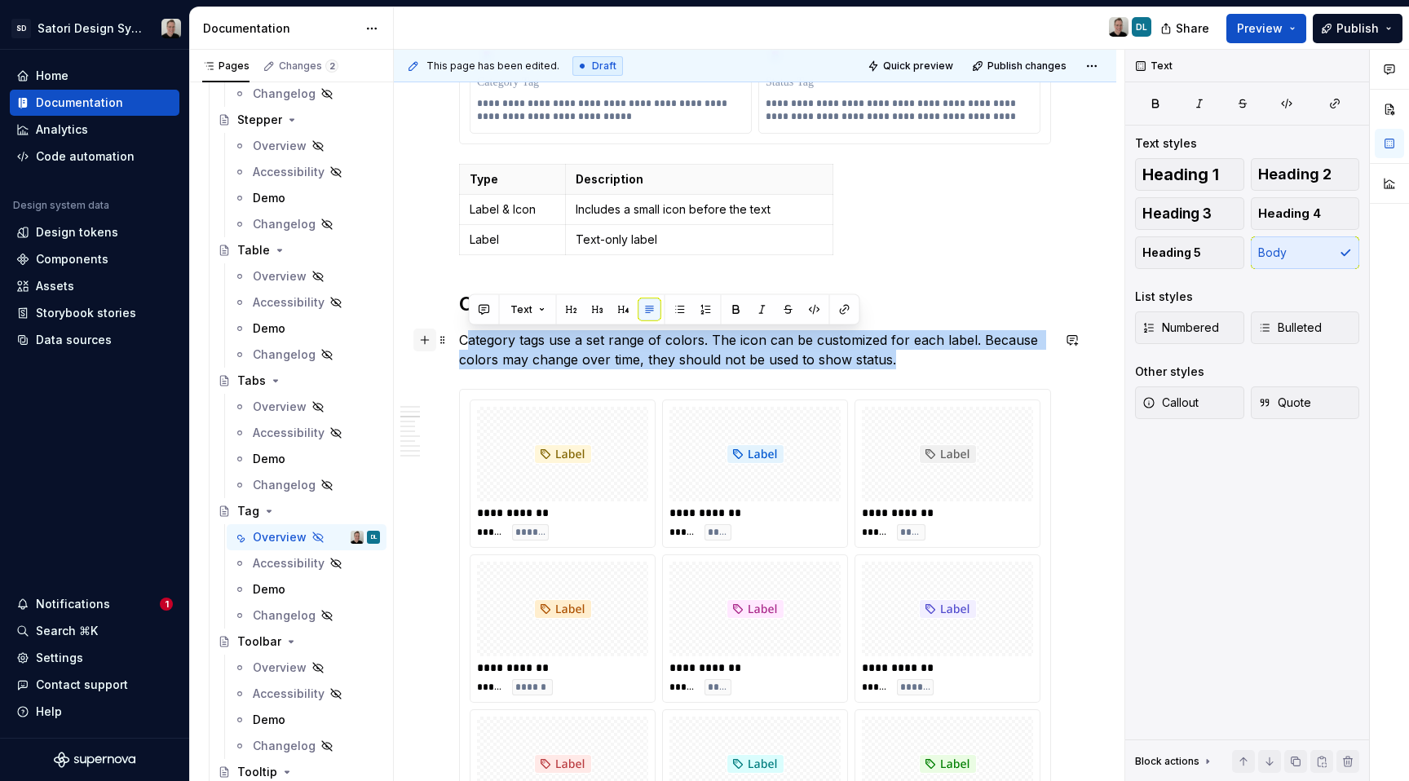
drag, startPoint x: 797, startPoint y: 353, endPoint x: 428, endPoint y: 334, distance: 369.1
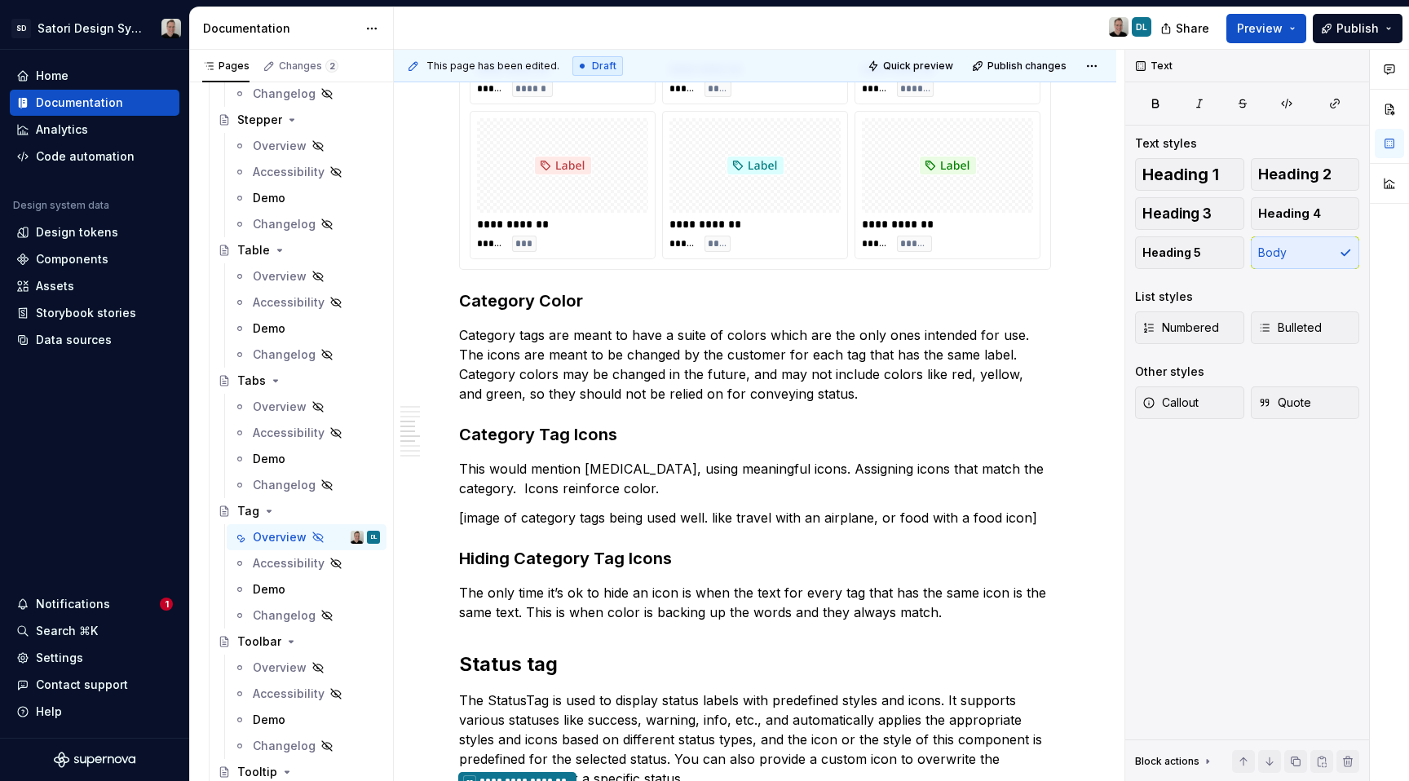
scroll to position [1342, 0]
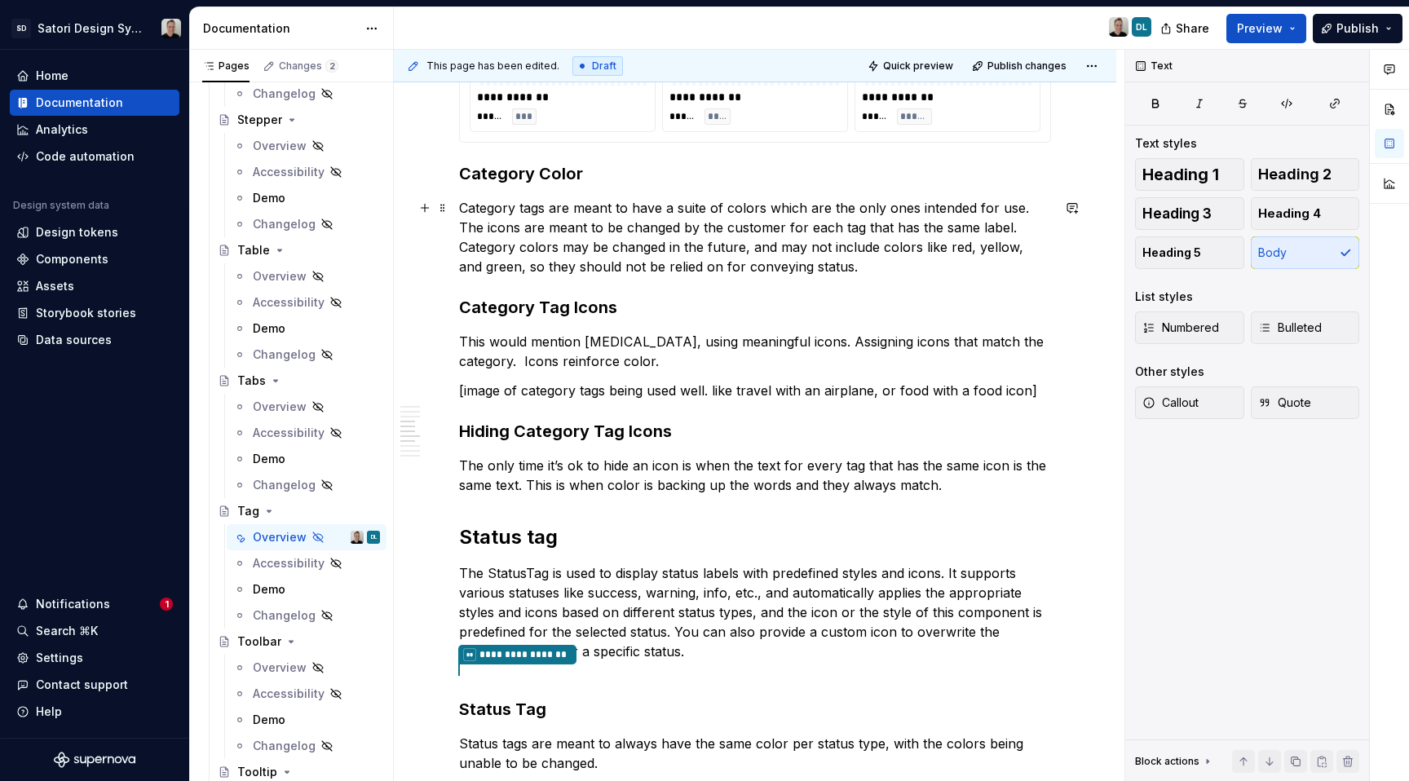
click at [705, 264] on p "Category tags are meant to have a suite of colors which are the only ones inten…" at bounding box center [755, 237] width 592 height 78
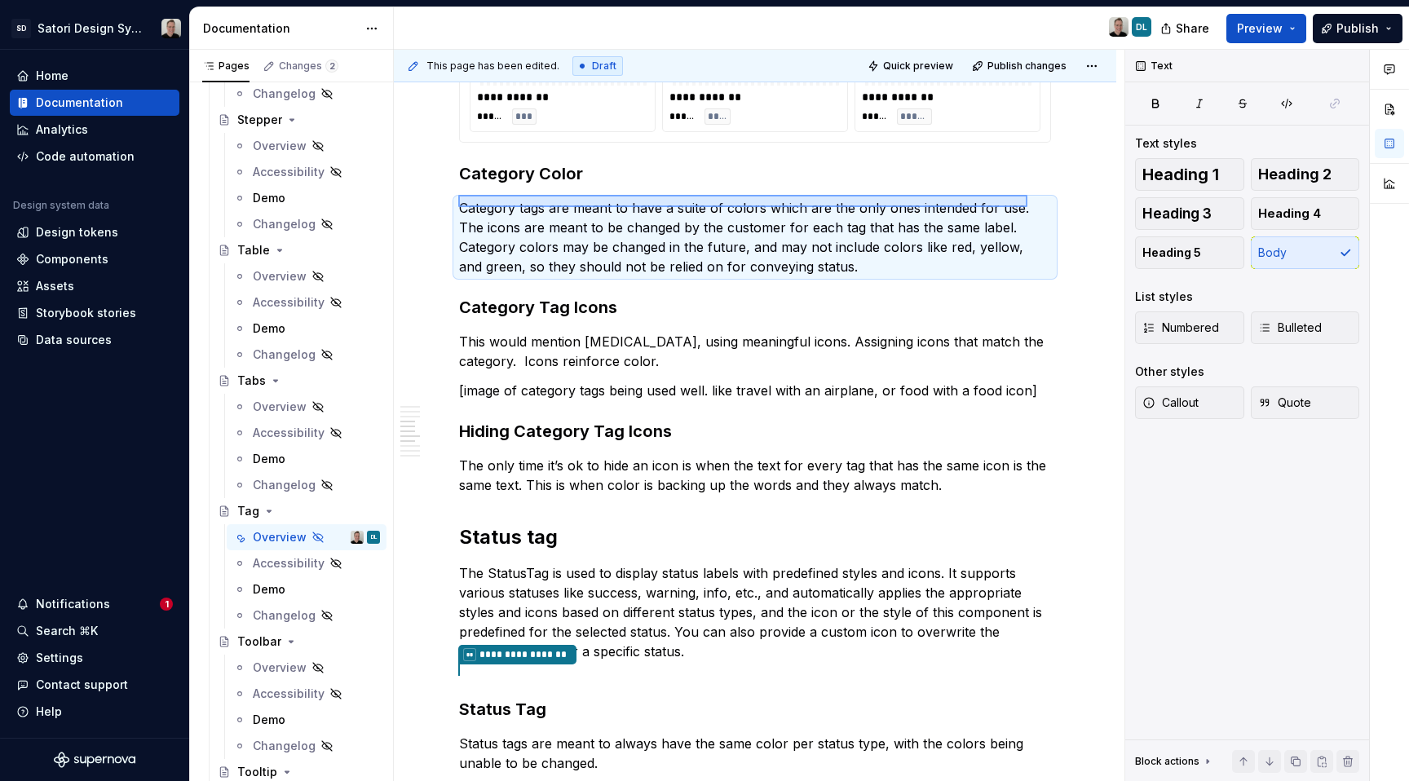
drag, startPoint x: 520, startPoint y: 209, endPoint x: 1027, endPoint y: 196, distance: 507.5
click at [1027, 196] on div "**********" at bounding box center [759, 416] width 731 height 732
click at [1006, 225] on p "Category tags are meant to have a suite of colors which are the only ones inten…" at bounding box center [755, 237] width 592 height 78
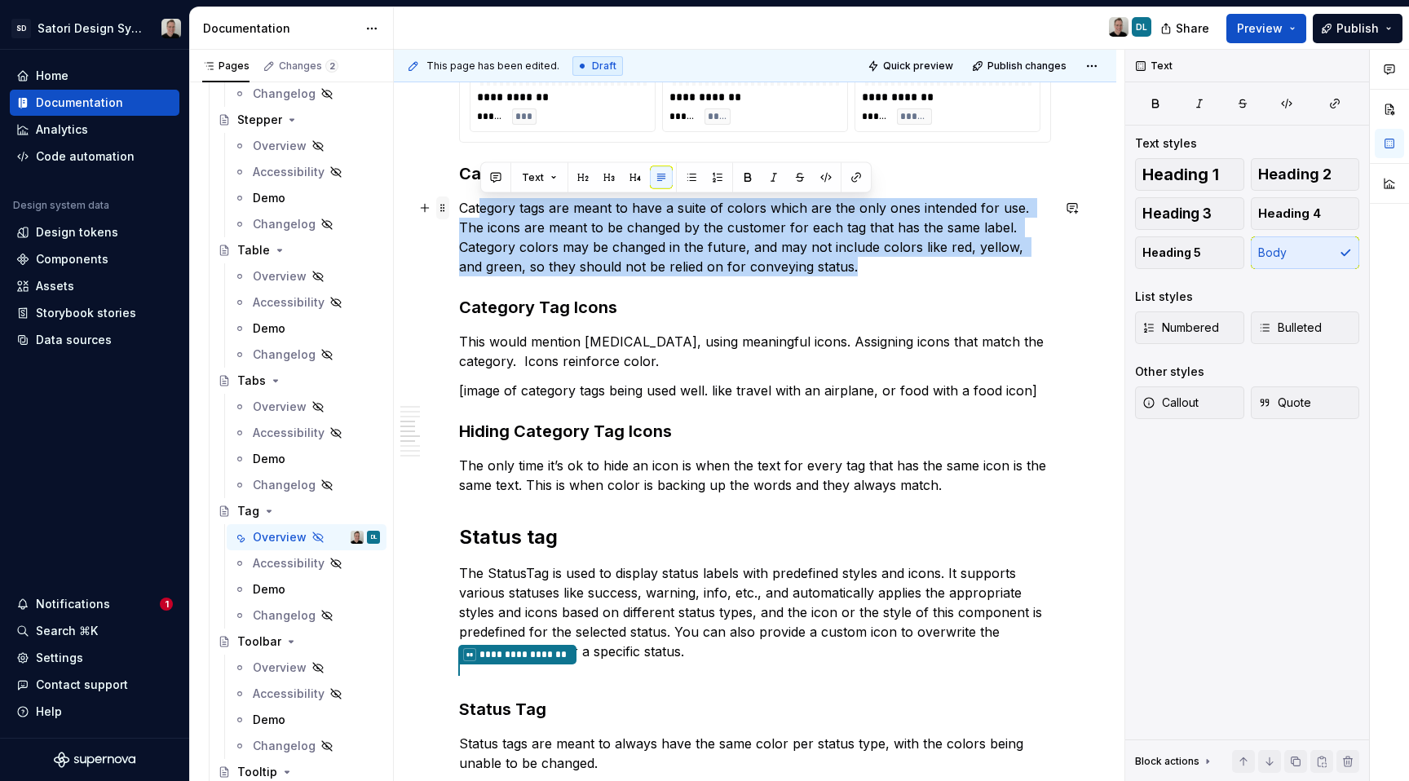
drag, startPoint x: 837, startPoint y: 268, endPoint x: 443, endPoint y: 208, distance: 398.4
click at [459, 208] on div "**********" at bounding box center [755, 427] width 592 height 2855
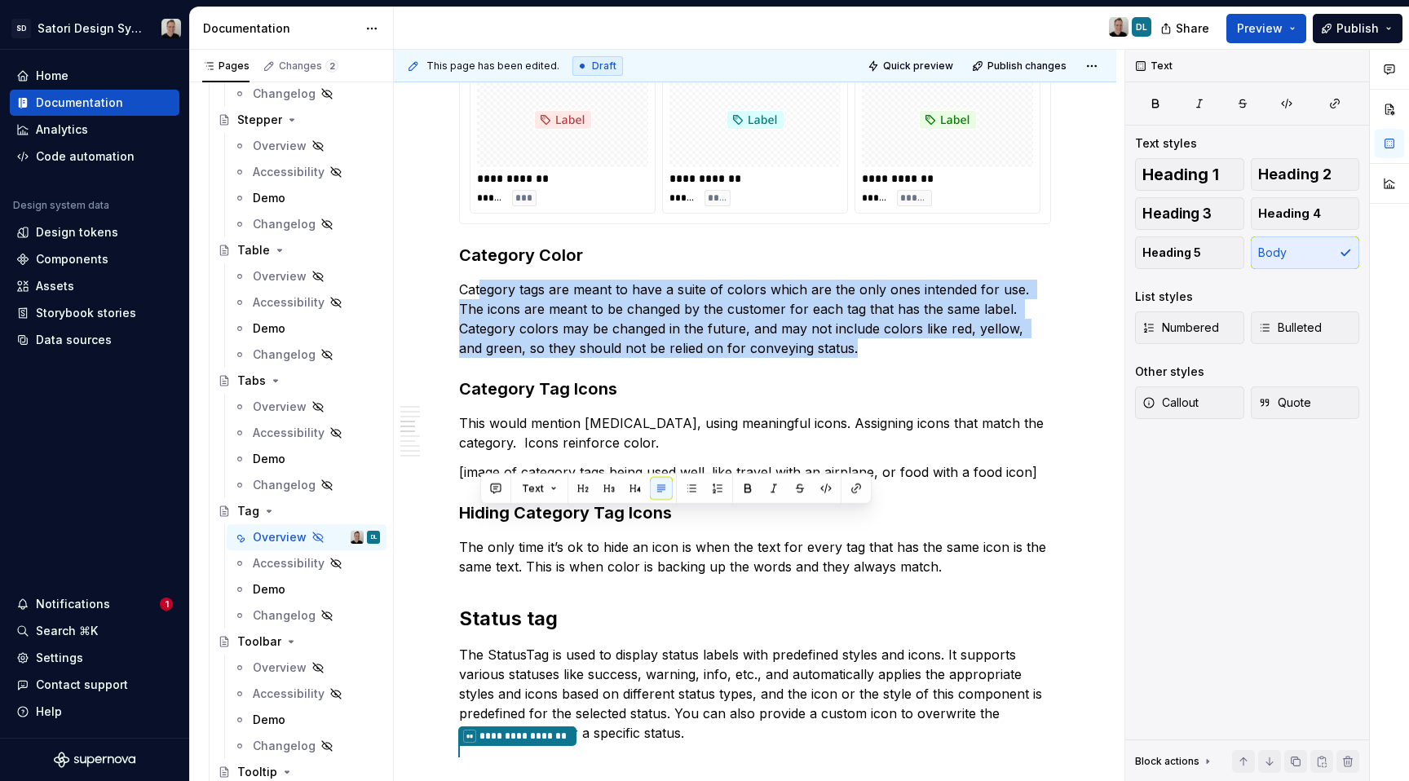
scroll to position [1269, 0]
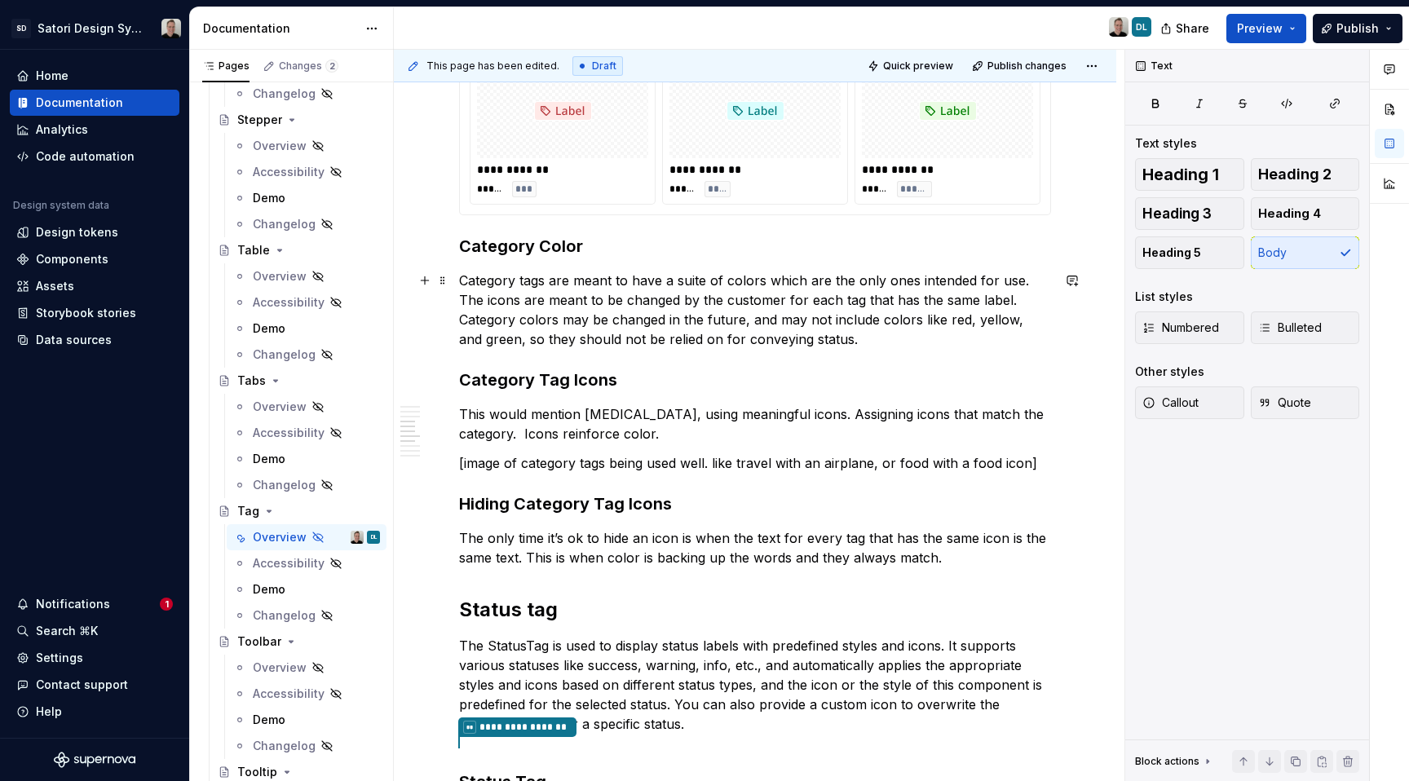
click at [720, 347] on p "Category tags are meant to have a suite of colors which are the only ones inten…" at bounding box center [755, 310] width 592 height 78
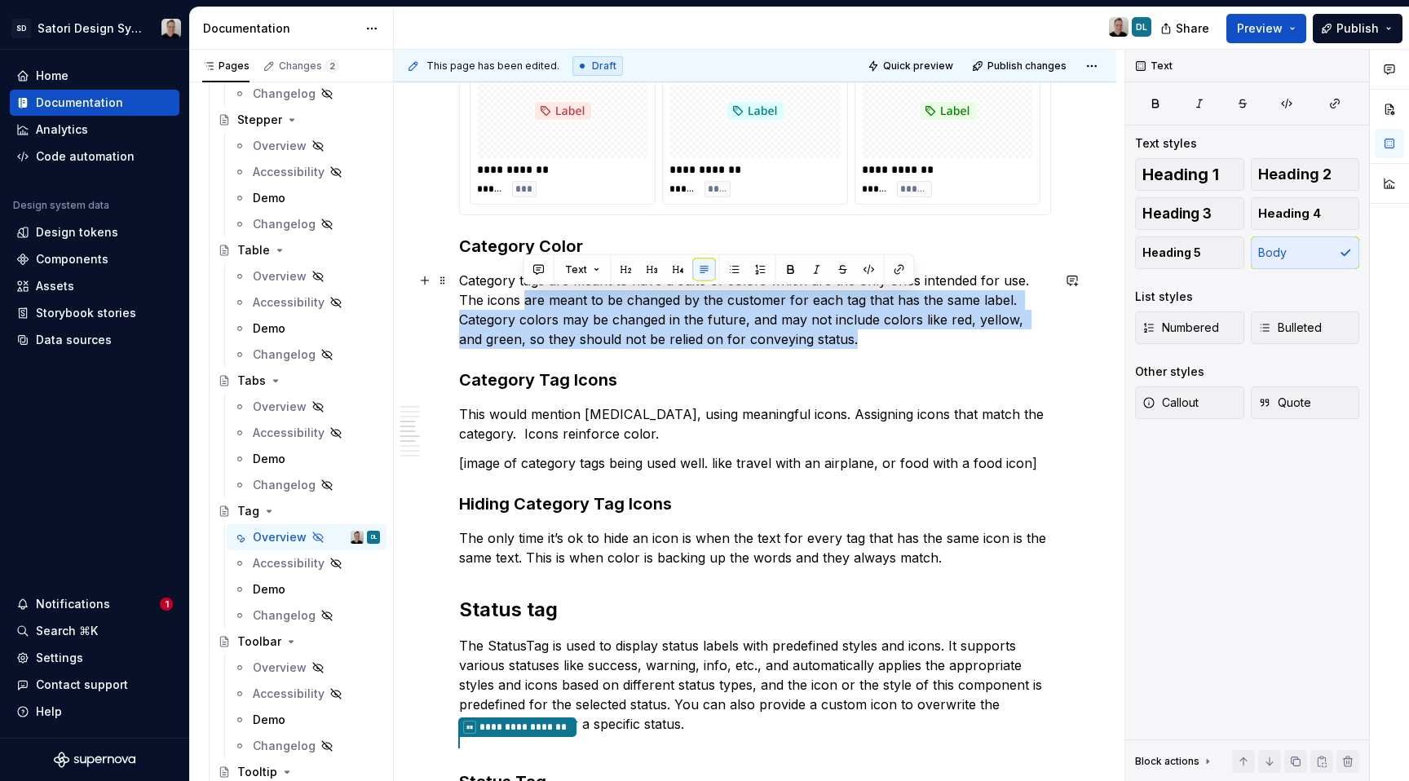
drag, startPoint x: 866, startPoint y: 336, endPoint x: 523, endPoint y: 300, distance: 345.2
click at [523, 300] on p "Category tags are meant to have a suite of colors which are the only ones inten…" at bounding box center [755, 310] width 592 height 78
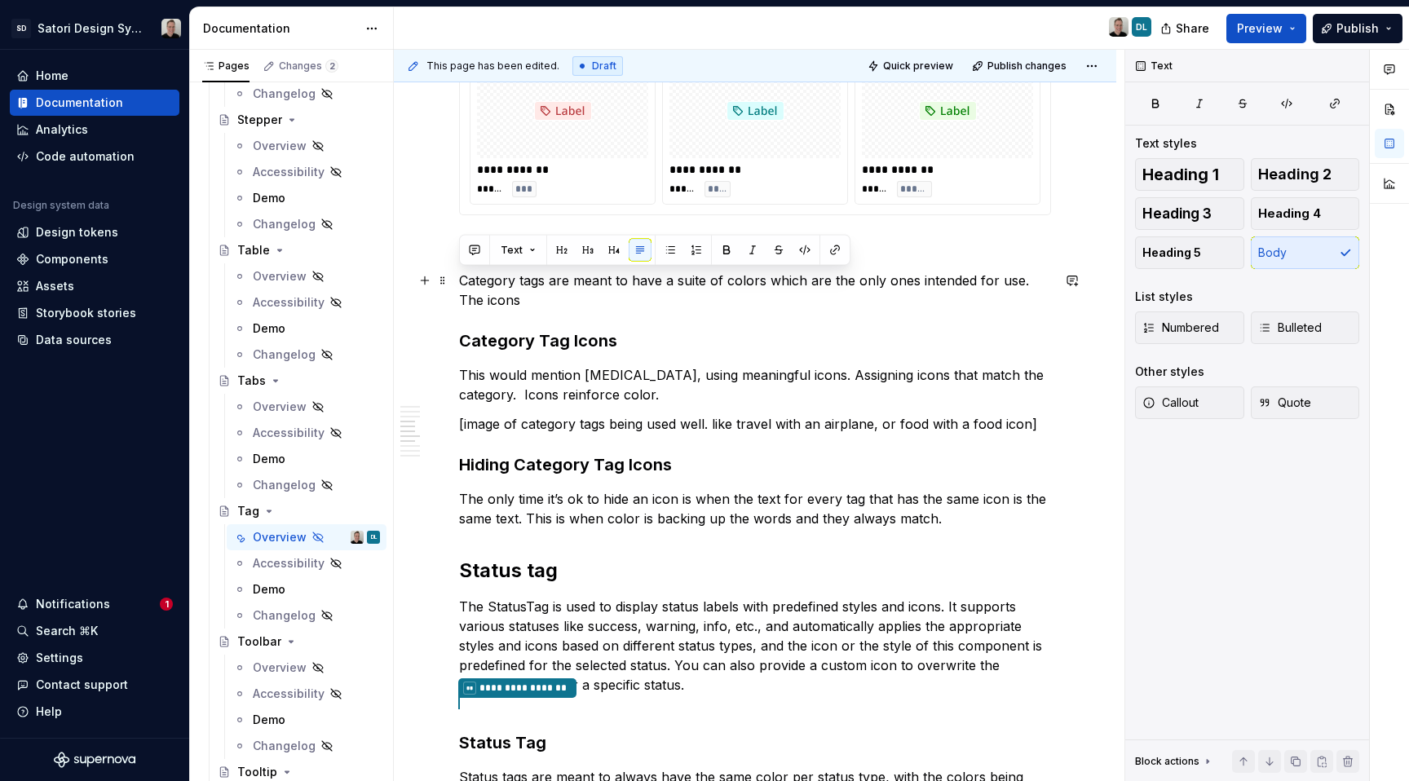
drag, startPoint x: 511, startPoint y: 292, endPoint x: 452, endPoint y: 272, distance: 62.7
click at [452, 272] on div "**********" at bounding box center [755, 578] width 723 height 3089
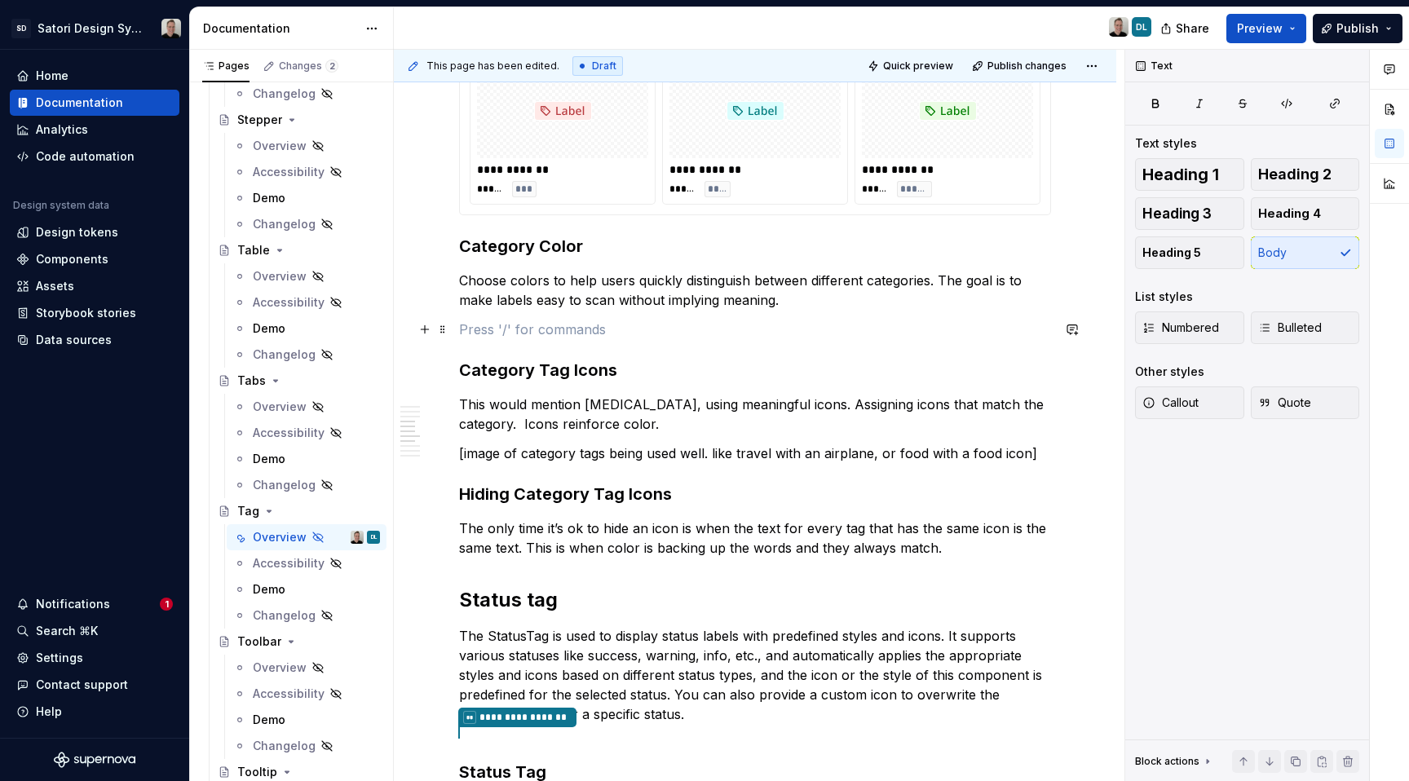
click at [617, 325] on p at bounding box center [755, 330] width 592 height 20
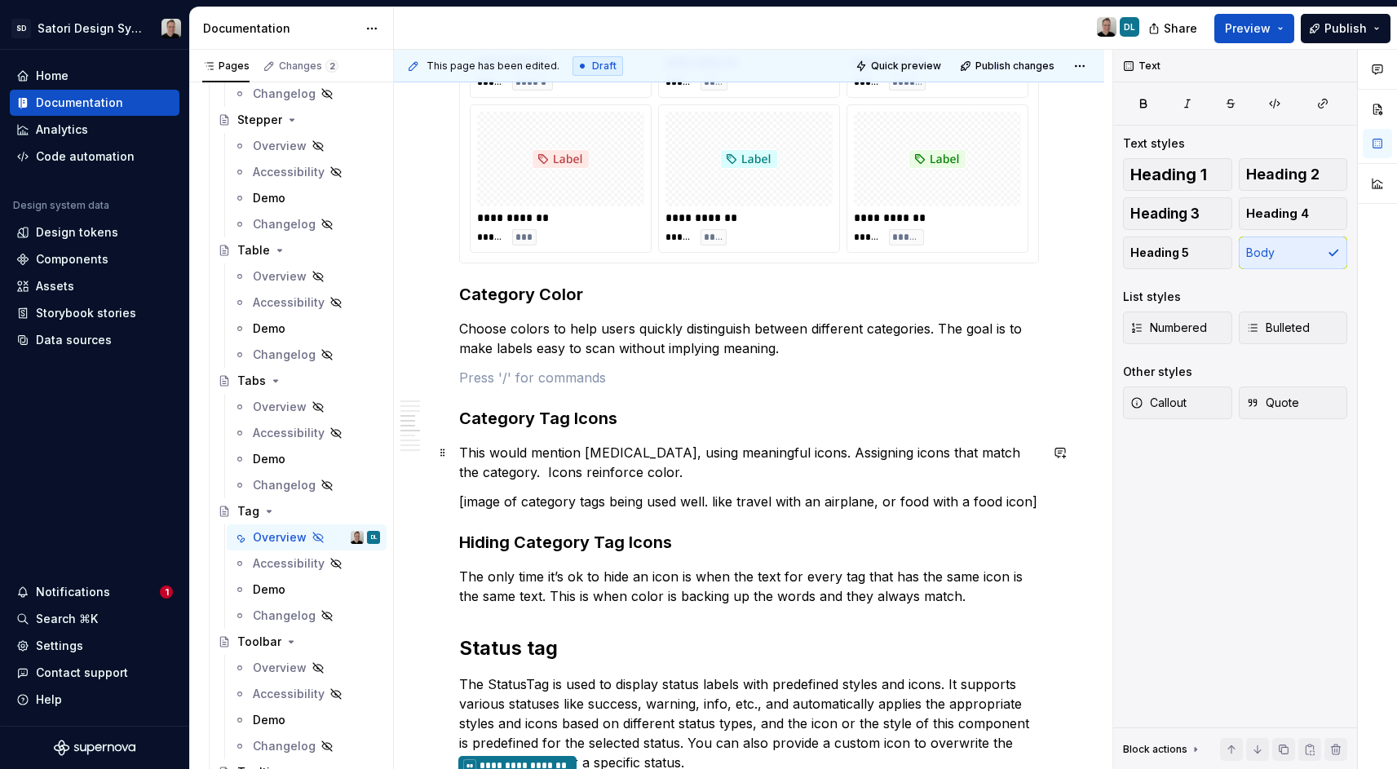
scroll to position [1224, 0]
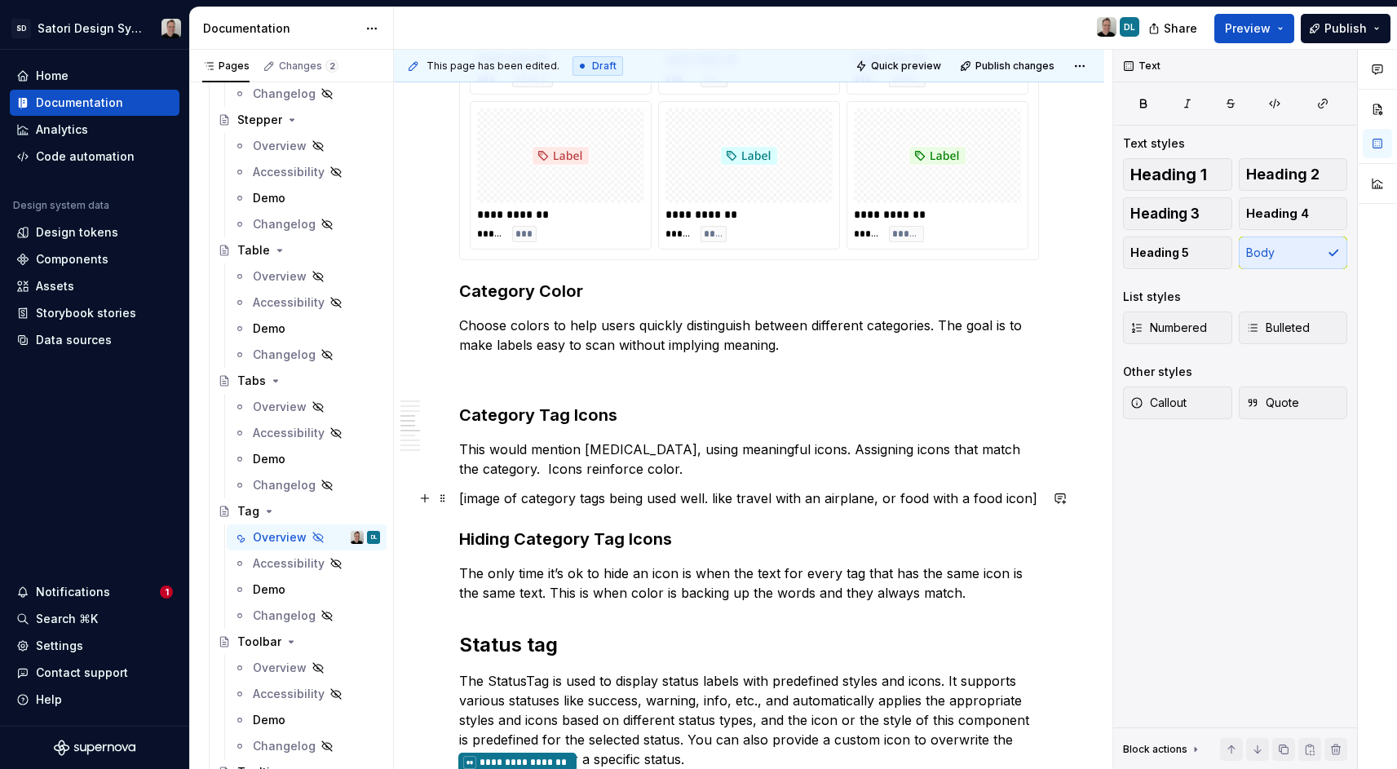
click at [1033, 500] on p "[image of category tags being used well. like travel with an airplane, or food …" at bounding box center [749, 499] width 580 height 20
click at [571, 384] on div "**********" at bounding box center [749, 530] width 580 height 2825
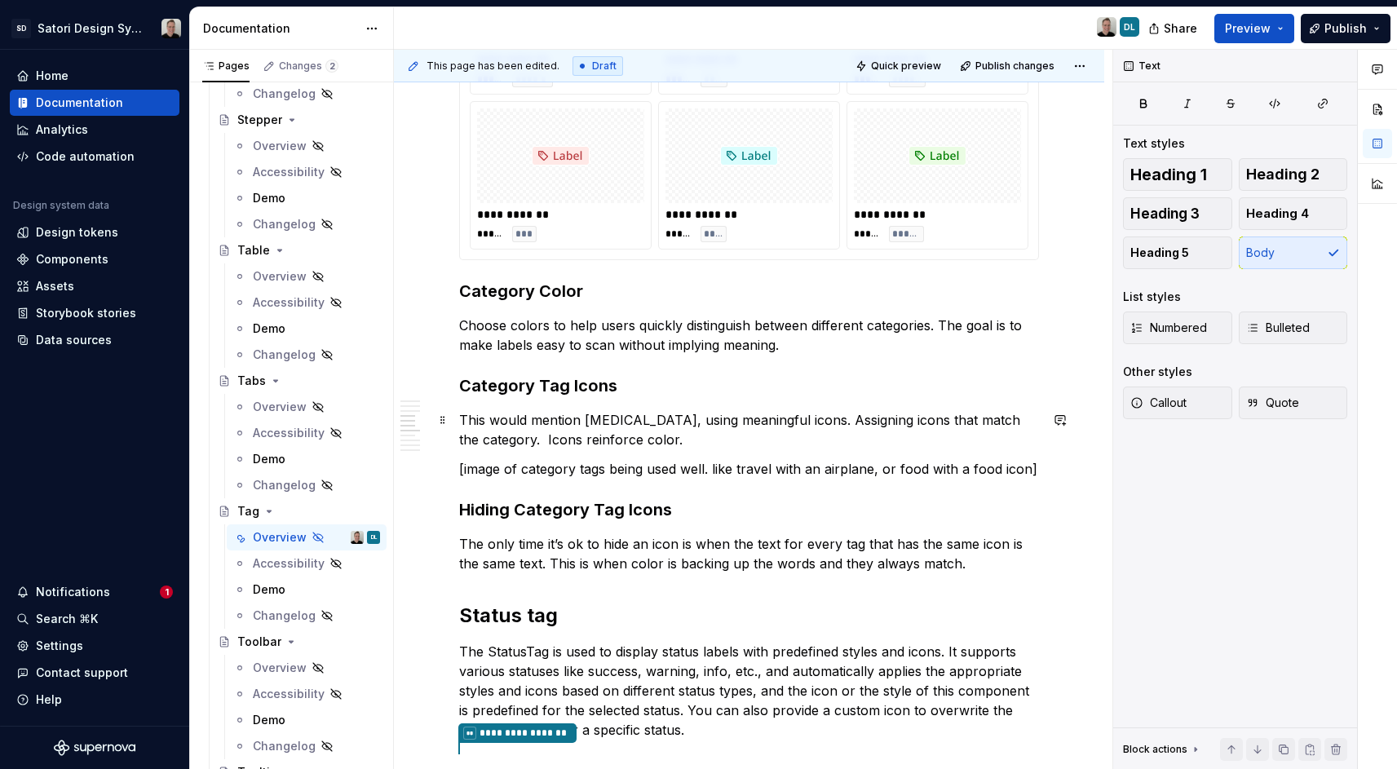
click at [740, 440] on p "This would mention [MEDICAL_DATA], using meaningful icons. Assigning icons that…" at bounding box center [749, 429] width 580 height 39
click at [1033, 474] on p "[image of category tags being used well. like travel with an airplane, or food …" at bounding box center [749, 469] width 580 height 20
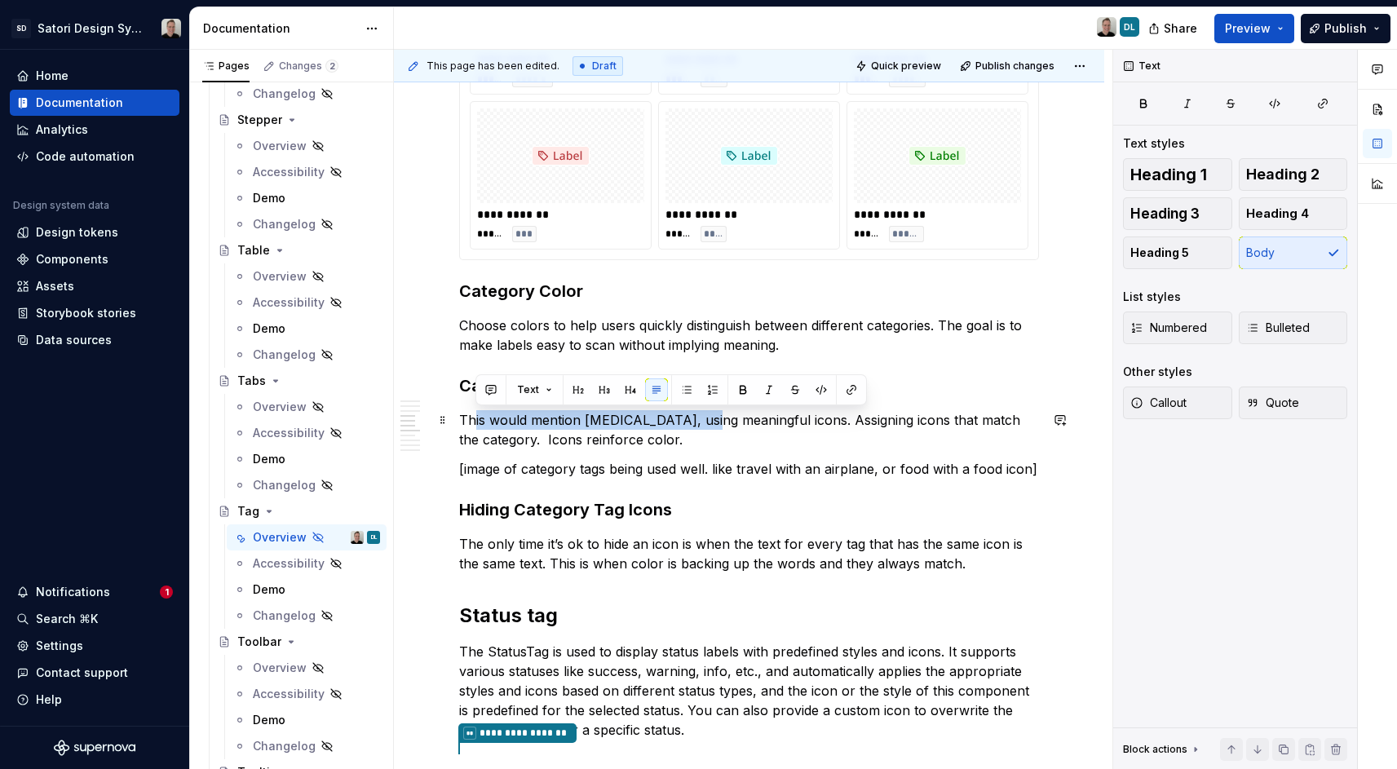
drag, startPoint x: 475, startPoint y: 422, endPoint x: 699, endPoint y: 416, distance: 224.4
click at [699, 416] on p "This would mention [MEDICAL_DATA], using meaningful icons. Assigning icons that…" at bounding box center [749, 429] width 580 height 39
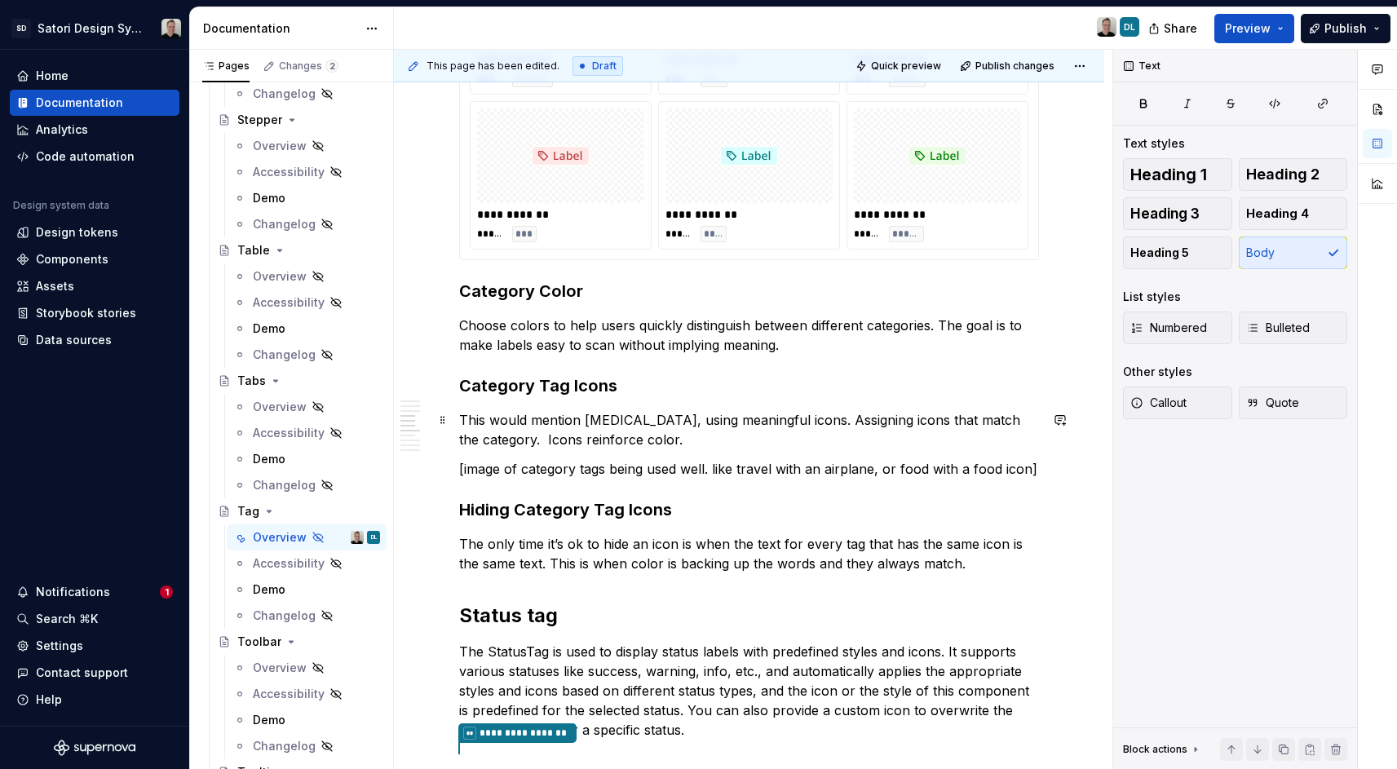
click at [722, 436] on p "This would mention [MEDICAL_DATA], using meaningful icons. Assigning icons that…" at bounding box center [749, 429] width 580 height 39
click at [714, 440] on p "This would mention [MEDICAL_DATA], using meaningful icons. Assigning icons that…" at bounding box center [749, 429] width 580 height 39
drag, startPoint x: 655, startPoint y: 441, endPoint x: 522, endPoint y: 440, distance: 132.9
click at [522, 440] on p "This would mention [MEDICAL_DATA], using meaningful icons. Assigning icons that…" at bounding box center [749, 429] width 580 height 39
click at [820, 549] on p "The only time it’s ok to hide an icon is when the text for every tag that has t…" at bounding box center [749, 553] width 580 height 39
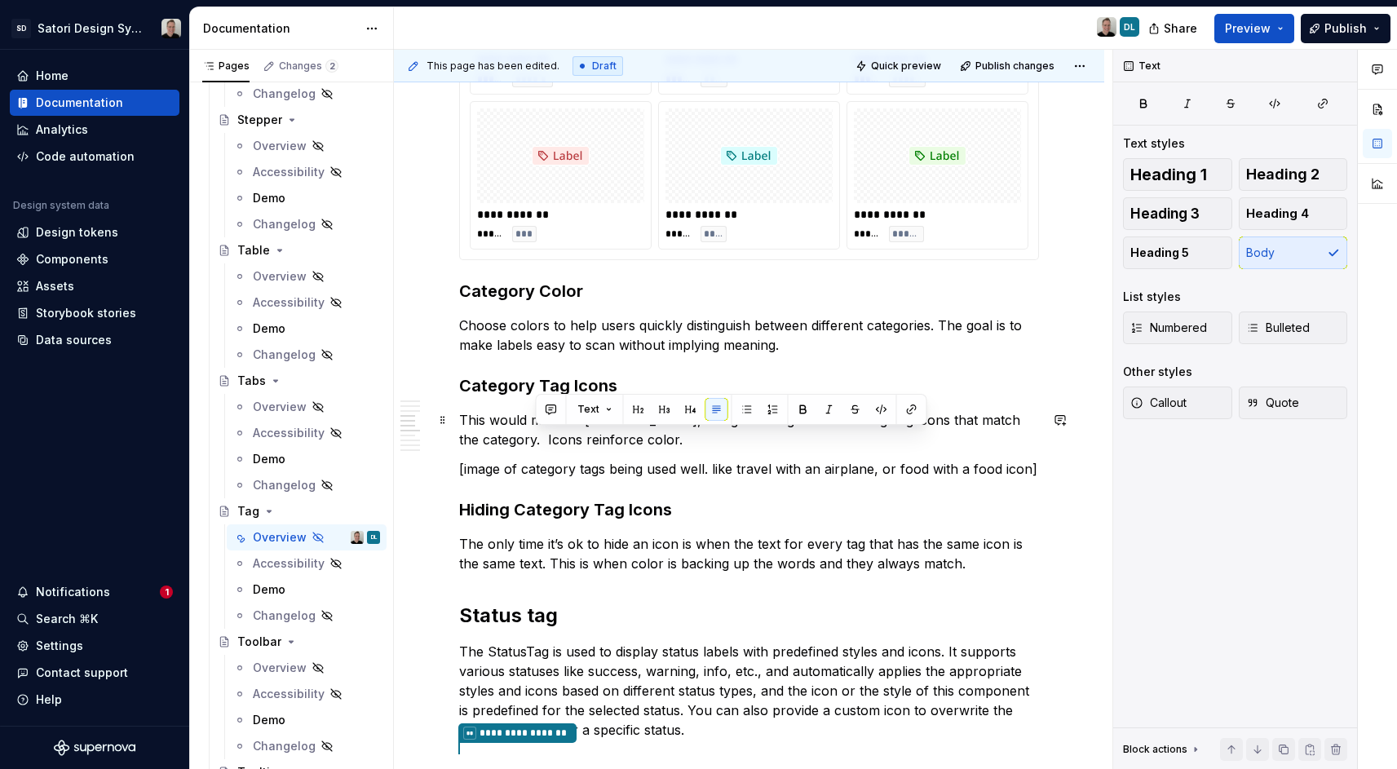
drag, startPoint x: 674, startPoint y: 444, endPoint x: 533, endPoint y: 438, distance: 142.1
click at [533, 438] on p "This would mention [MEDICAL_DATA], using meaningful icons. Assigning icons that…" at bounding box center [749, 429] width 580 height 39
click at [688, 449] on div "**********" at bounding box center [749, 516] width 580 height 2796
drag, startPoint x: 677, startPoint y: 441, endPoint x: 523, endPoint y: 442, distance: 154.1
click at [523, 442] on p "This would mention [MEDICAL_DATA], using meaningful icons. Assigning icons that…" at bounding box center [749, 429] width 580 height 39
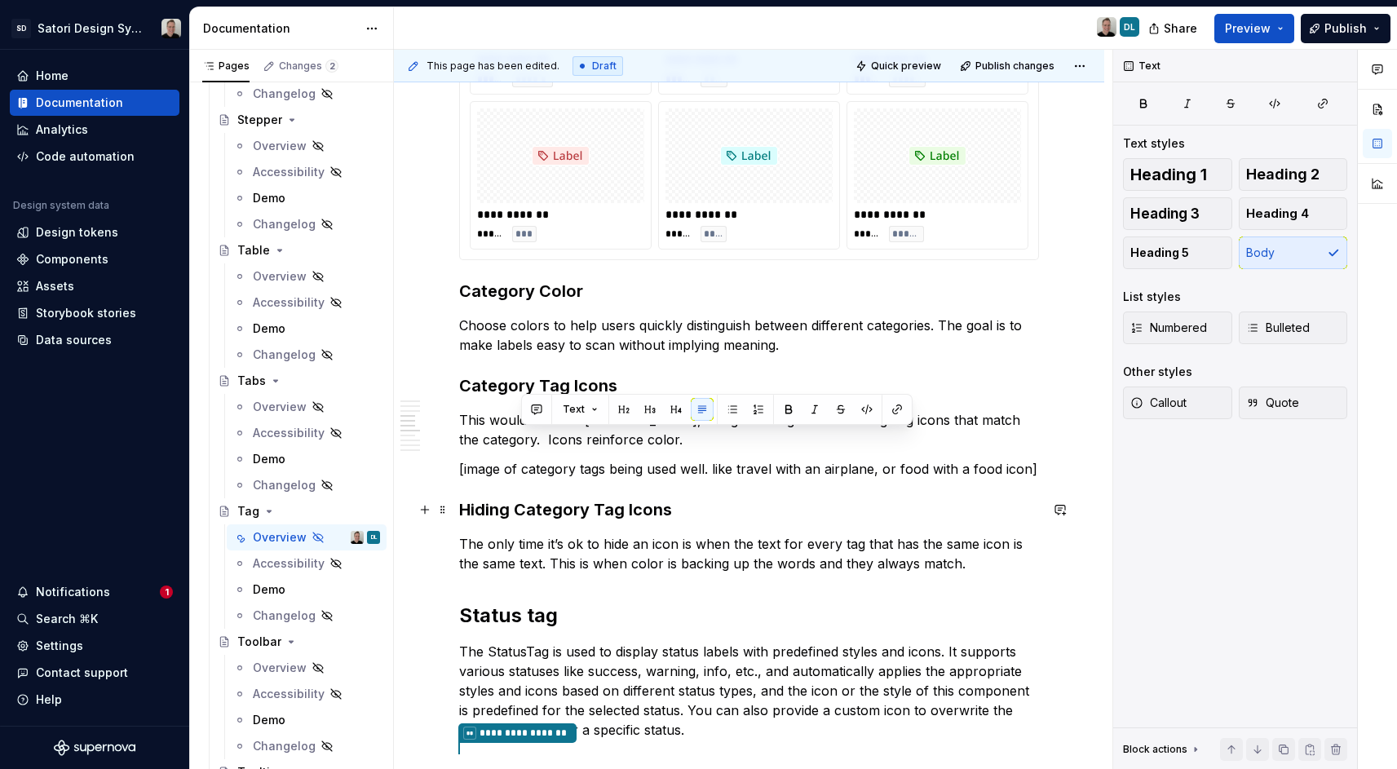
click at [660, 511] on h3 "Hiding Category Tag Icons" at bounding box center [749, 509] width 580 height 23
drag, startPoint x: 671, startPoint y: 437, endPoint x: 531, endPoint y: 436, distance: 140.3
click at [531, 436] on p "This would mention [MEDICAL_DATA], using meaningful icons. Assigning icons that…" at bounding box center [749, 429] width 580 height 39
click at [676, 422] on p "This would mention [MEDICAL_DATA], using meaningful icons. Assigning icons that…" at bounding box center [749, 429] width 580 height 39
click at [563, 440] on p "This would mention [MEDICAL_DATA] (the icon helps colorblind users with scannin…" at bounding box center [749, 429] width 580 height 39
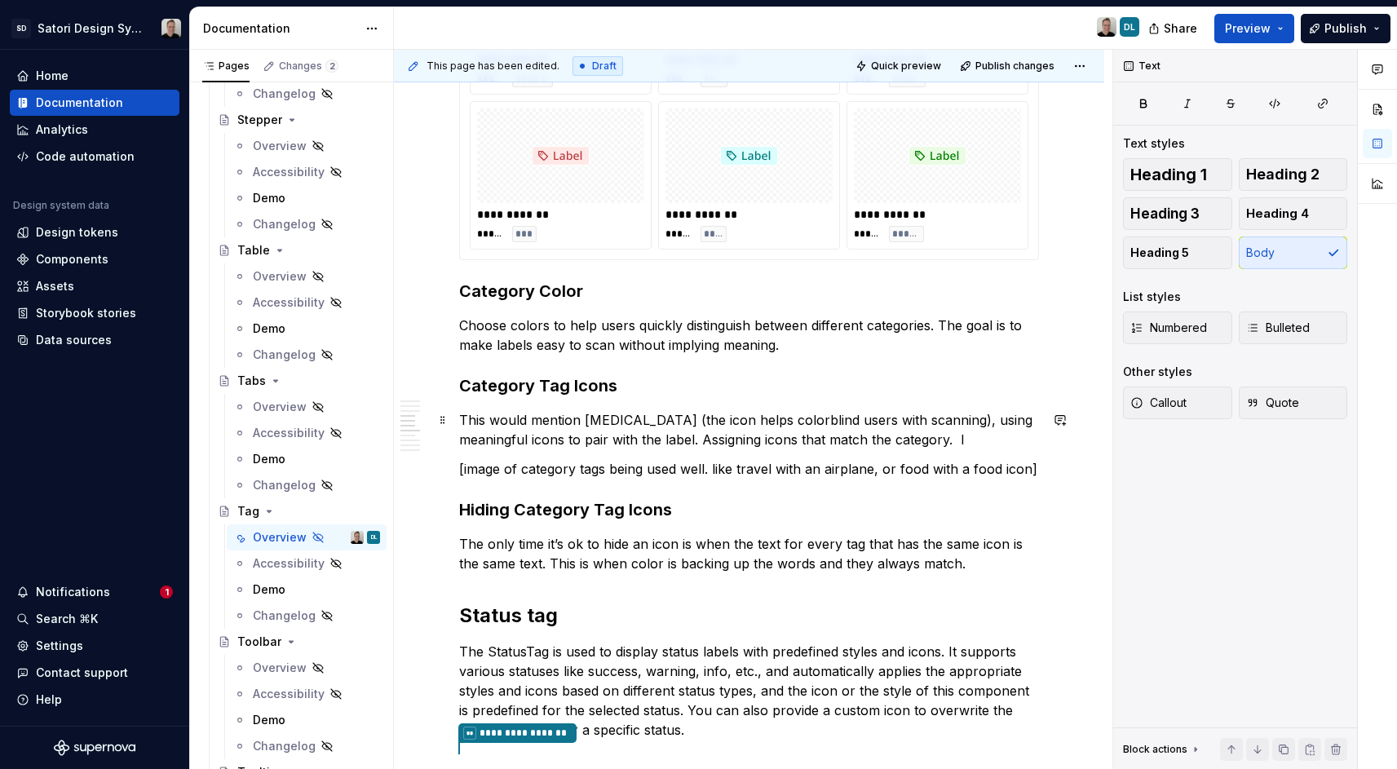
click at [908, 441] on p "This would mention [MEDICAL_DATA] (the icon helps colorblind users with scannin…" at bounding box center [749, 429] width 580 height 39
click at [984, 440] on p "This would mention [MEDICAL_DATA] (the icon helps colorblind users with scannin…" at bounding box center [749, 429] width 580 height 39
drag, startPoint x: 983, startPoint y: 440, endPoint x: 698, endPoint y: 435, distance: 284.7
click at [698, 435] on p "This would mention [MEDICAL_DATA] (the icon helps colorblind users with scannin…" at bounding box center [749, 429] width 580 height 39
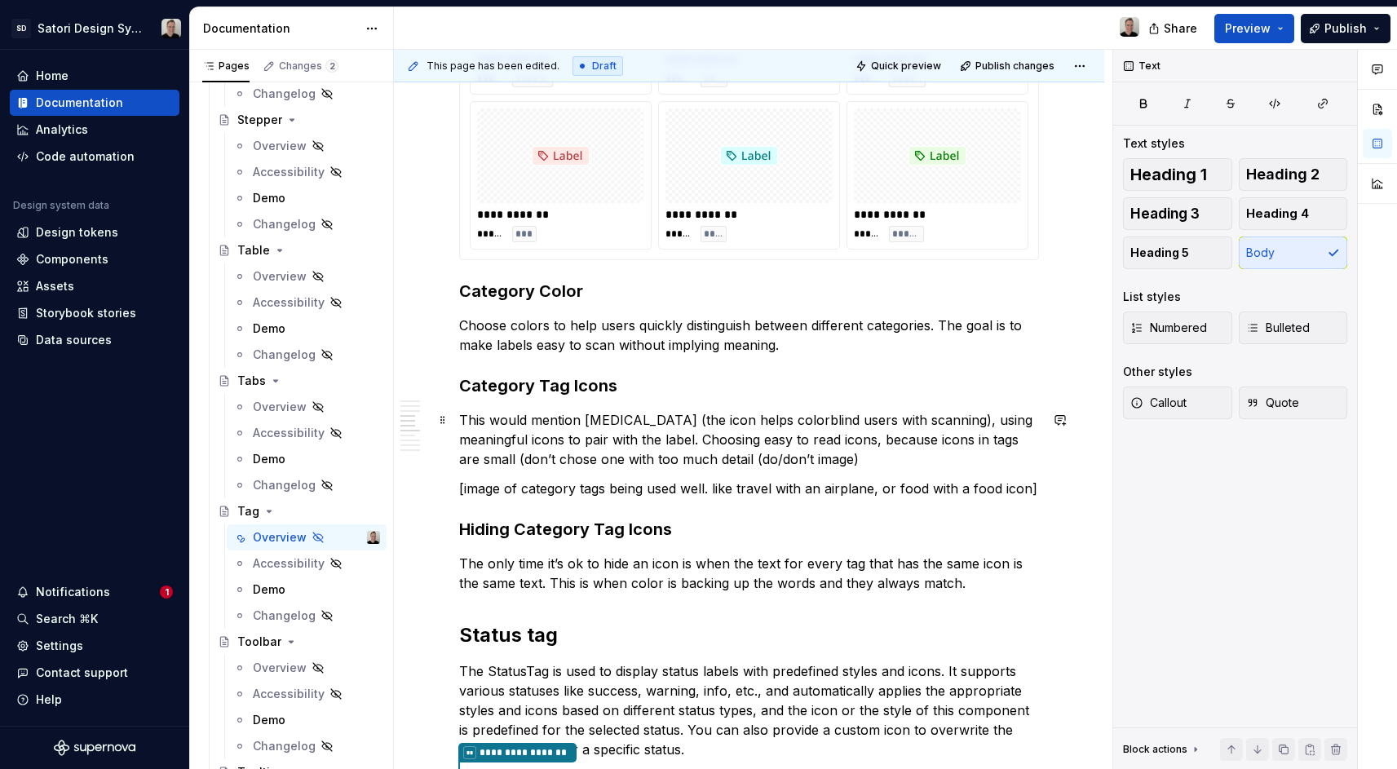
click at [867, 467] on p "This would mention [MEDICAL_DATA] (the icon helps colorblind users with scannin…" at bounding box center [749, 439] width 580 height 59
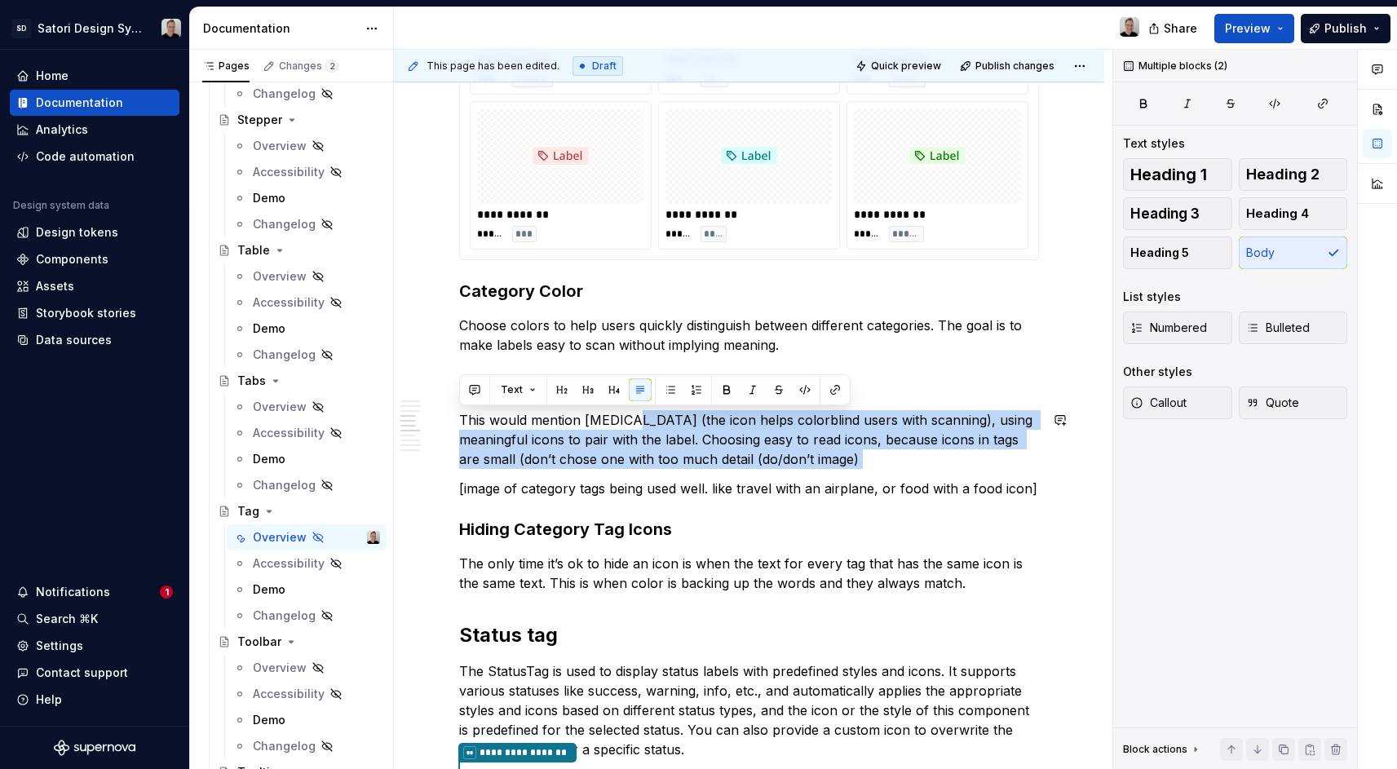
drag, startPoint x: 635, startPoint y: 435, endPoint x: 715, endPoint y: 473, distance: 89.4
click at [715, 473] on div "**********" at bounding box center [749, 525] width 580 height 2815
click at [887, 462] on p "This would mention [MEDICAL_DATA] (the icon helps colorblind users with scannin…" at bounding box center [749, 439] width 580 height 59
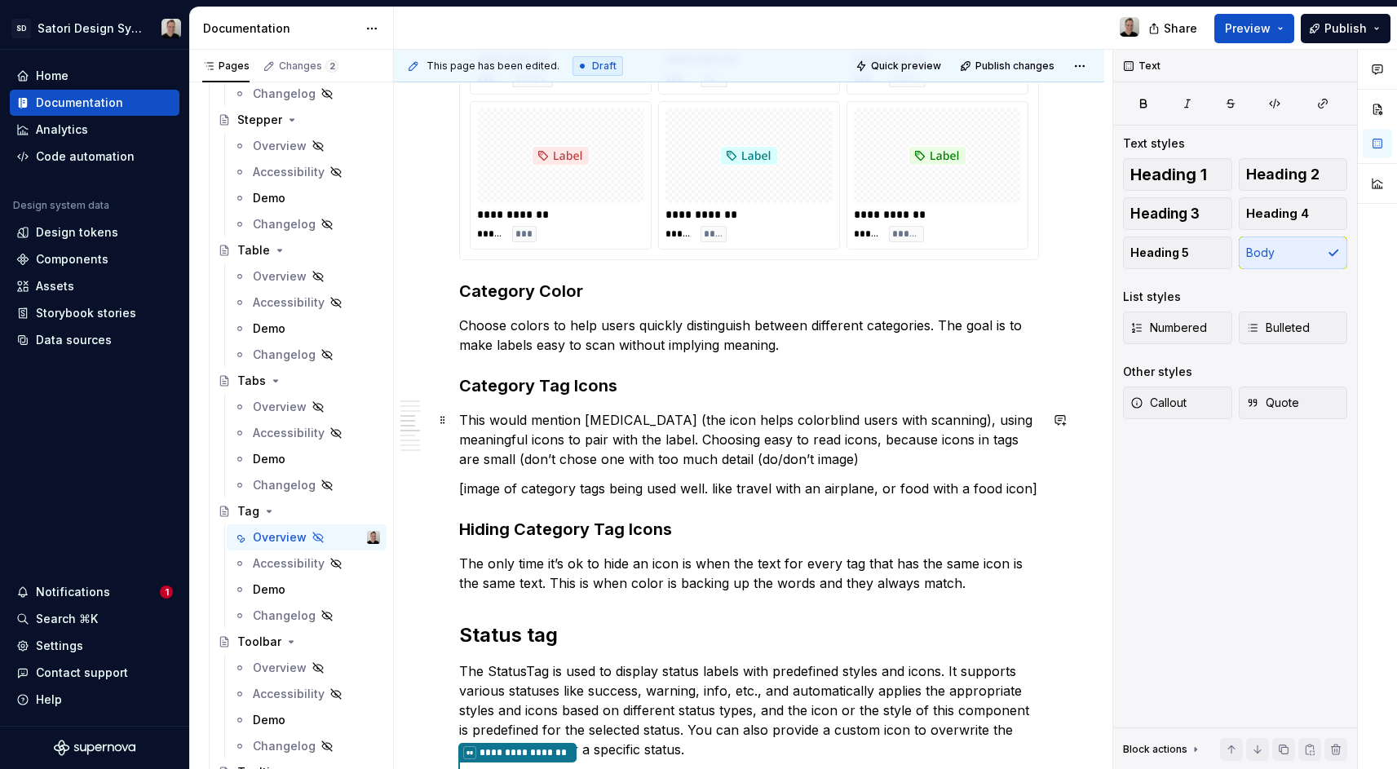
click at [970, 423] on p "This would mention [MEDICAL_DATA] (the icon helps colorblind users with scannin…" at bounding box center [749, 439] width 580 height 59
click at [789, 438] on p "This would mention [MEDICAL_DATA] (the icon helps colorblind users with scannin…" at bounding box center [749, 439] width 580 height 59
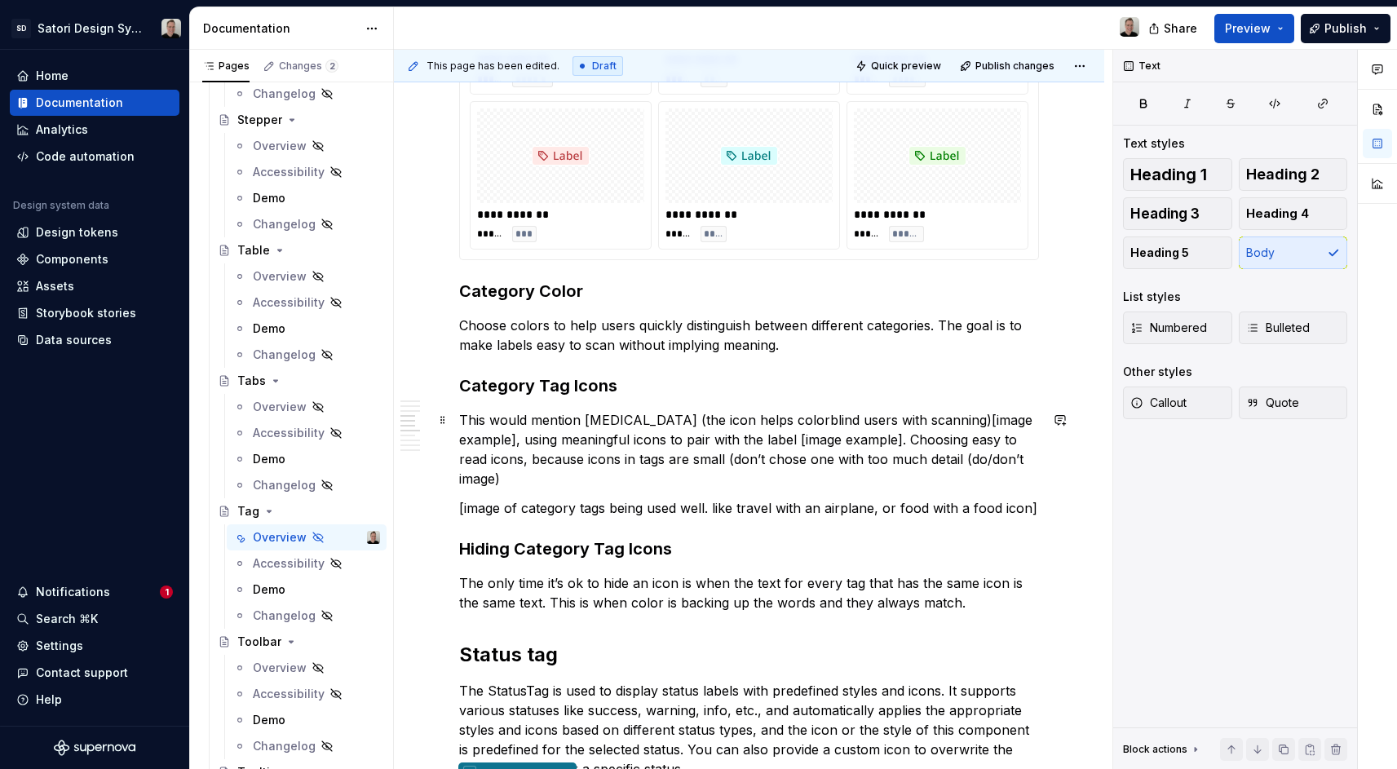
click at [470, 480] on p "This would mention [MEDICAL_DATA] (the icon helps colorblind users with scannin…" at bounding box center [749, 449] width 580 height 78
drag, startPoint x: 949, startPoint y: 471, endPoint x: 966, endPoint y: 471, distance: 17.1
click at [949, 471] on p "This would mention [MEDICAL_DATA] (the icon helps colorblind users with scannin…" at bounding box center [749, 449] width 580 height 78
click at [982, 471] on p "This would mention [MEDICAL_DATA] (the icon helps colorblind users with scannin…" at bounding box center [749, 449] width 580 height 78
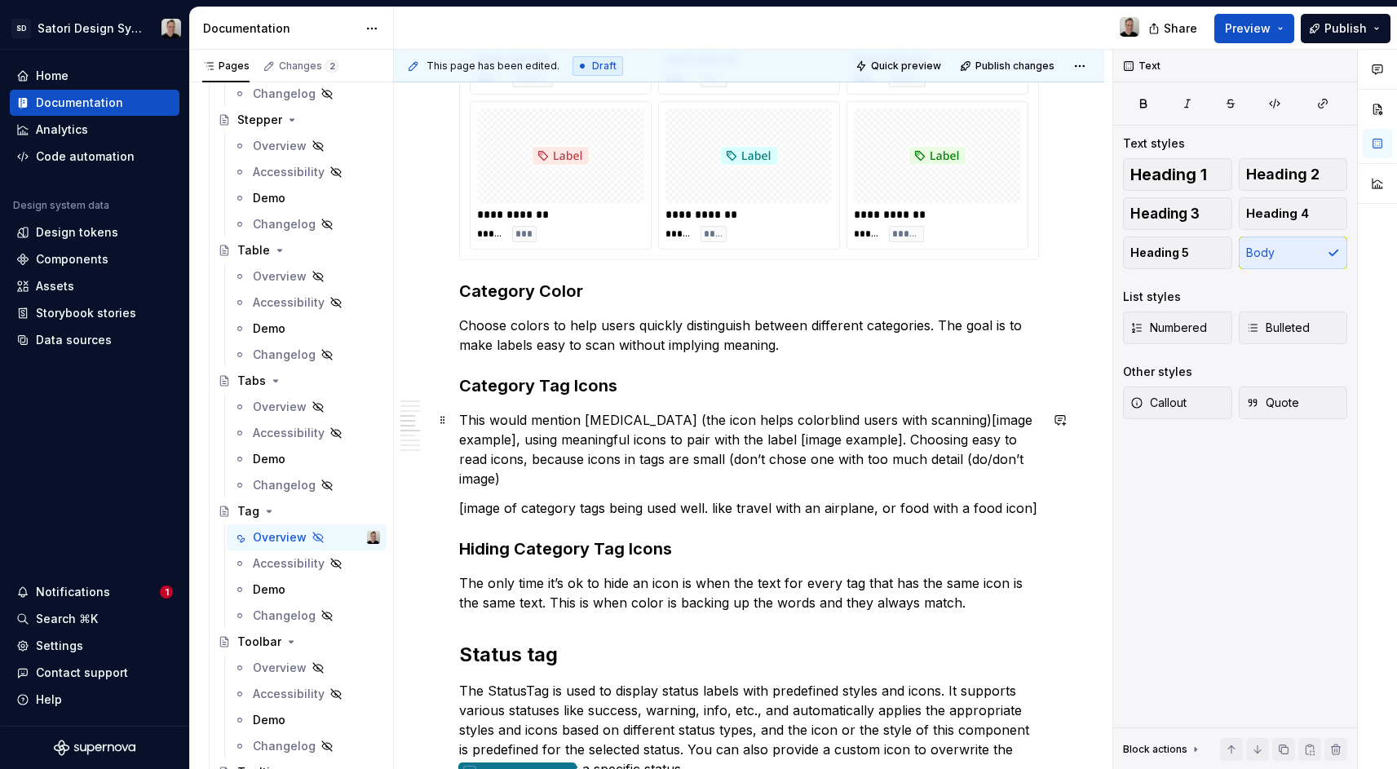
click at [474, 484] on p "This would mention [MEDICAL_DATA] (the icon helps colorblind users with scannin…" at bounding box center [749, 449] width 580 height 78
click at [608, 485] on p "This would mention [MEDICAL_DATA] (the icon helps colorblind users with scannin…" at bounding box center [749, 449] width 580 height 78
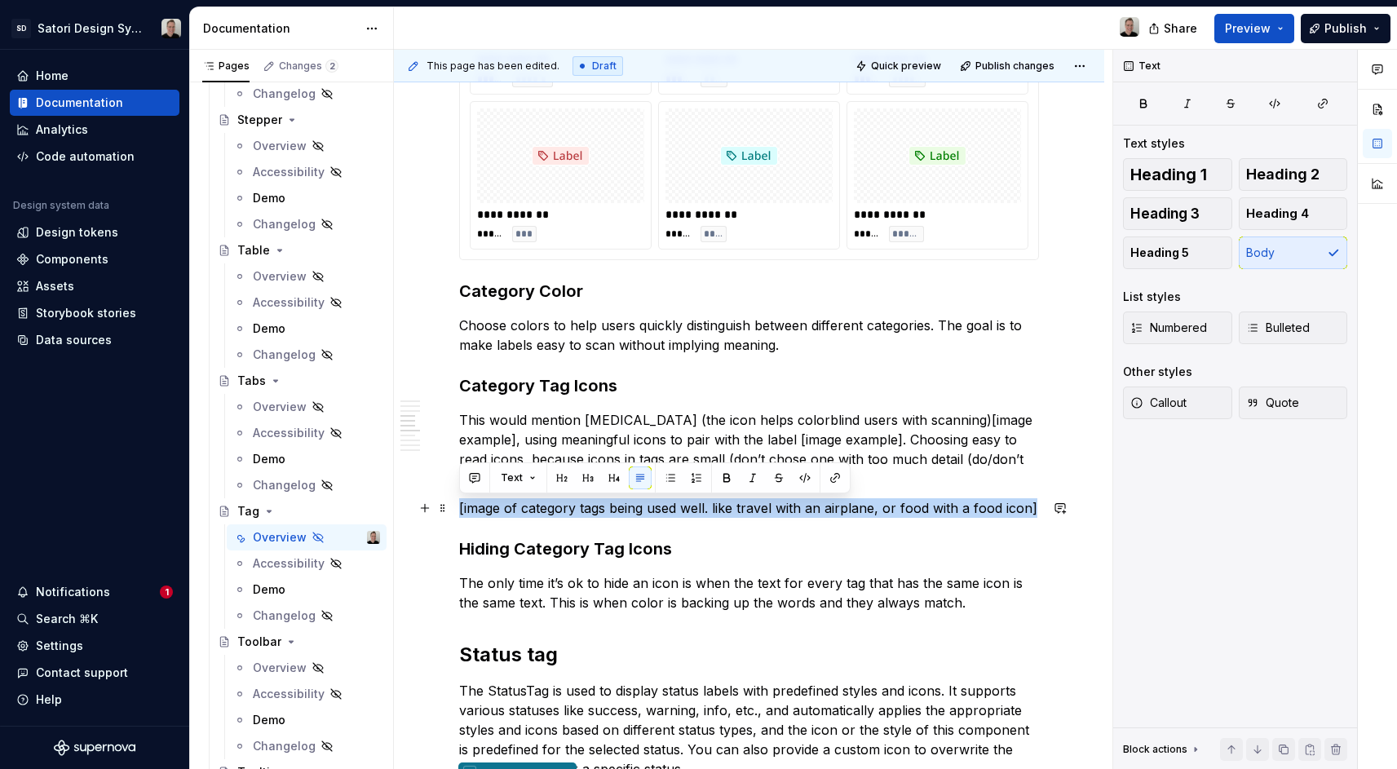
drag, startPoint x: 1033, startPoint y: 509, endPoint x: 402, endPoint y: 504, distance: 631.3
click at [402, 504] on div "**********" at bounding box center [749, 640] width 710 height 3124
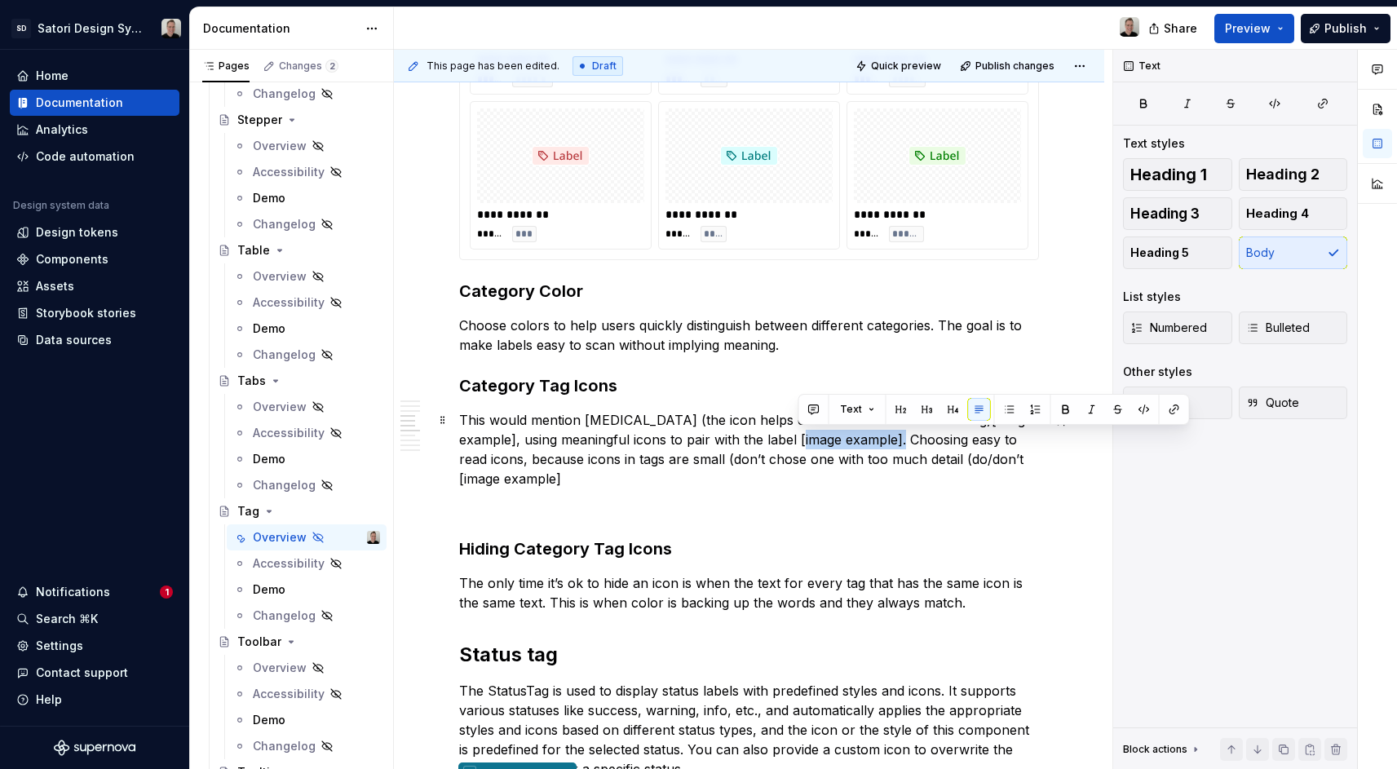
drag, startPoint x: 901, startPoint y: 440, endPoint x: 798, endPoint y: 438, distance: 102.8
click at [798, 438] on p "This would mention [MEDICAL_DATA] (the icon helps colorblind users with scannin…" at bounding box center [749, 449] width 580 height 78
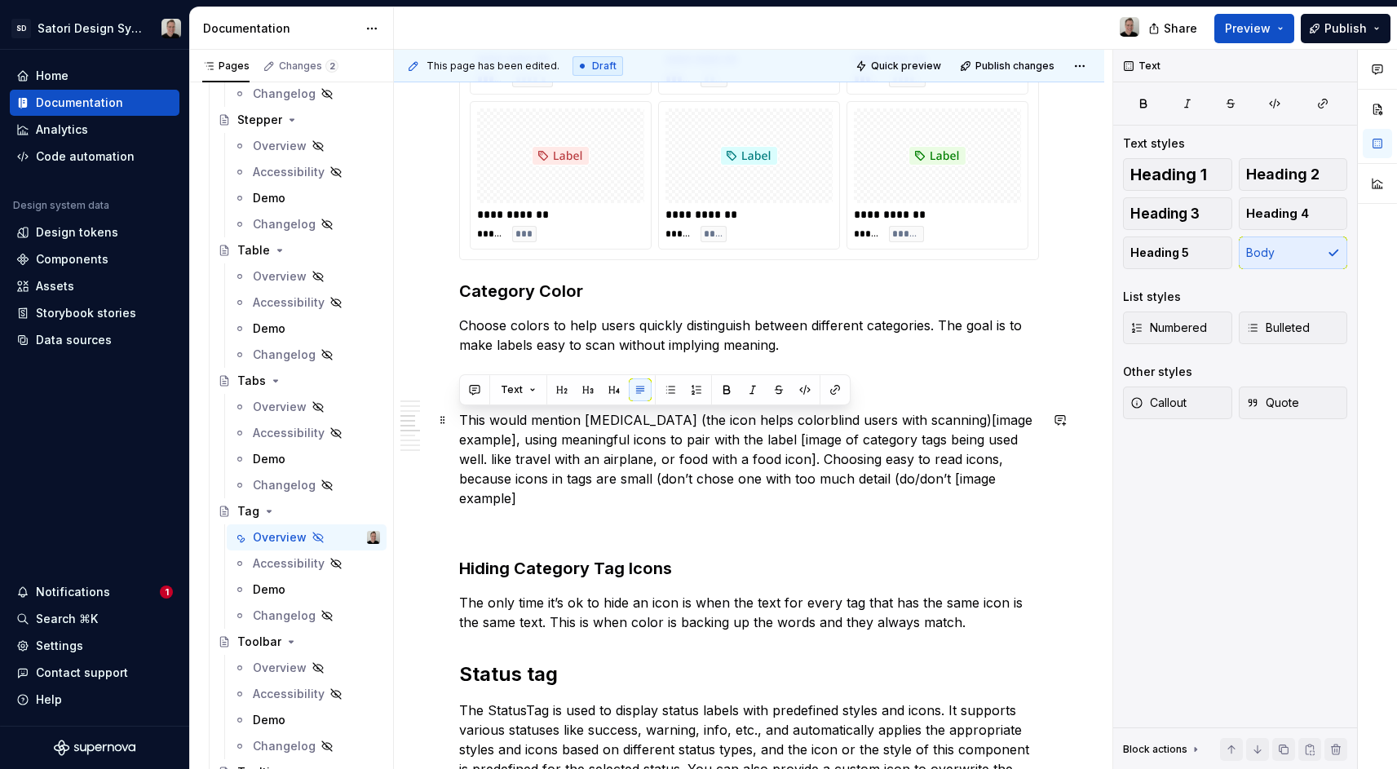
drag, startPoint x: 591, startPoint y: 486, endPoint x: 487, endPoint y: 425, distance: 121.0
click at [453, 421] on div "**********" at bounding box center [749, 650] width 710 height 3144
copy p "This would mention [MEDICAL_DATA] (the icon helps colorblind users with scannin…"
click at [697, 490] on p "This would mention [MEDICAL_DATA] (the icon helps colorblind users with scannin…" at bounding box center [749, 459] width 580 height 98
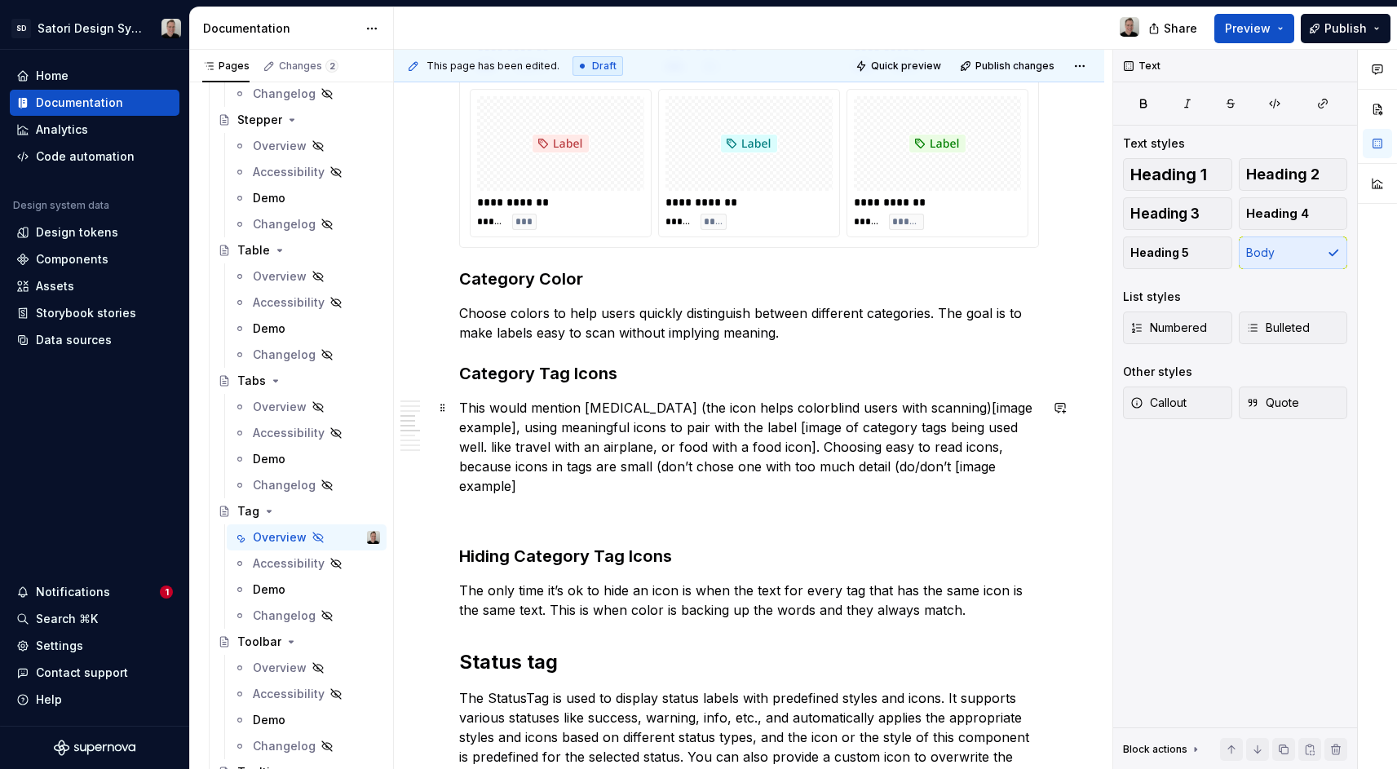
scroll to position [1244, 0]
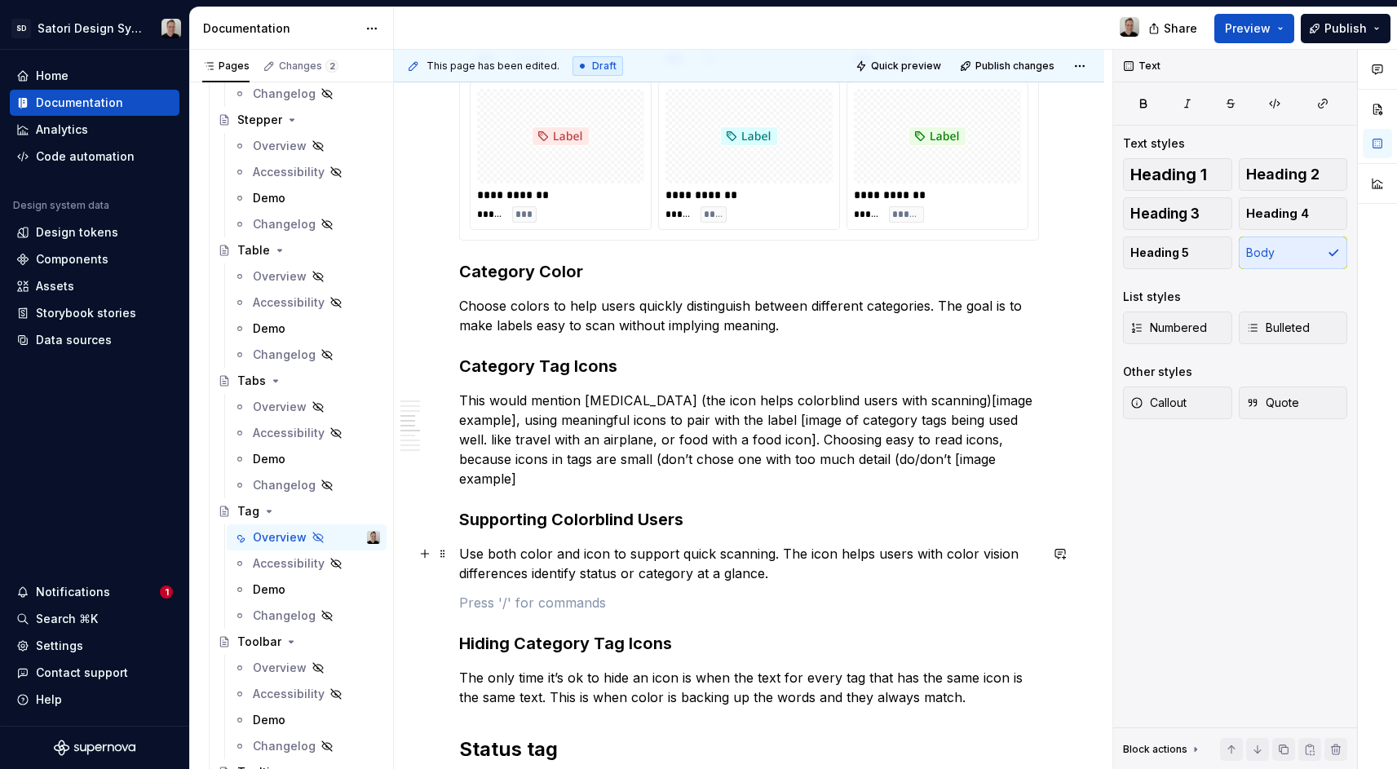
click at [776, 572] on p "Use both color and icon to support quick scanning. The icon helps users with co…" at bounding box center [749, 563] width 580 height 39
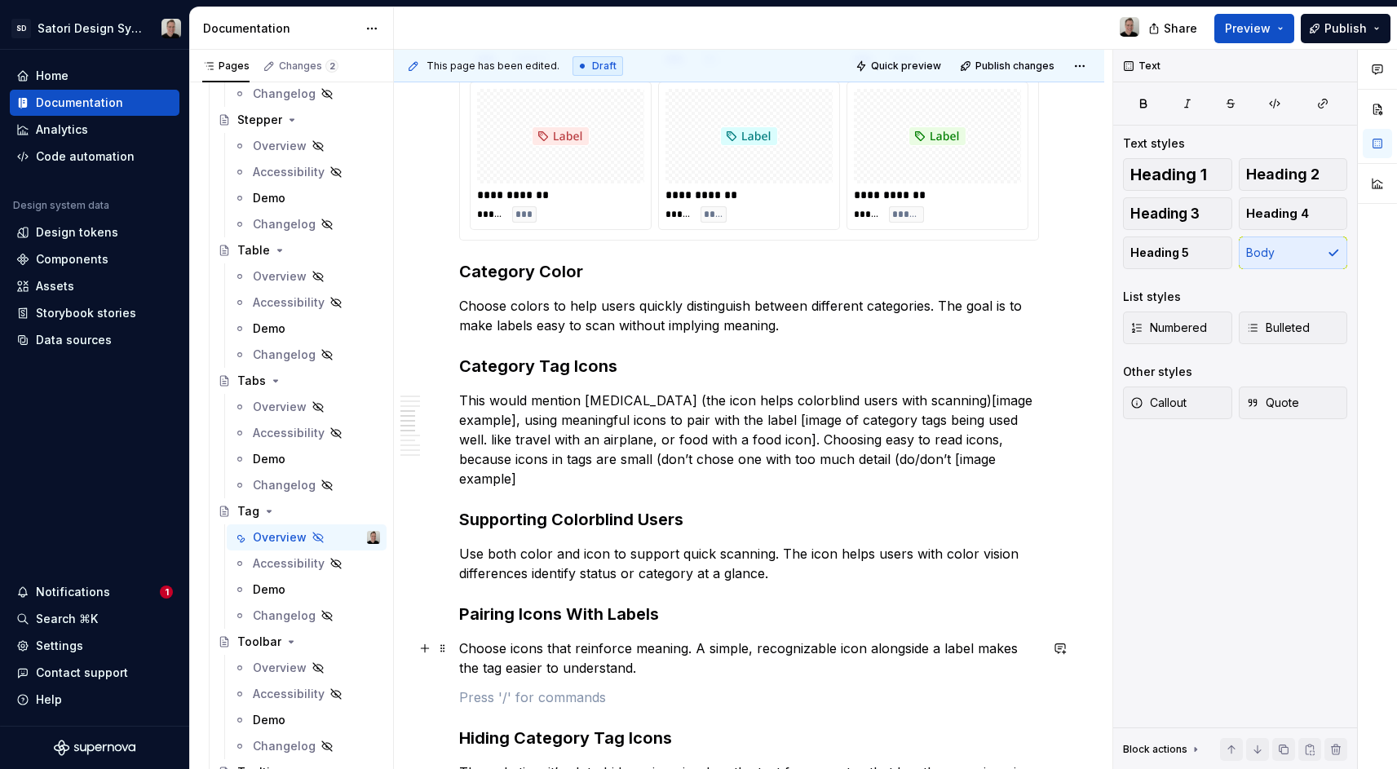
click at [666, 670] on p "Choose icons that reinforce meaning. A simple, recognizable icon alongside a la…" at bounding box center [749, 658] width 580 height 39
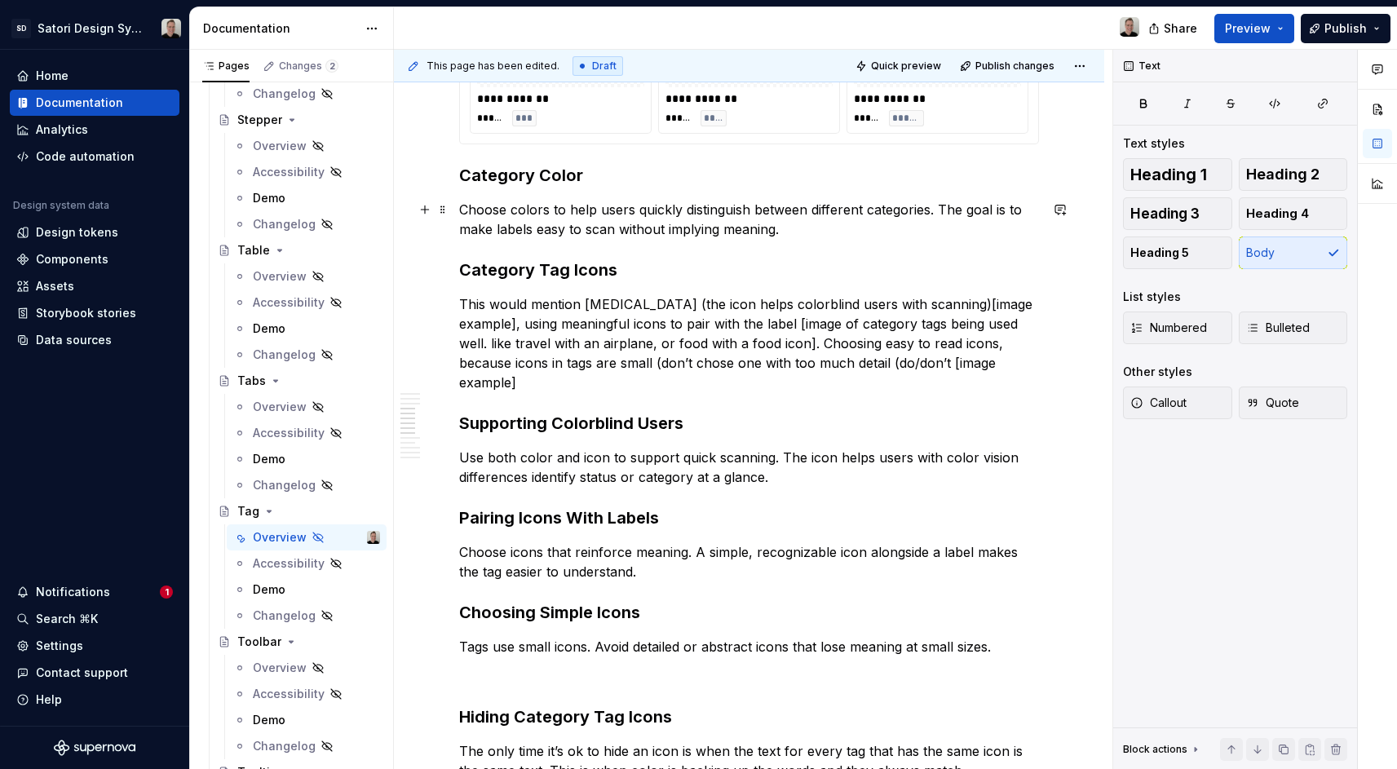
scroll to position [1382, 0]
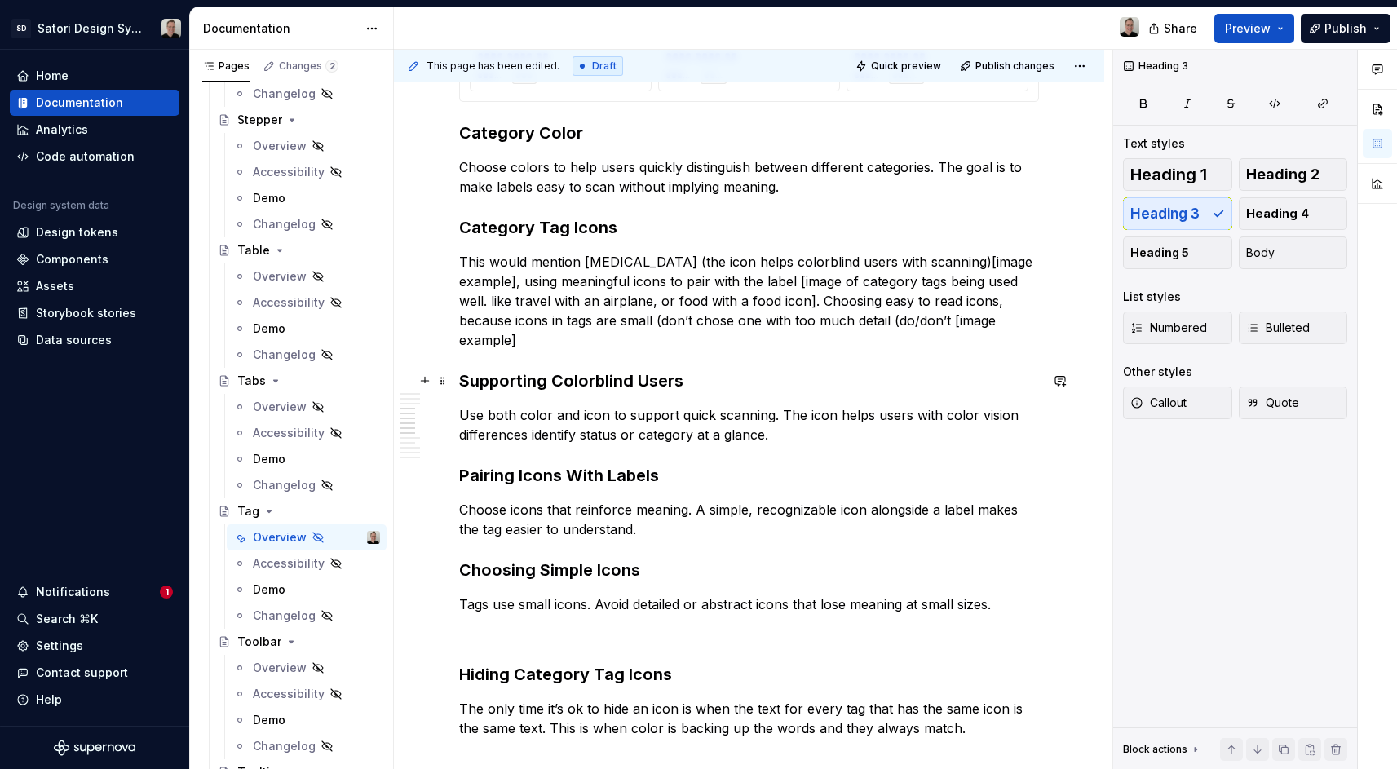
click at [496, 383] on h3 "Supporting Colorblind Users" at bounding box center [749, 380] width 580 height 23
click at [602, 374] on h3 "Supporting Colorblind Users" at bounding box center [749, 380] width 580 height 23
click at [682, 381] on h3 "Supporting Colorblind Users" at bounding box center [749, 380] width 580 height 23
click at [494, 475] on h3 "Pairing Icons With Labels" at bounding box center [749, 475] width 580 height 23
click at [528, 470] on h3 "Pairing Icons With Labels" at bounding box center [749, 475] width 580 height 23
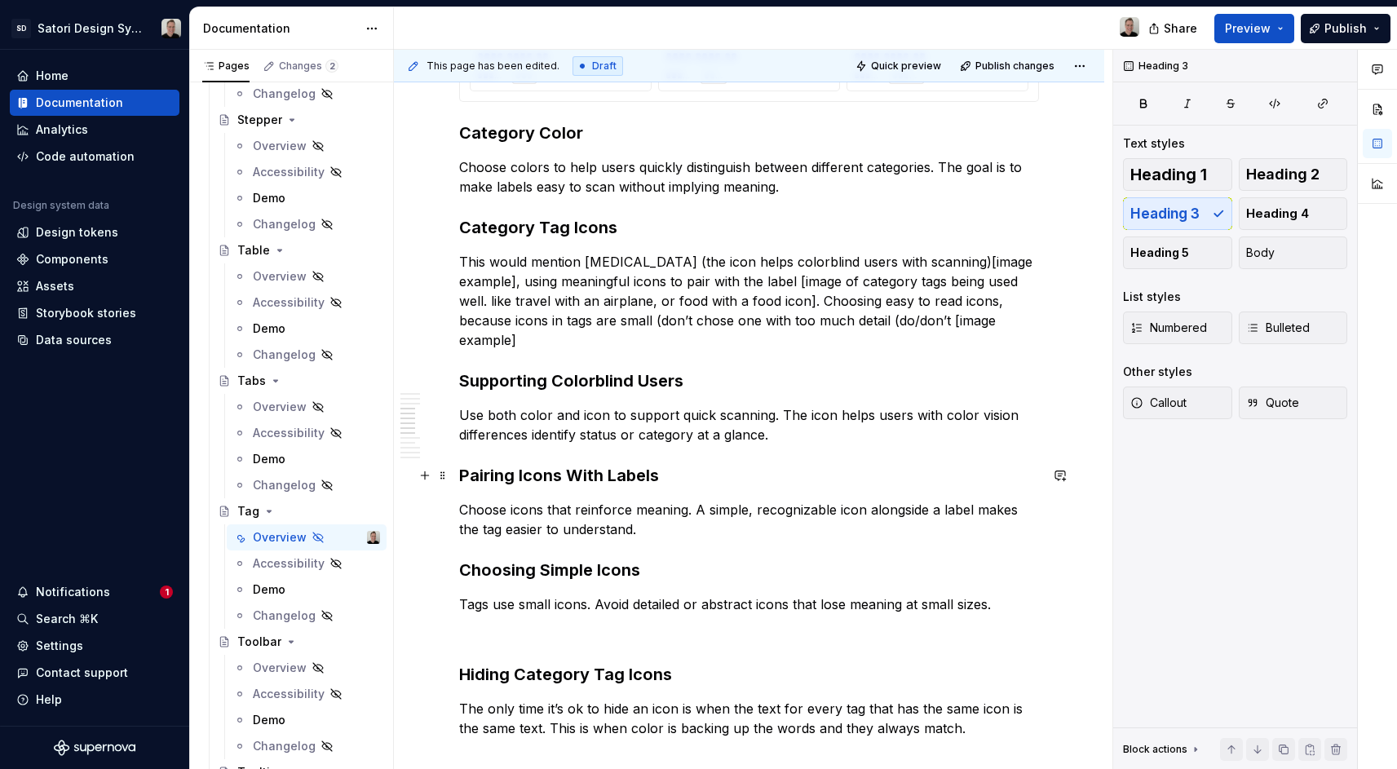
click at [608, 477] on h3 "Pairing Icons With Labels" at bounding box center [749, 475] width 580 height 23
click at [488, 577] on h3 "Choosing Simple Icons" at bounding box center [749, 570] width 580 height 23
click at [554, 559] on h3 "Choosing Simple Icons" at bounding box center [749, 570] width 580 height 23
click at [643, 575] on h3 "Choosing Simple Icons" at bounding box center [749, 570] width 580 height 23
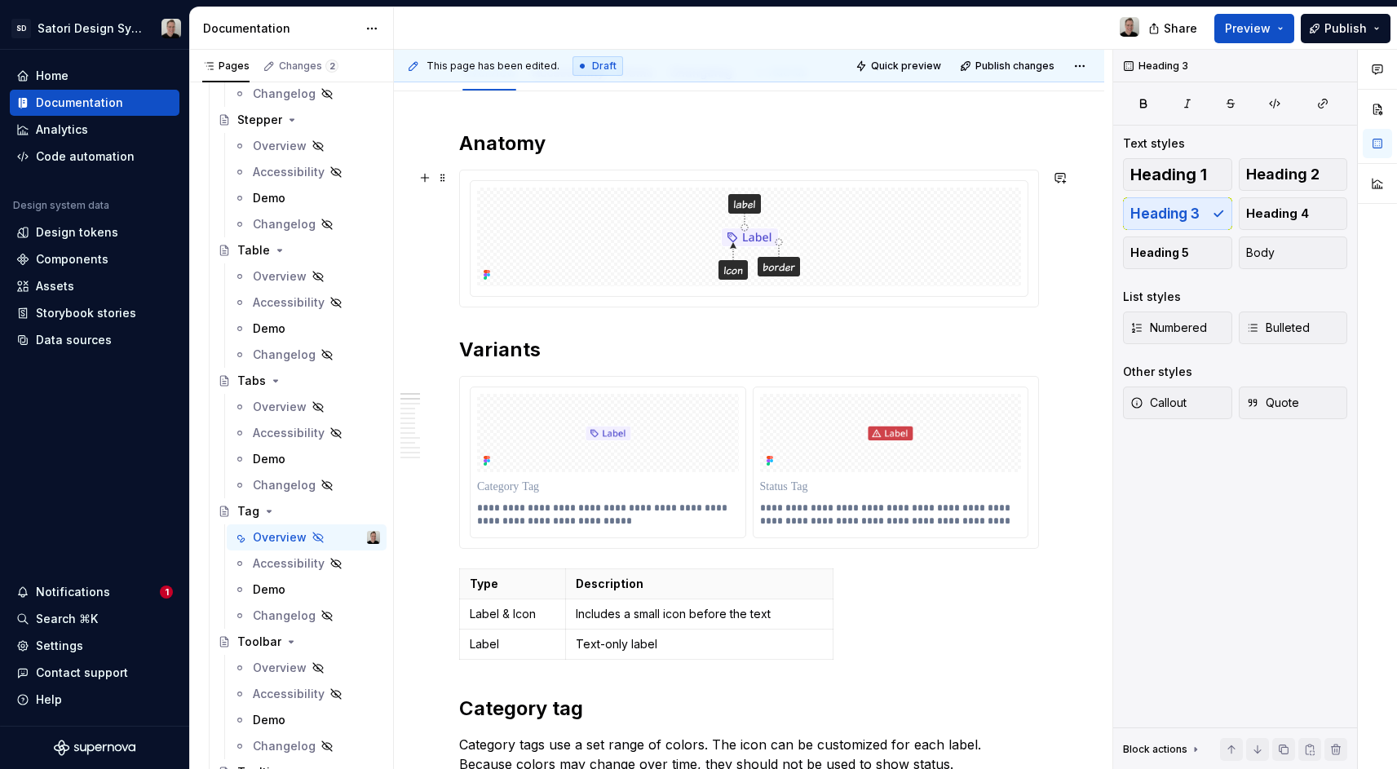
scroll to position [0, 0]
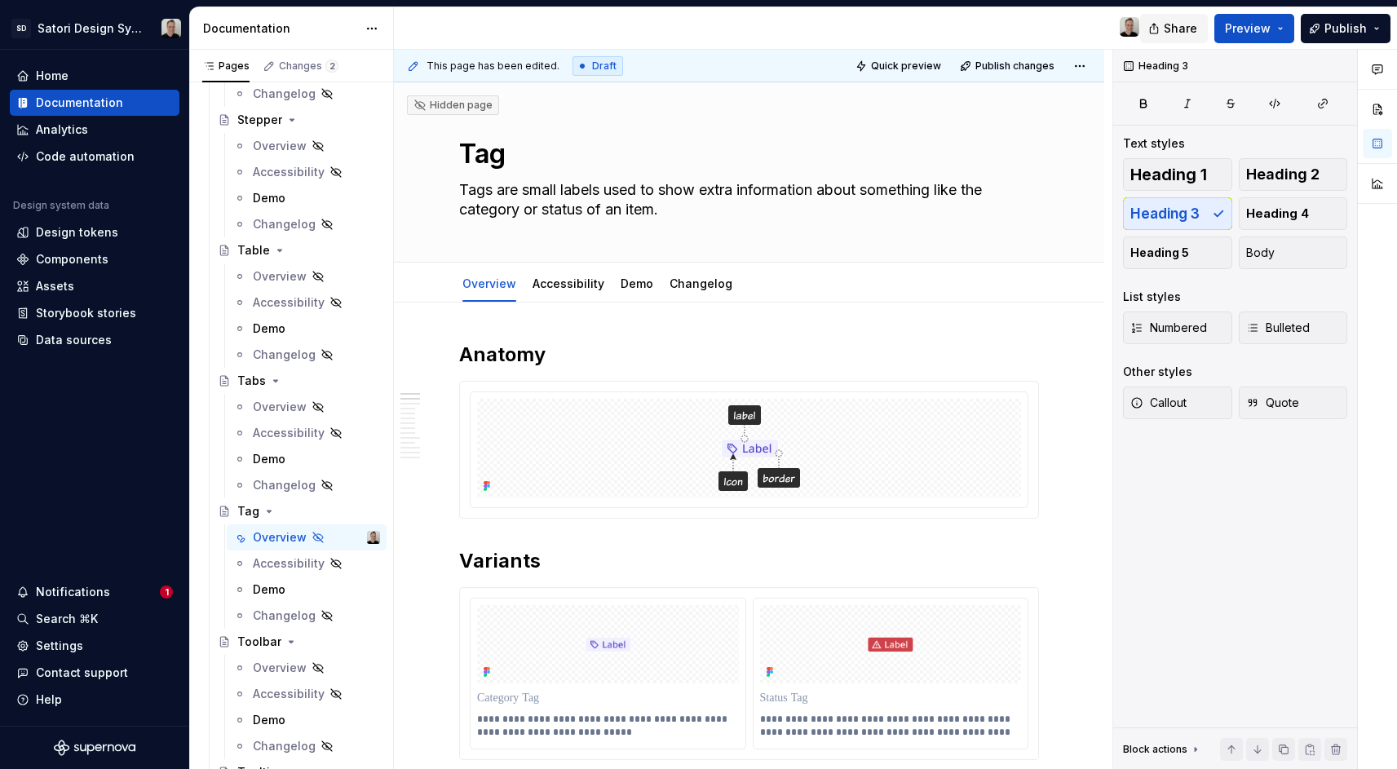
click at [1187, 36] on span "Share" at bounding box center [1180, 28] width 33 height 16
click at [1249, 30] on span "Preview" at bounding box center [1248, 28] width 46 height 16
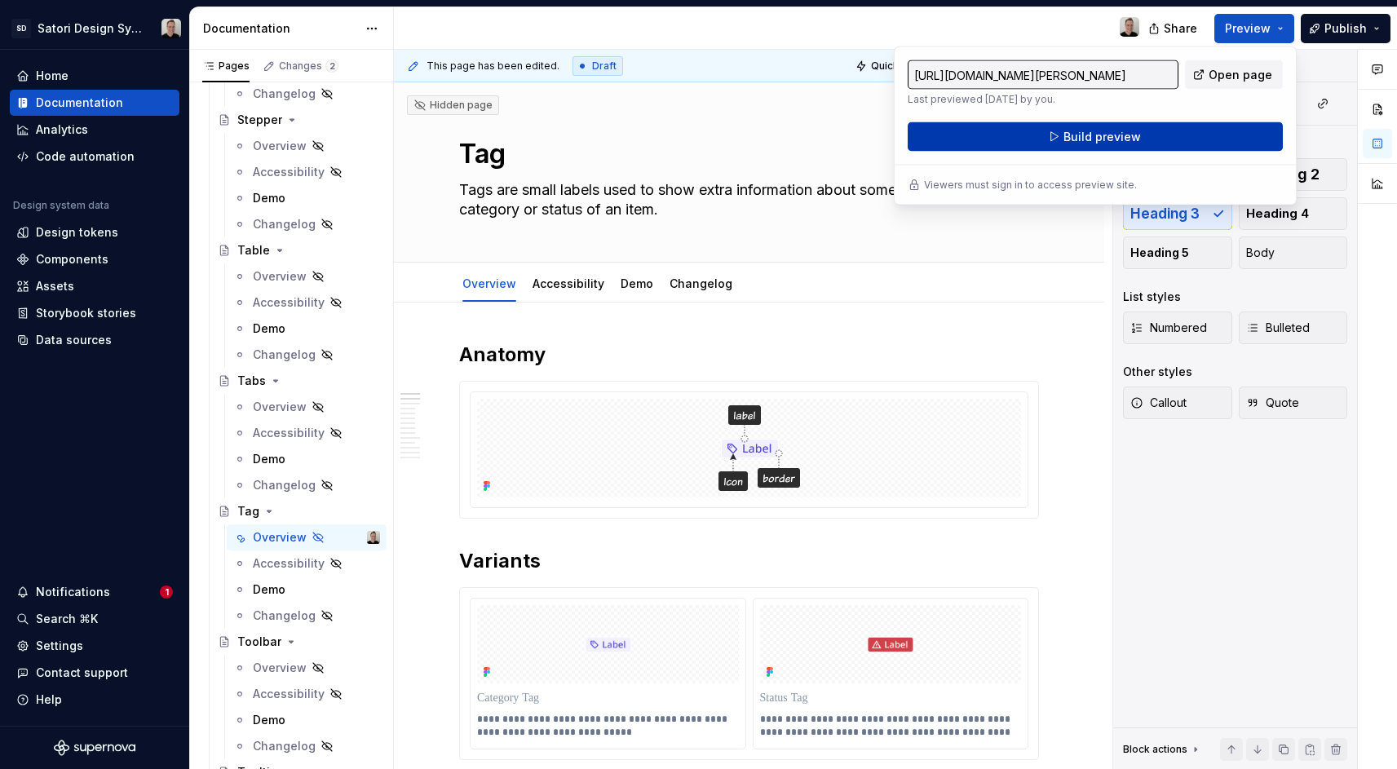
click at [1148, 141] on button "Build preview" at bounding box center [1095, 136] width 375 height 29
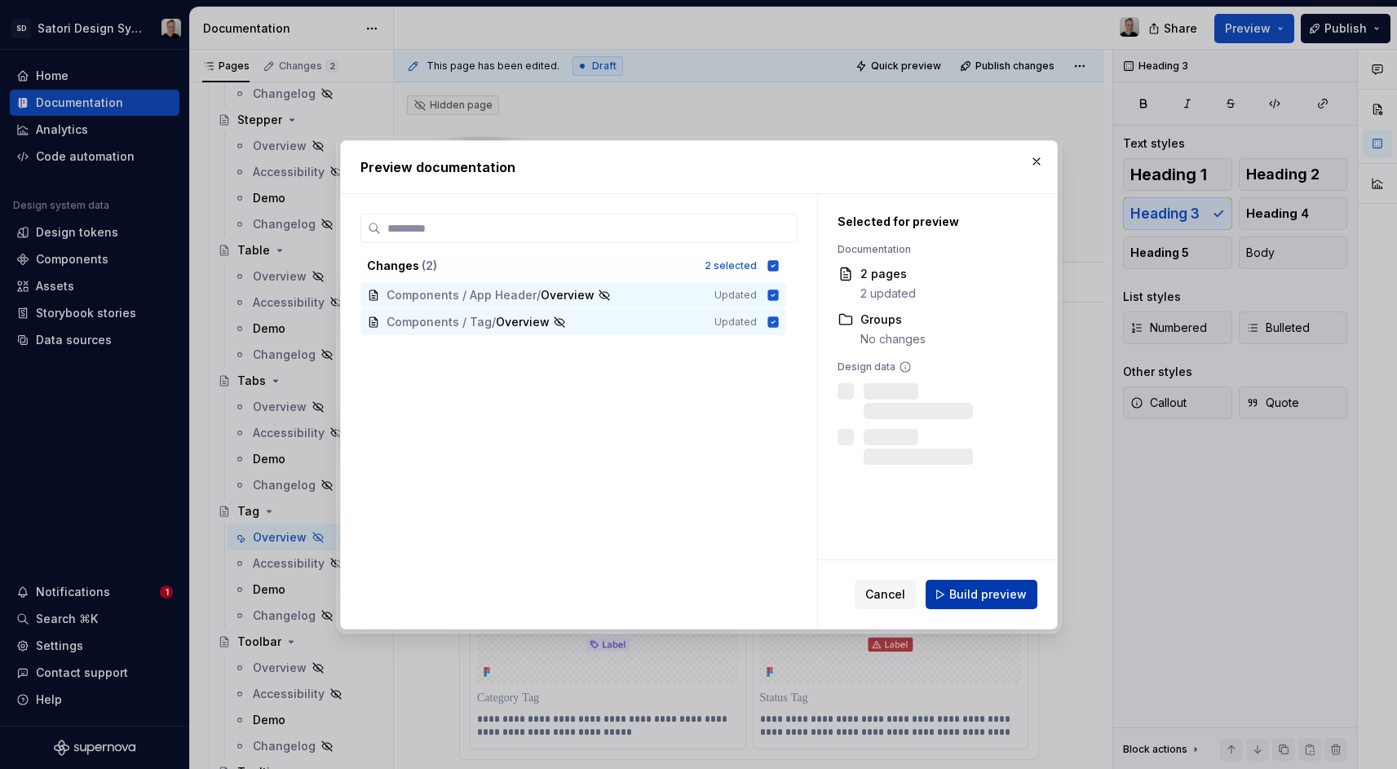
click at [988, 584] on button "Build preview" at bounding box center [982, 594] width 112 height 29
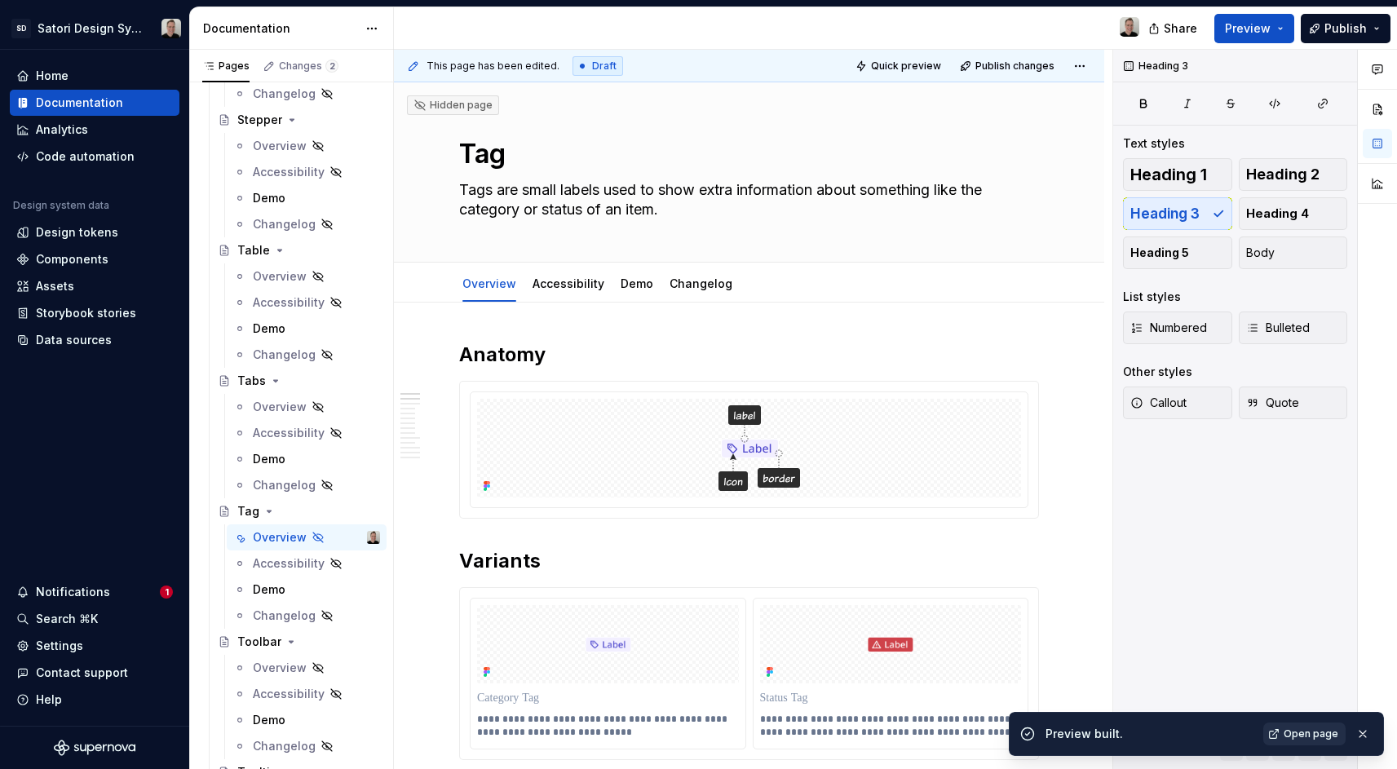
click at [1323, 736] on span "Open page" at bounding box center [1311, 733] width 55 height 13
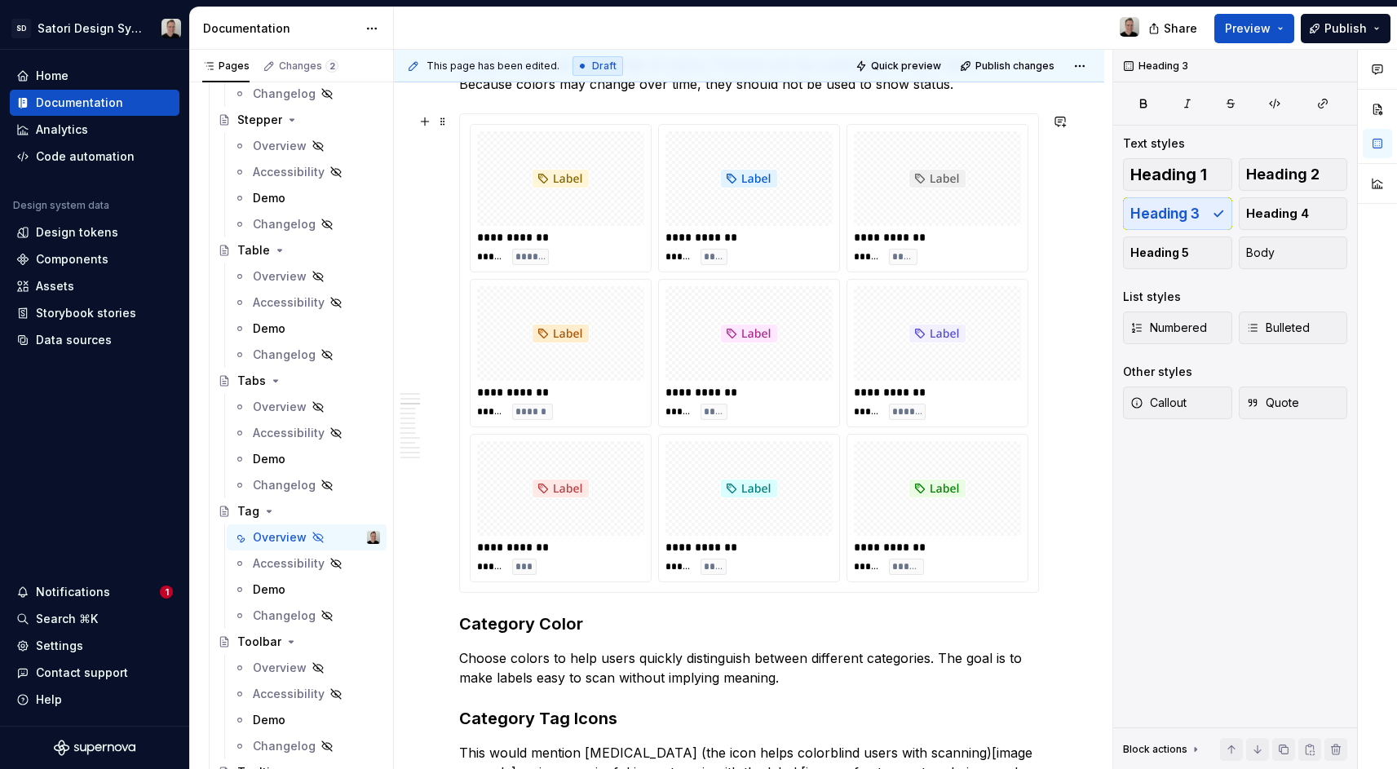
scroll to position [1150, 0]
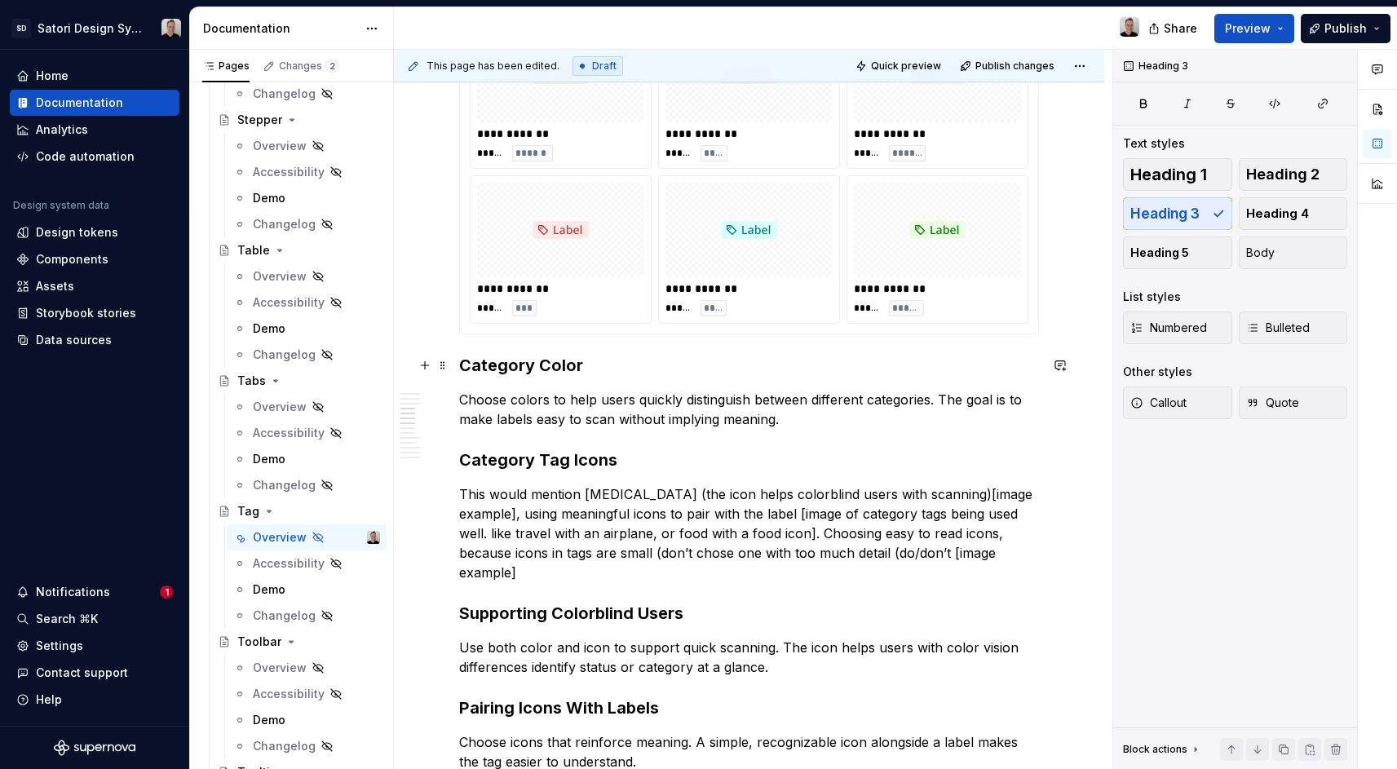
click at [505, 371] on h3 "Category Color" at bounding box center [749, 365] width 580 height 23
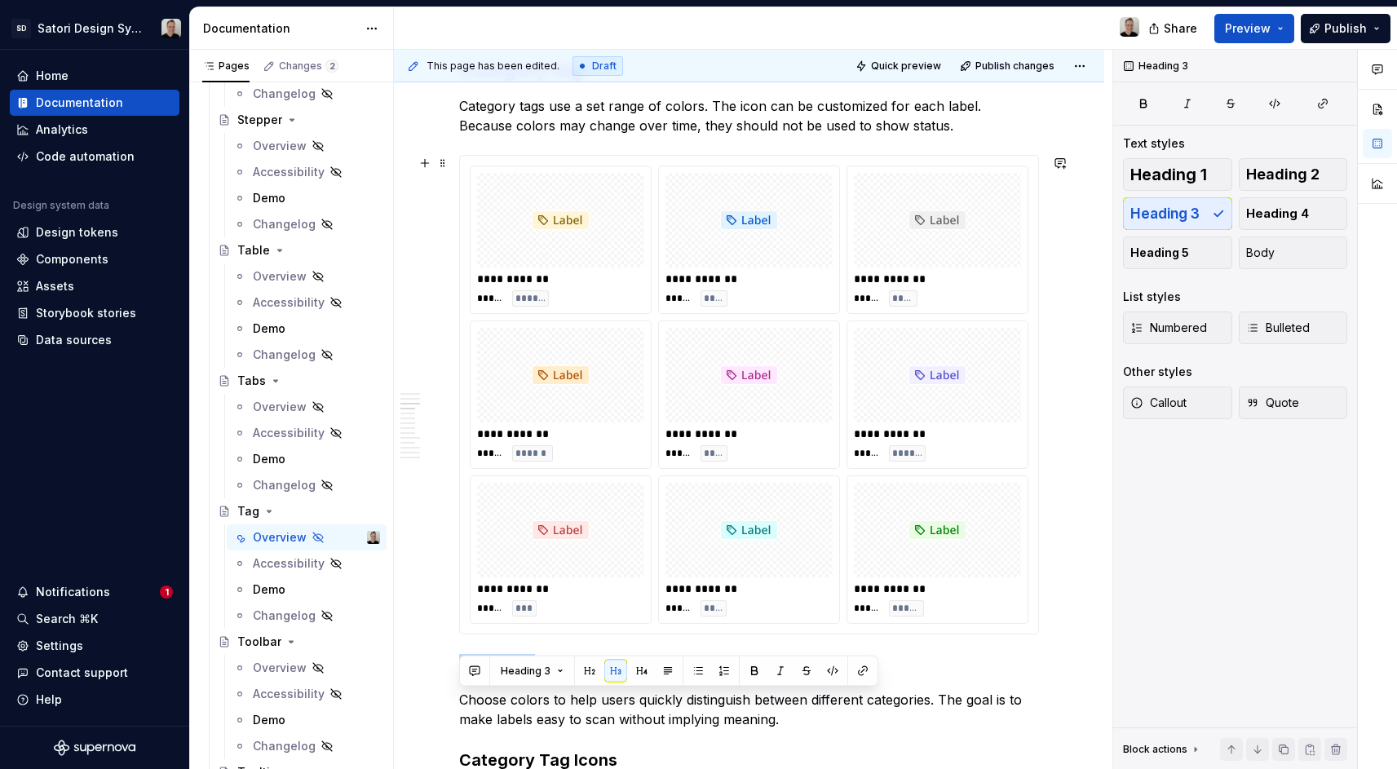
scroll to position [809, 0]
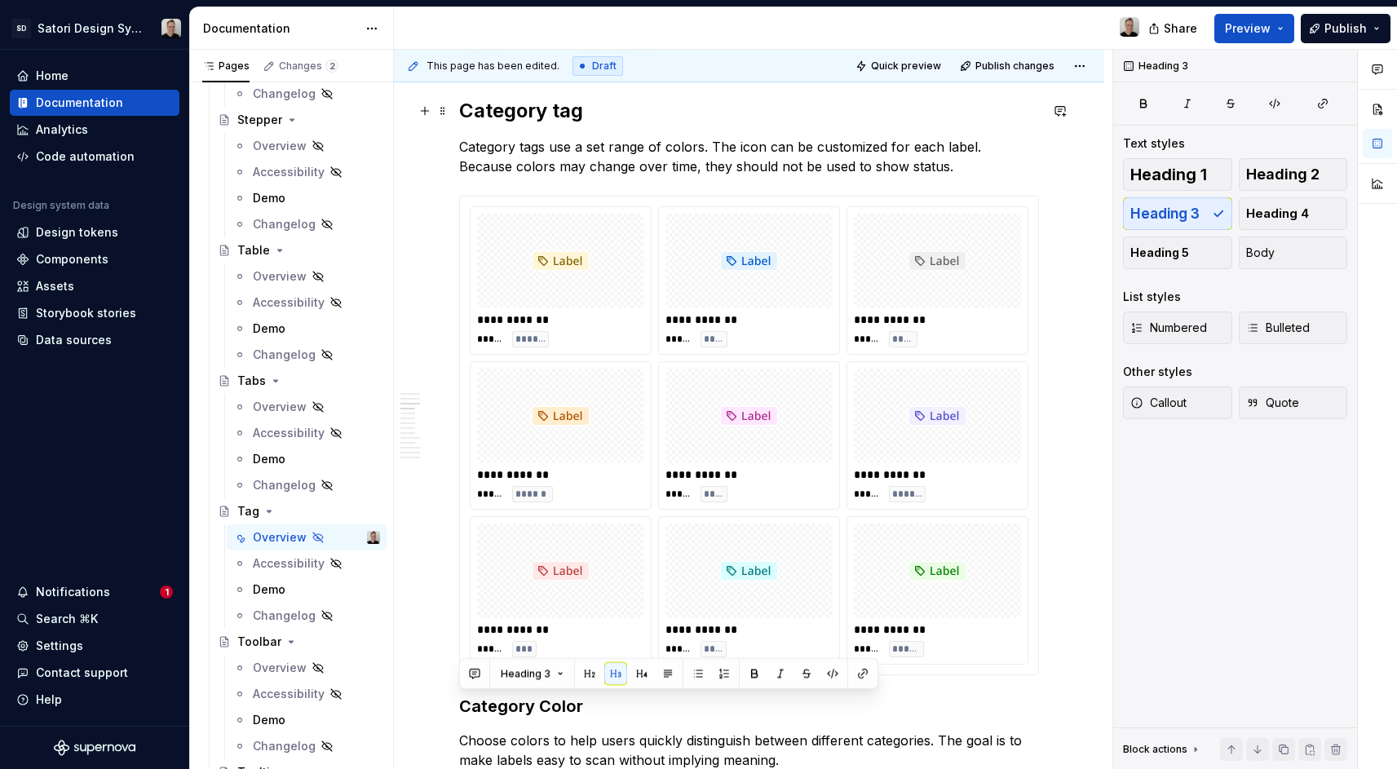
click at [582, 111] on h2 "Category tag" at bounding box center [749, 111] width 580 height 26
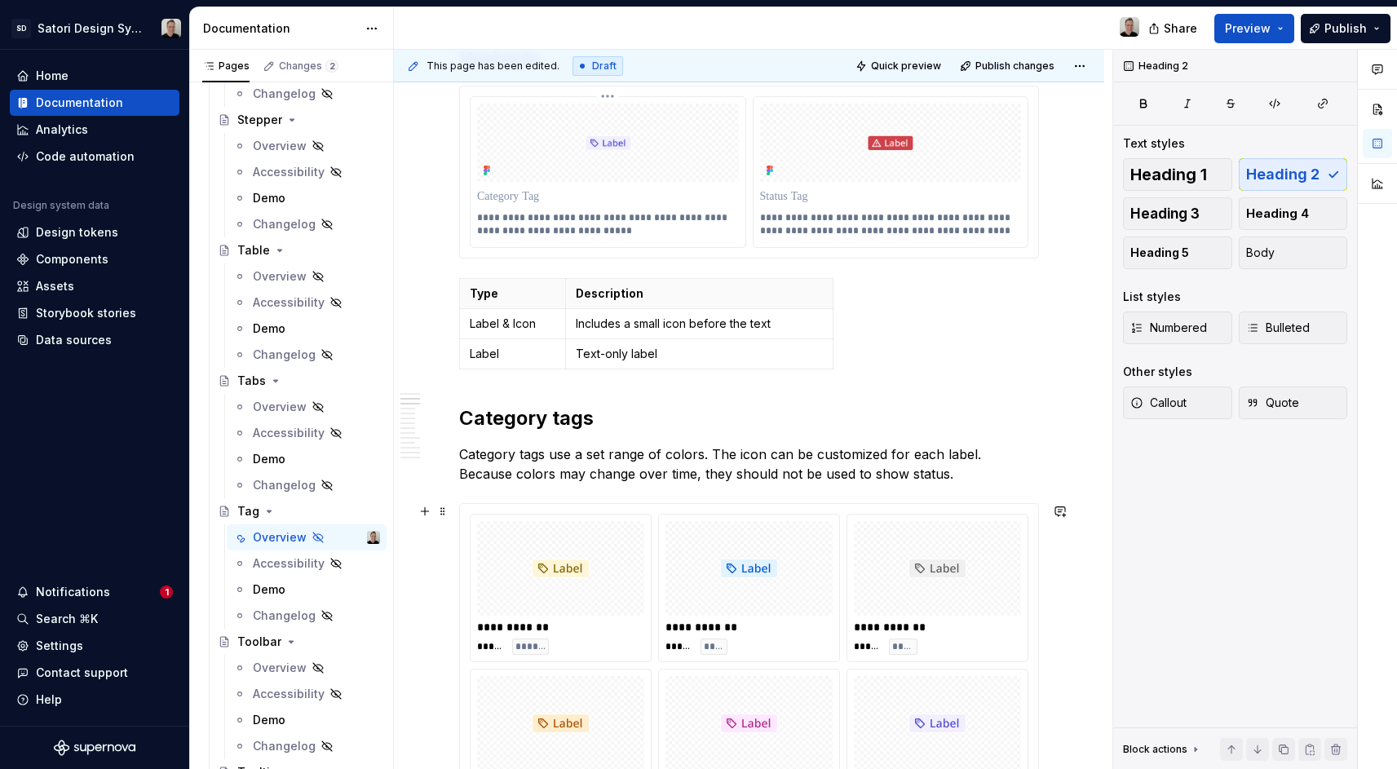
scroll to position [432, 0]
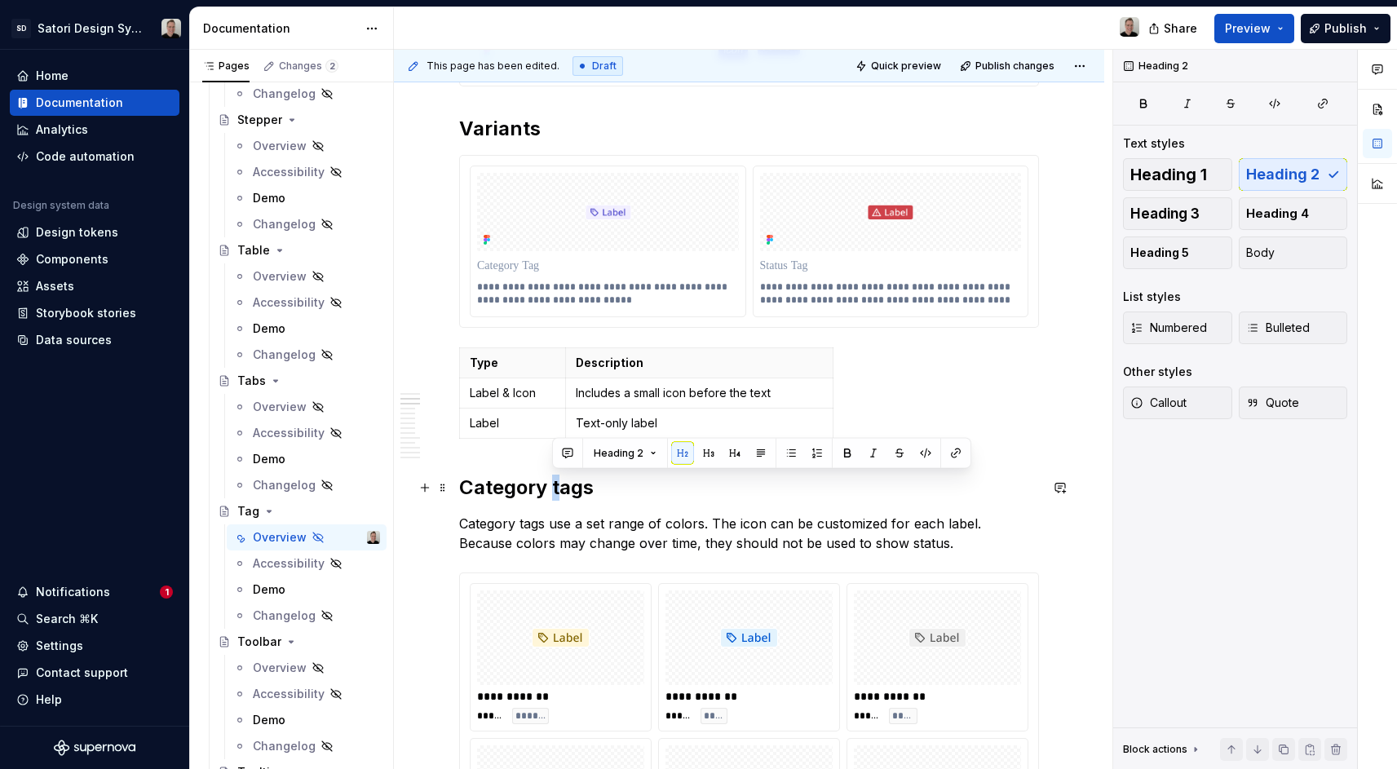
click at [557, 493] on h2 "Category tags" at bounding box center [749, 488] width 580 height 26
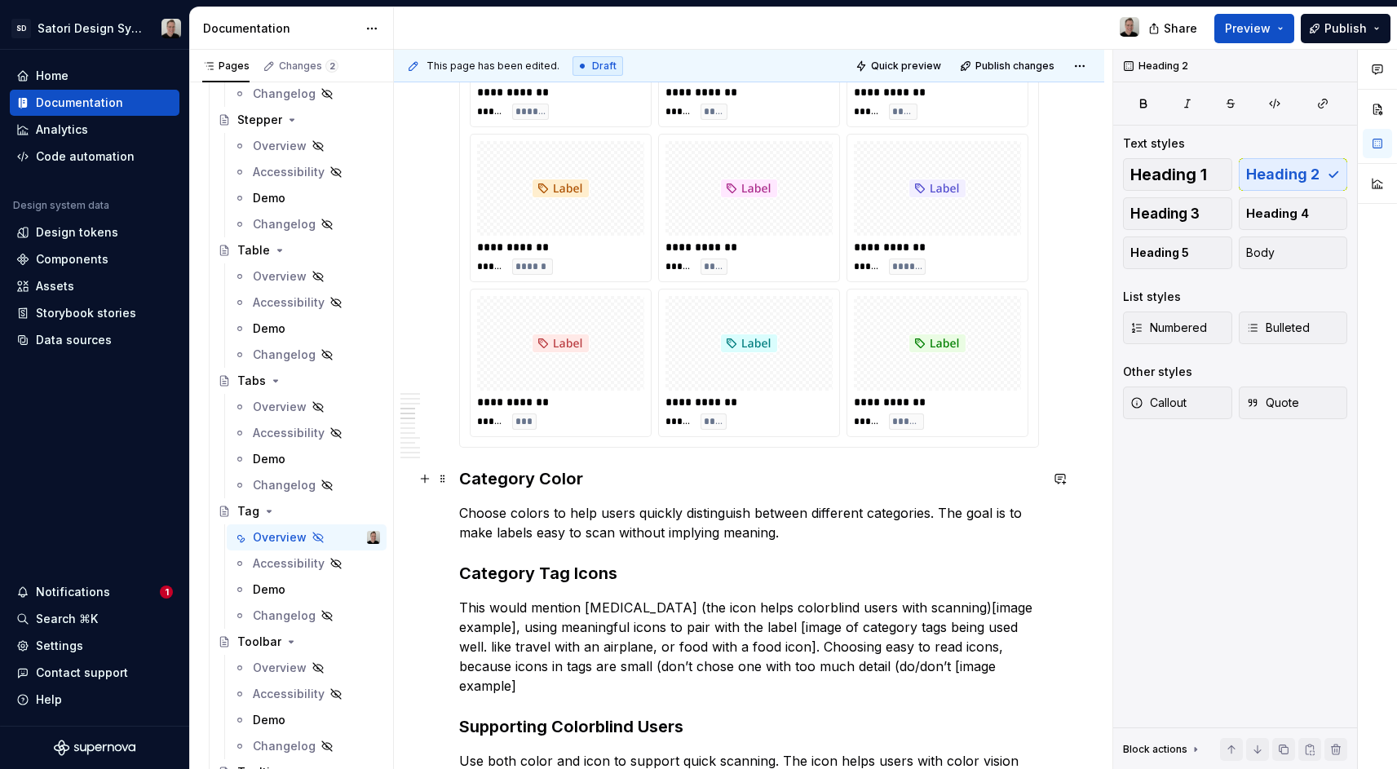
scroll to position [1071, 0]
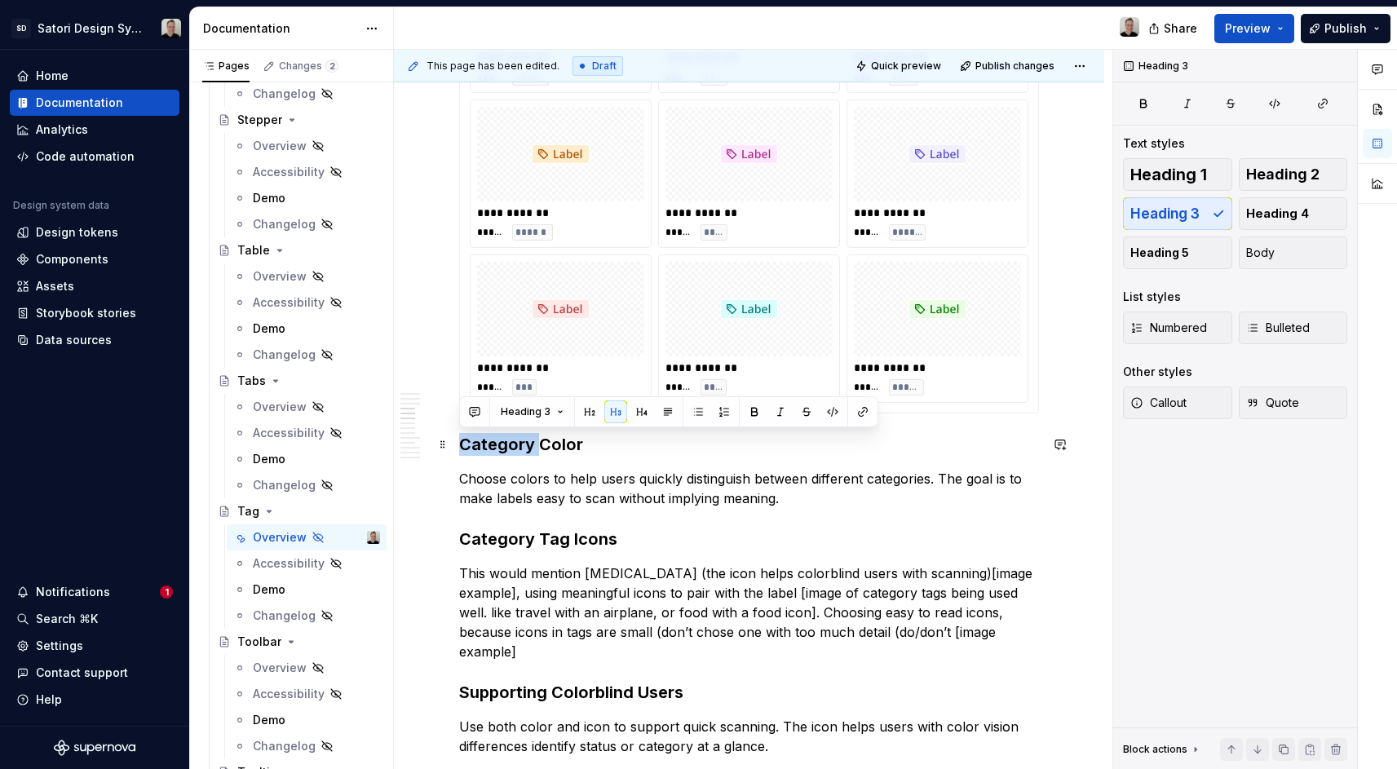
drag, startPoint x: 528, startPoint y: 448, endPoint x: 462, endPoint y: 445, distance: 66.1
click at [462, 445] on h3 "Category Color" at bounding box center [749, 444] width 580 height 23
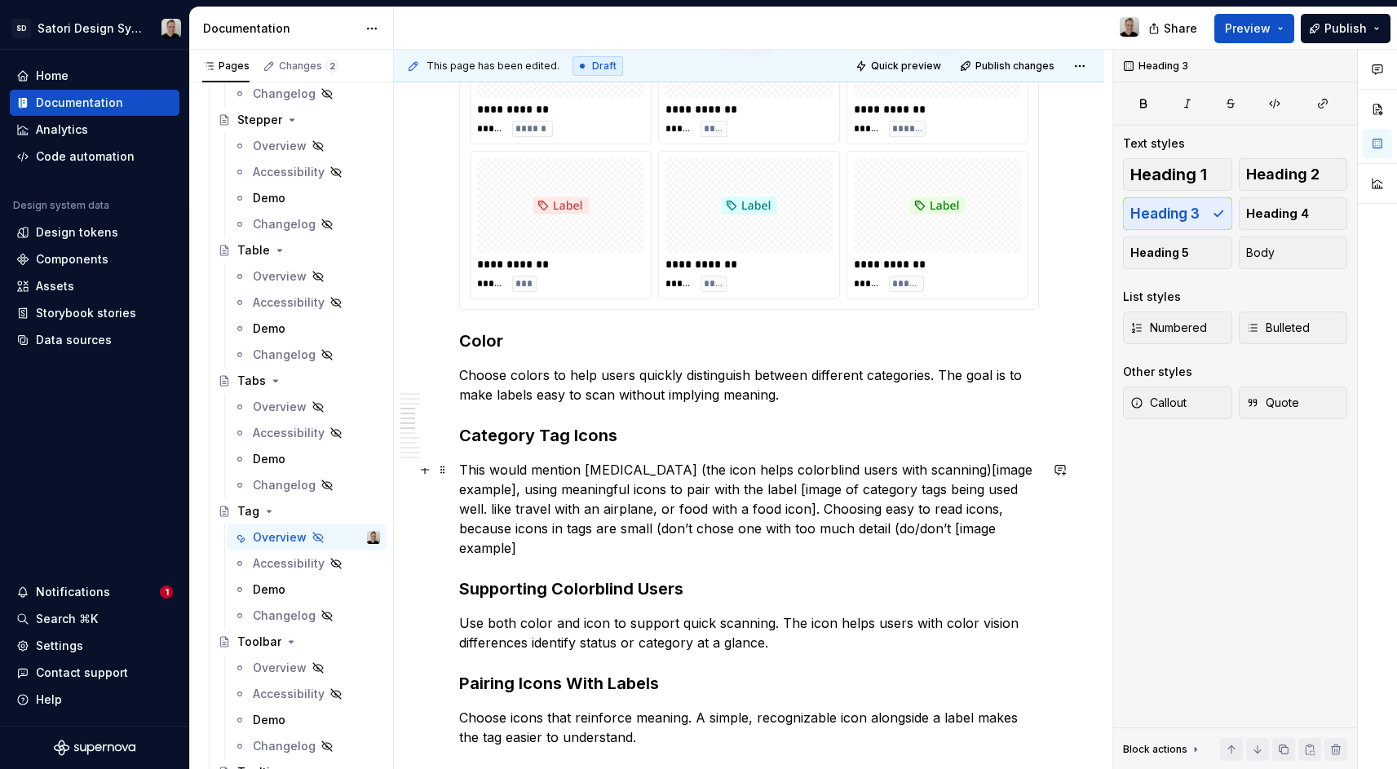
scroll to position [1176, 0]
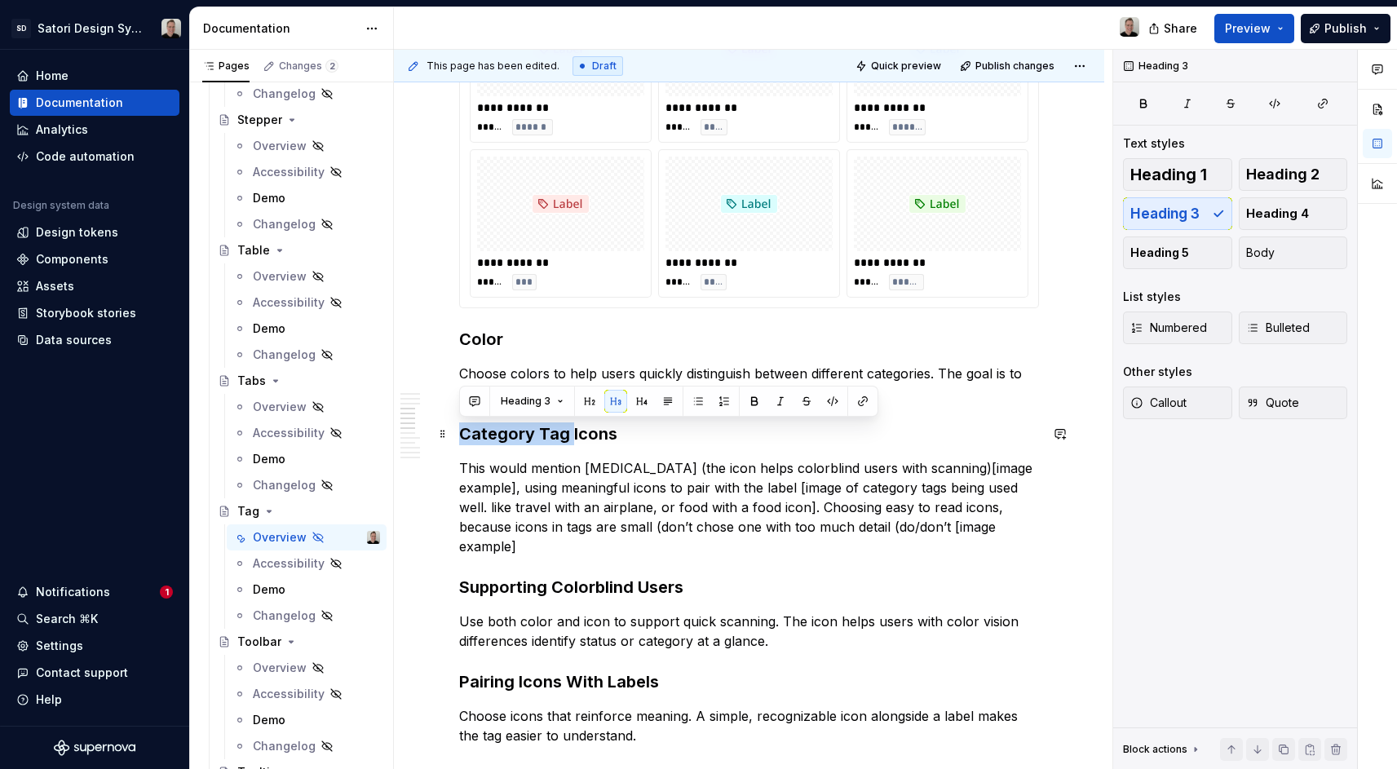
drag, startPoint x: 570, startPoint y: 438, endPoint x: 462, endPoint y: 440, distance: 108.5
click at [462, 440] on h3 "Category Tag Icons" at bounding box center [749, 433] width 580 height 23
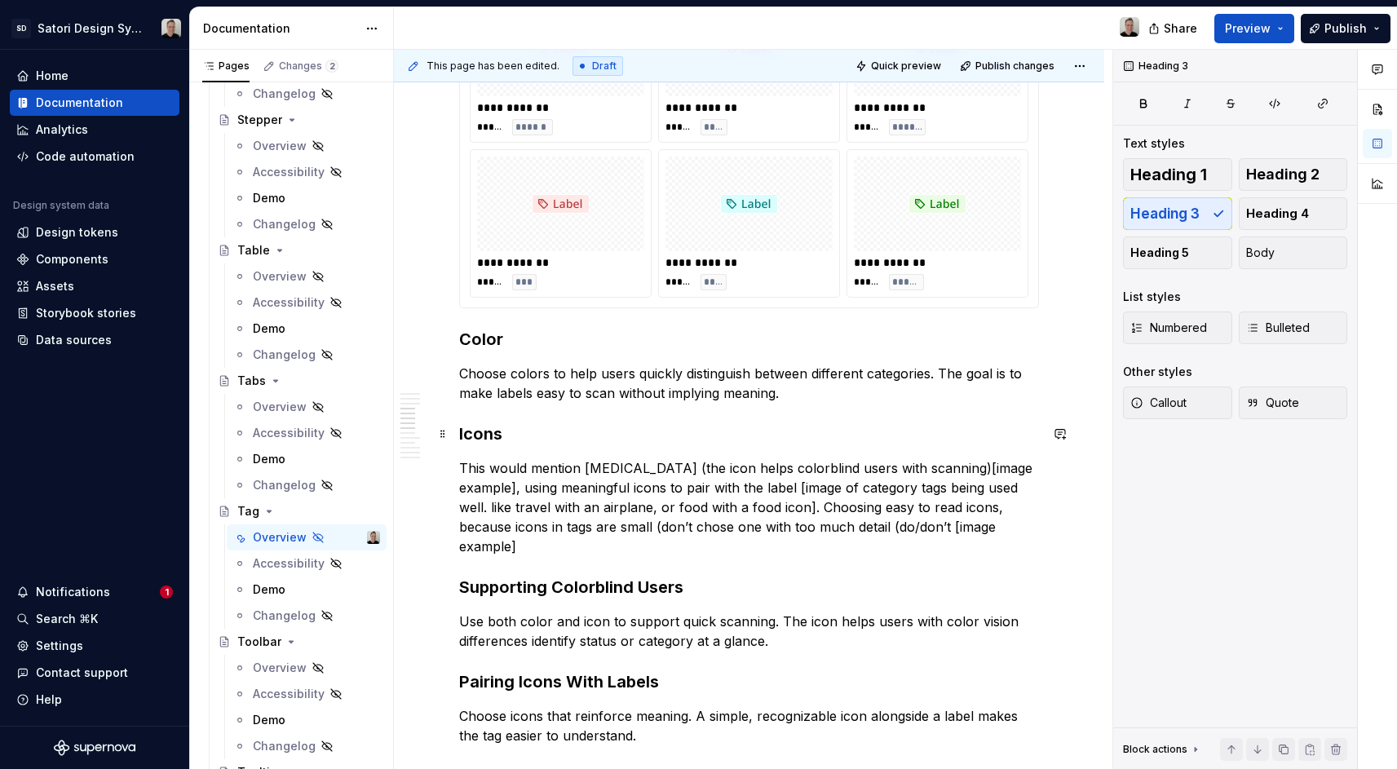
click at [549, 443] on h3 "Icons" at bounding box center [749, 433] width 580 height 23
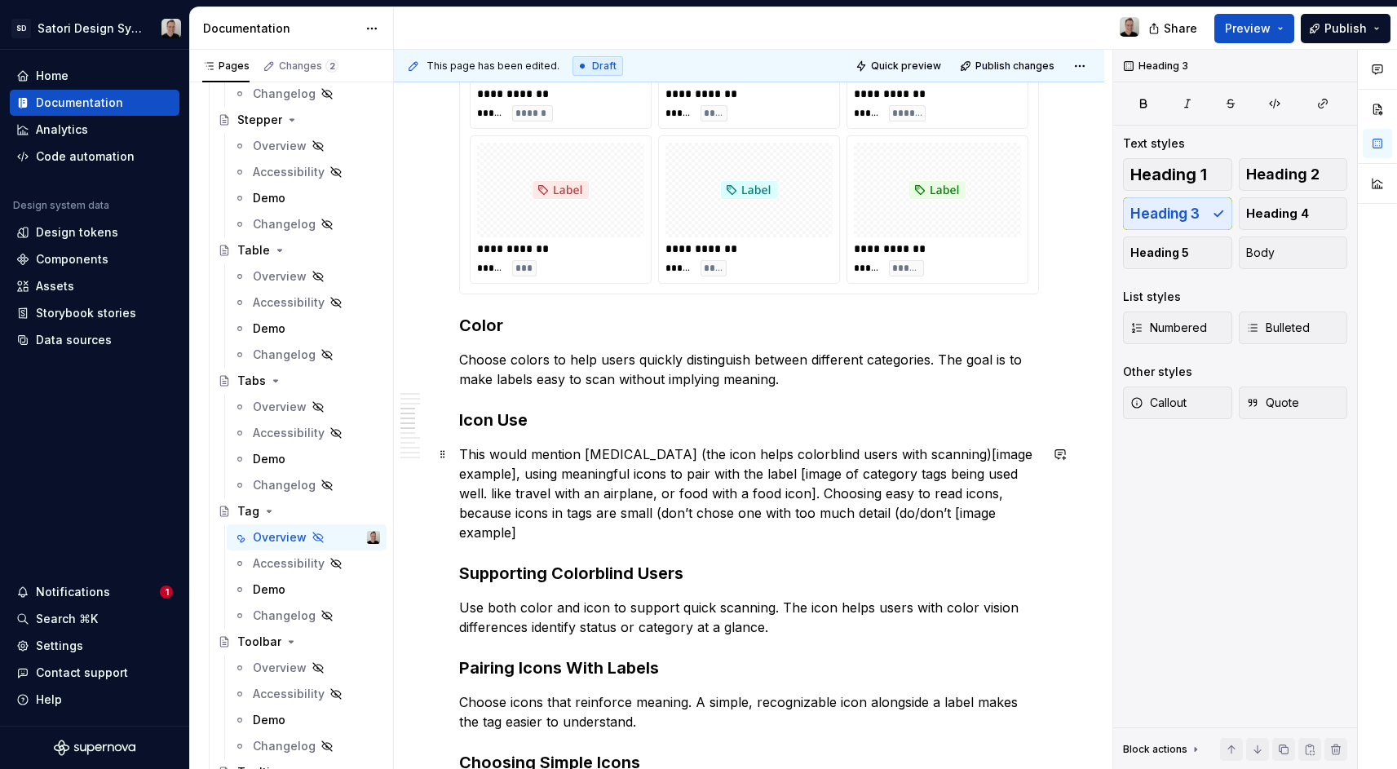
scroll to position [1382, 0]
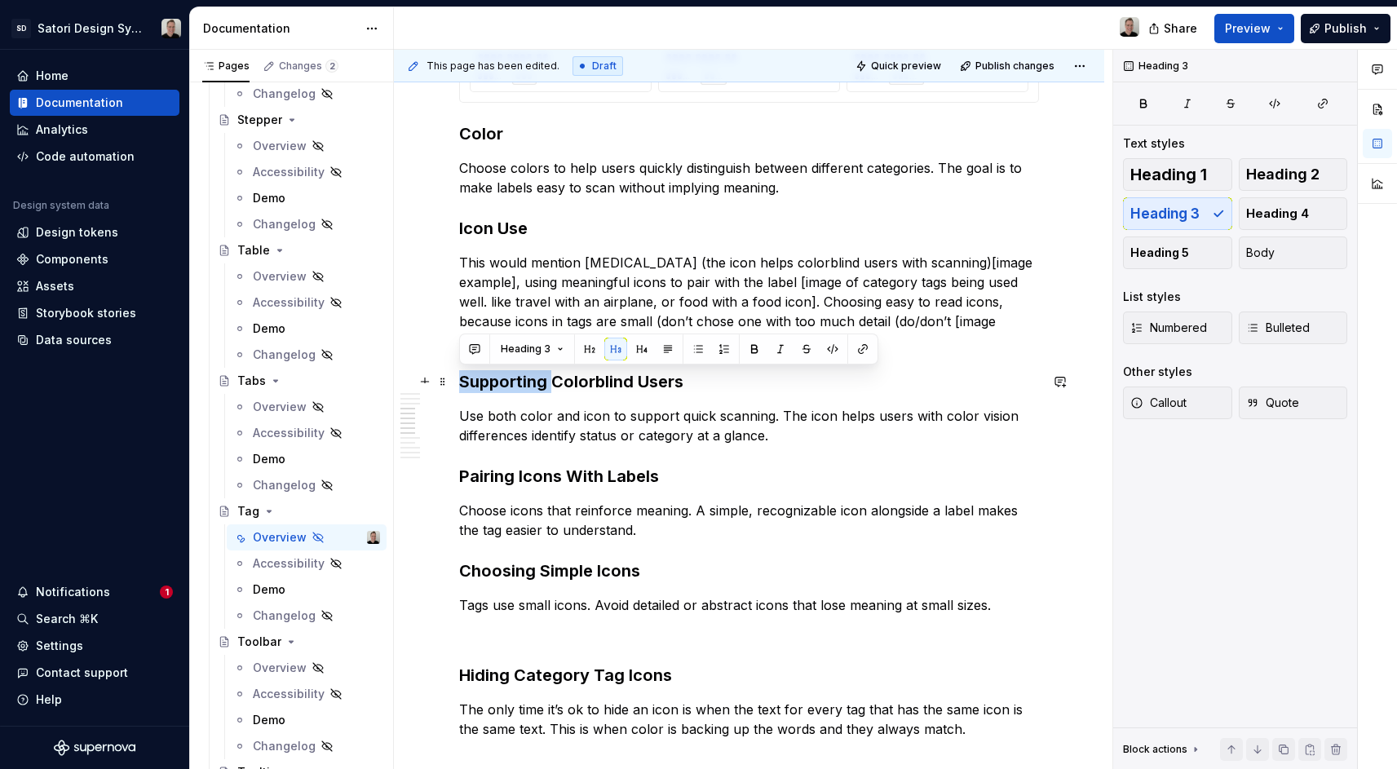
drag, startPoint x: 553, startPoint y: 381, endPoint x: 452, endPoint y: 378, distance: 101.2
click at [452, 378] on div "**********" at bounding box center [749, 625] width 710 height 3408
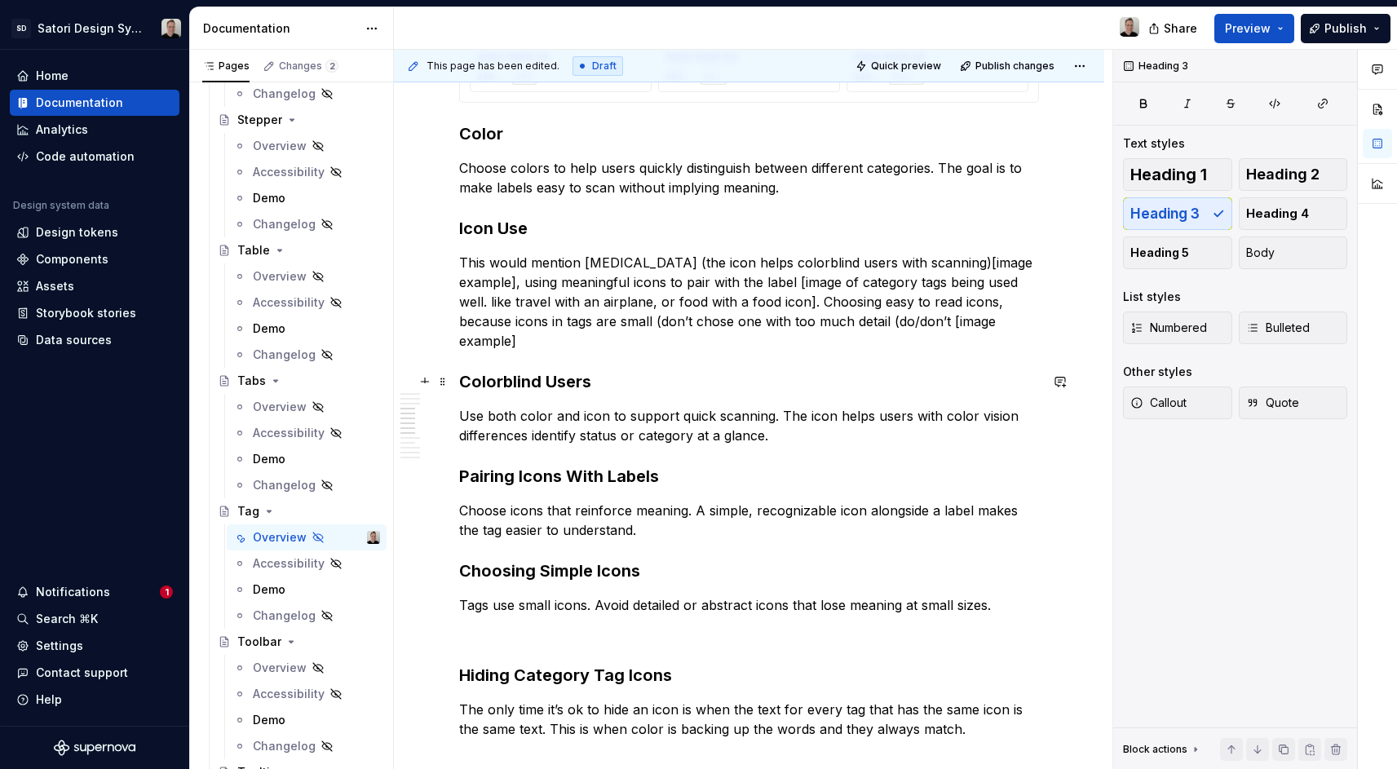
click at [568, 387] on h3 "Colorblind Users" at bounding box center [749, 381] width 580 height 23
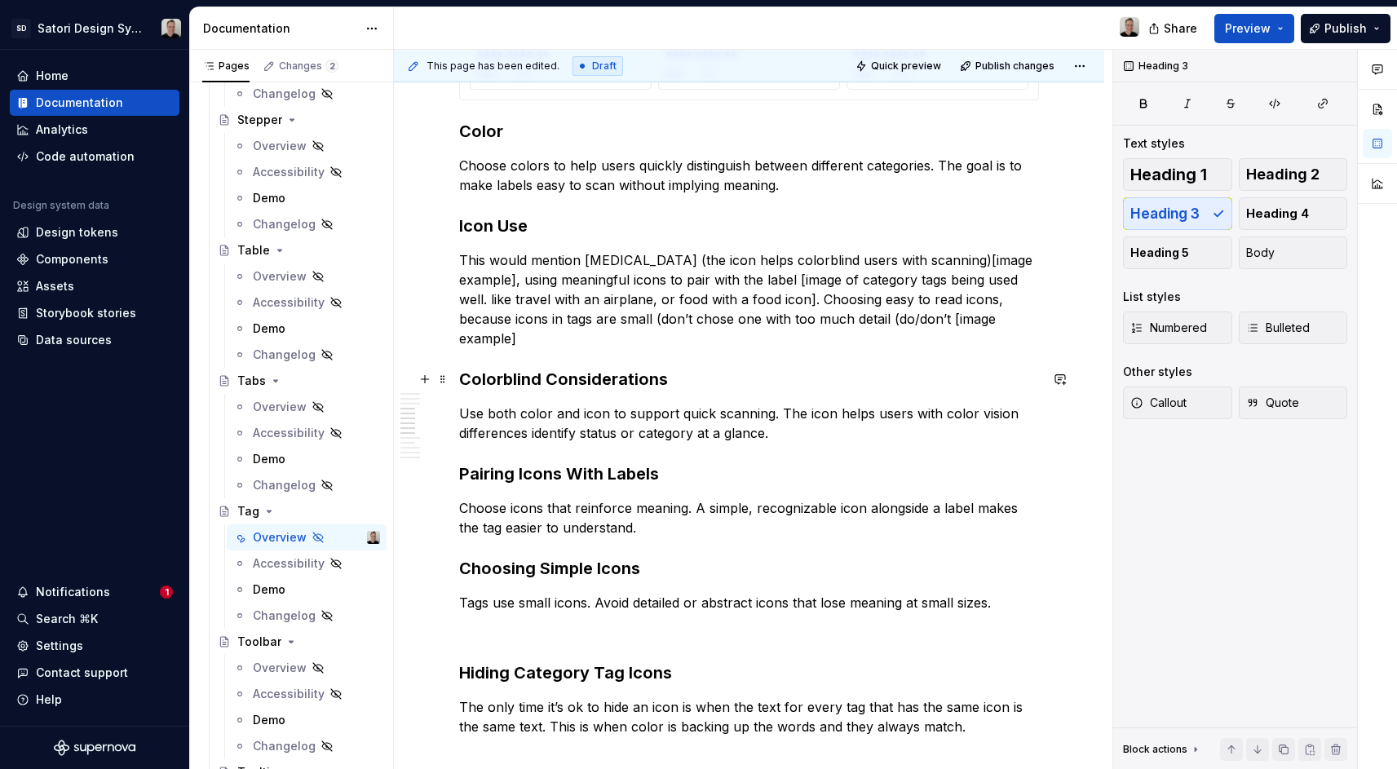
scroll to position [1385, 0]
click at [612, 382] on h3 "Colorblind Considerations" at bounding box center [749, 378] width 580 height 23
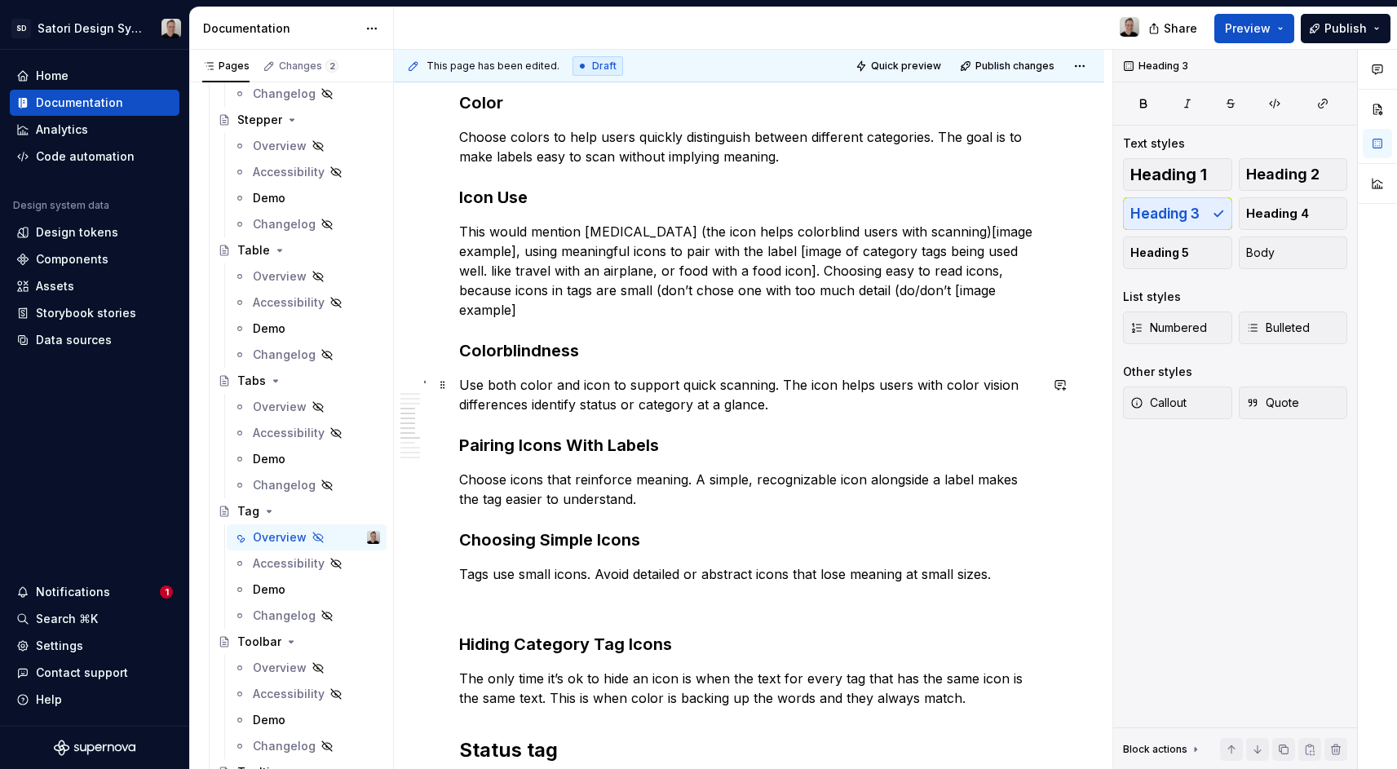
scroll to position [1417, 0]
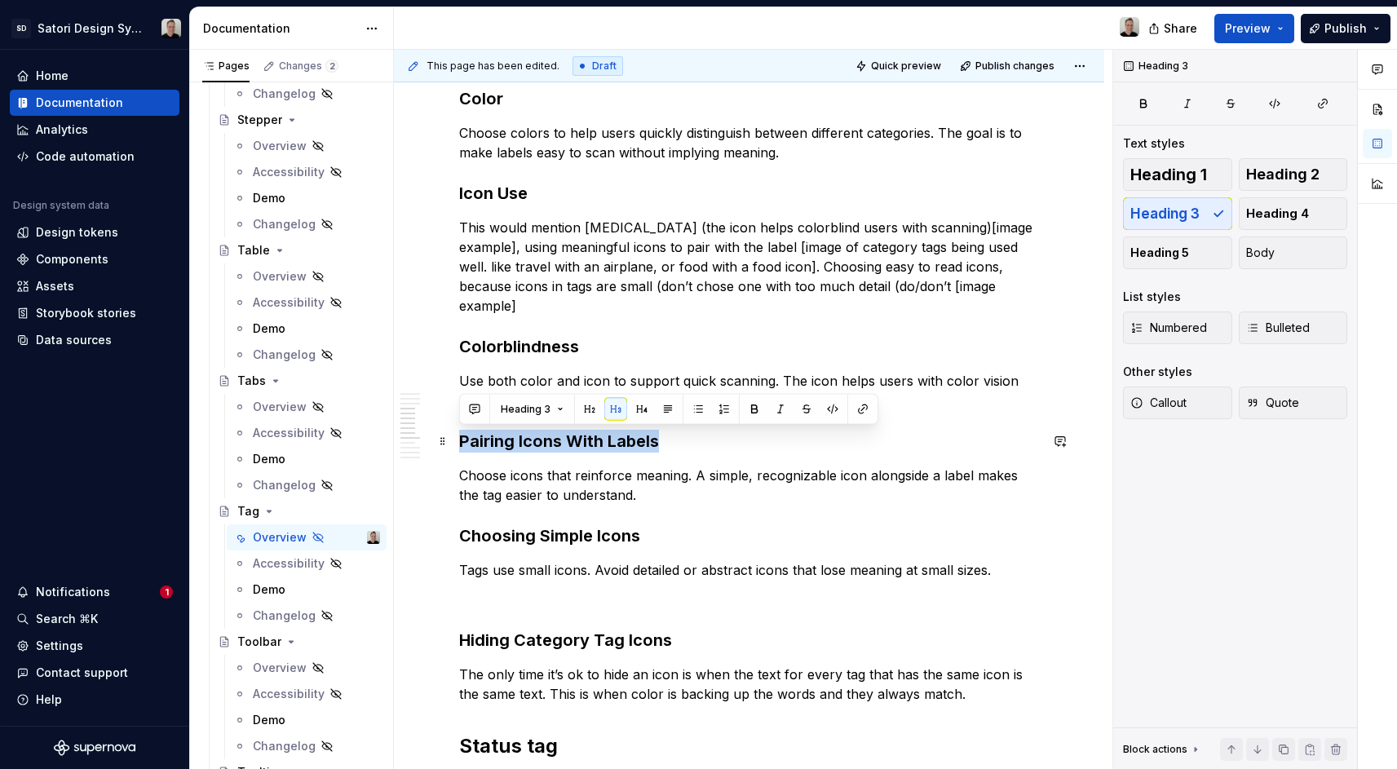
drag, startPoint x: 662, startPoint y: 442, endPoint x: 458, endPoint y: 440, distance: 204.7
click at [458, 440] on div "**********" at bounding box center [749, 590] width 710 height 3408
click at [608, 502] on p "Choose icons that reinforce meaning. A simple, recognizable icon alongside a la…" at bounding box center [749, 485] width 580 height 39
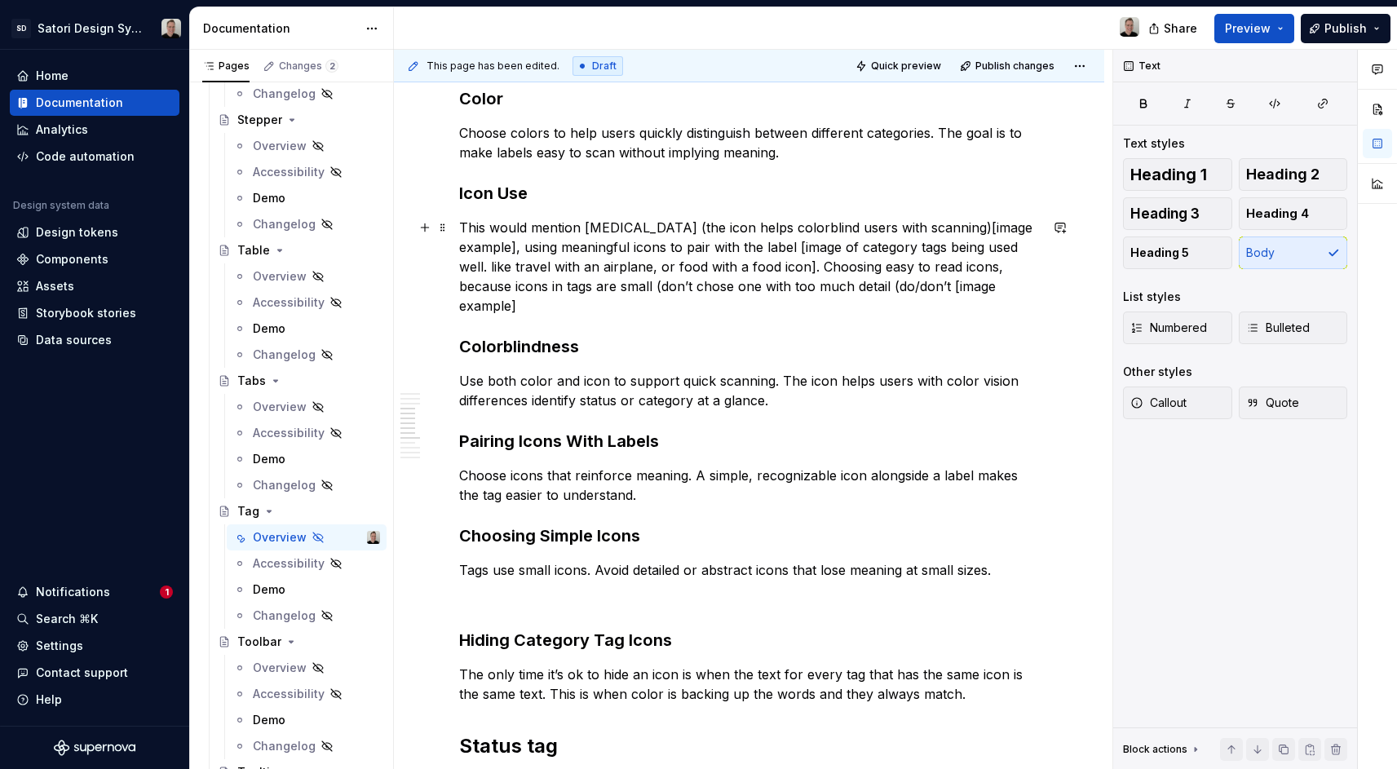
click at [537, 276] on p "This would mention [MEDICAL_DATA] (the icon helps colorblind users with scannin…" at bounding box center [749, 267] width 580 height 98
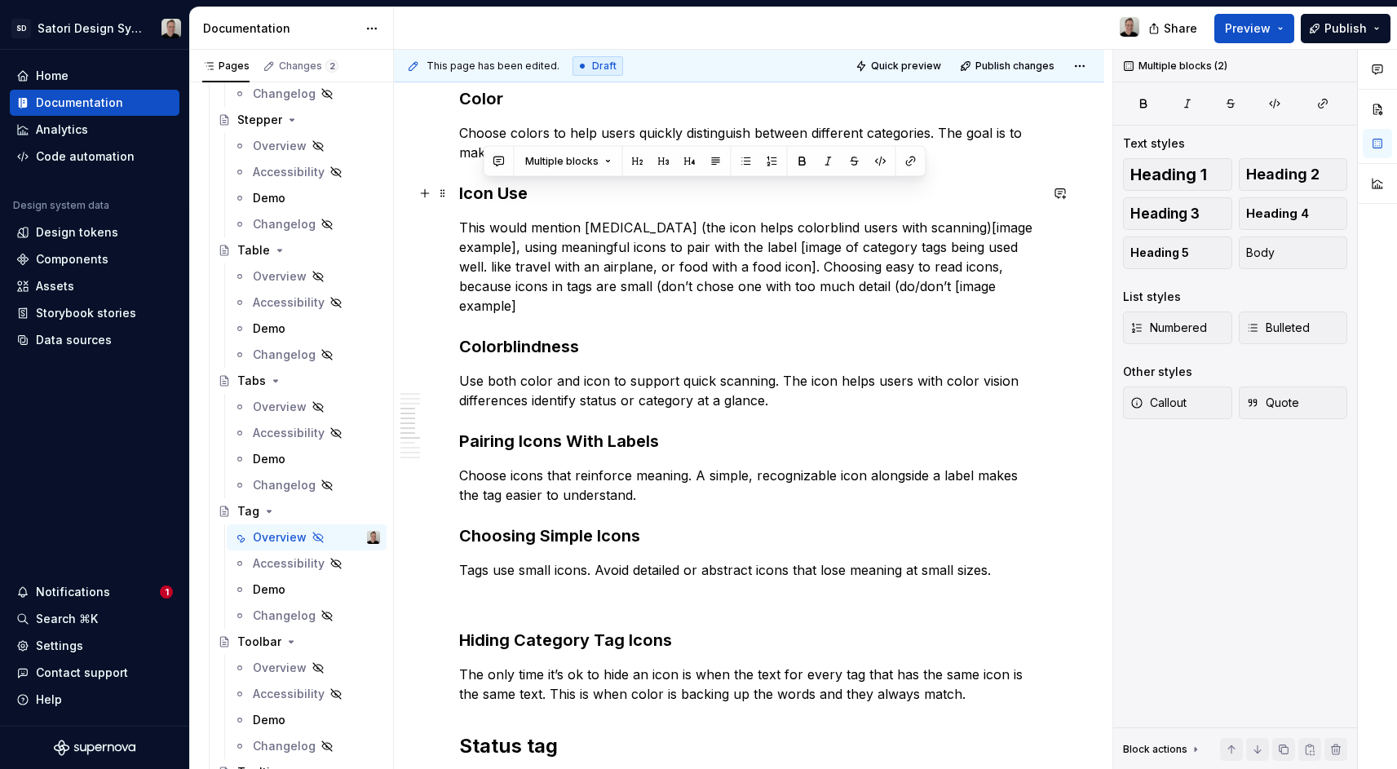
drag, startPoint x: 470, startPoint y: 245, endPoint x: 446, endPoint y: 204, distance: 47.1
click at [459, 199] on div "**********" at bounding box center [749, 494] width 580 height 3138
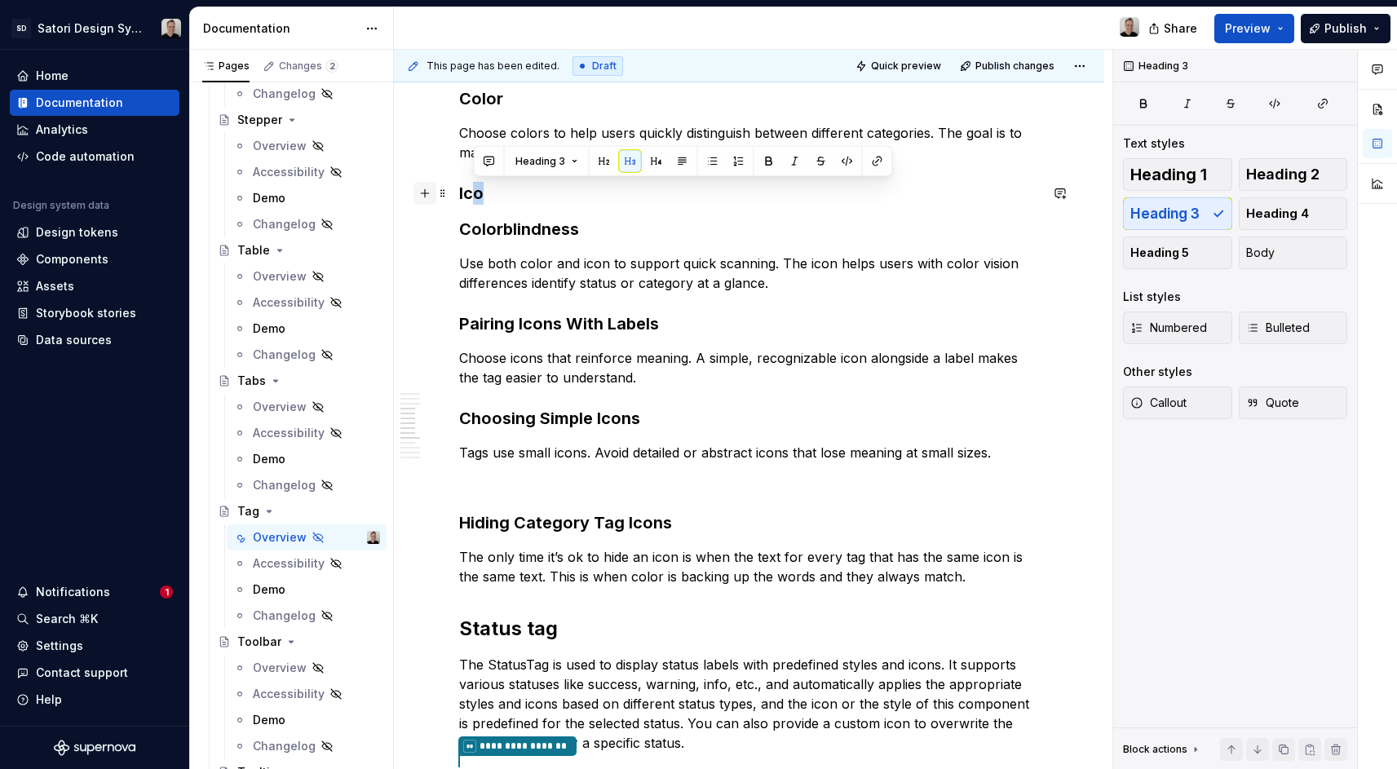
drag, startPoint x: 492, startPoint y: 193, endPoint x: 434, endPoint y: 192, distance: 57.9
click at [459, 192] on div "**********" at bounding box center [749, 435] width 580 height 3021
click at [473, 192] on h3 "Ico" at bounding box center [749, 193] width 580 height 23
drag, startPoint x: 461, startPoint y: 195, endPoint x: 511, endPoint y: 197, distance: 49.8
click at [511, 197] on h3 "Ico" at bounding box center [749, 193] width 580 height 23
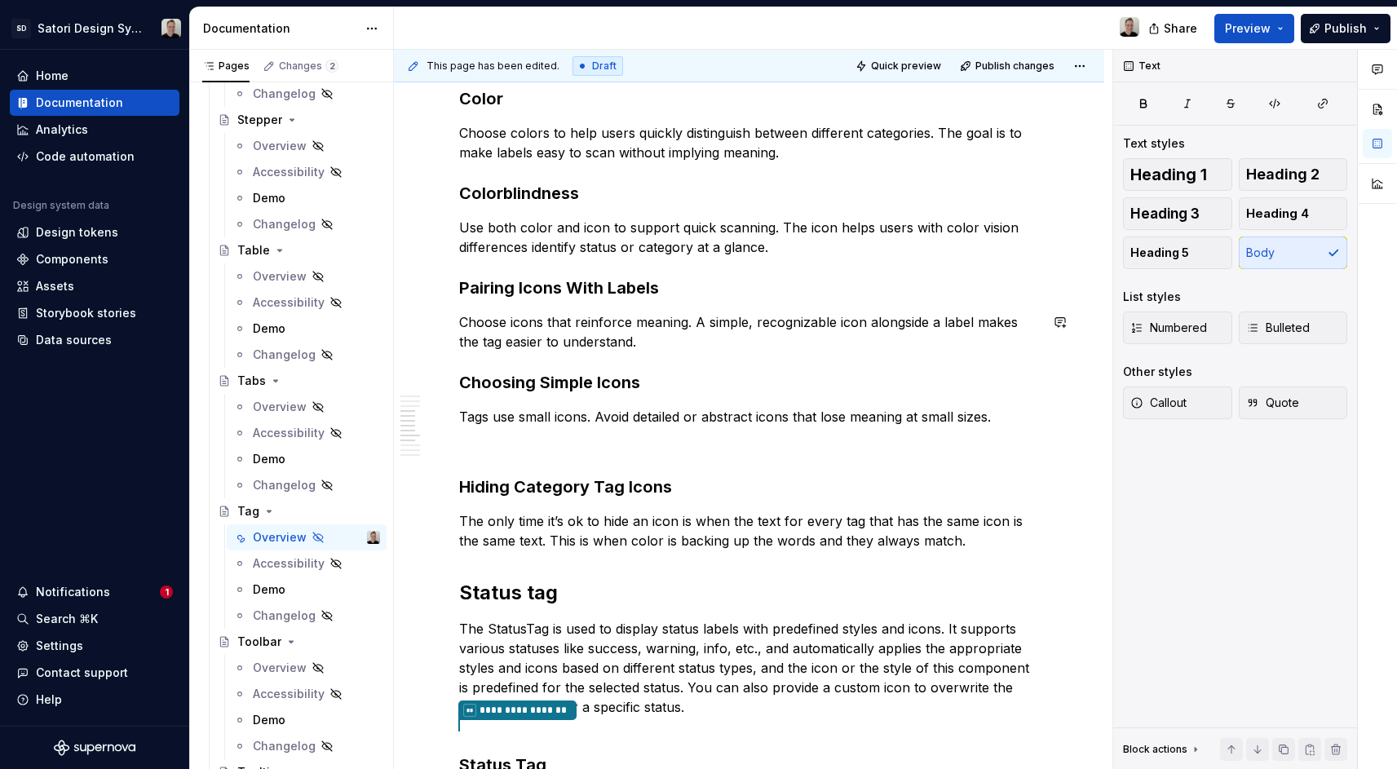
click at [561, 304] on div "**********" at bounding box center [749, 407] width 580 height 2965
click at [580, 294] on h3 "Pairing Icons With Labels" at bounding box center [749, 287] width 580 height 23
click at [601, 391] on h3 "Choosing Simple Icons" at bounding box center [749, 382] width 580 height 23
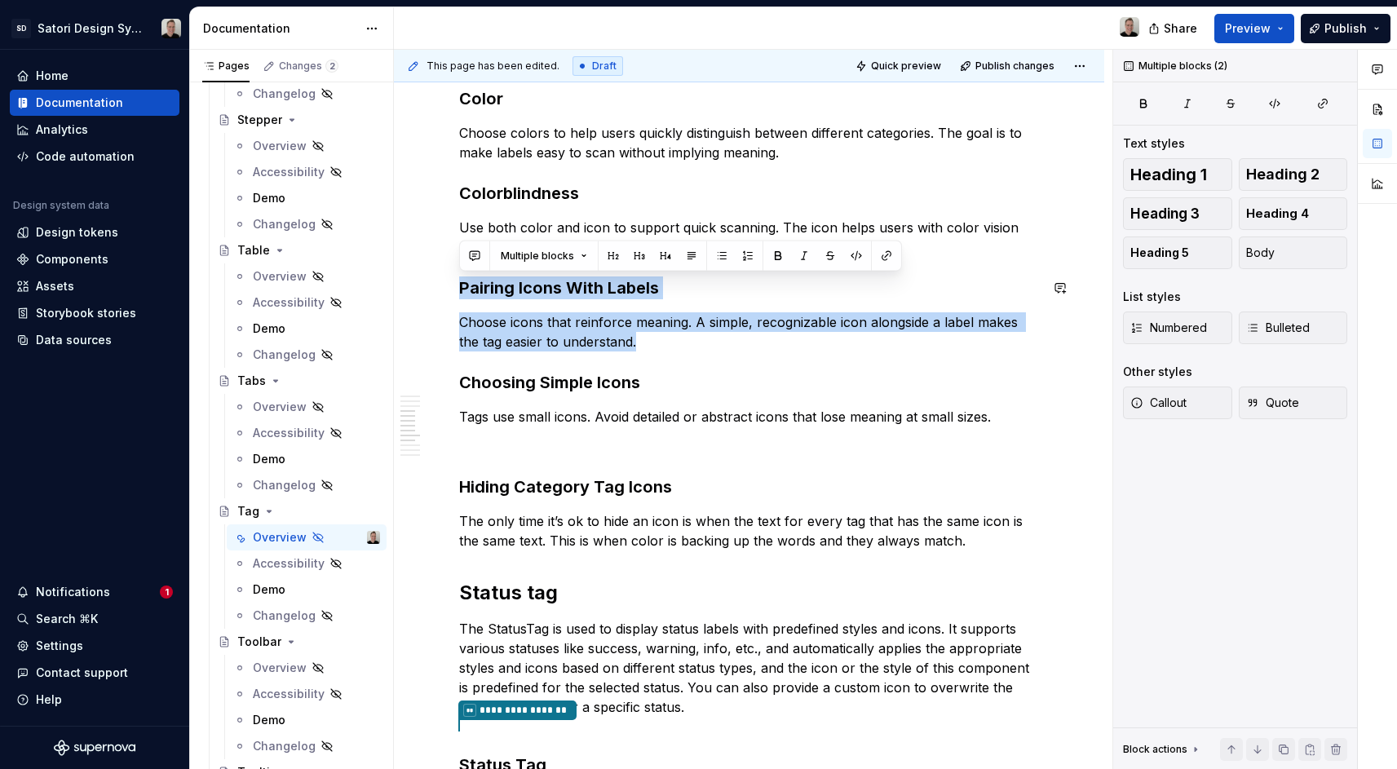
drag, startPoint x: 646, startPoint y: 334, endPoint x: 464, endPoint y: 271, distance: 192.7
click at [464, 272] on div "**********" at bounding box center [749, 407] width 580 height 2965
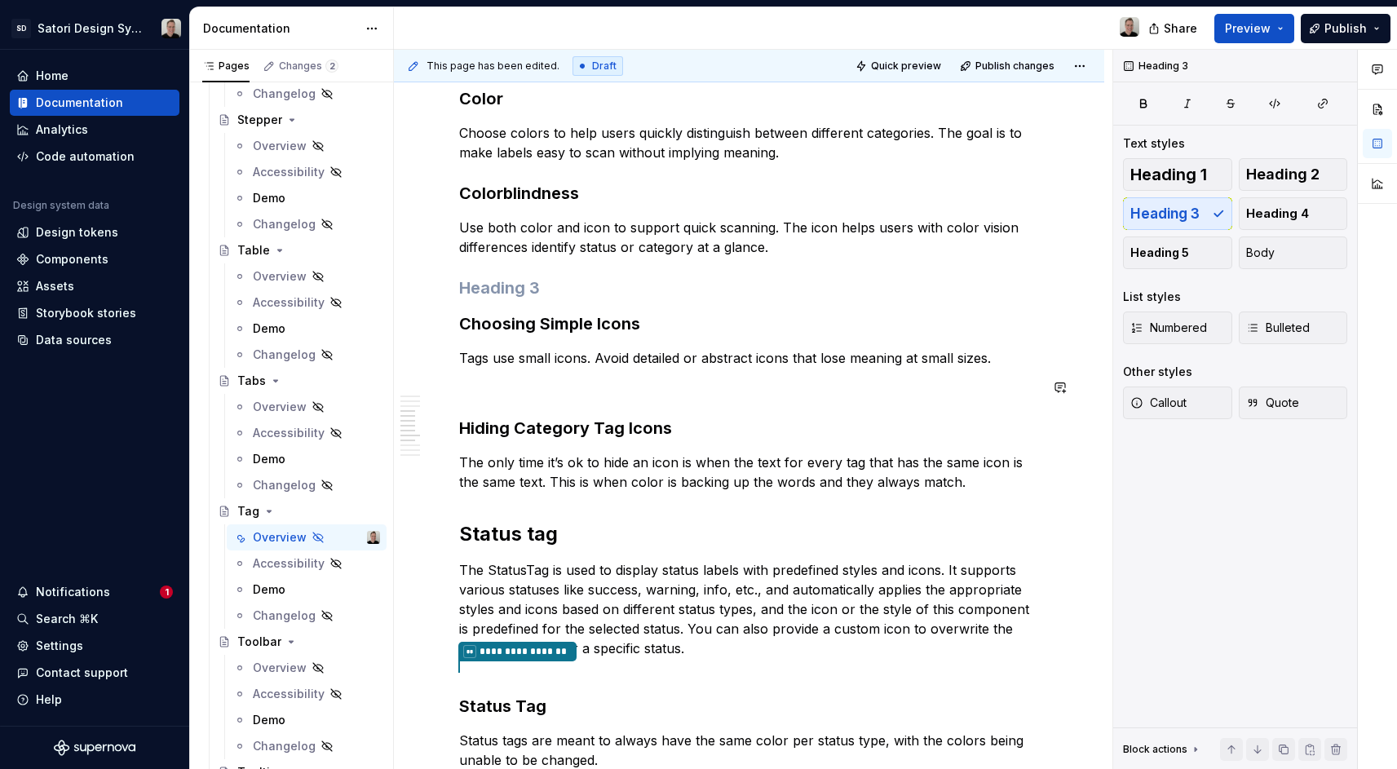
click at [1005, 359] on p "Tags use small icons. Avoid detailed or abstract icons that lose meaning at sma…" at bounding box center [749, 358] width 580 height 20
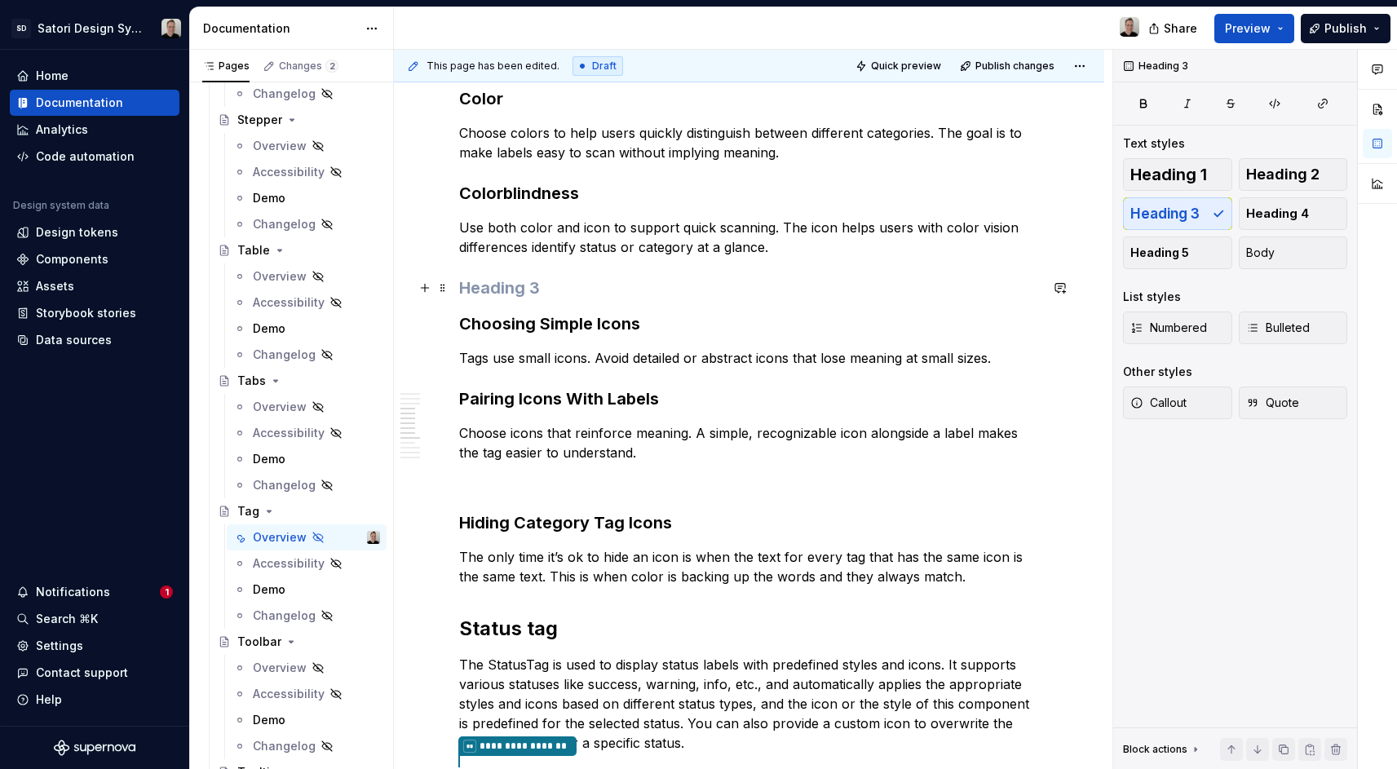
click at [568, 290] on h3 at bounding box center [749, 287] width 580 height 23
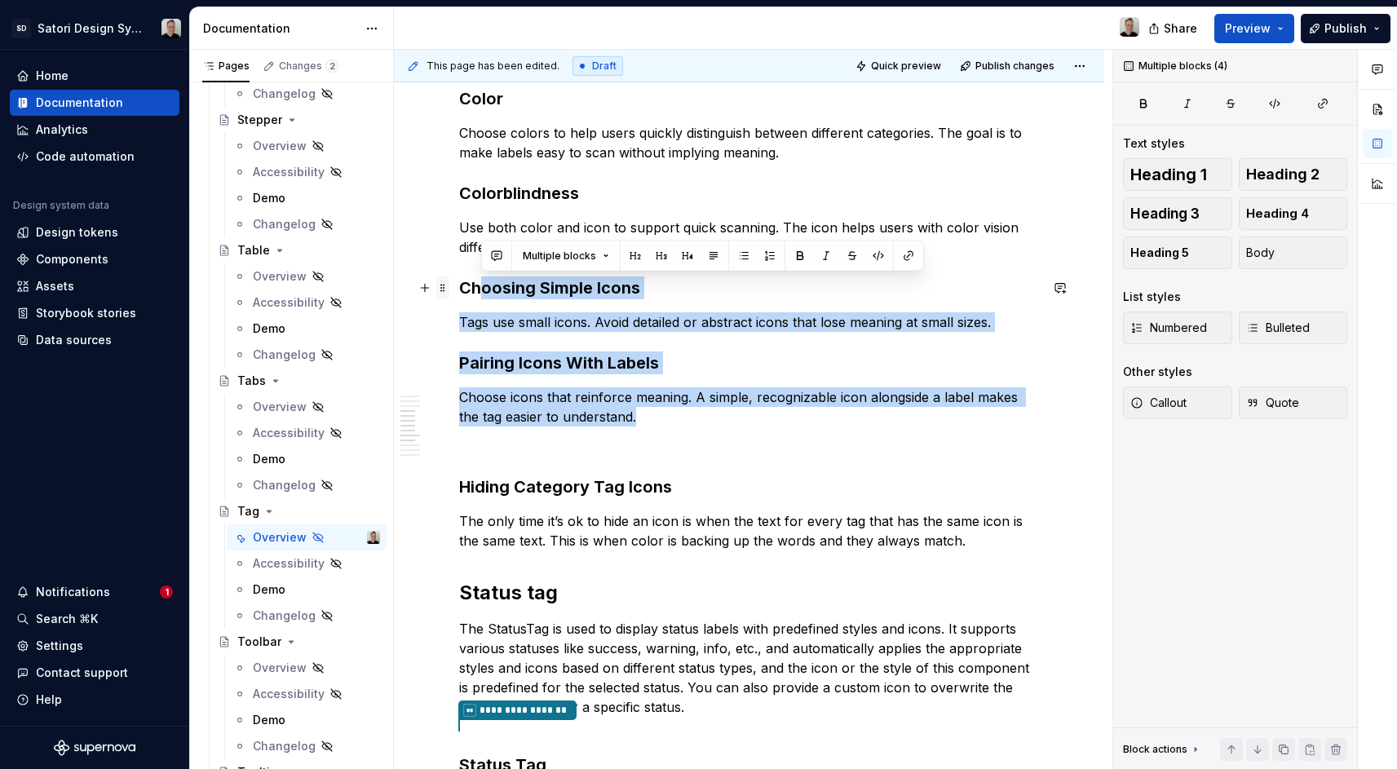
drag, startPoint x: 666, startPoint y: 416, endPoint x: 445, endPoint y: 285, distance: 256.4
click at [459, 285] on div "**********" at bounding box center [749, 417] width 580 height 2985
click at [651, 352] on h3 "Pairing Icons With Labels" at bounding box center [749, 363] width 580 height 23
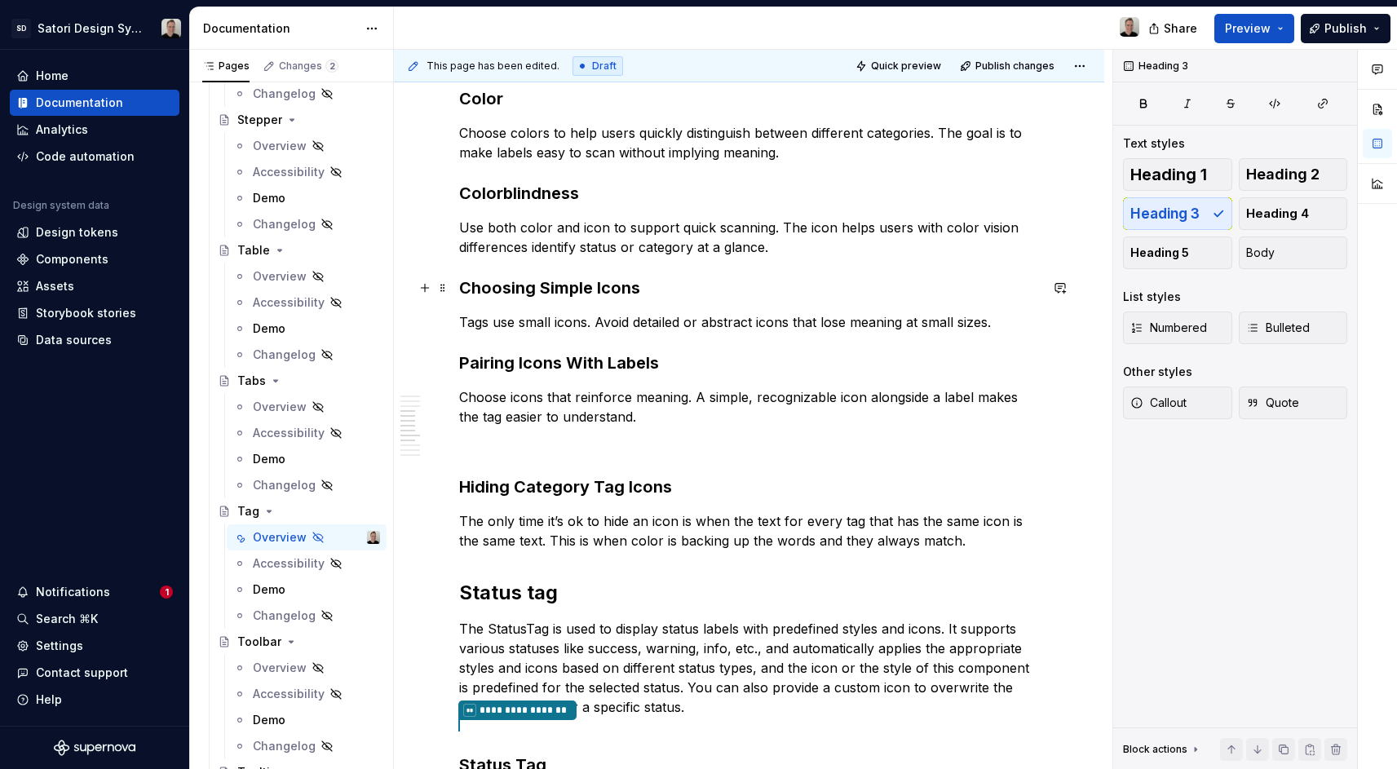
click at [554, 290] on h3 "Choosing Simple Icons" at bounding box center [749, 287] width 580 height 23
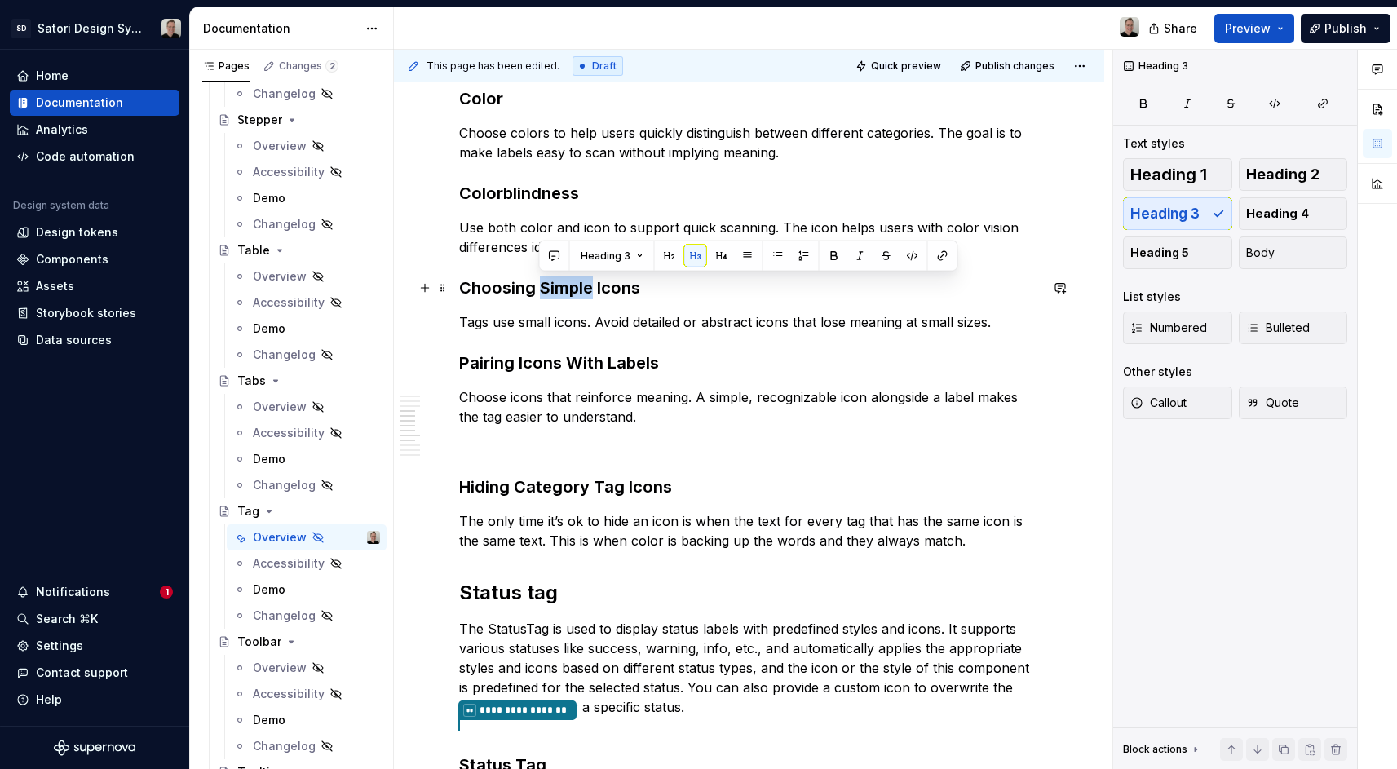
click at [554, 289] on h3 "Choosing Simple Icons" at bounding box center [749, 287] width 580 height 23
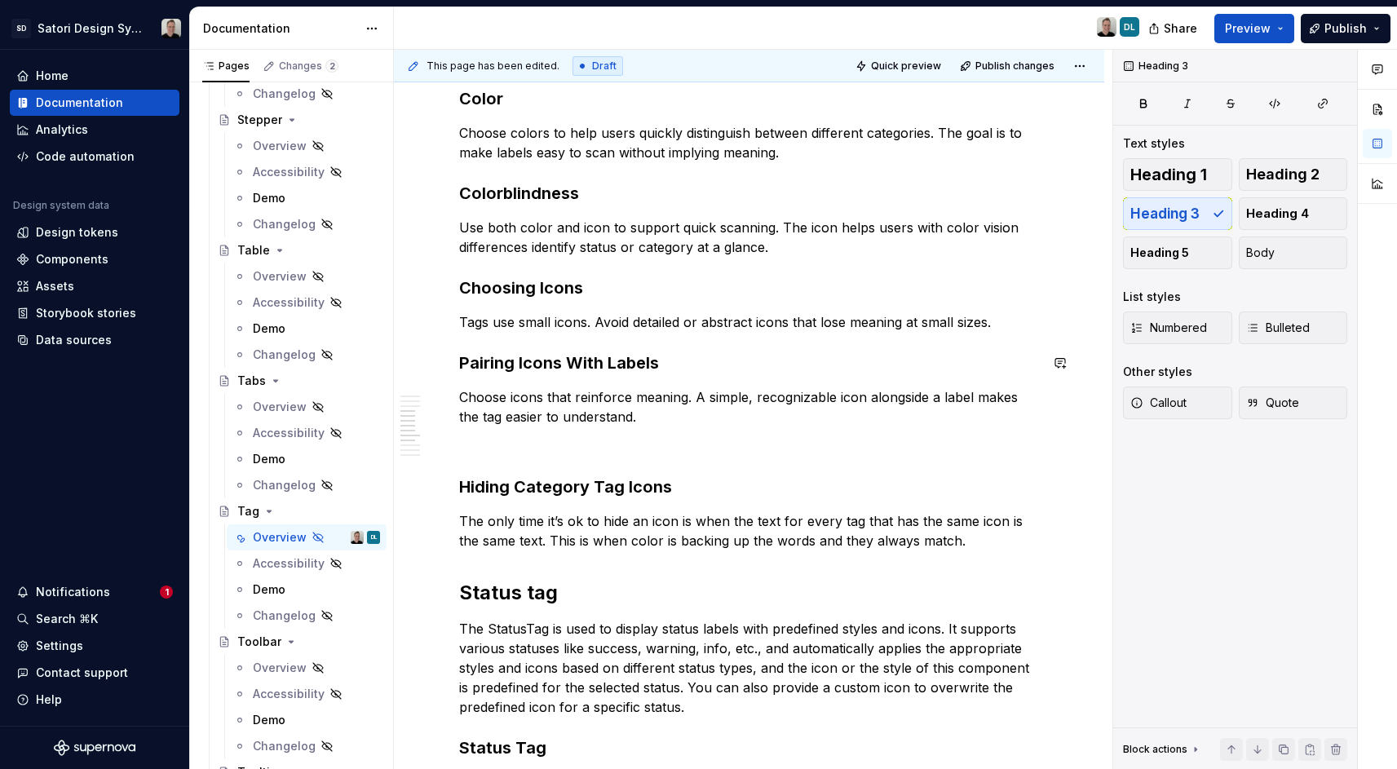
click at [558, 382] on div "**********" at bounding box center [749, 399] width 580 height 2948
click at [653, 421] on p "Choose icons that reinforce meaning. A simple, recognizable icon alongside a la…" at bounding box center [749, 406] width 580 height 39
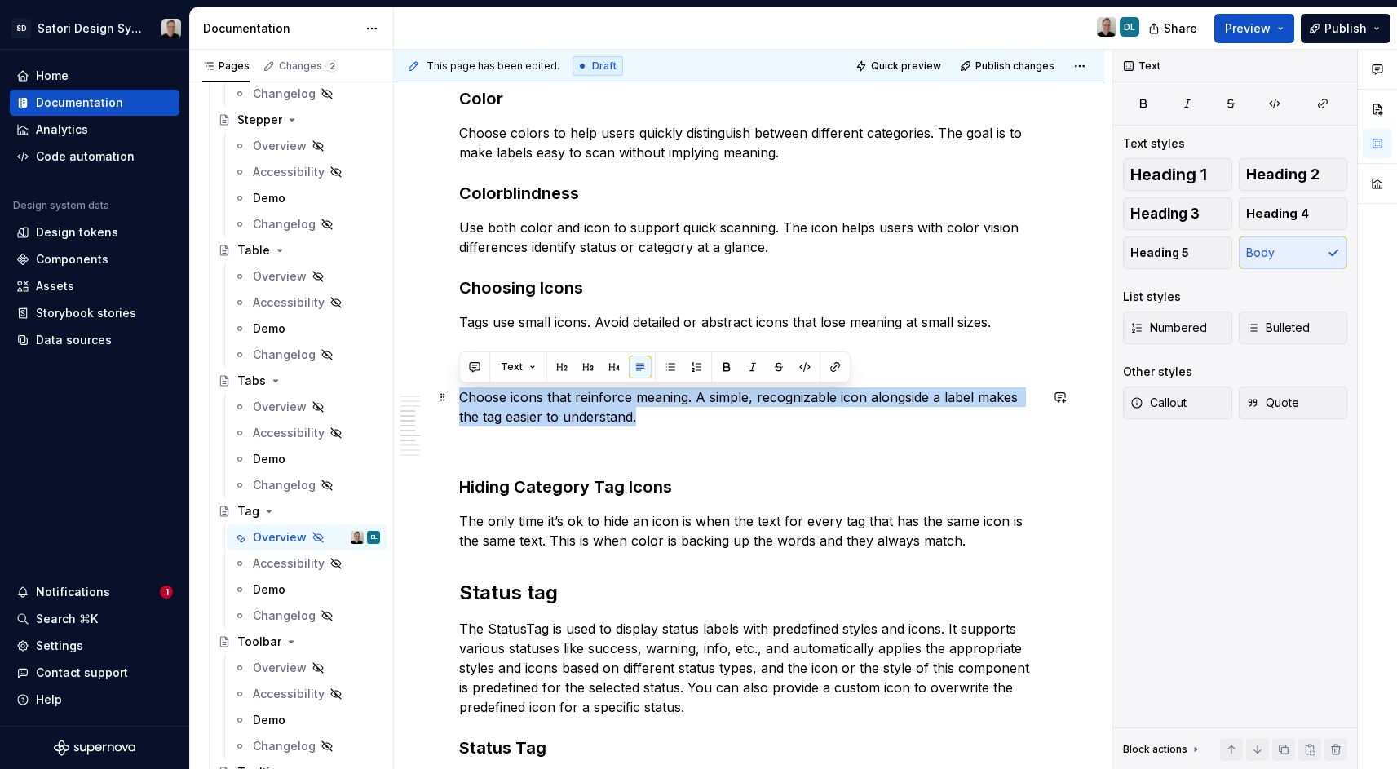
drag, startPoint x: 659, startPoint y: 422, endPoint x: 457, endPoint y: 403, distance: 203.1
click at [457, 403] on div "**********" at bounding box center [749, 505] width 710 height 3238
copy p "Choose icons that reinforce meaning. A simple, recognizable icon alongside a la…"
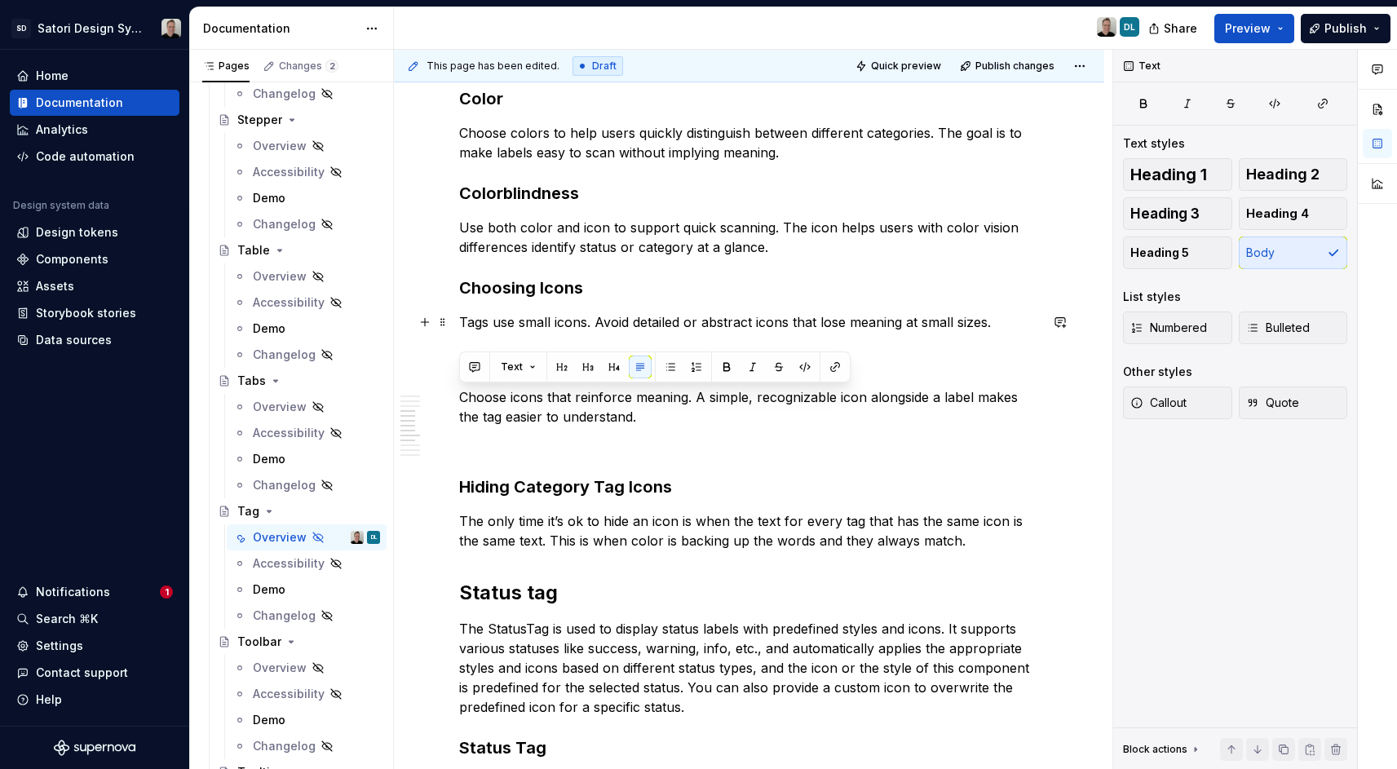
click at [997, 327] on p "Tags use small icons. Avoid detailed or abstract icons that lose meaning at sma…" at bounding box center [749, 322] width 580 height 20
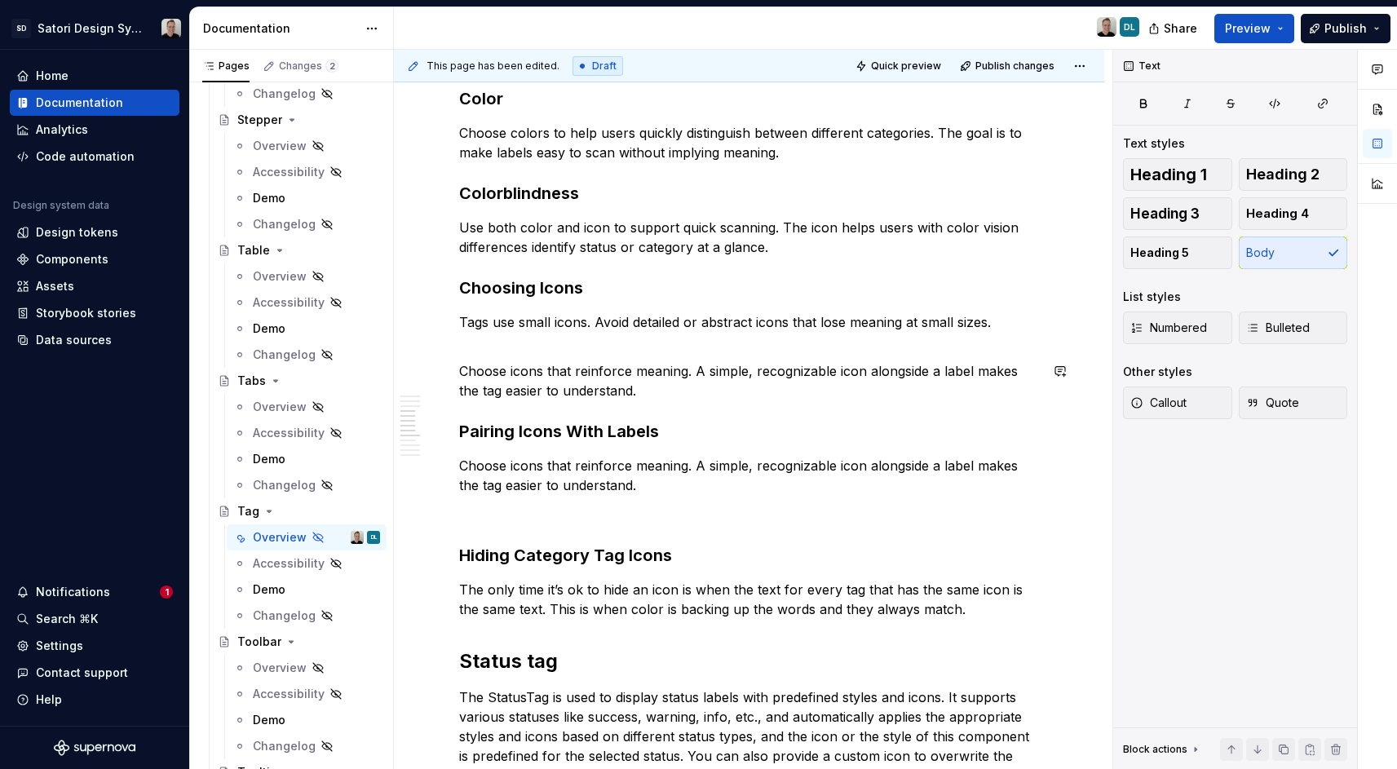
click at [626, 342] on p "Tags use small icons. Avoid detailed or abstract icons that lose meaning at sma…" at bounding box center [749, 331] width 580 height 39
click at [814, 386] on p "Choose icons that reinforce meaning. A simple, recognizable icon alongside a la…" at bounding box center [749, 380] width 580 height 39
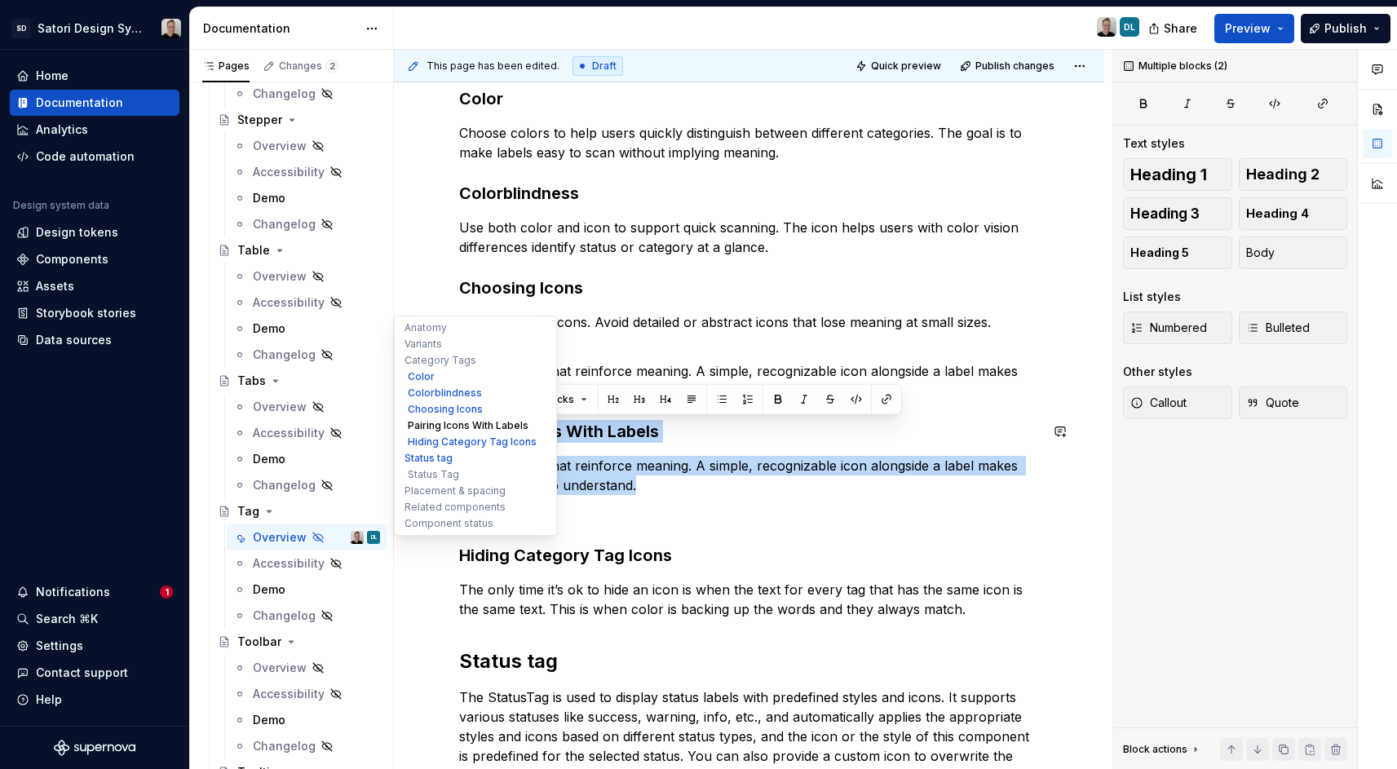
drag, startPoint x: 643, startPoint y: 486, endPoint x: 468, endPoint y: 425, distance: 184.9
click at [423, 422] on div "**********" at bounding box center [749, 429] width 710 height 3527
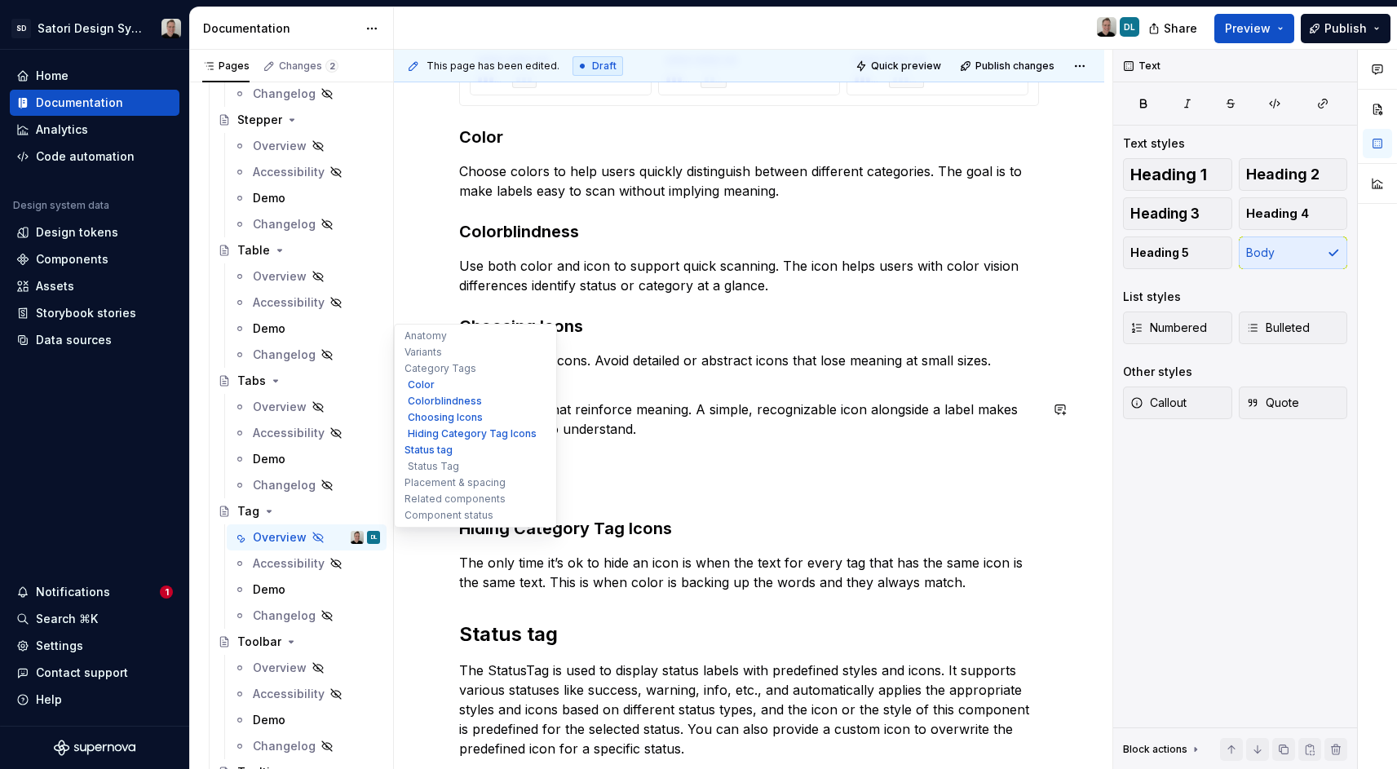
scroll to position [1365, 0]
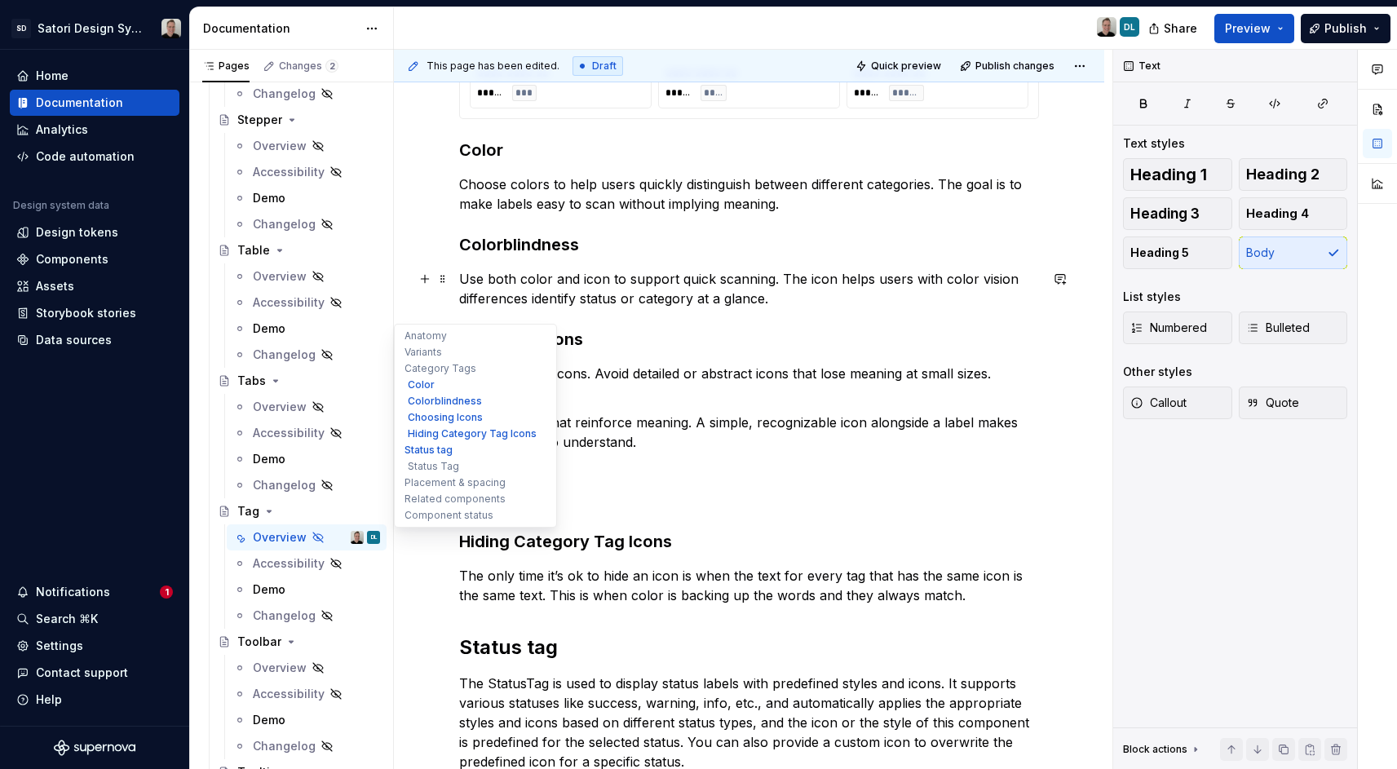
click at [778, 301] on p "Use both color and icon to support quick scanning. The icon helps users with co…" at bounding box center [749, 288] width 580 height 39
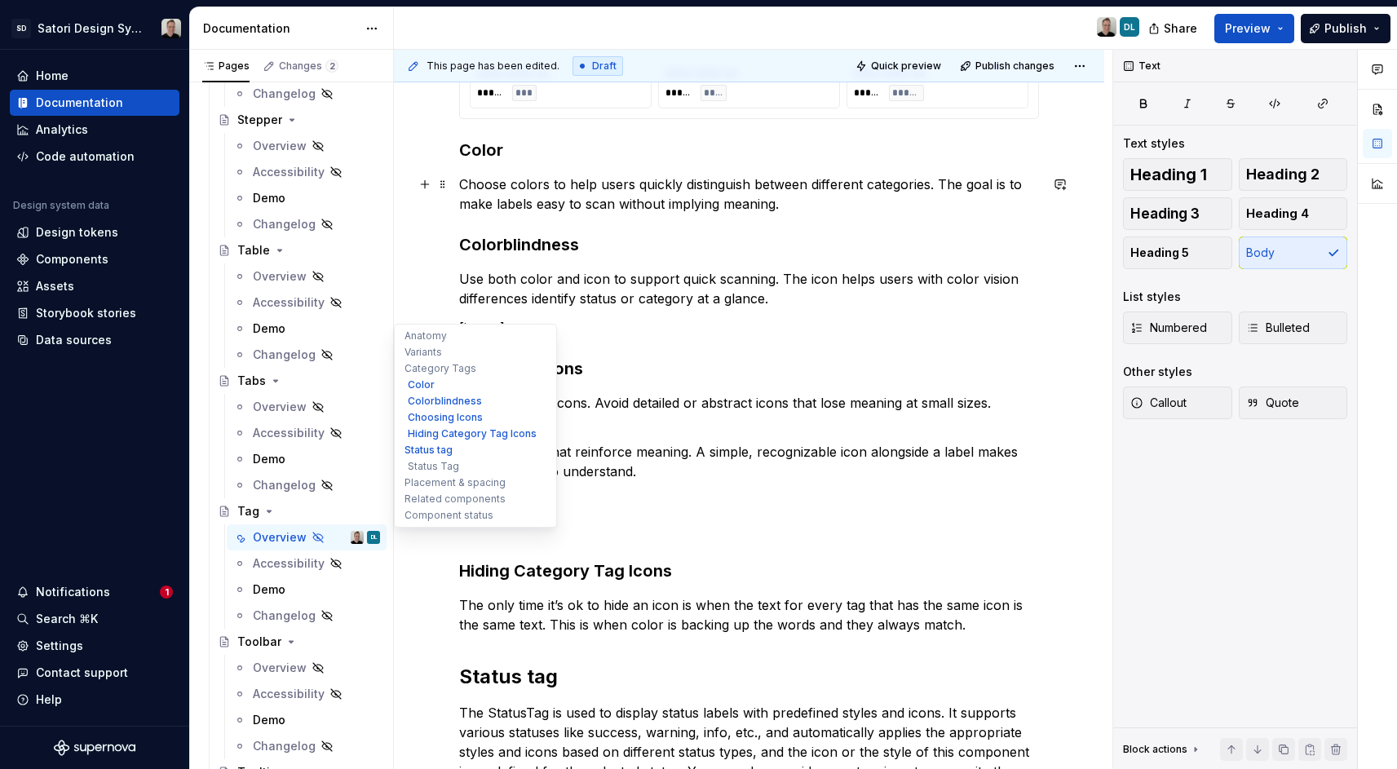
click at [837, 199] on p "Choose colors to help users quickly distinguish between different categories. T…" at bounding box center [749, 194] width 580 height 39
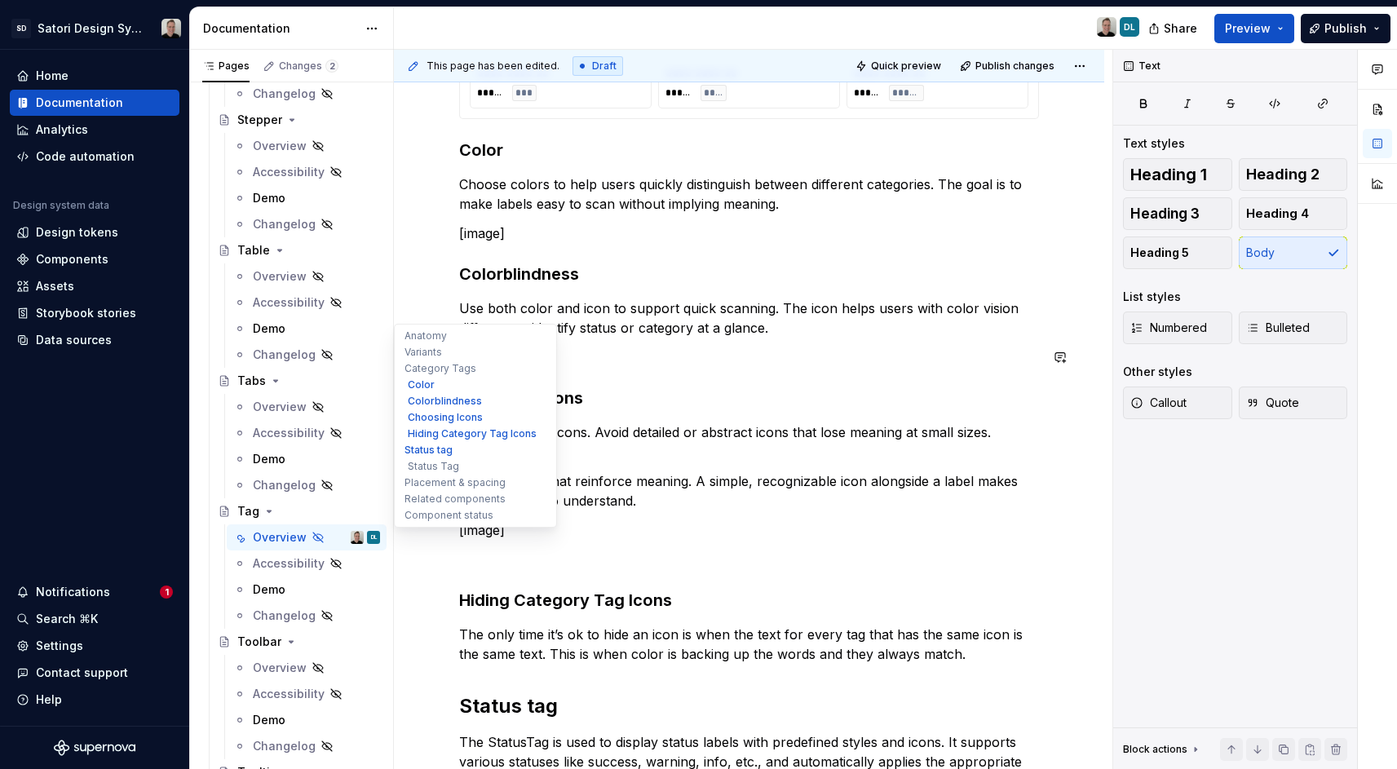
click at [817, 347] on p "[image]" at bounding box center [749, 357] width 580 height 20
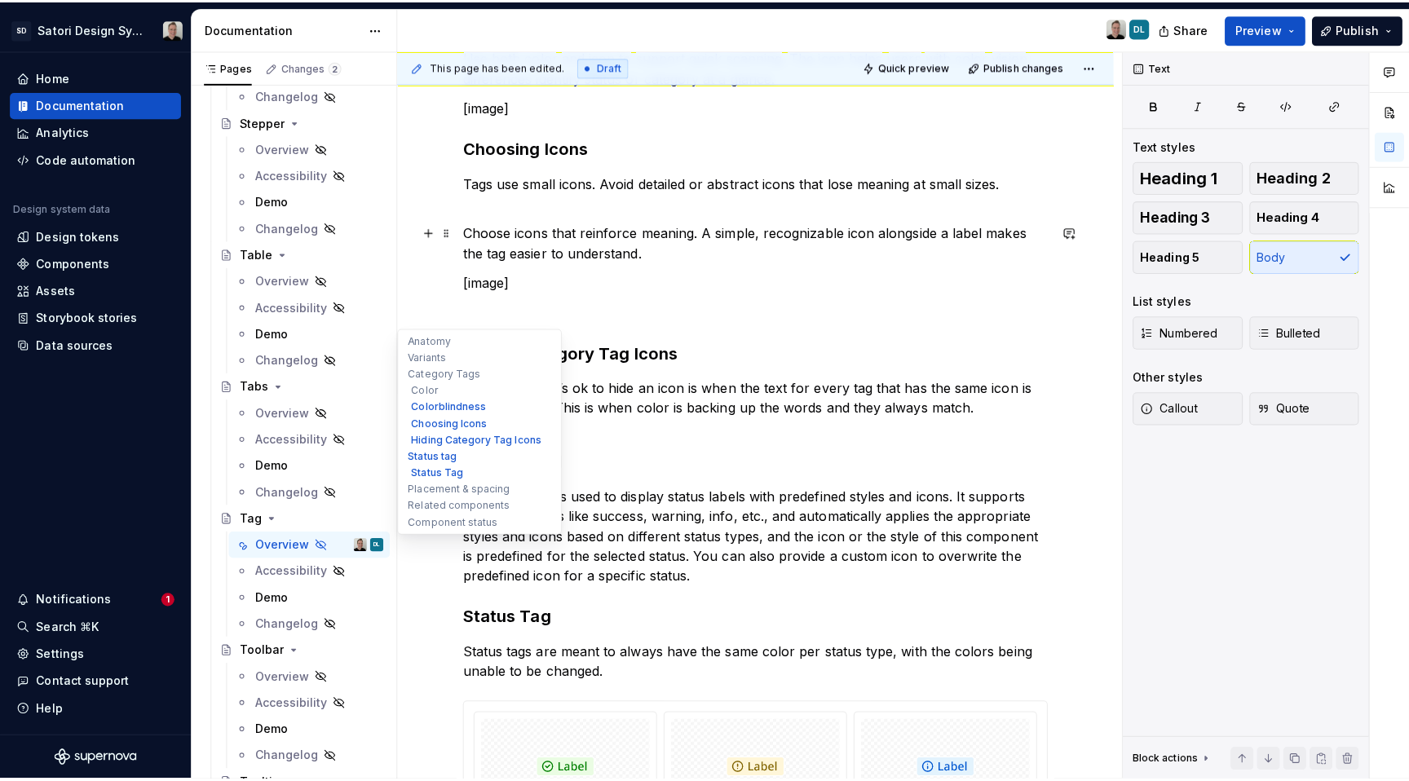
scroll to position [1618, 0]
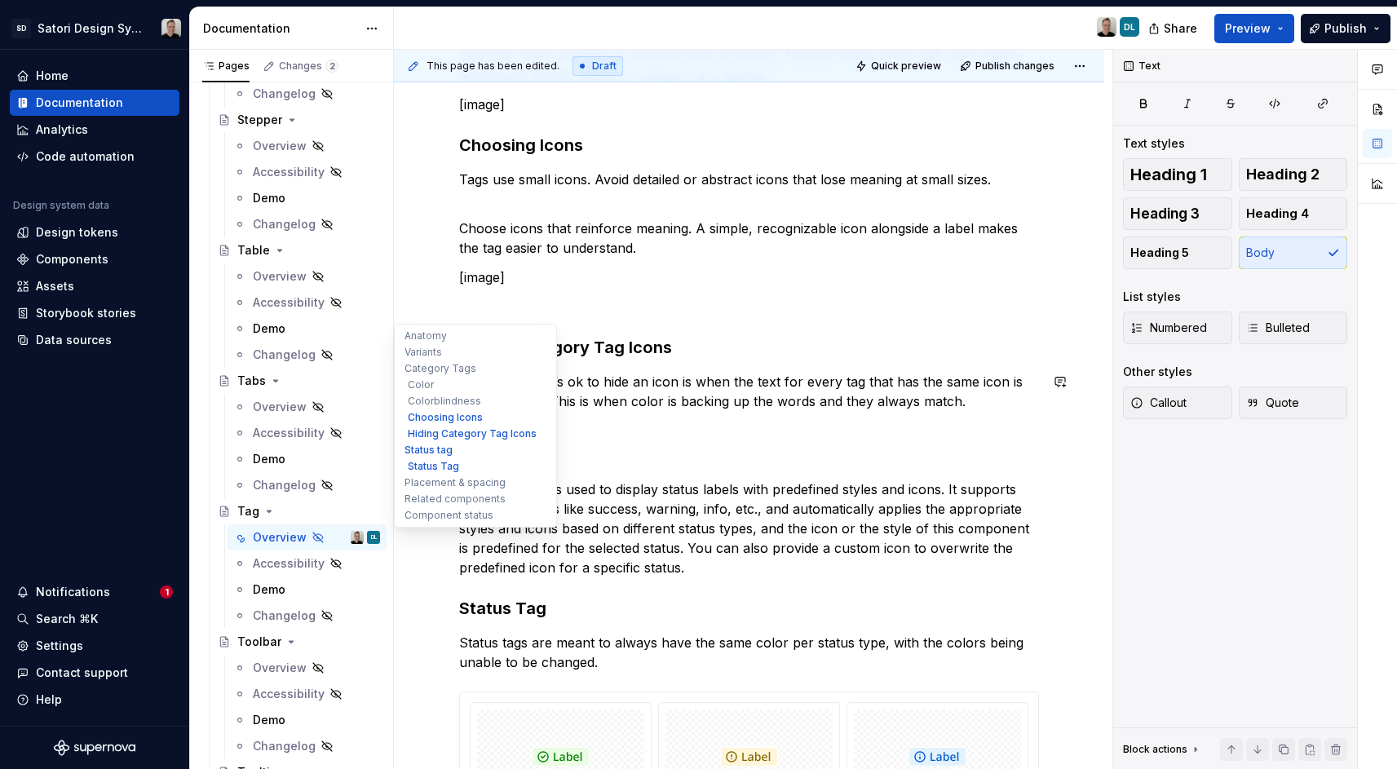
click at [623, 374] on p "The only time it’s ok to hide an icon is when the text for every tag that has t…" at bounding box center [749, 391] width 580 height 39
click at [550, 318] on div "**********" at bounding box center [749, 229] width 580 height 3010
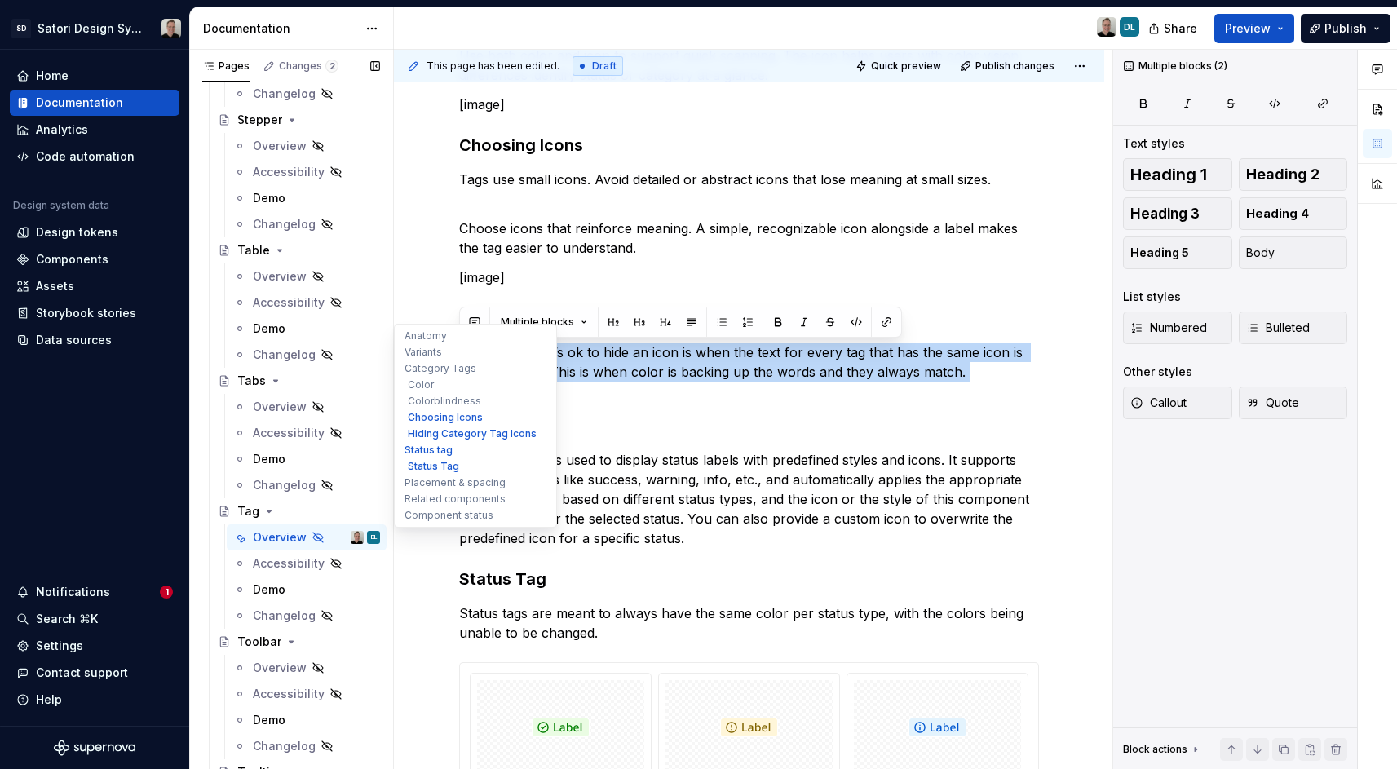
drag, startPoint x: 980, startPoint y: 382, endPoint x: 378, endPoint y: 337, distance: 602.8
click at [378, 337] on div "Pages Changes 2 Add Accessibility guide for tree Page tree. Navigate the tree w…" at bounding box center [793, 413] width 1207 height 727
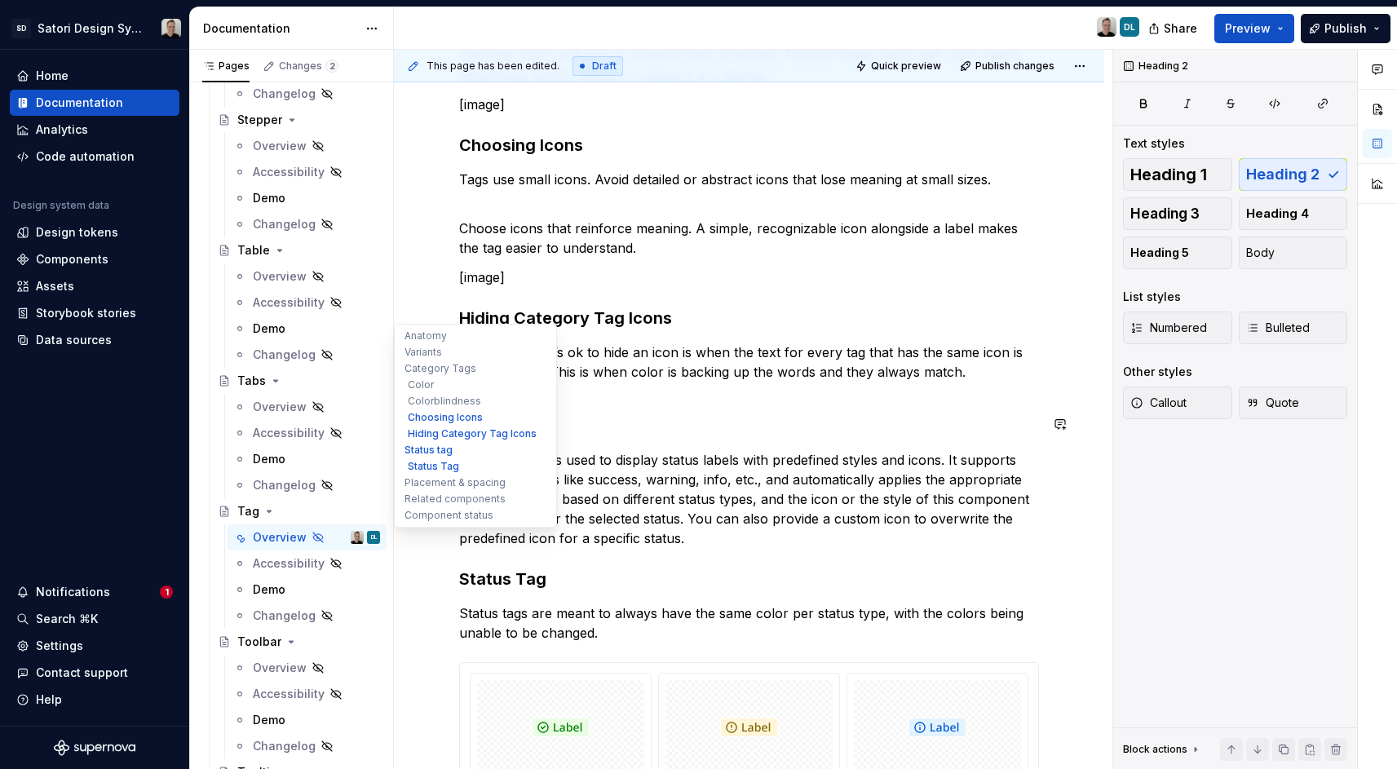
click at [734, 423] on h2 "Status tag" at bounding box center [749, 424] width 580 height 26
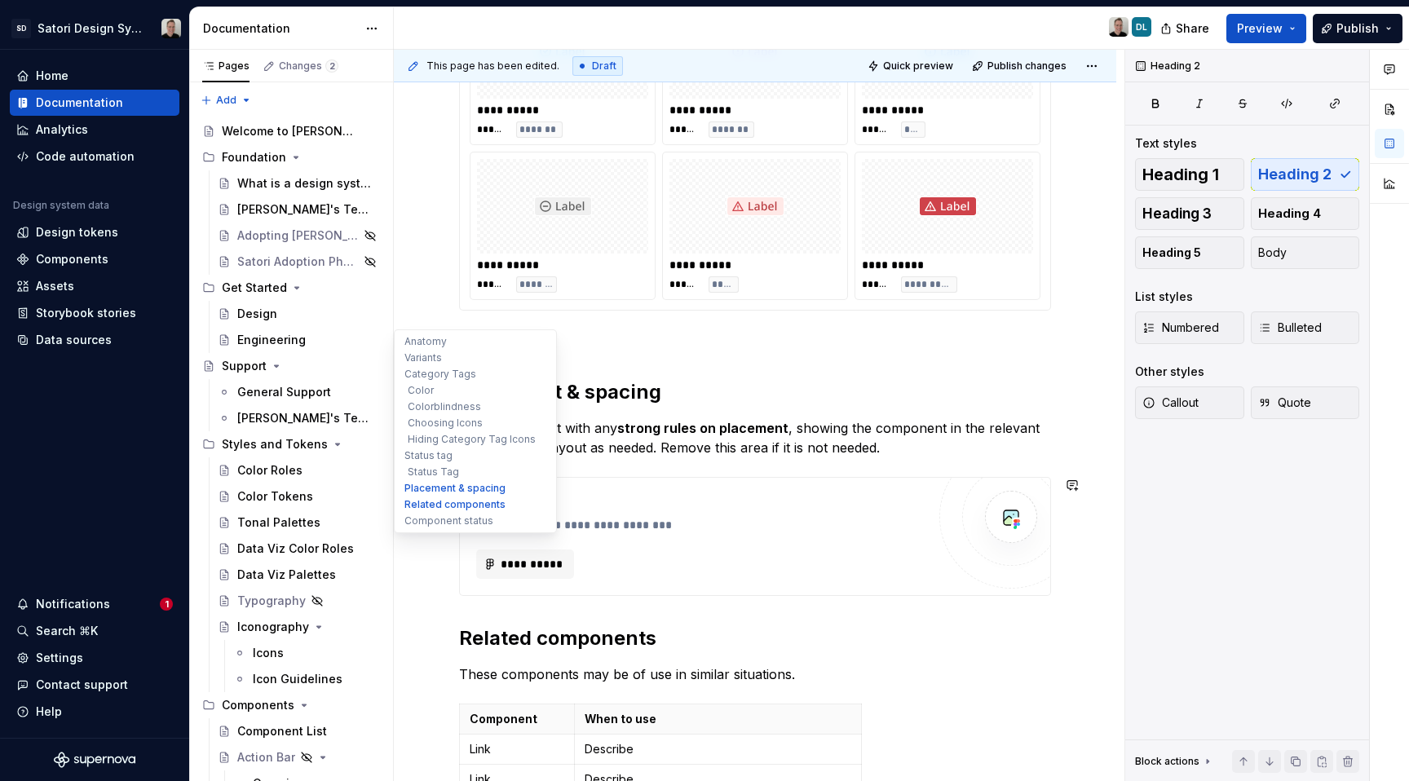
scroll to position [2295, 0]
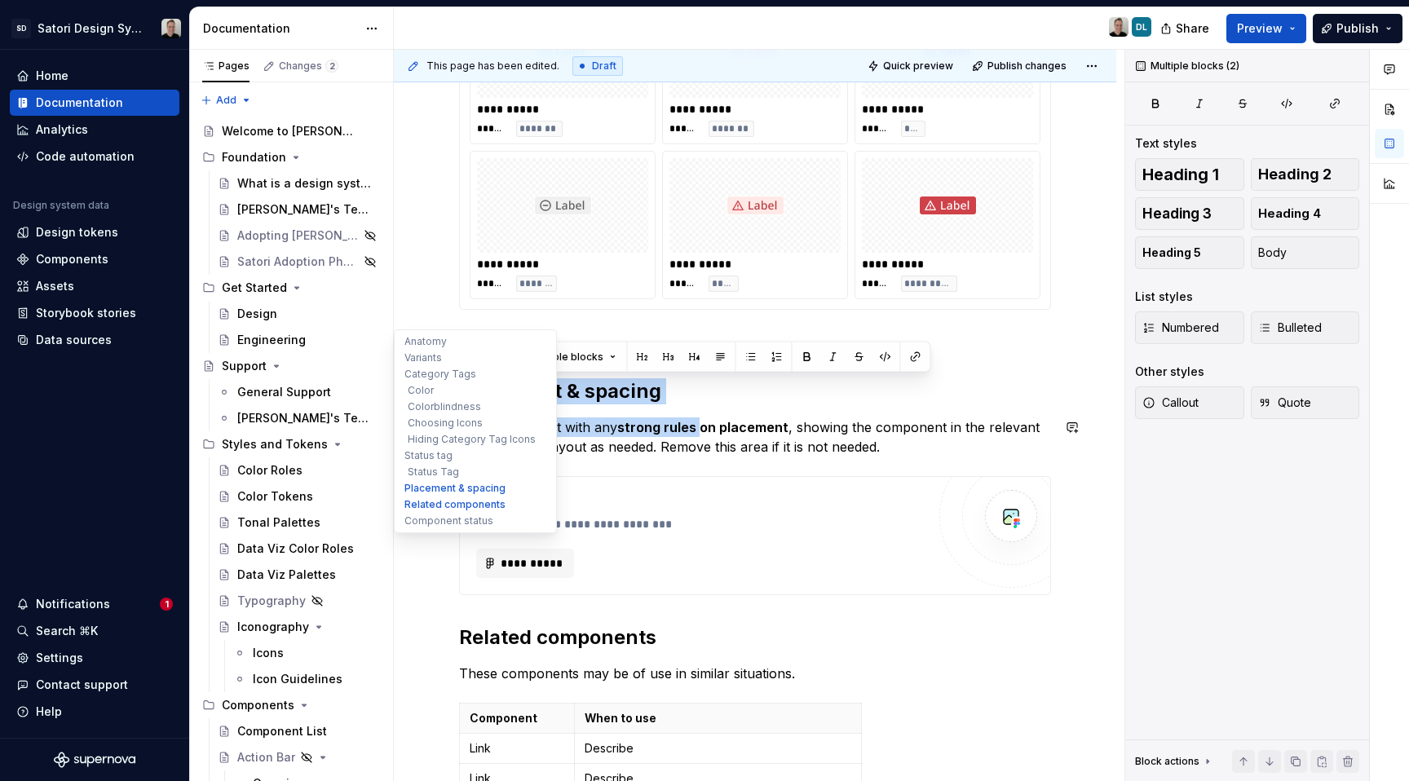
drag, startPoint x: 483, startPoint y: 394, endPoint x: 697, endPoint y: 434, distance: 218.2
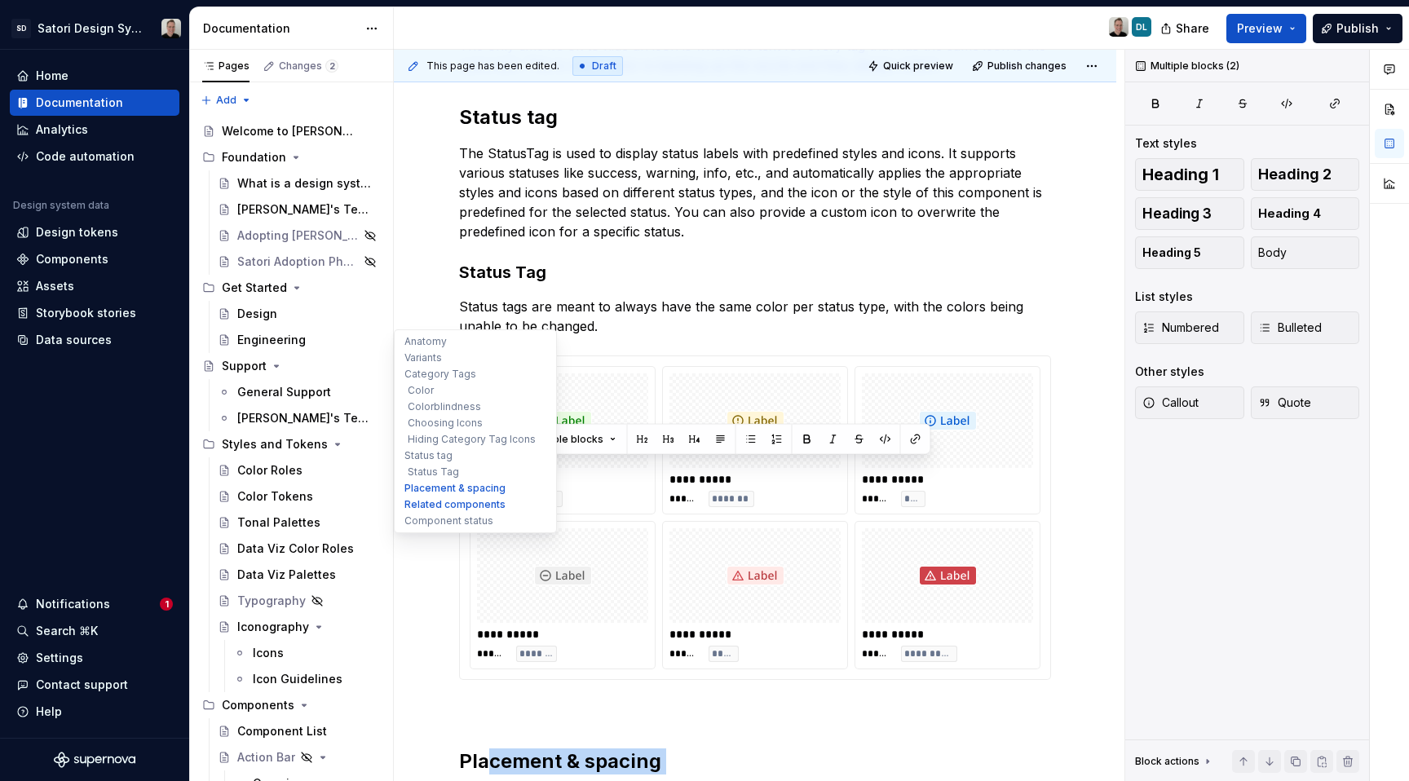
scroll to position [1923, 0]
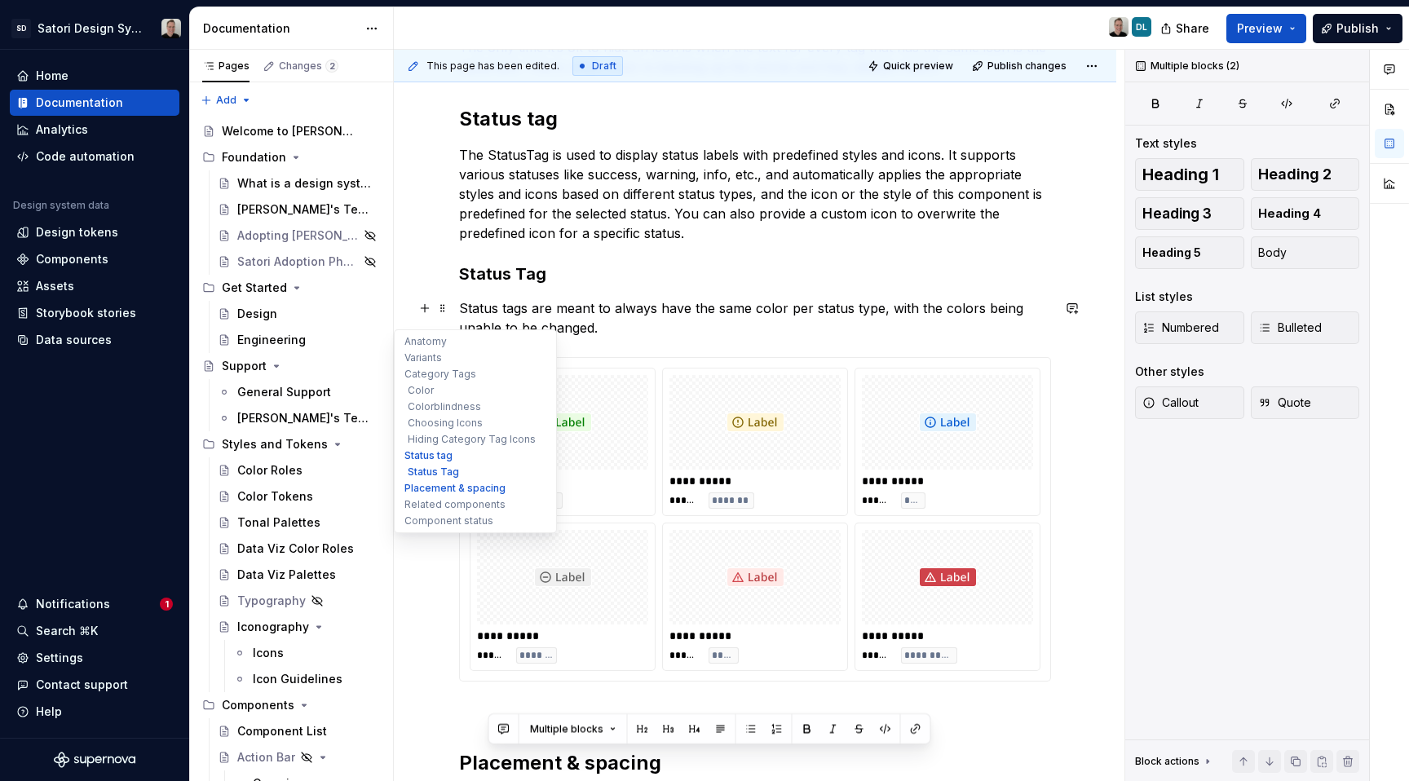
click at [621, 311] on p "Status tags are meant to always have the same color per status type, with the c…" at bounding box center [755, 318] width 592 height 39
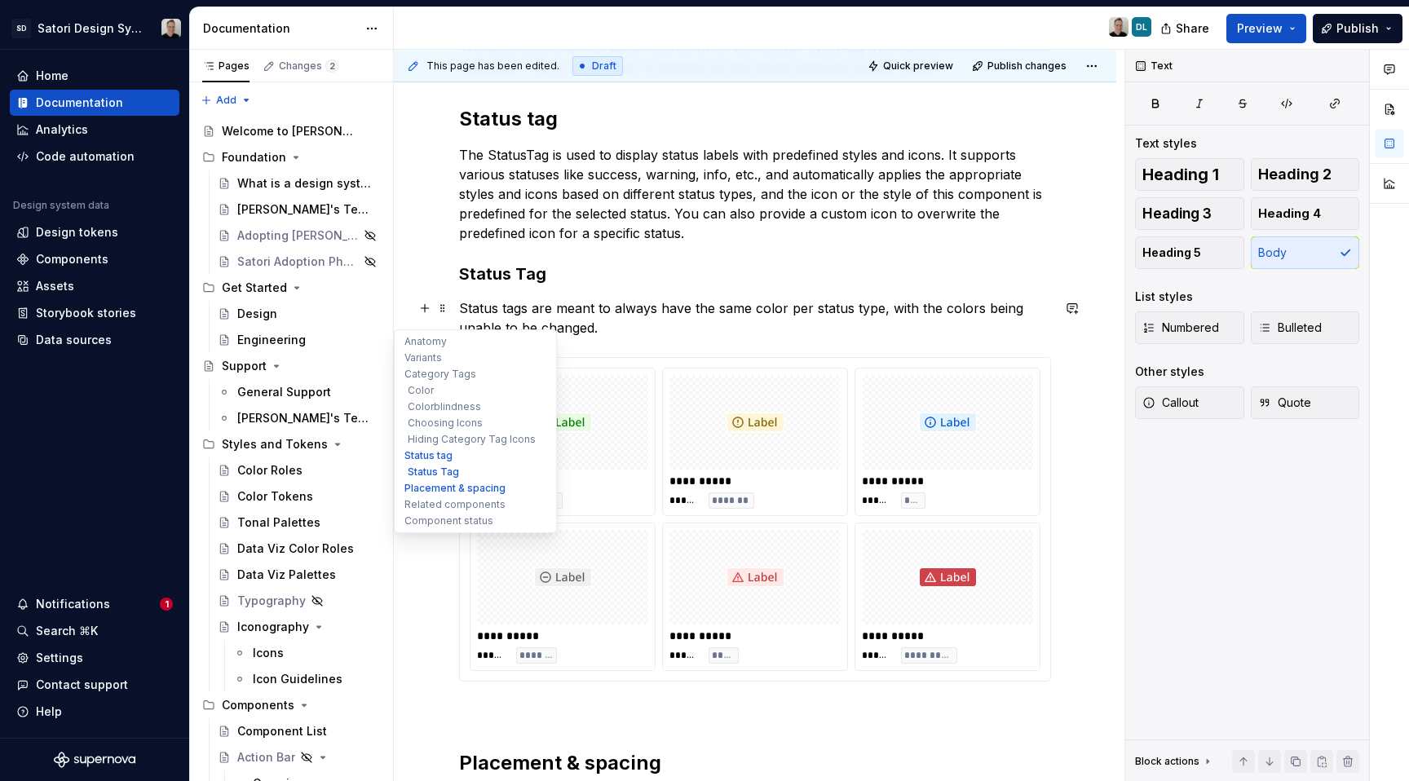
click at [633, 326] on p "Status tags are meant to always have the same color per status type, with the c…" at bounding box center [755, 318] width 592 height 39
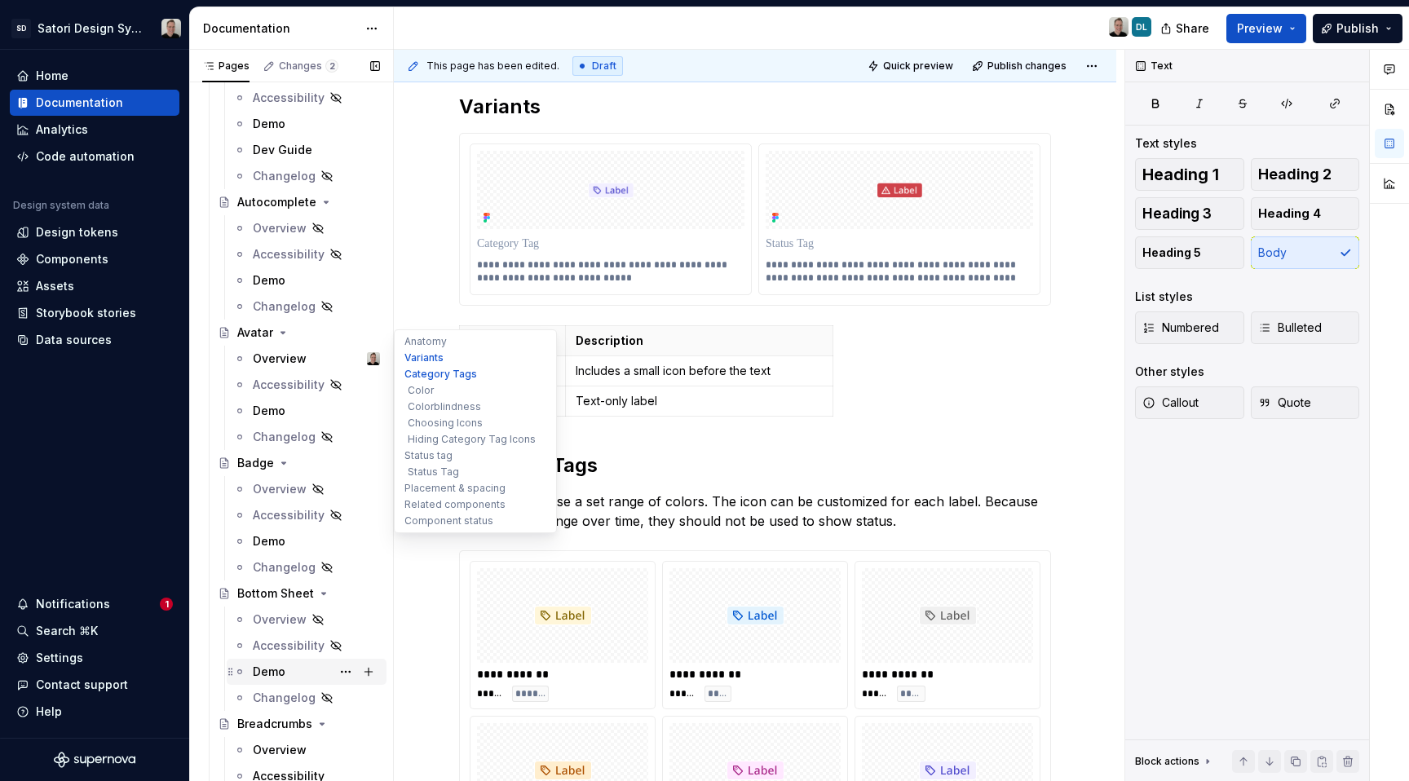
scroll to position [846, 0]
click at [276, 665] on div "Demo" at bounding box center [269, 669] width 33 height 16
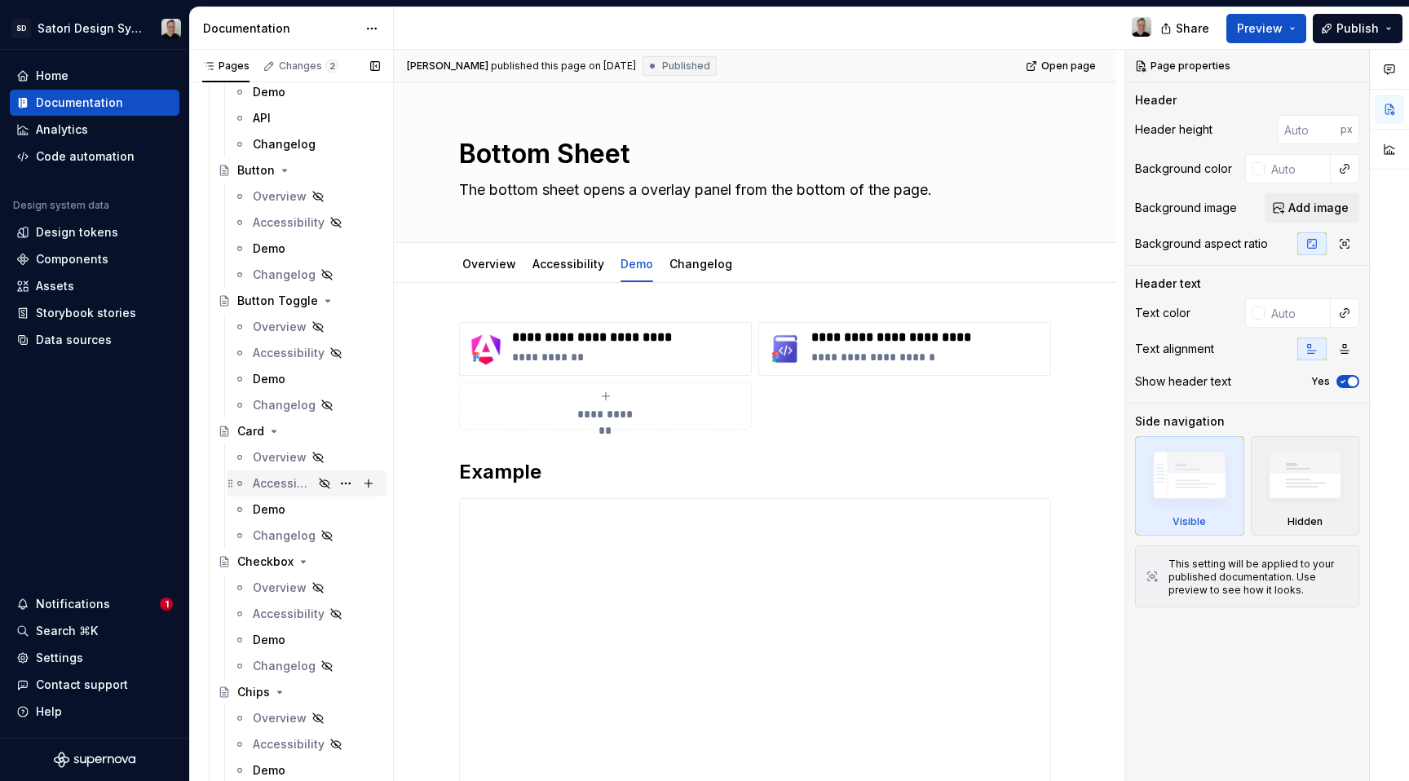
scroll to position [1704, 0]
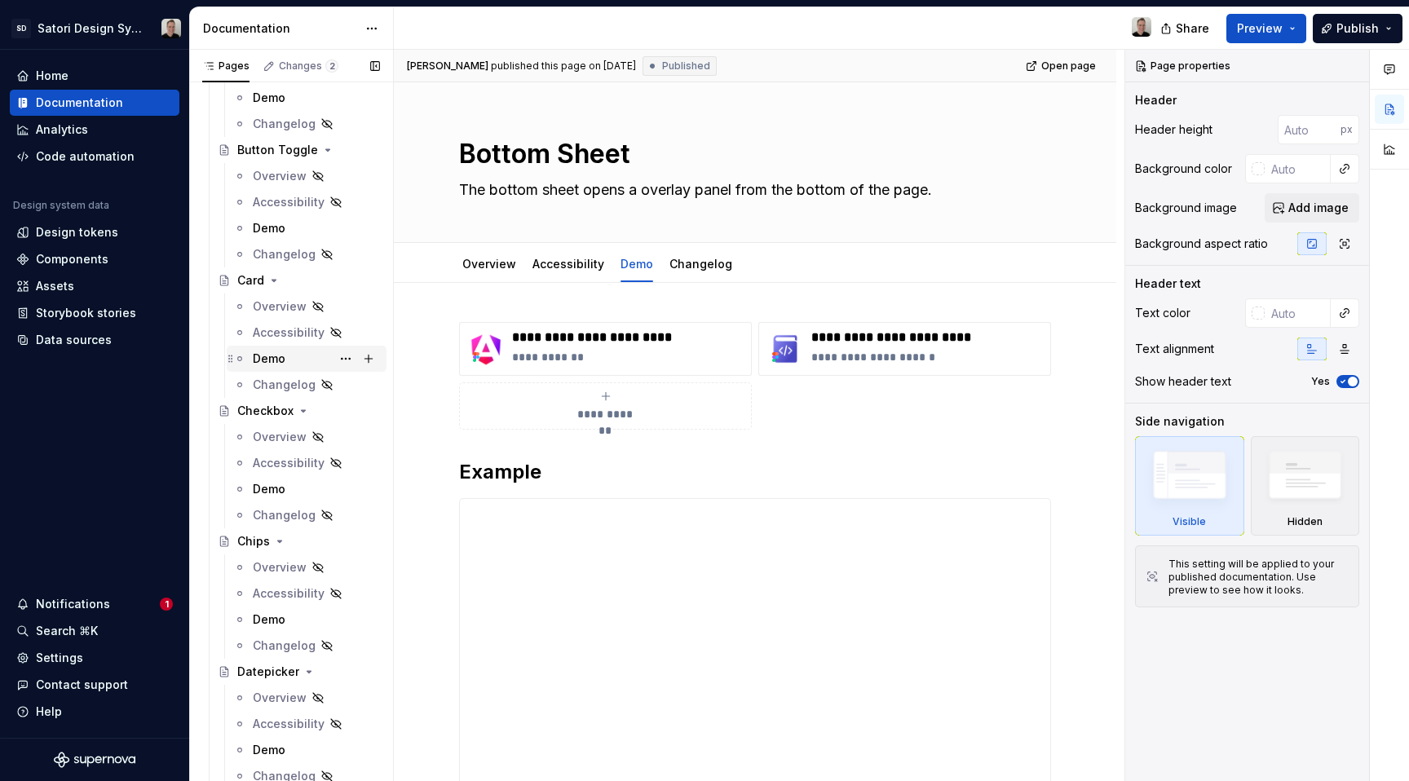
click at [294, 365] on div "Demo" at bounding box center [316, 358] width 127 height 23
click at [263, 746] on div "Demo" at bounding box center [269, 750] width 33 height 16
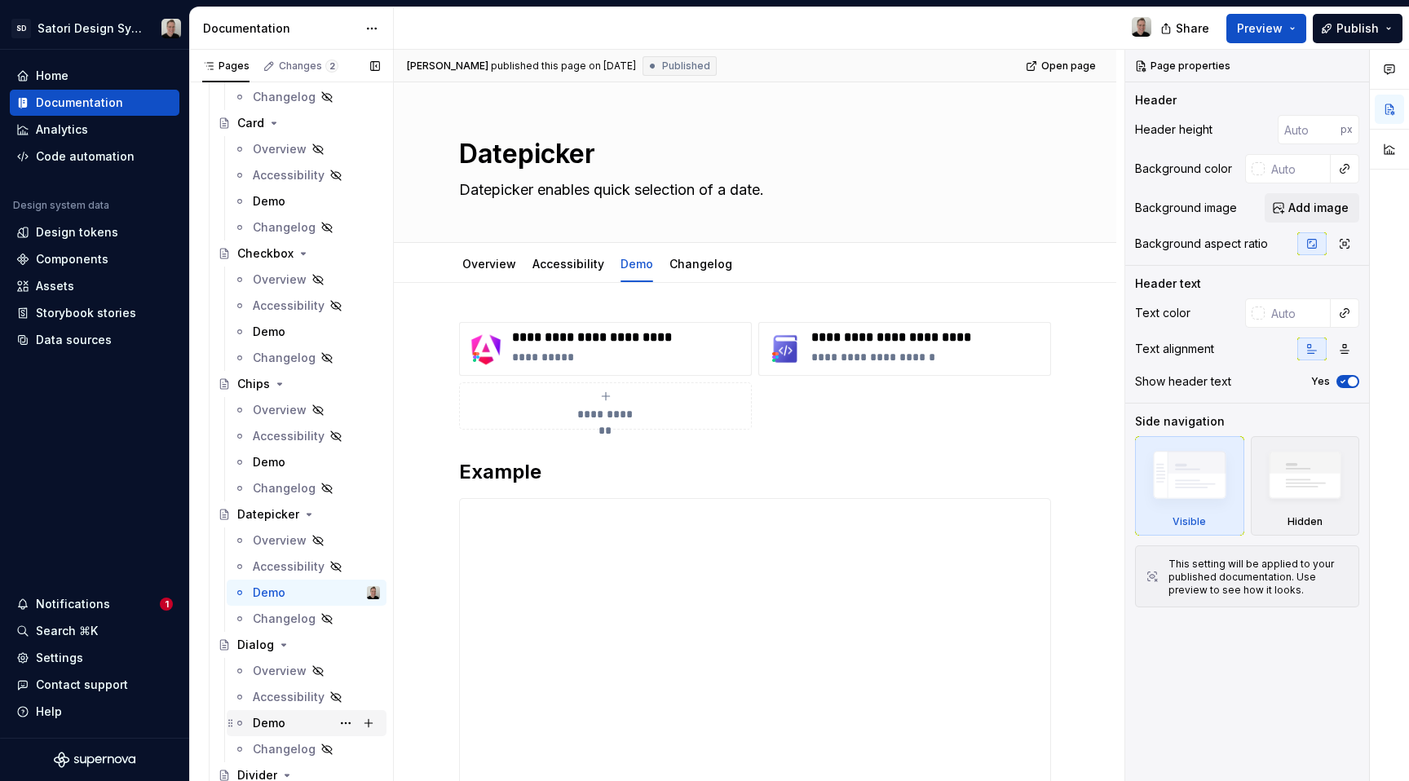
scroll to position [1865, 0]
click at [282, 713] on div "Demo" at bounding box center [269, 719] width 33 height 16
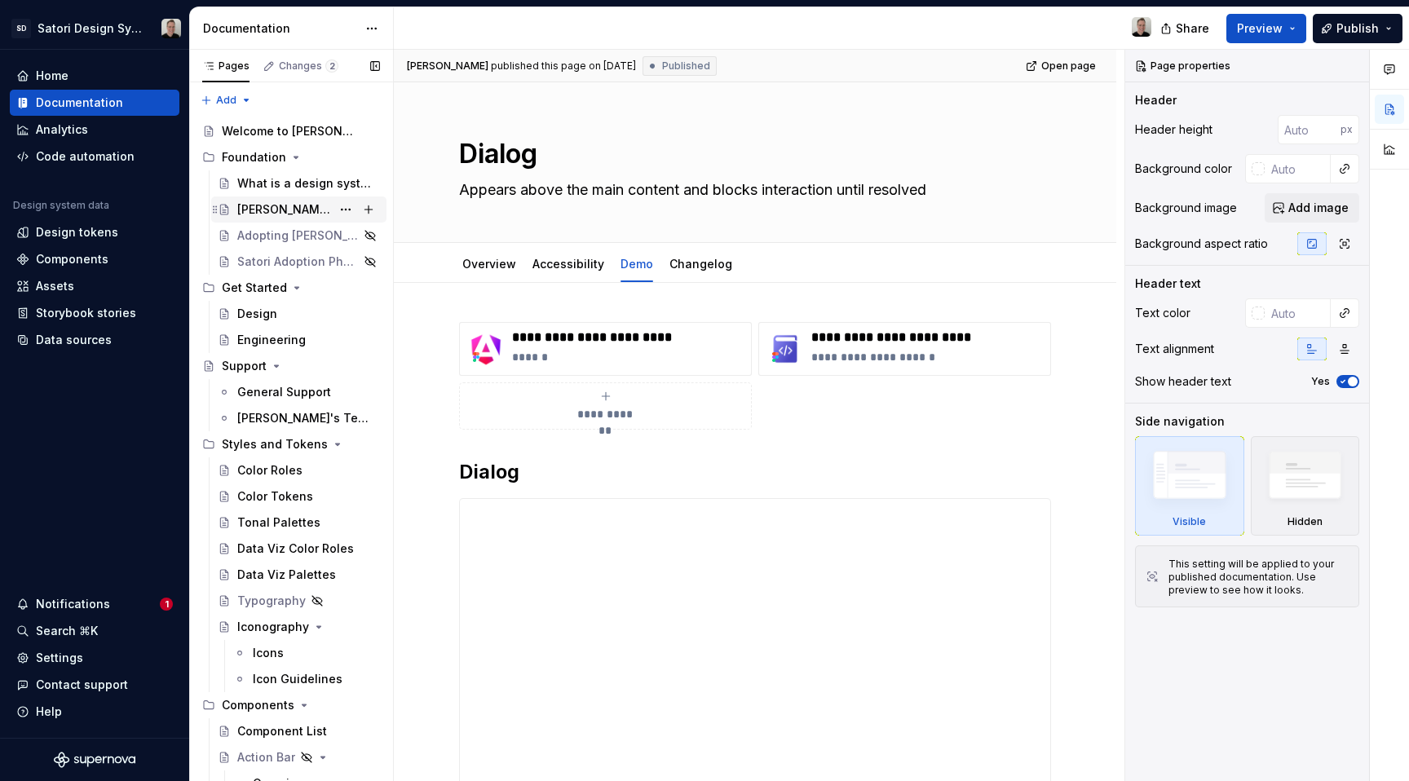
click at [268, 206] on div "[PERSON_NAME]'s Terminology" at bounding box center [284, 209] width 94 height 16
click at [261, 184] on div "What is a design system?" at bounding box center [304, 183] width 135 height 16
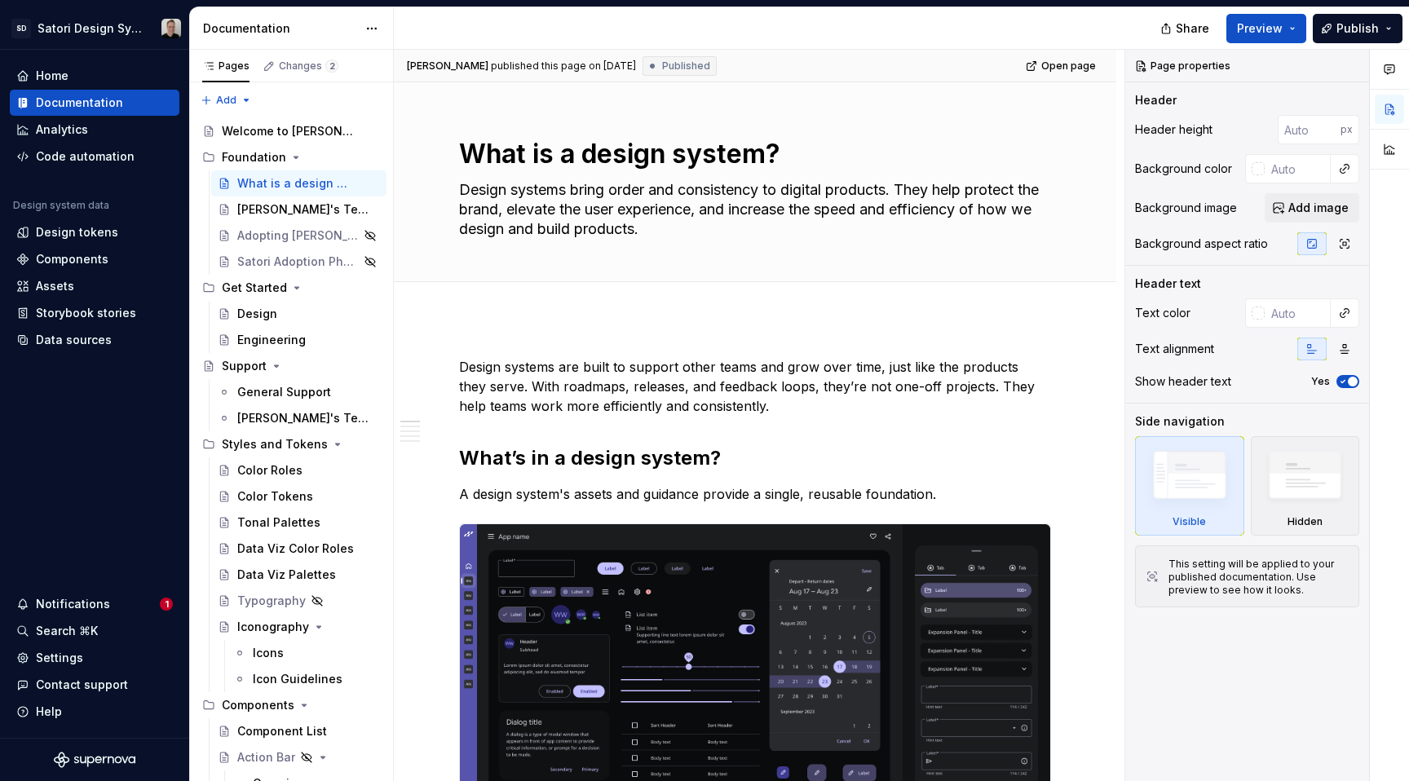
type textarea "*"
